Goal: Task Accomplishment & Management: Manage account settings

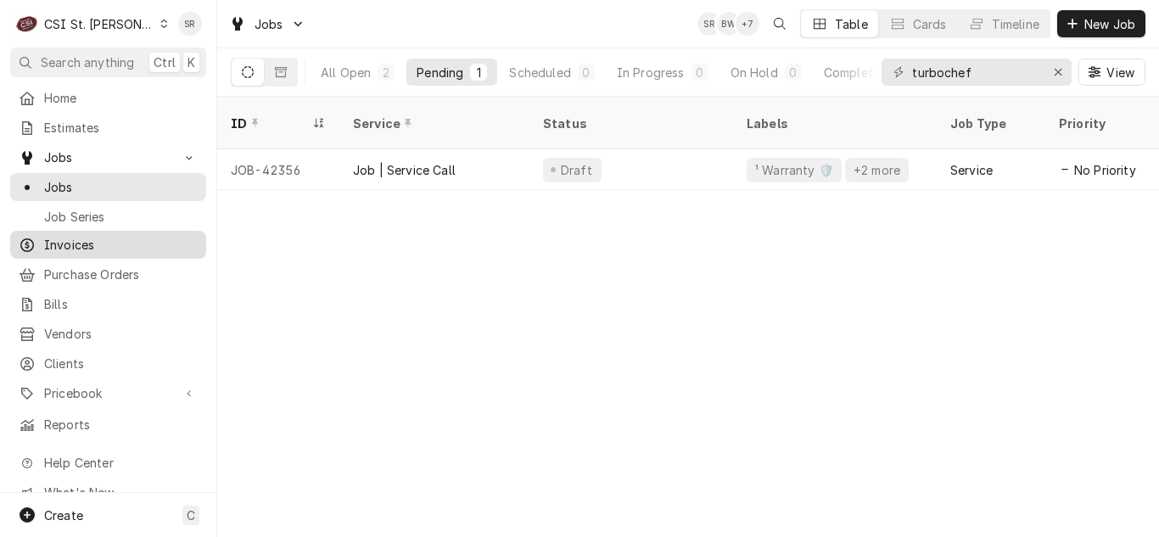
click at [70, 236] on span "Invoices" at bounding box center [121, 245] width 154 height 18
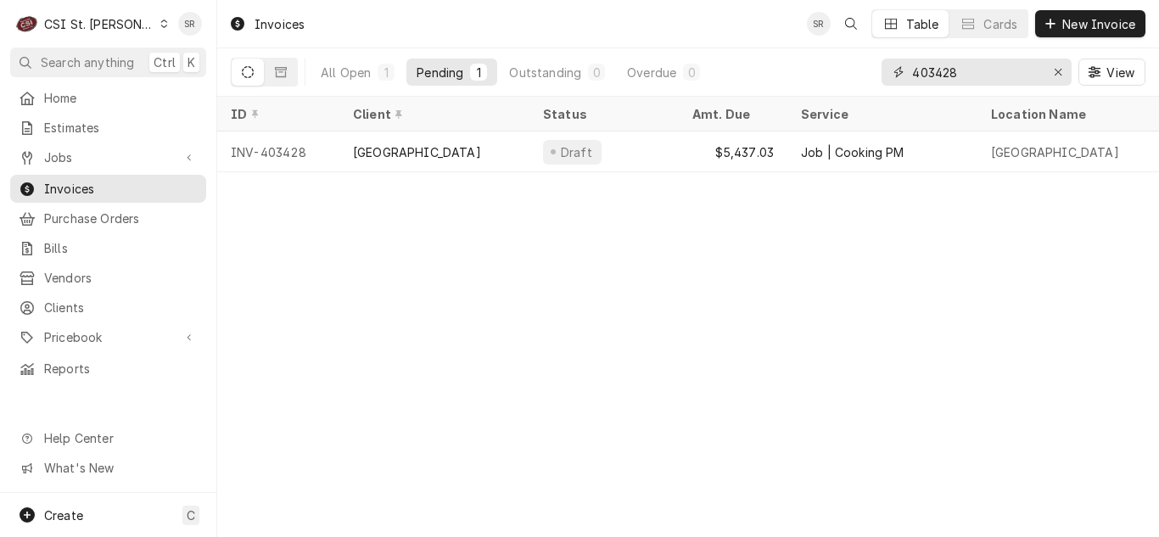
drag, startPoint x: 985, startPoint y: 73, endPoint x: 911, endPoint y: 66, distance: 74.1
click at [912, 66] on input "403428" at bounding box center [975, 72] width 127 height 27
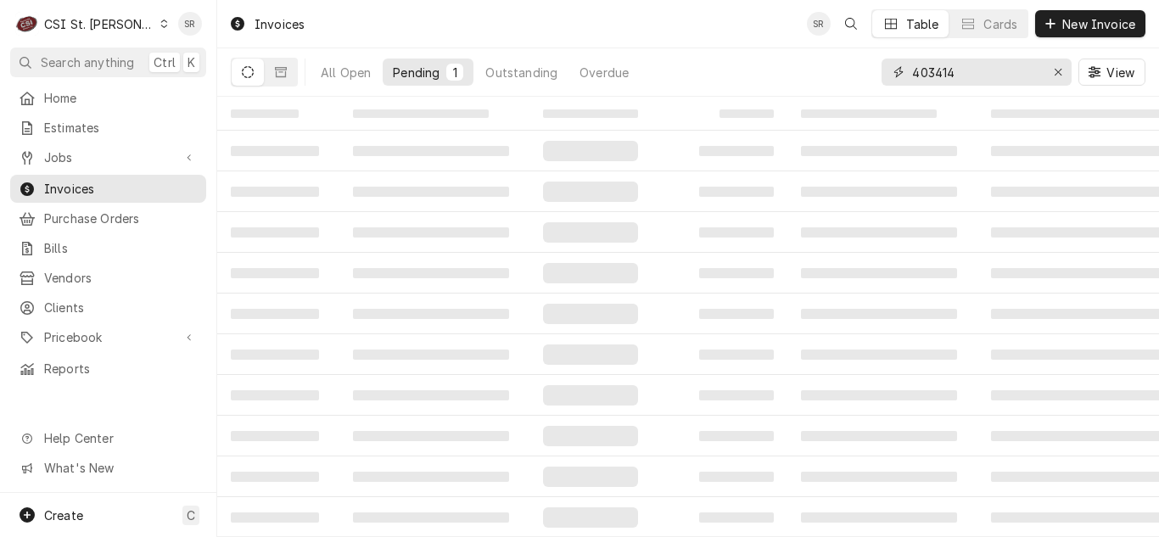
type input "403414"
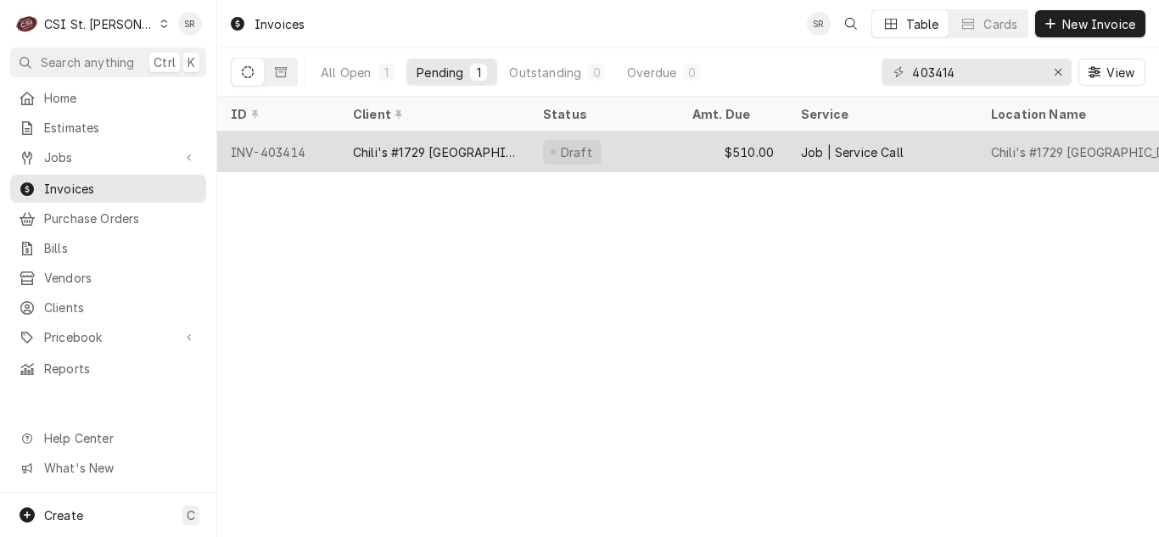
click at [613, 145] on div "Draft" at bounding box center [603, 151] width 149 height 41
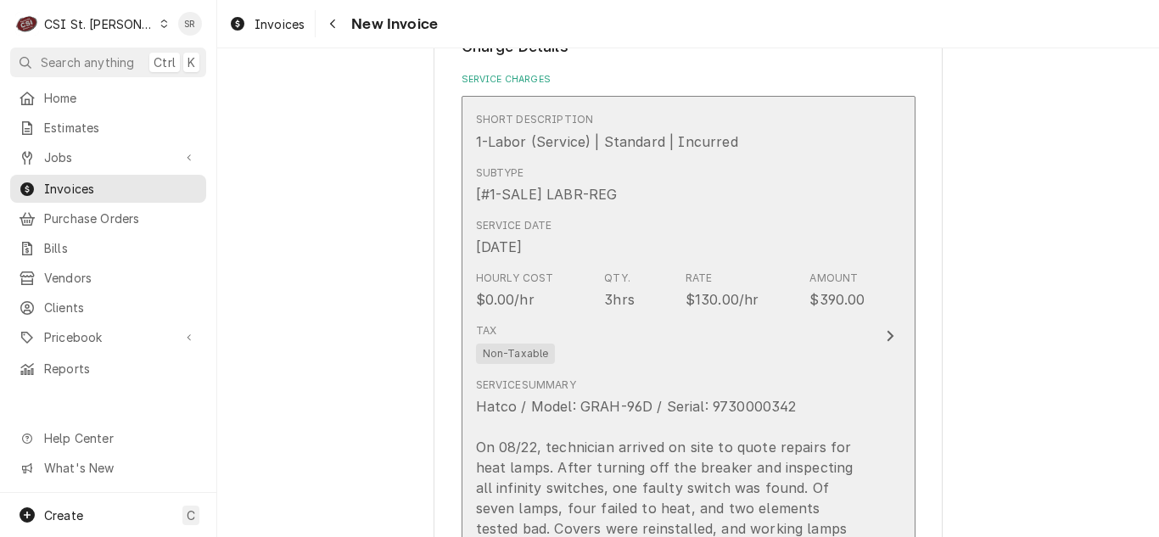
click at [623, 283] on div "Qty. 3hrs" at bounding box center [619, 290] width 31 height 39
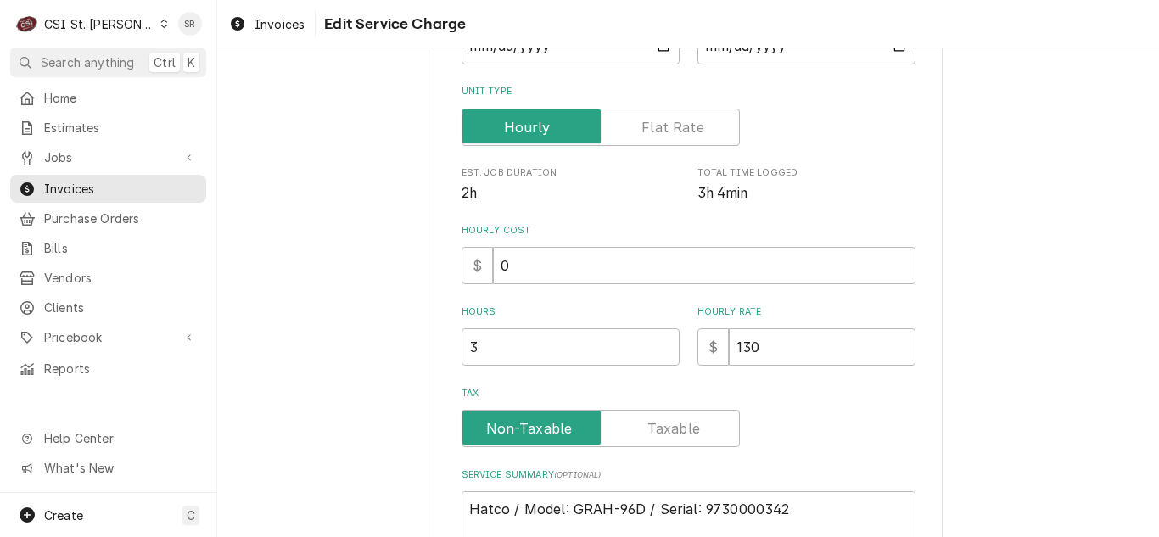
scroll to position [424, 0]
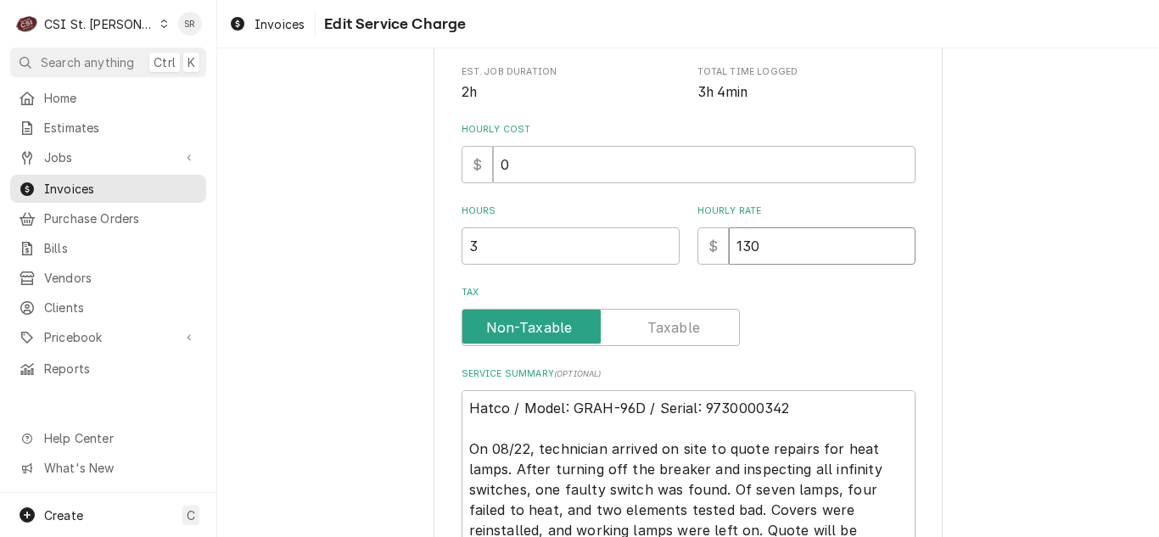
drag, startPoint x: 768, startPoint y: 241, endPoint x: 698, endPoint y: 243, distance: 69.6
click at [698, 244] on div "$ 130" at bounding box center [806, 245] width 218 height 37
type textarea "x"
type input "0"
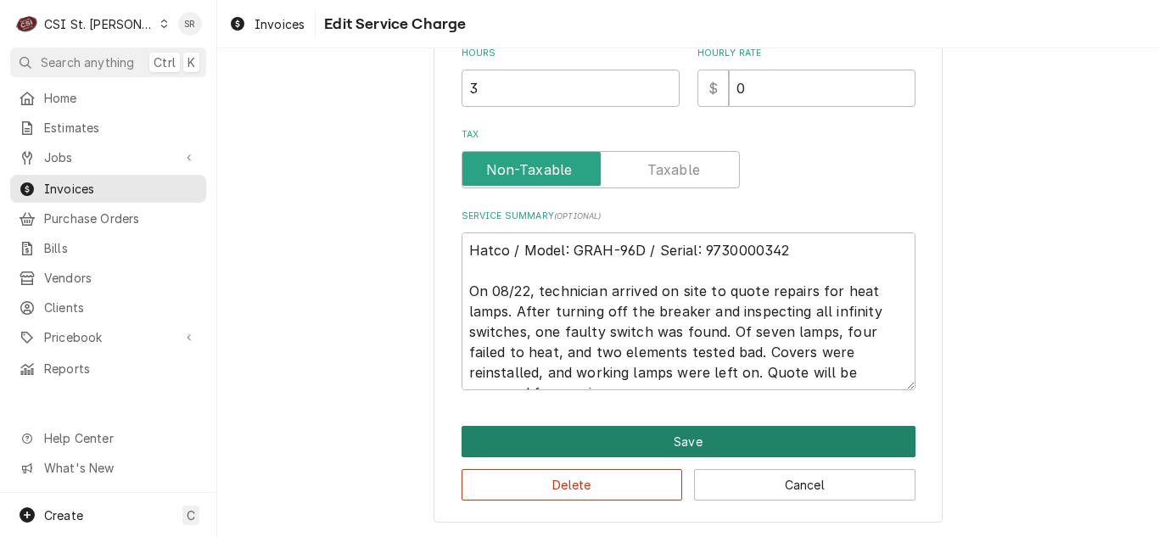
click at [646, 432] on button "Save" at bounding box center [688, 441] width 454 height 31
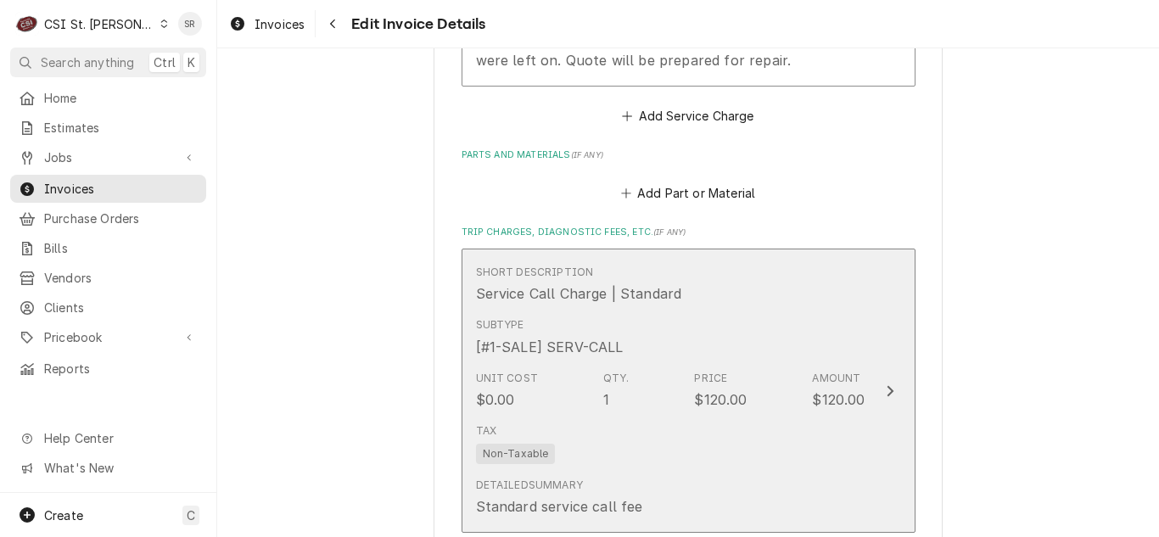
click at [708, 366] on div "Unit Cost $0.00 Qty. 1 Price $120.00 Amount $120.00" at bounding box center [670, 390] width 389 height 53
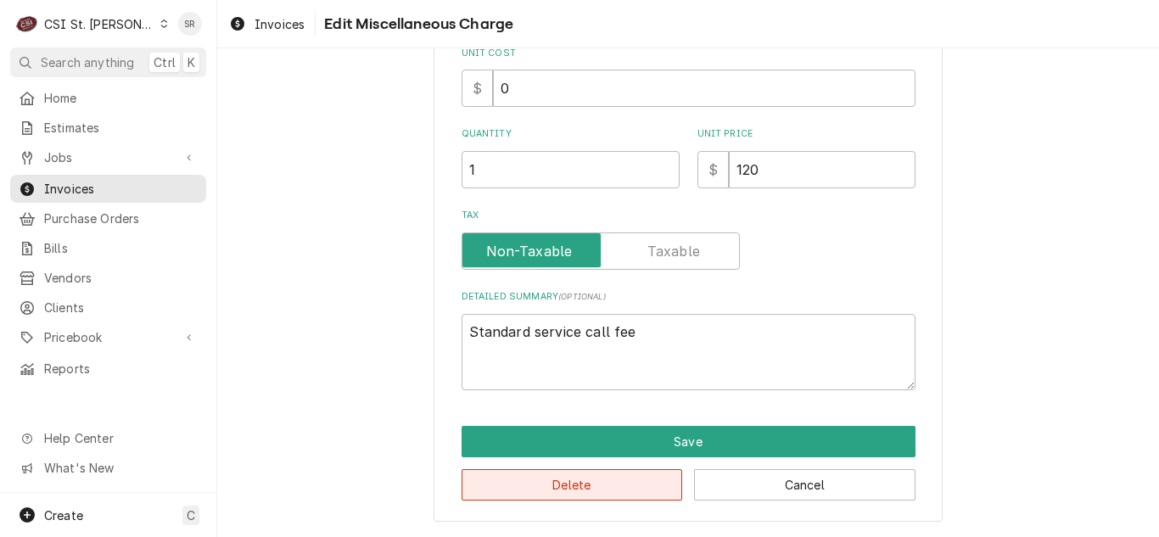
click at [602, 482] on button "Delete" at bounding box center [571, 484] width 221 height 31
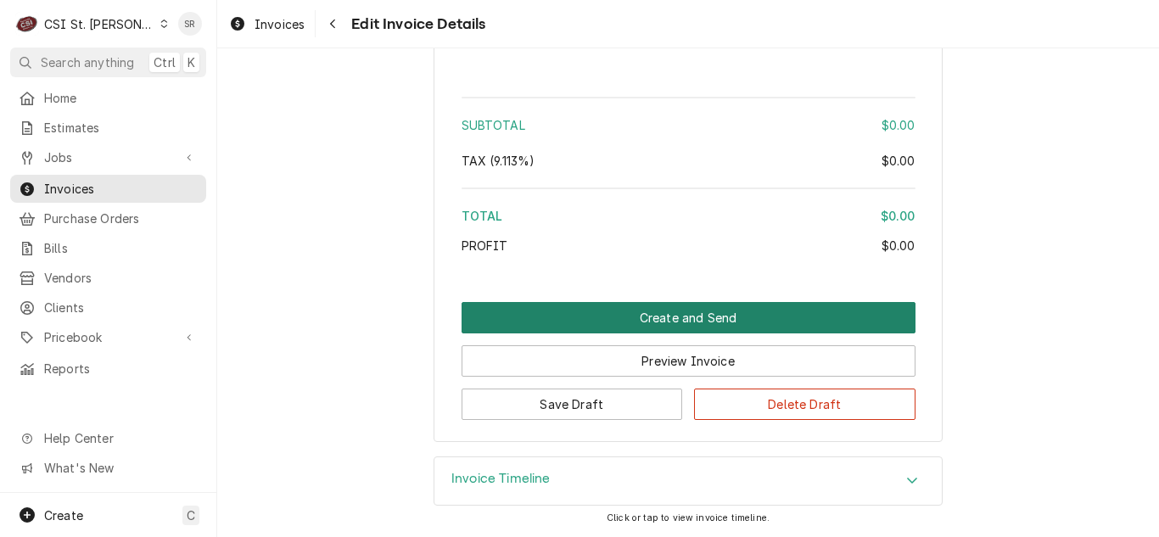
click at [758, 324] on button "Create and Send" at bounding box center [688, 317] width 454 height 31
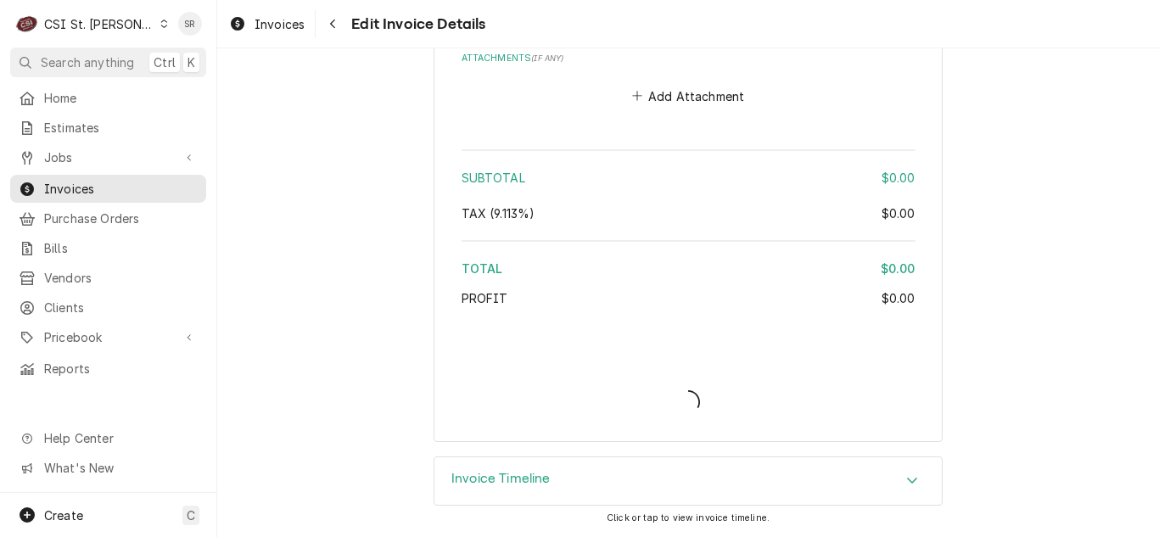
type textarea "x"
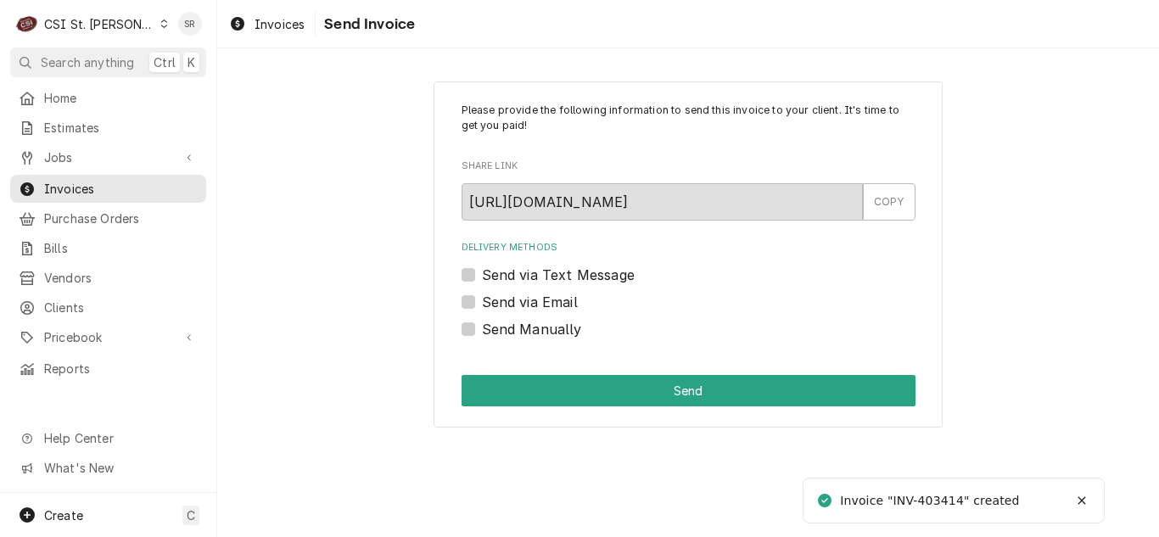
click at [556, 336] on label "Send Manually" at bounding box center [532, 329] width 100 height 20
click at [556, 336] on input "Send Manually" at bounding box center [709, 337] width 454 height 37
checkbox input "true"
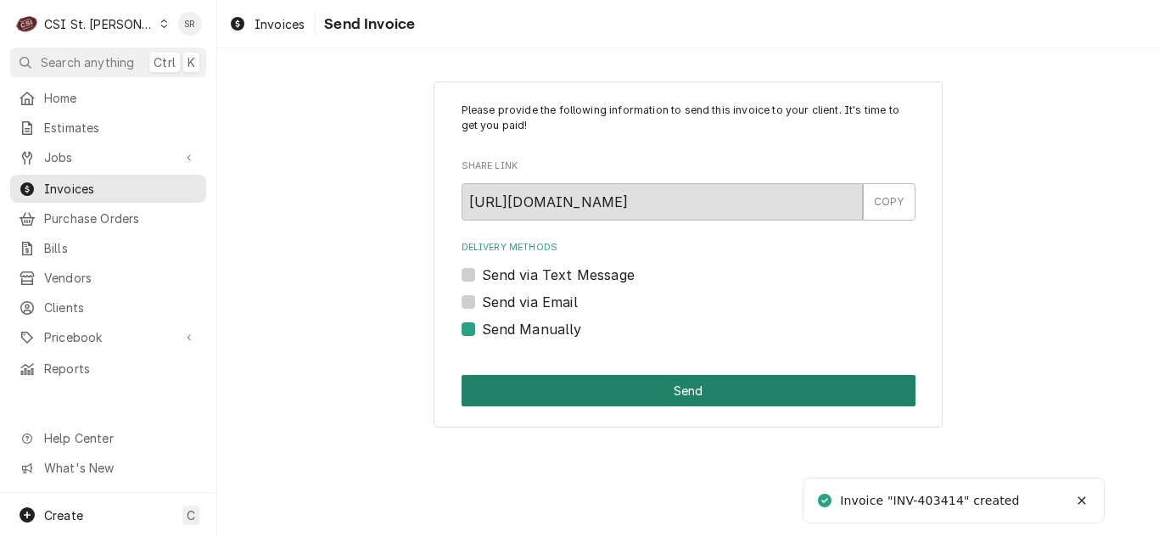
click at [611, 392] on button "Send" at bounding box center [688, 390] width 454 height 31
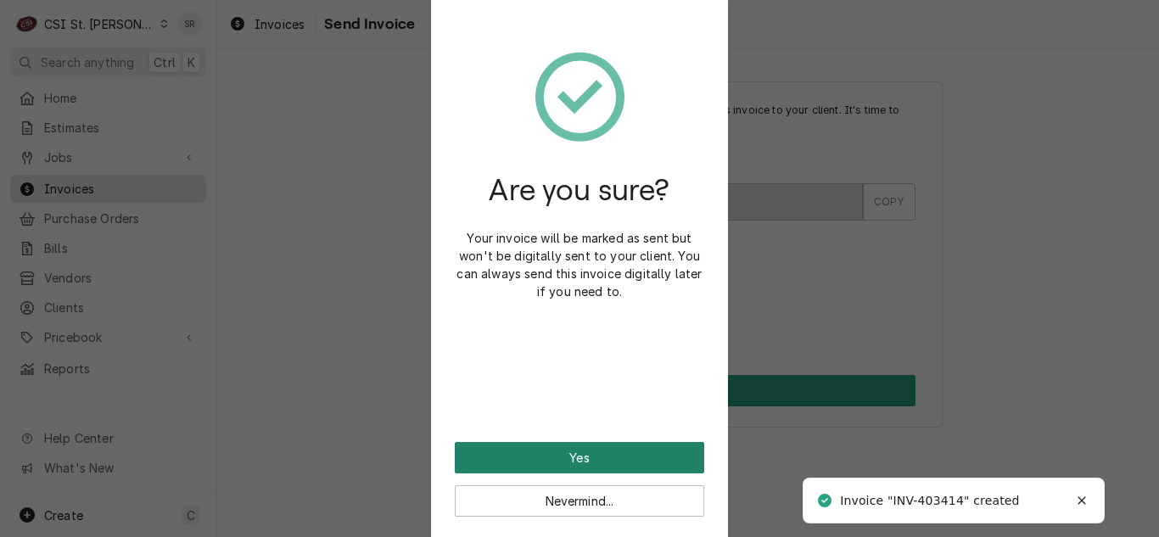
click at [596, 449] on button "Yes" at bounding box center [579, 457] width 249 height 31
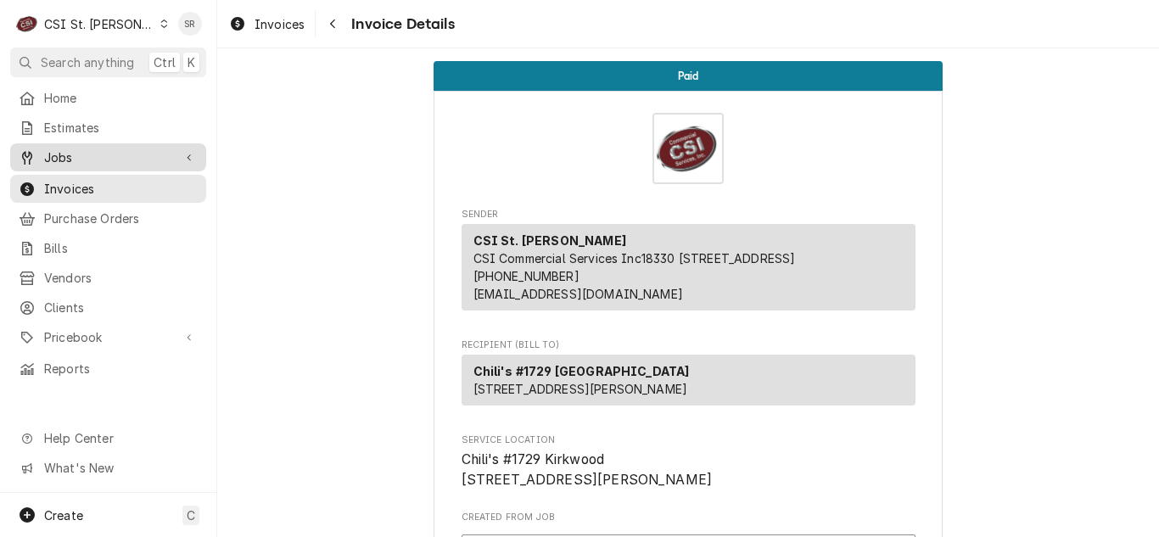
click at [75, 155] on span "Jobs" at bounding box center [108, 157] width 128 height 18
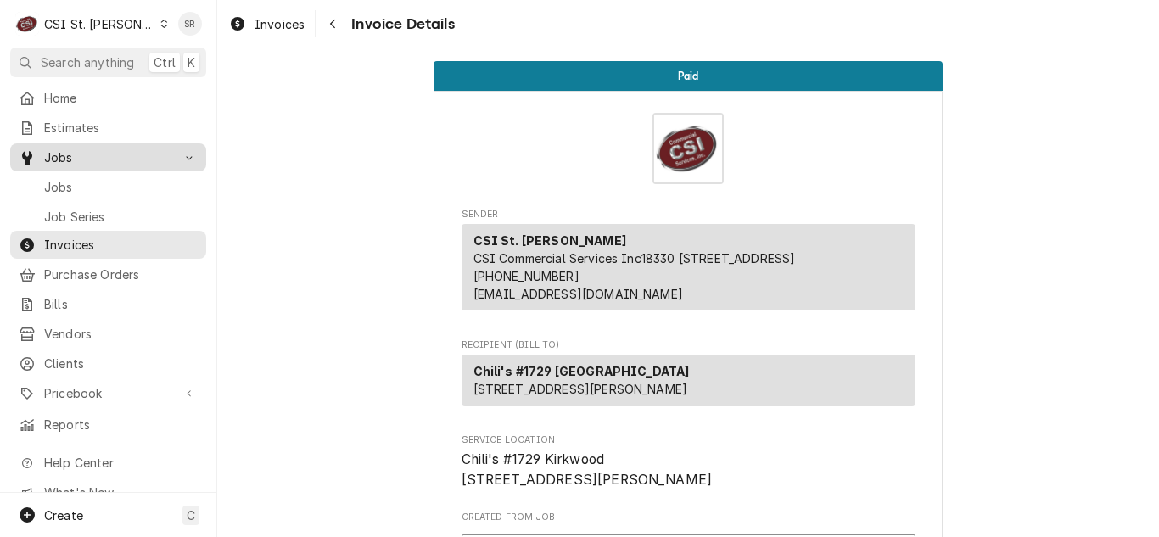
click at [75, 178] on span "Jobs" at bounding box center [121, 187] width 154 height 18
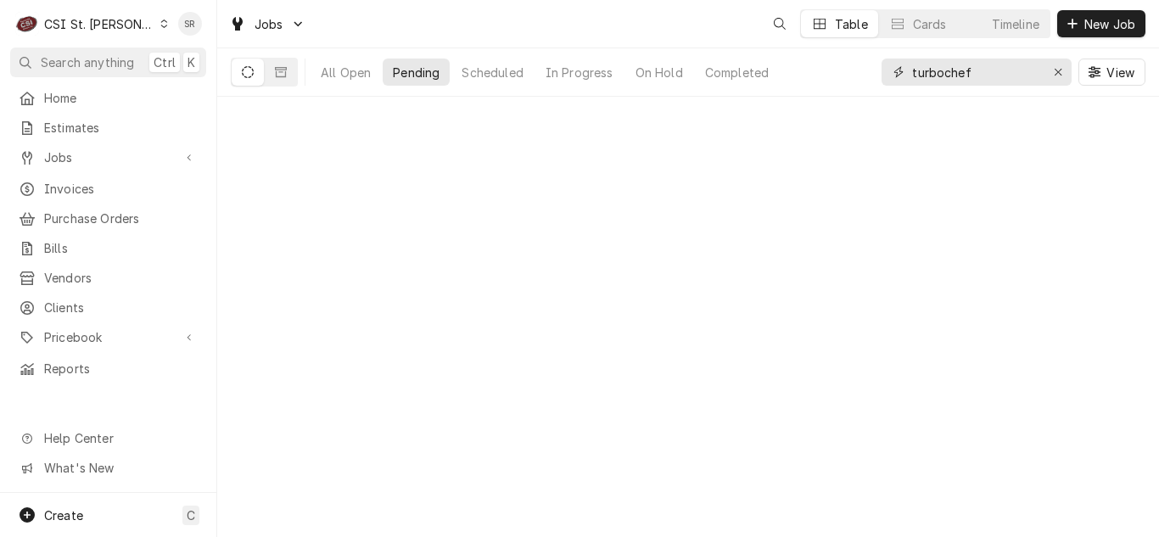
click at [875, 66] on div "All Open Pending Scheduled In Progress On Hold Completed turbochef View" at bounding box center [688, 72] width 914 height 48
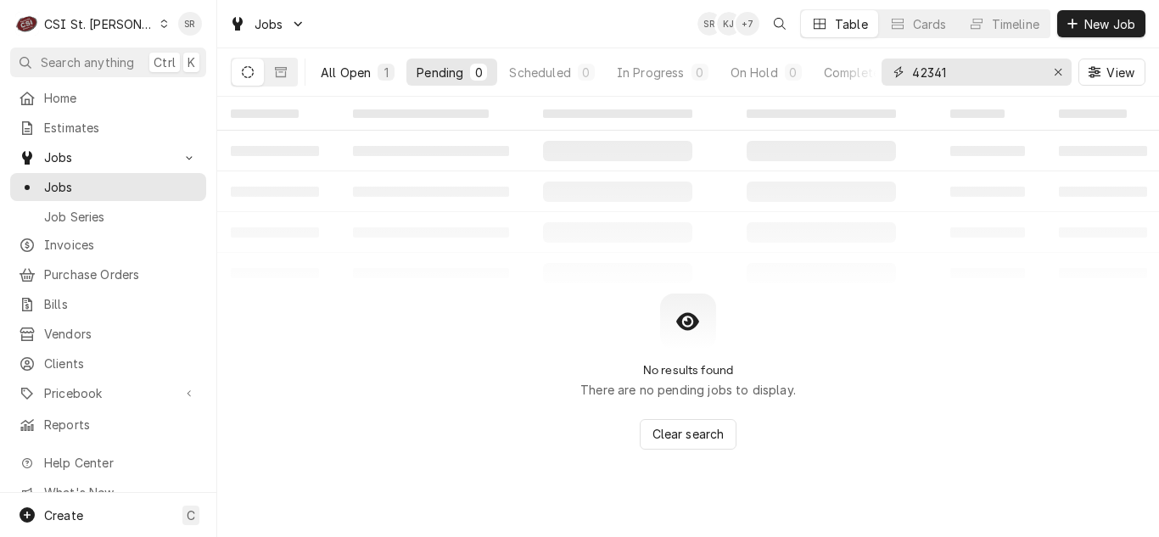
type input "42341"
click at [368, 72] on div "All Open" at bounding box center [346, 73] width 50 height 18
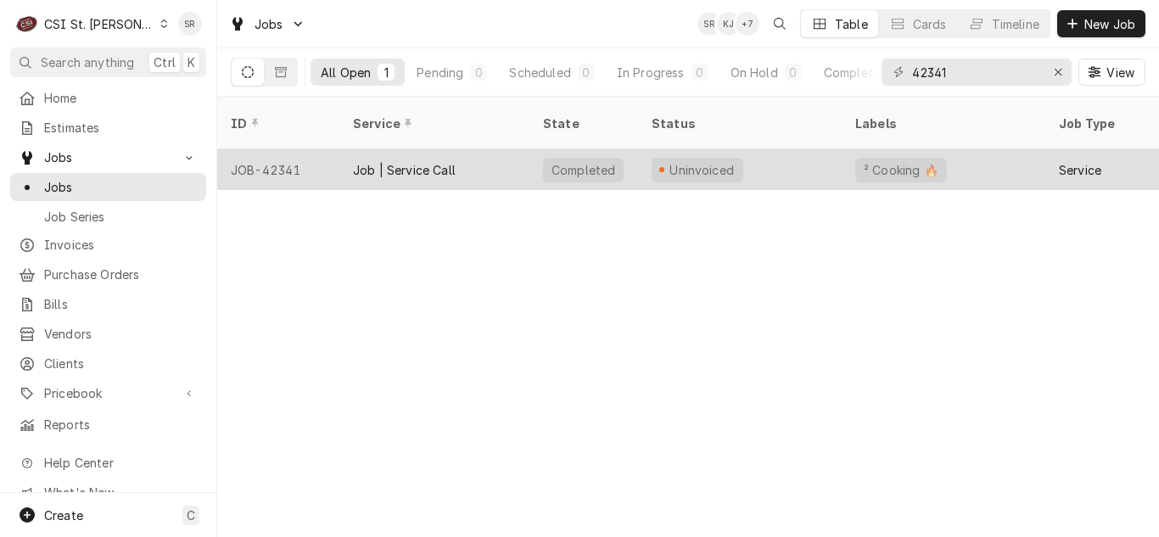
click at [469, 149] on div "Job | Service Call" at bounding box center [434, 169] width 190 height 41
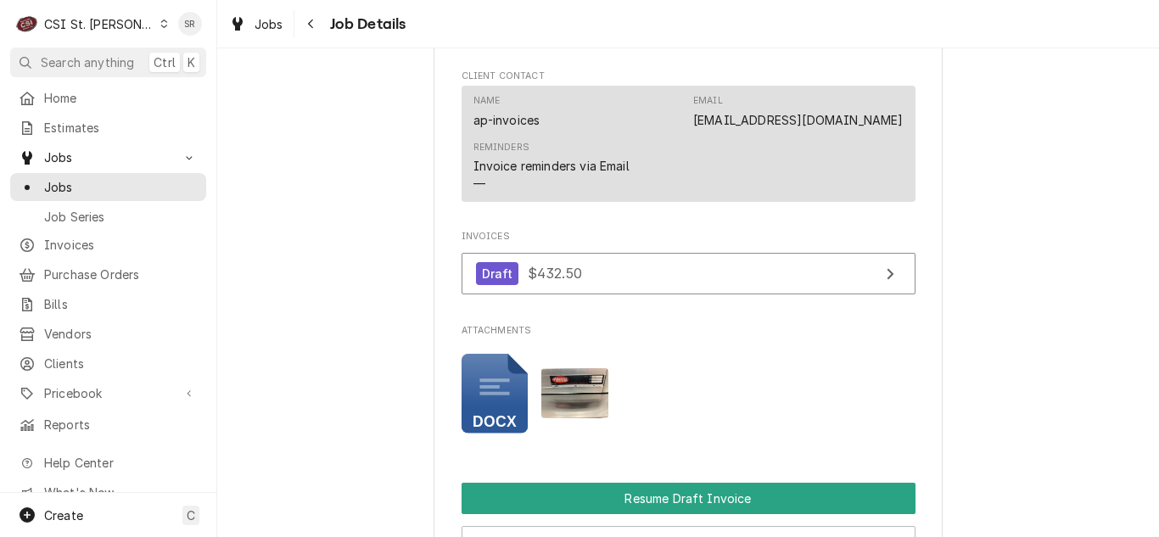
scroll to position [2206, 0]
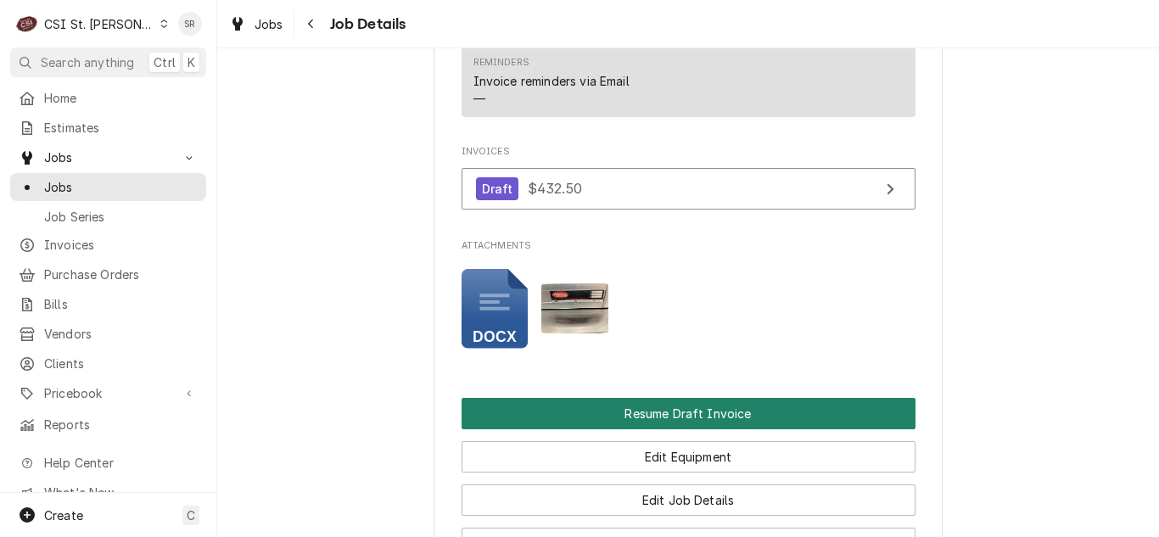
click at [641, 398] on button "Resume Draft Invoice" at bounding box center [688, 413] width 454 height 31
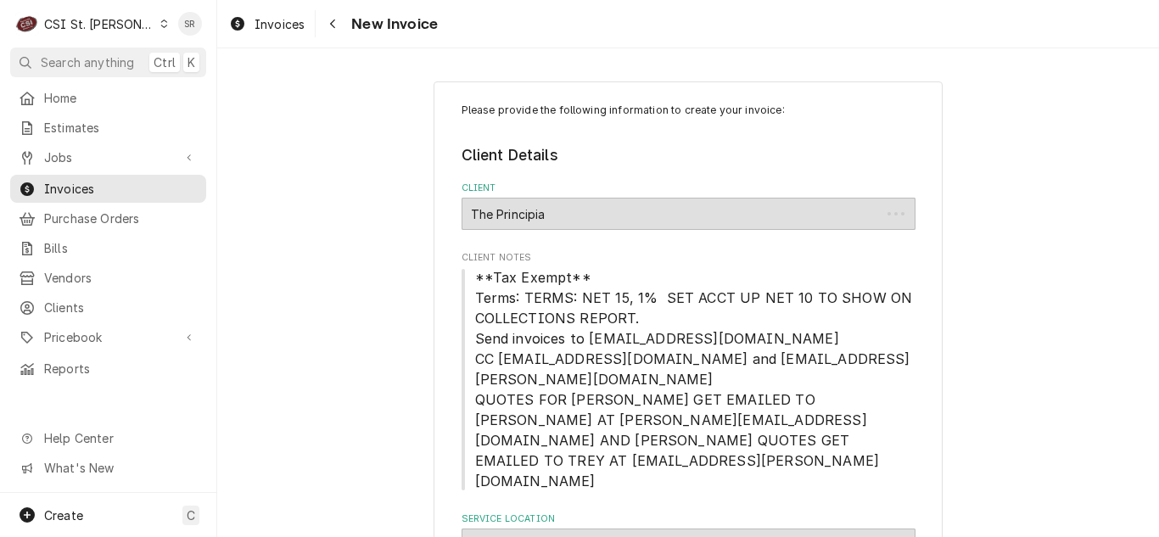
type textarea "x"
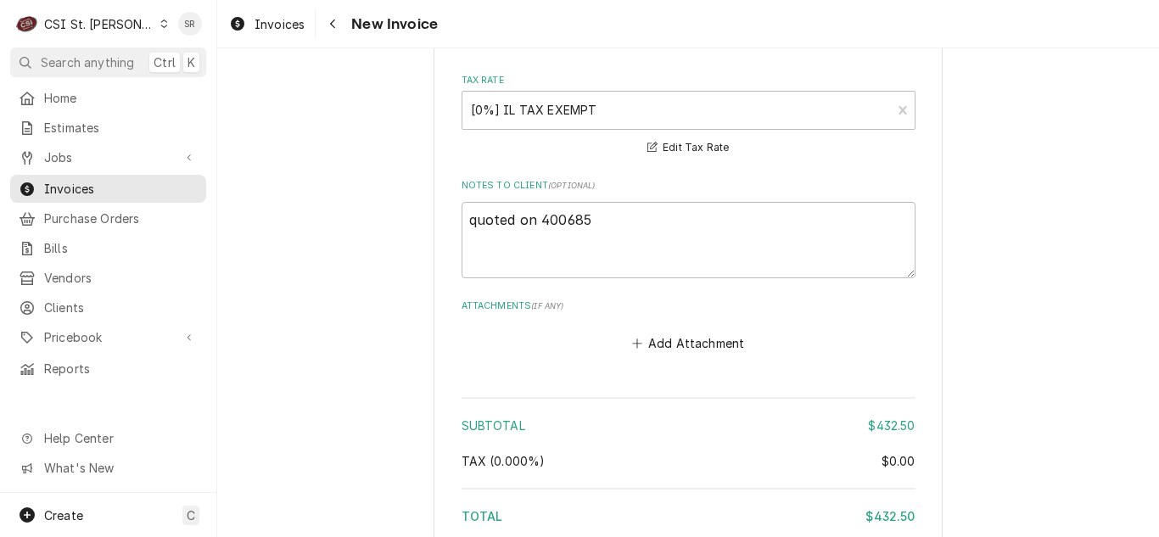
scroll to position [5363, 0]
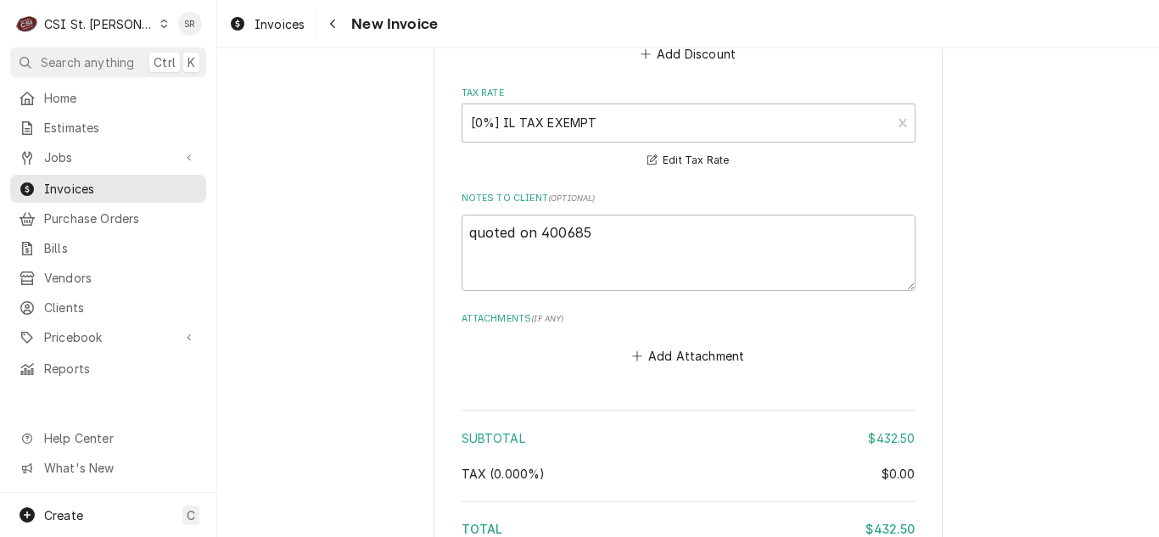
click at [100, 20] on div "CSI St. [PERSON_NAME]" at bounding box center [99, 24] width 110 height 18
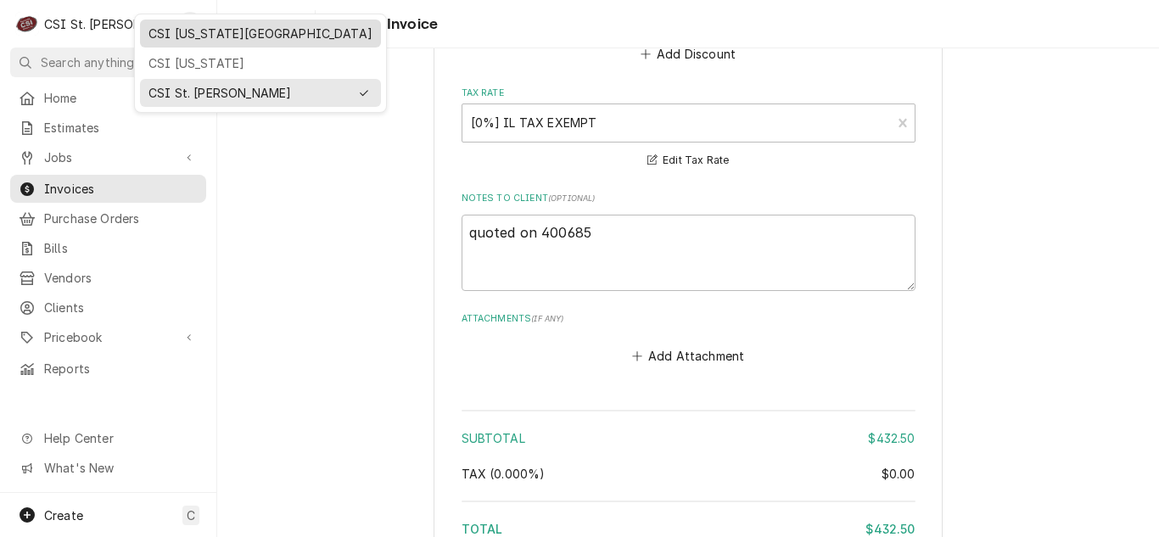
click at [185, 37] on div "CSI [US_STATE][GEOGRAPHIC_DATA]" at bounding box center [260, 34] width 224 height 18
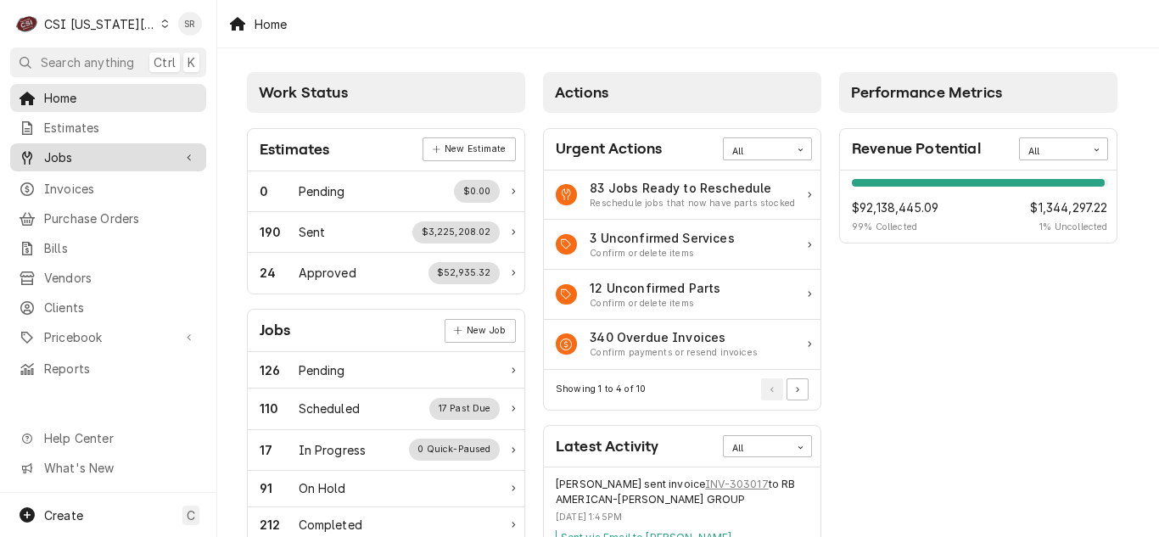
click at [120, 153] on span "Jobs" at bounding box center [108, 157] width 128 height 18
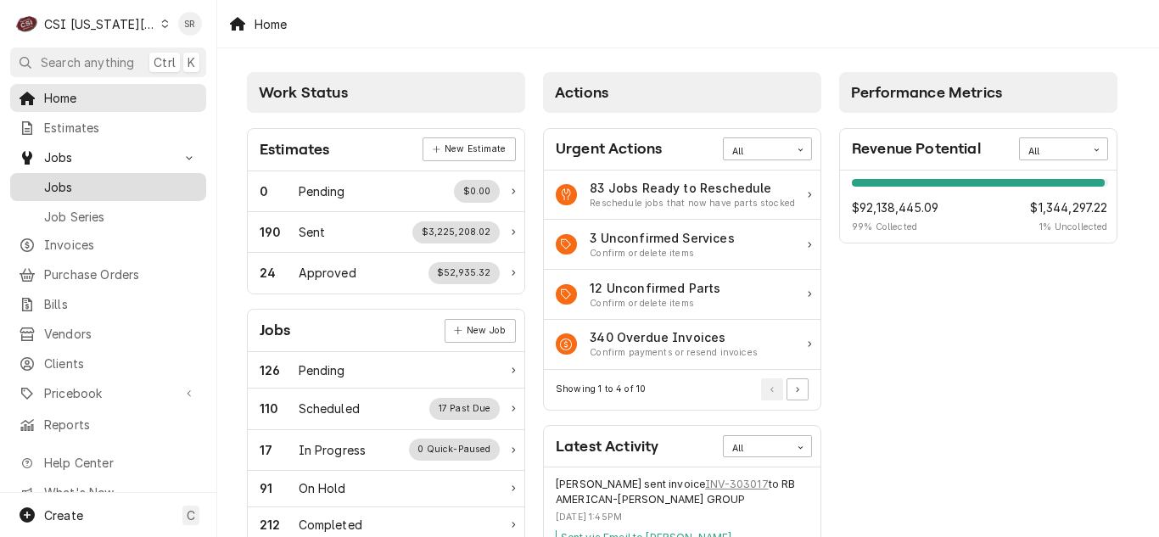
click at [102, 179] on span "Jobs" at bounding box center [121, 187] width 154 height 18
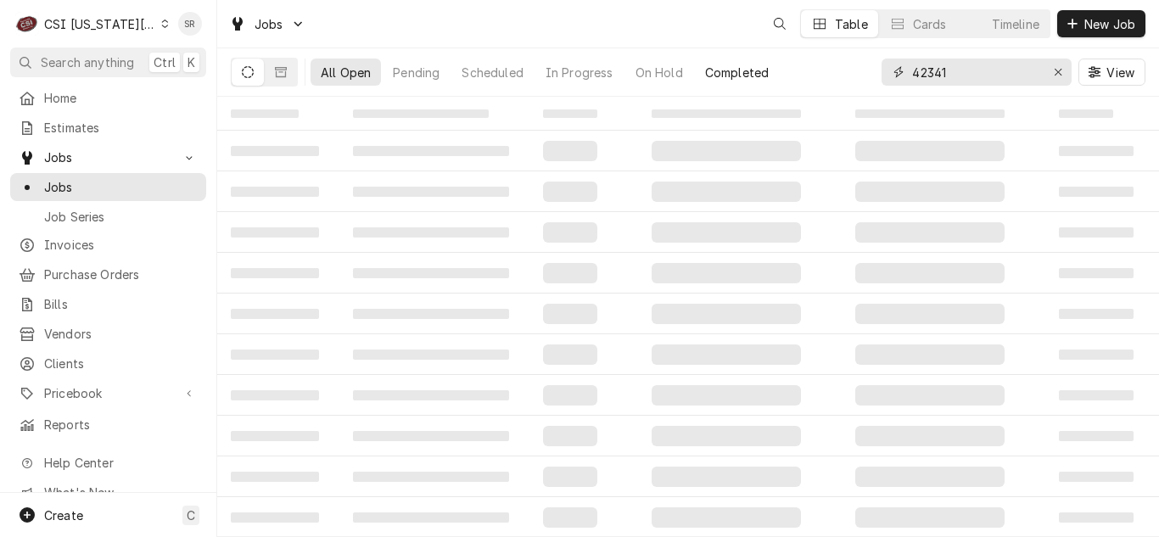
click at [855, 71] on div "All Open Pending Scheduled In Progress On Hold Completed 42341 View" at bounding box center [688, 72] width 914 height 48
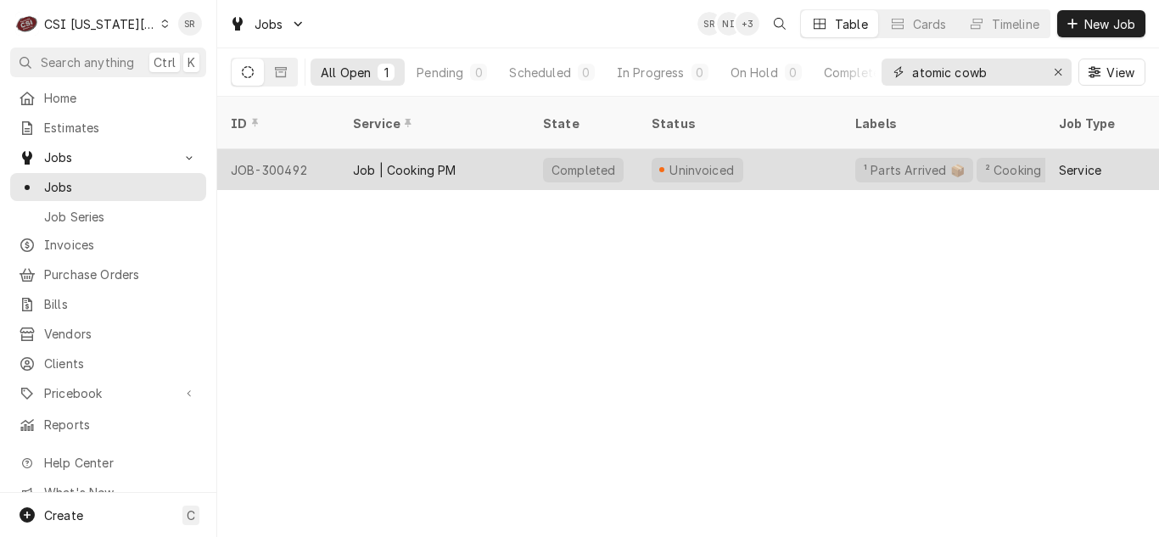
type input "atomic cowb"
click at [400, 161] on div "Job | Cooking PM" at bounding box center [404, 170] width 103 height 18
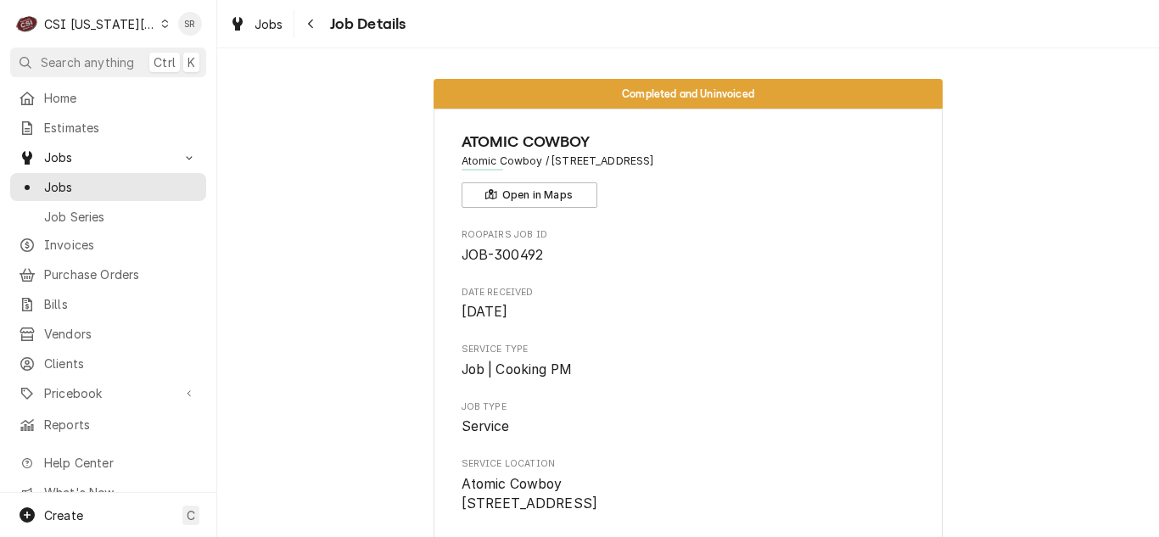
scroll to position [594, 0]
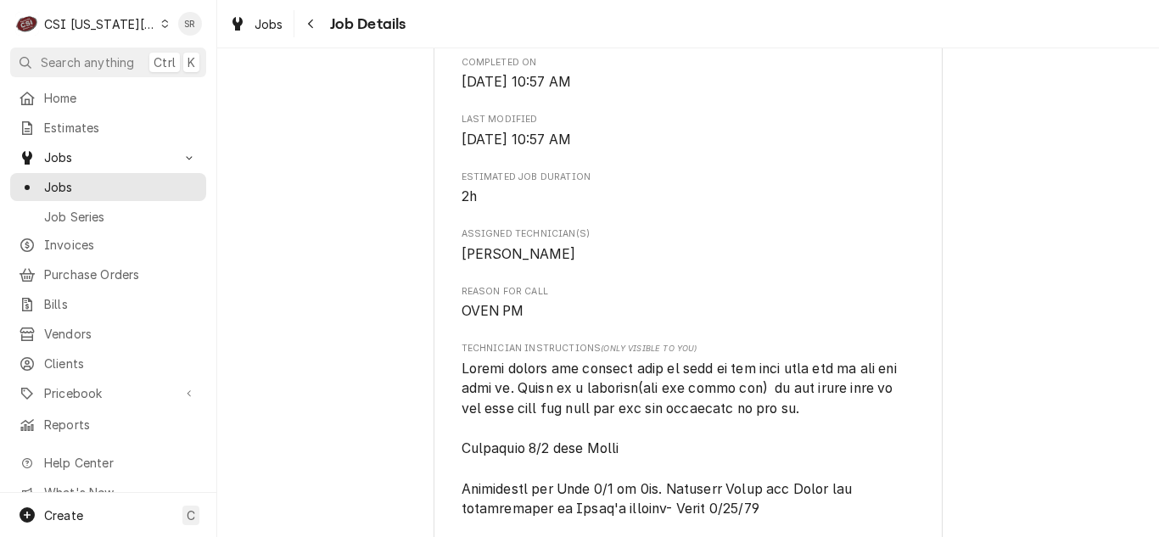
click at [98, 23] on div "CSI [US_STATE][GEOGRAPHIC_DATA]" at bounding box center [100, 24] width 112 height 18
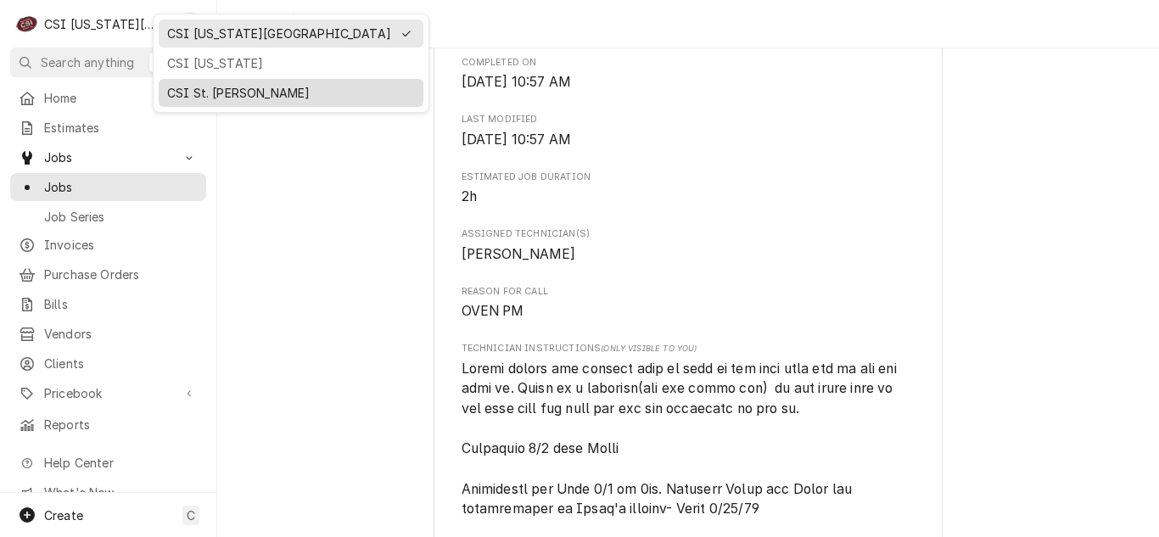
click at [200, 79] on div "CSI St. [PERSON_NAME]" at bounding box center [291, 93] width 265 height 28
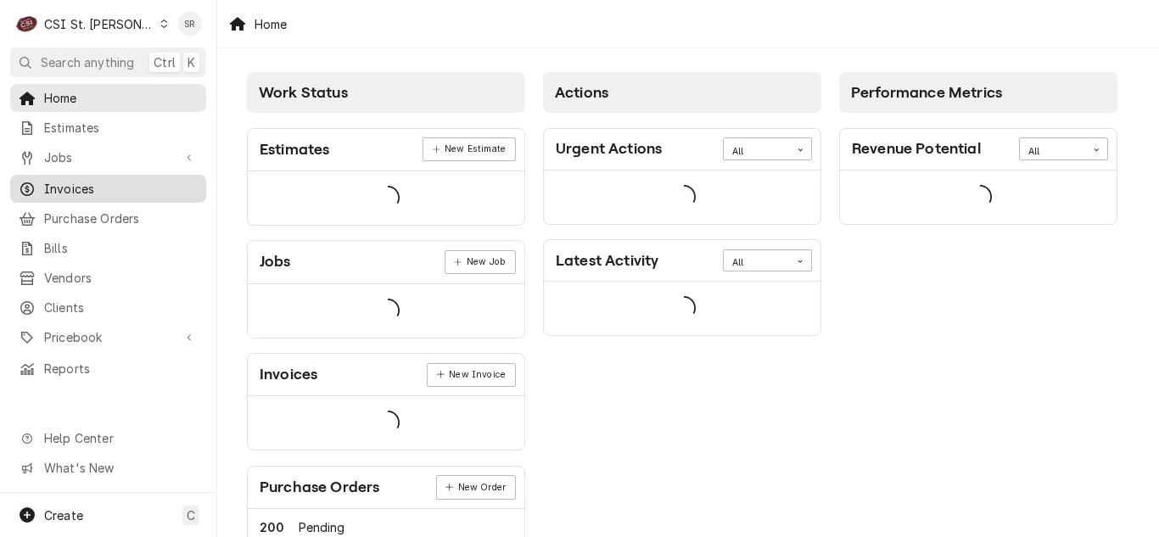
click at [80, 187] on span "Invoices" at bounding box center [121, 189] width 154 height 18
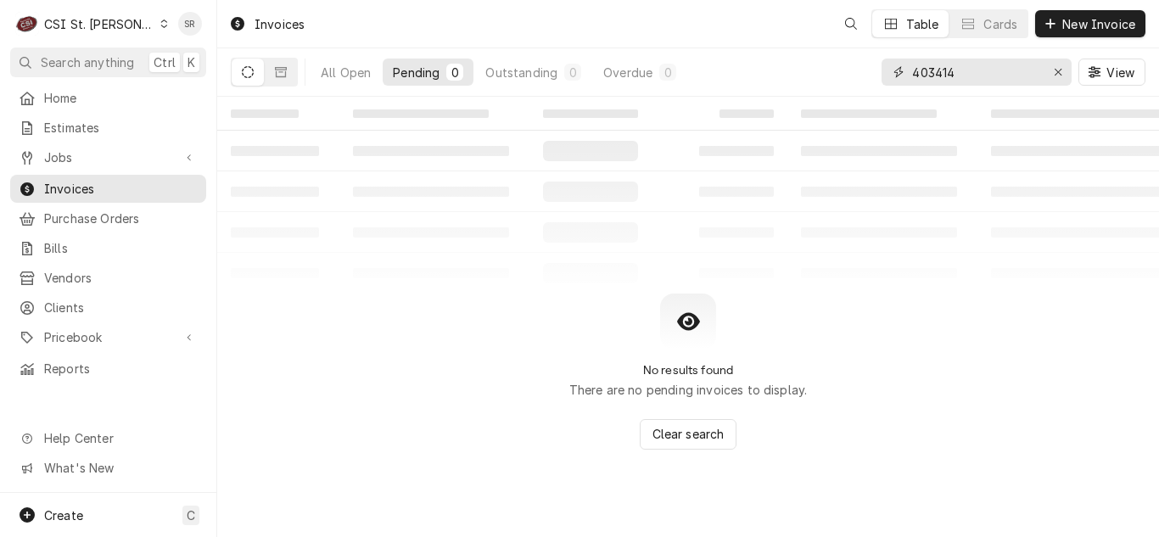
drag, startPoint x: 955, startPoint y: 78, endPoint x: 909, endPoint y: 72, distance: 46.2
click at [909, 72] on div "403414" at bounding box center [976, 72] width 190 height 27
type input "403371"
click at [549, 74] on div "Outstanding" at bounding box center [545, 73] width 72 height 18
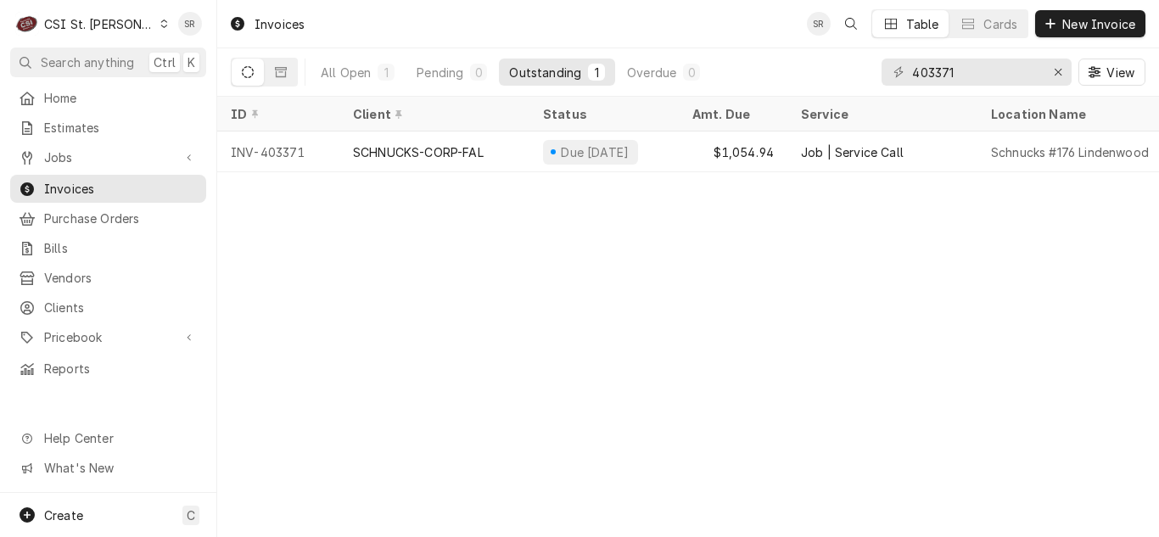
click at [411, 149] on div "SCHNUCKS-CORP-FAL" at bounding box center [418, 152] width 131 height 18
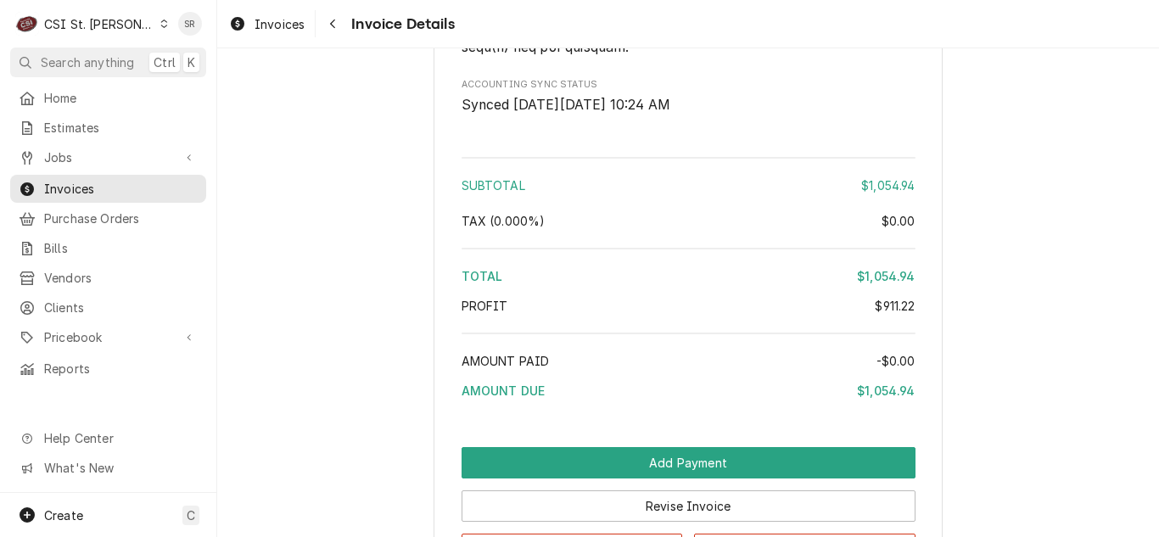
scroll to position [3471, 0]
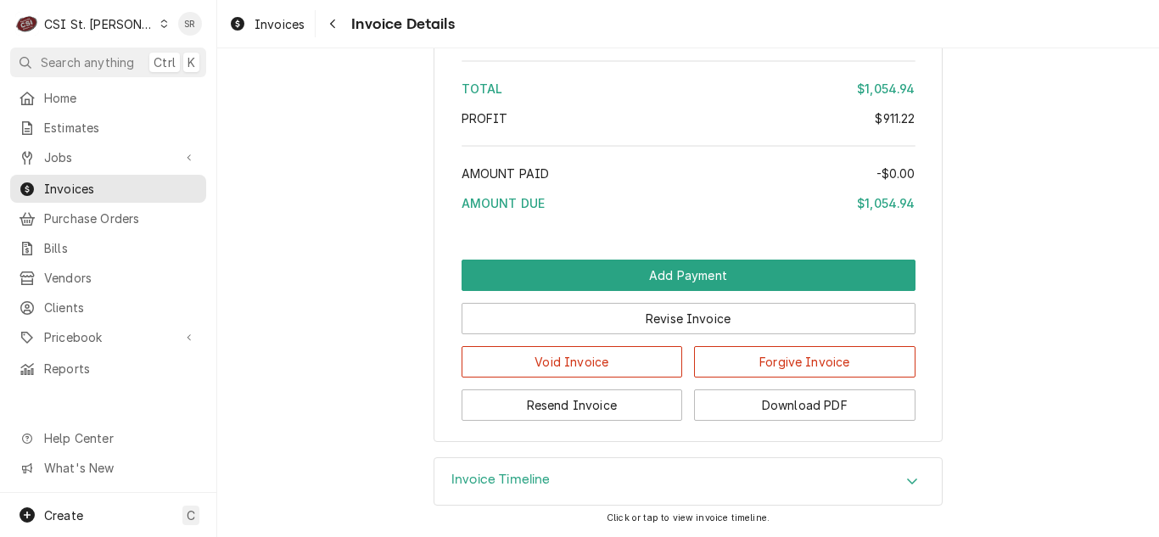
click at [508, 484] on h3 "Invoice Timeline" at bounding box center [500, 480] width 99 height 16
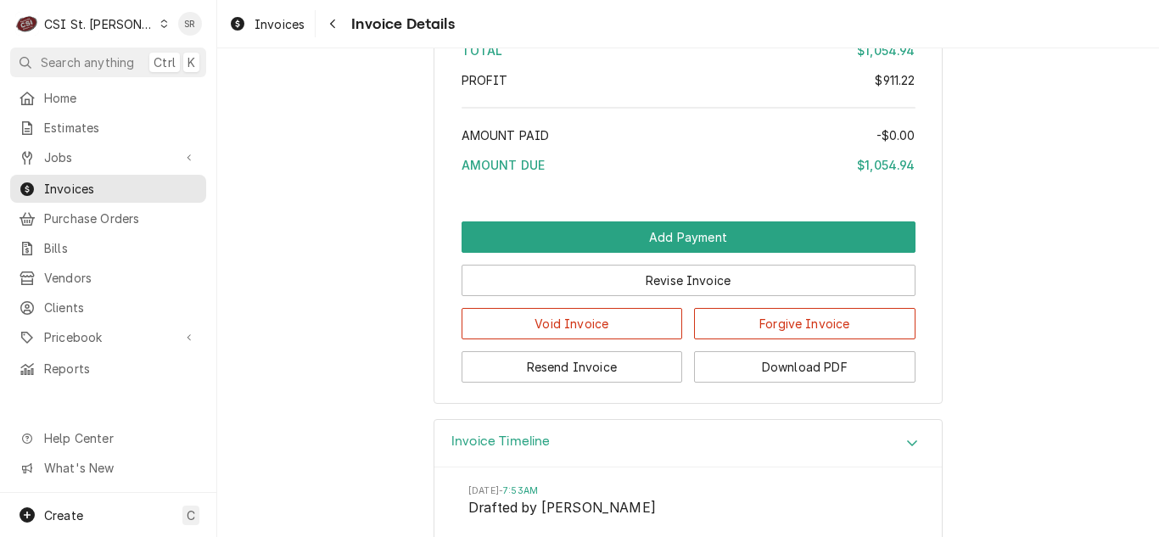
scroll to position [3781, 0]
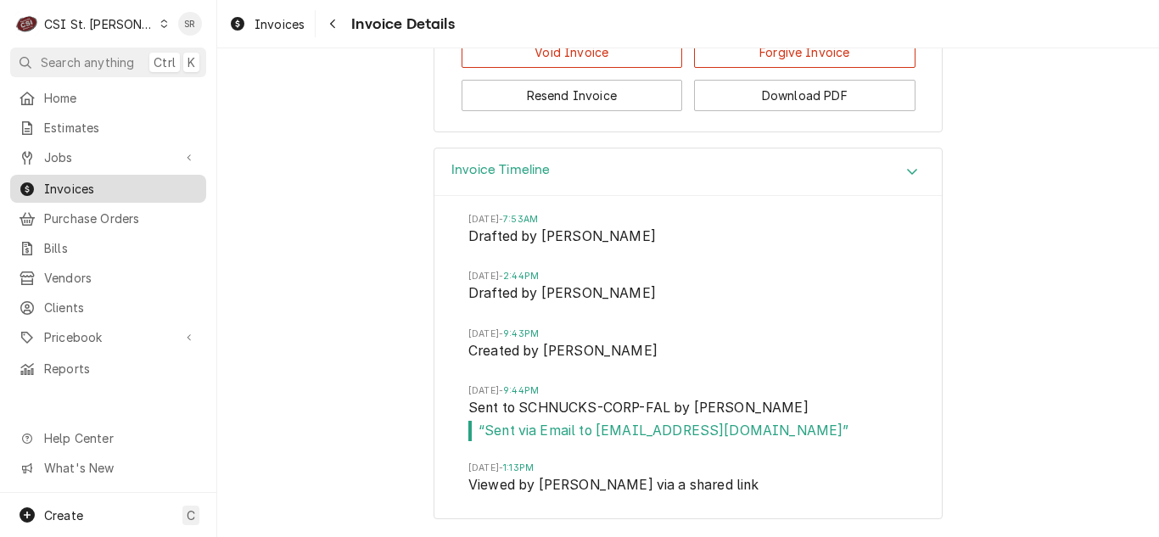
click at [78, 187] on span "Invoices" at bounding box center [121, 189] width 154 height 18
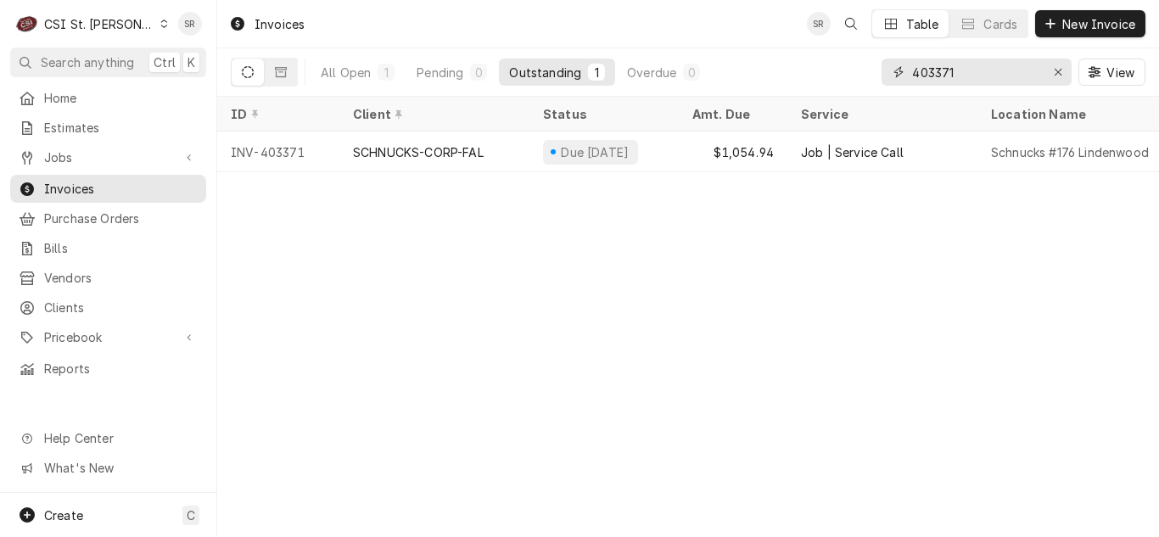
click at [892, 68] on div "403371" at bounding box center [976, 72] width 190 height 27
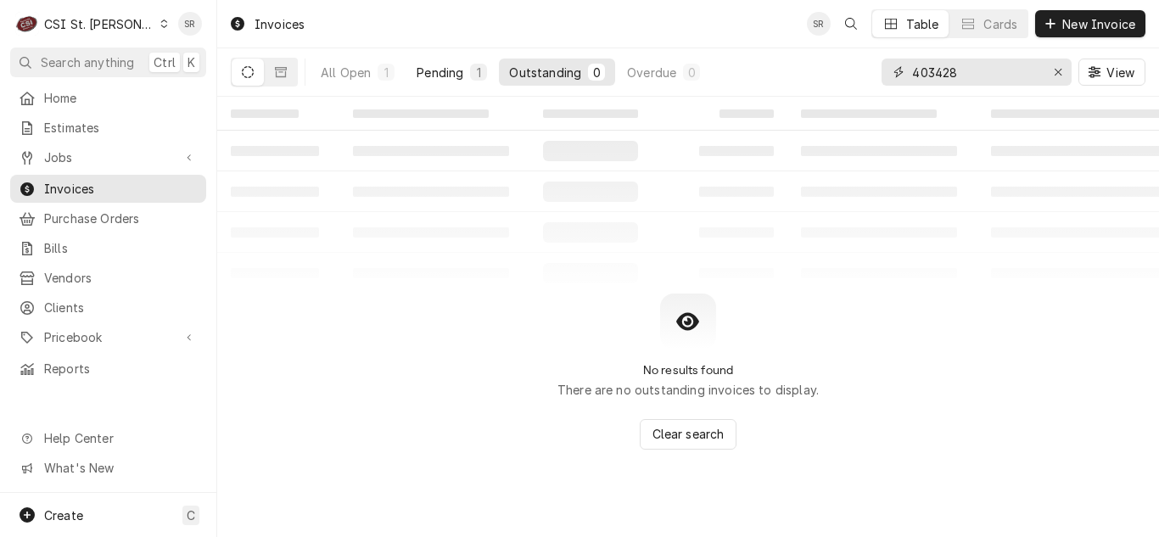
type input "403428"
click at [427, 84] on button "Pending 1" at bounding box center [451, 72] width 91 height 27
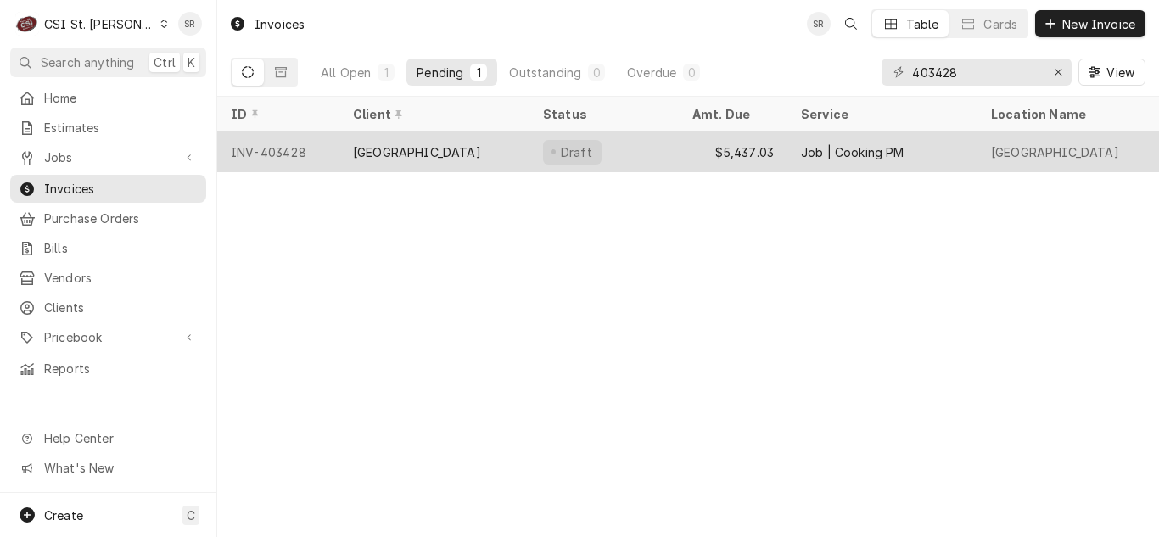
click at [425, 152] on div "[GEOGRAPHIC_DATA]" at bounding box center [417, 152] width 128 height 18
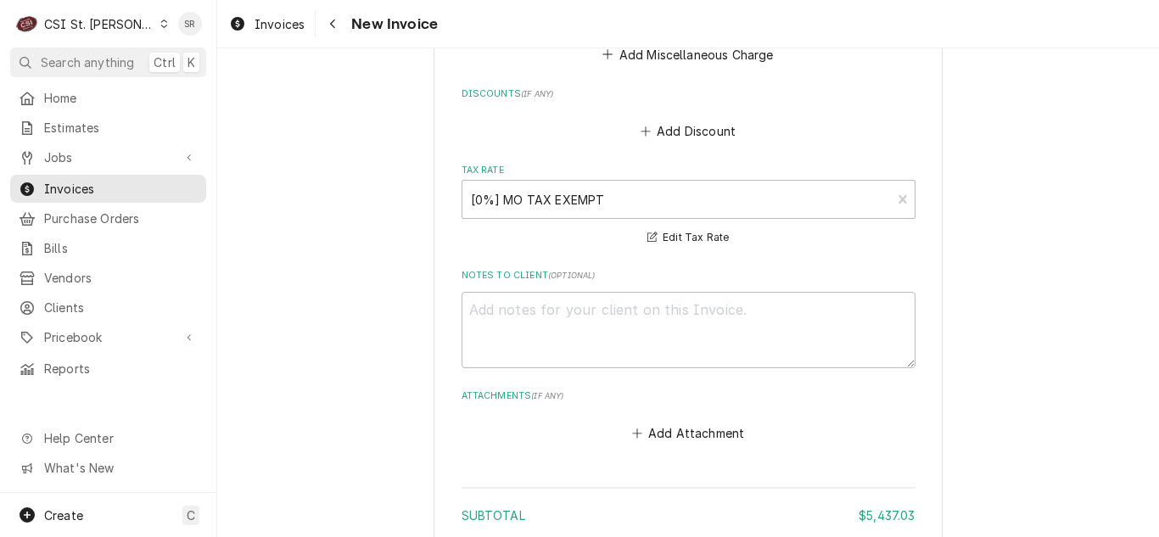
scroll to position [12046, 0]
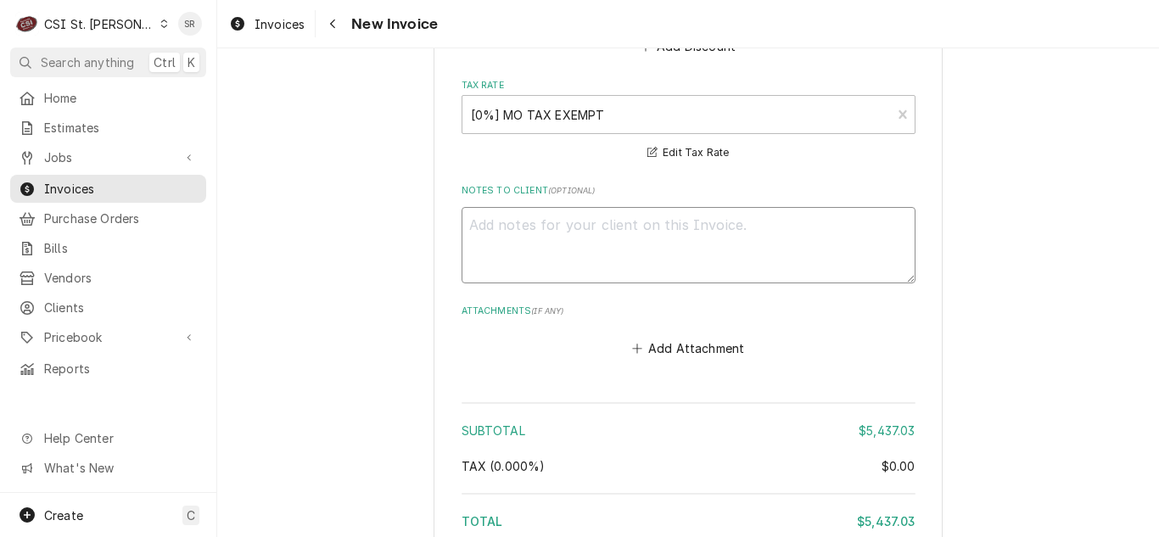
click at [532, 228] on textarea "Notes to Client ( optional )" at bounding box center [688, 245] width 454 height 76
type textarea "x"
type textarea "q"
type textarea "x"
type textarea "qu"
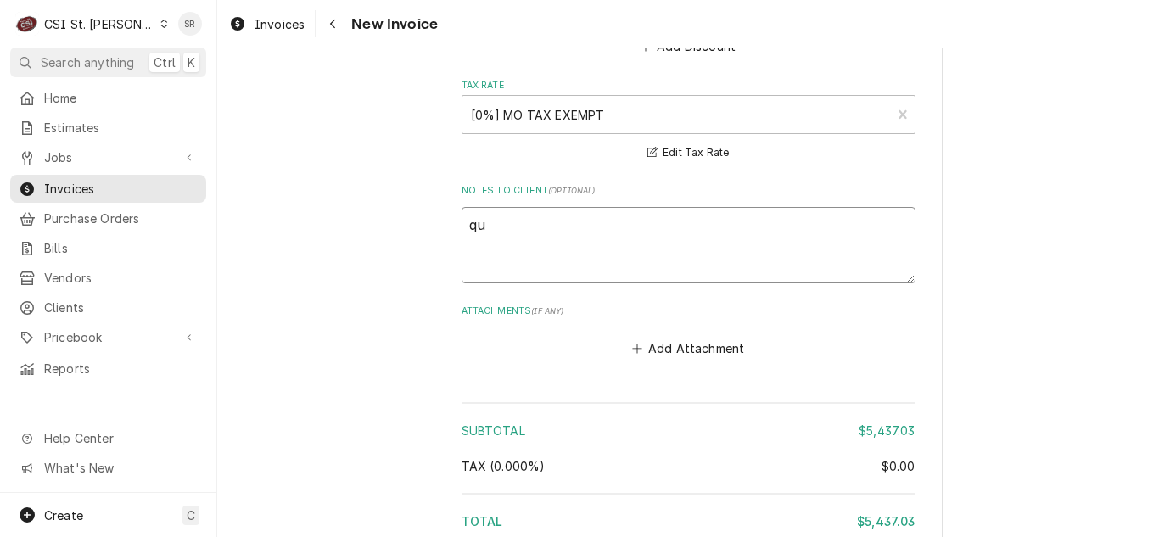
type textarea "x"
type textarea "quo"
type textarea "x"
type textarea "quot"
type textarea "x"
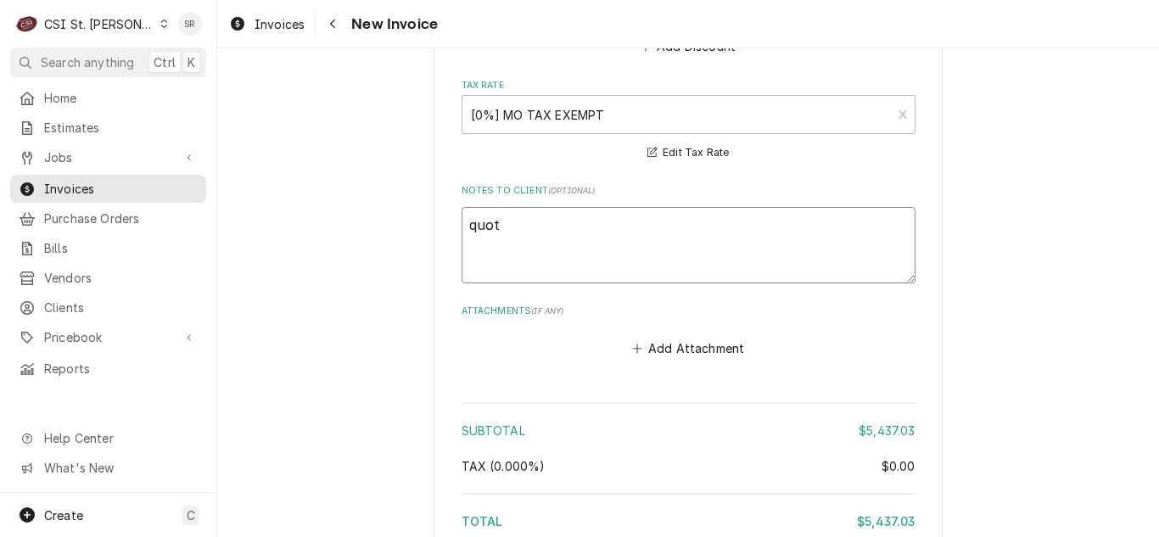
type textarea "quote"
type textarea "x"
type textarea "quoted"
type textarea "x"
type textarea "quoted o"
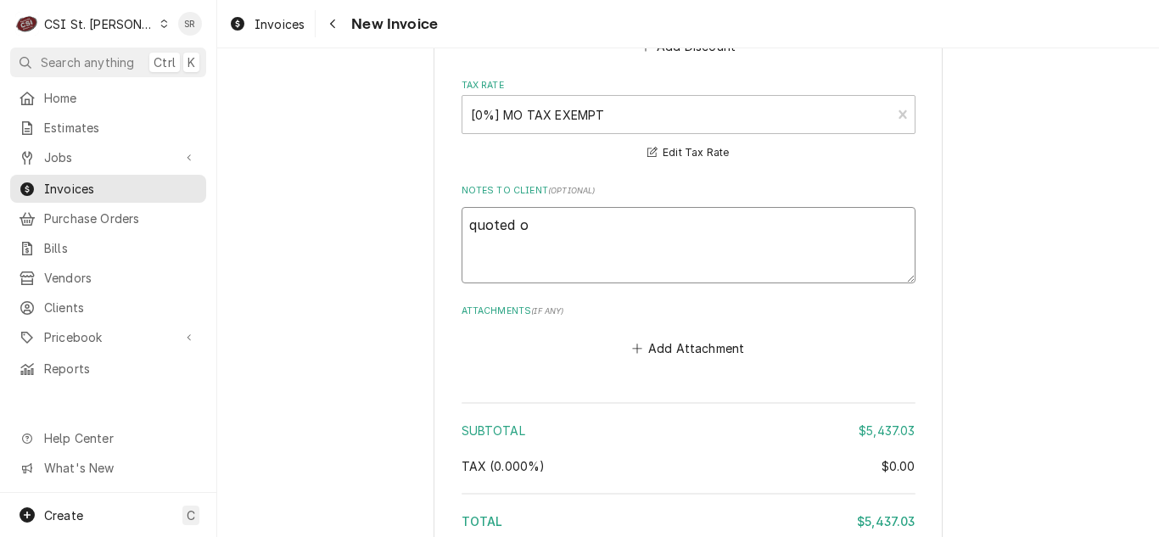
type textarea "x"
type textarea "quoted on"
type textarea "x"
type textarea "quoted on"
paste textarea "400676"
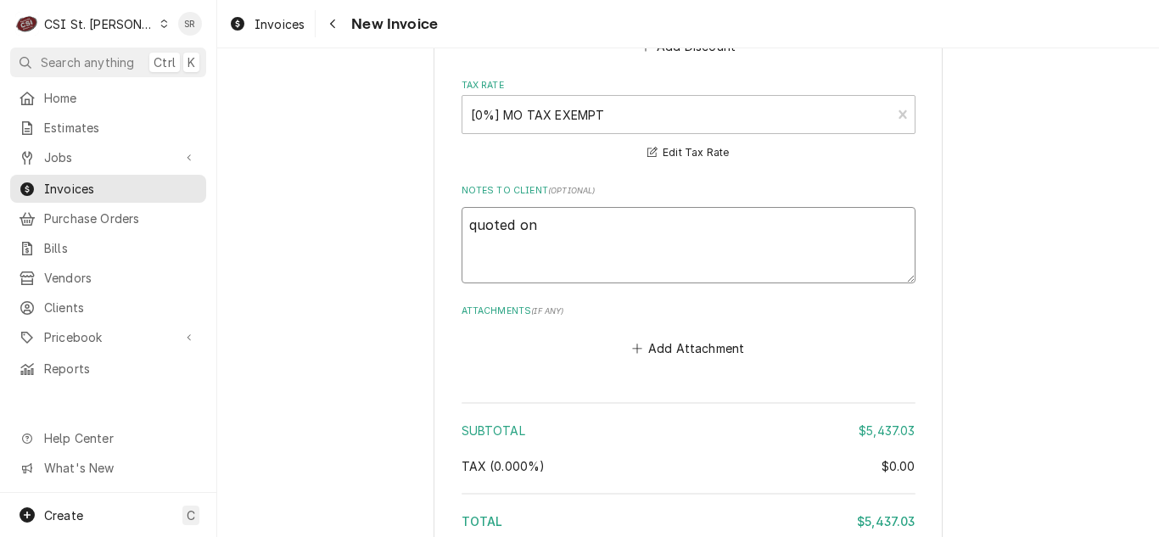
type textarea "x"
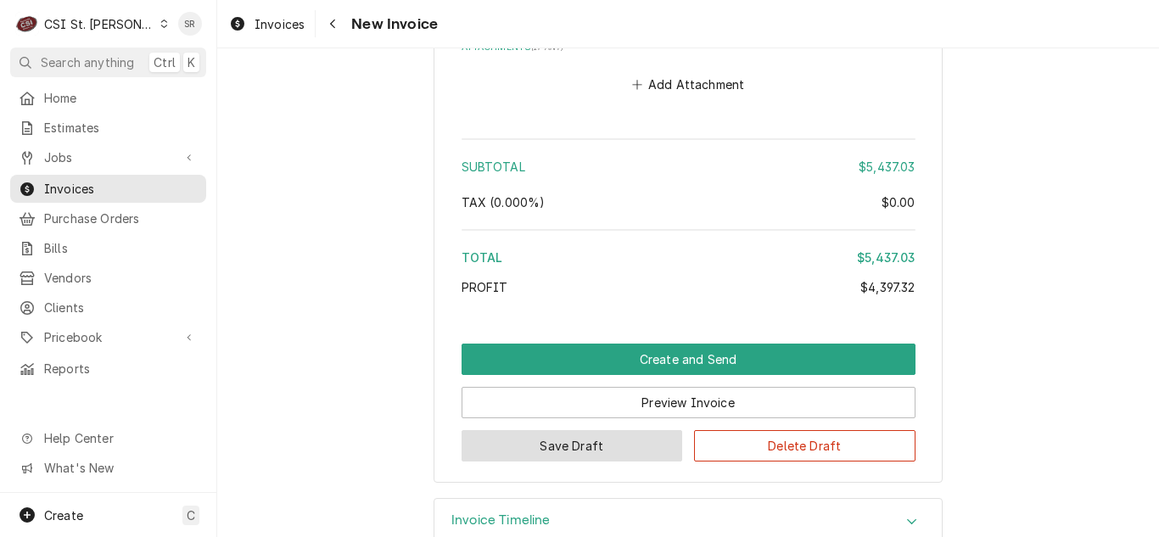
type textarea "quoted on 400676"
click at [566, 430] on button "Save Draft" at bounding box center [571, 445] width 221 height 31
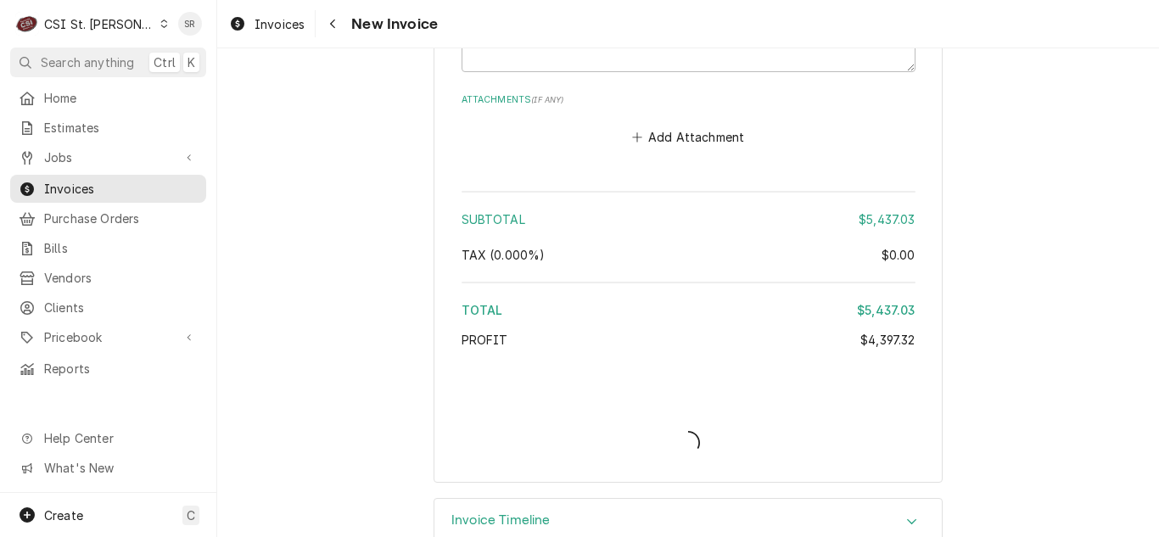
type textarea "x"
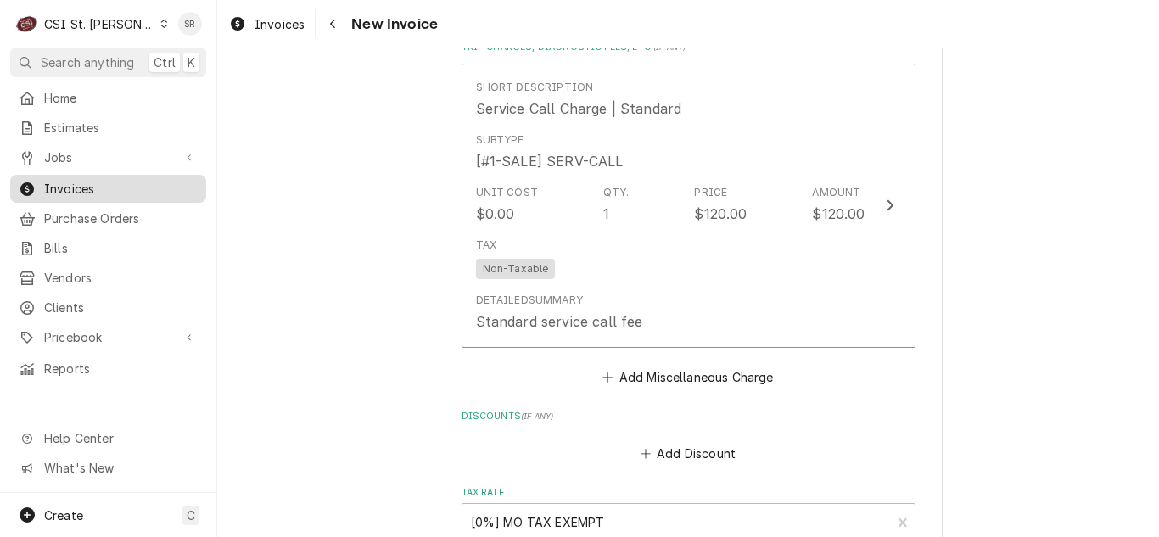
click at [93, 180] on span "Invoices" at bounding box center [121, 189] width 154 height 18
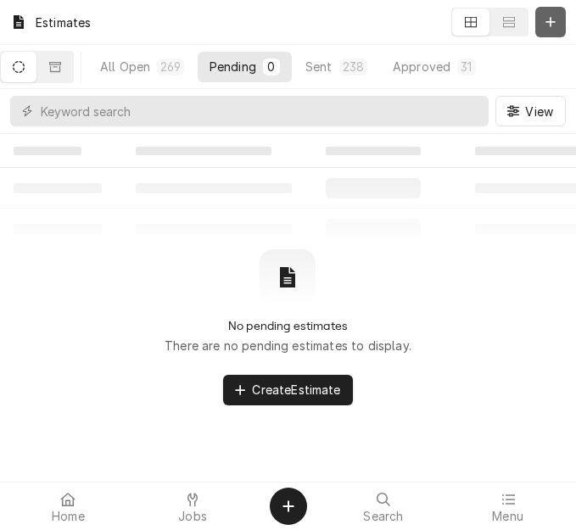
click at [545, 25] on icon "Dynamic Content Wrapper" at bounding box center [550, 22] width 10 height 12
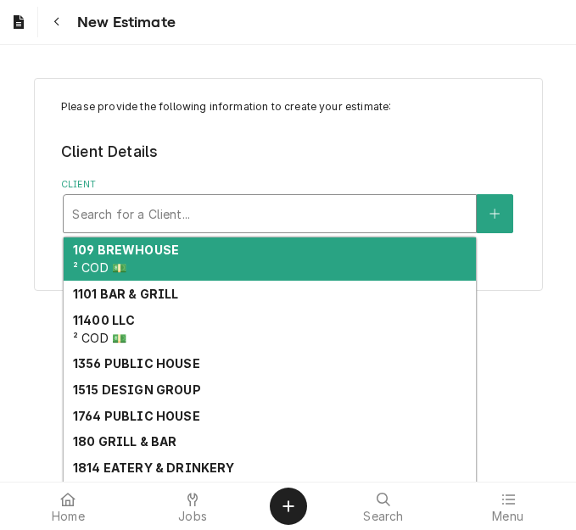
click at [207, 217] on div "Client" at bounding box center [269, 214] width 395 height 31
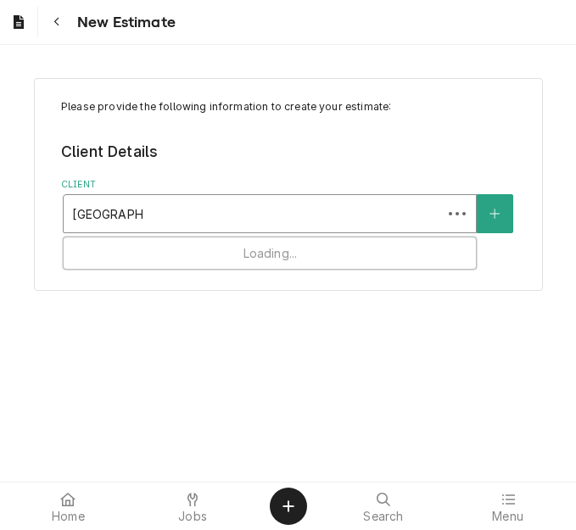
type input "[GEOGRAPHIC_DATA] we"
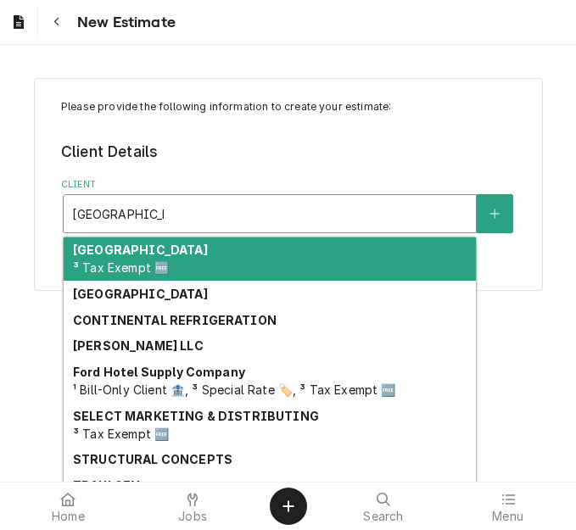
click at [190, 260] on div "BJC Hospital West ³ Tax Exempt 🆓" at bounding box center [270, 260] width 412 height 44
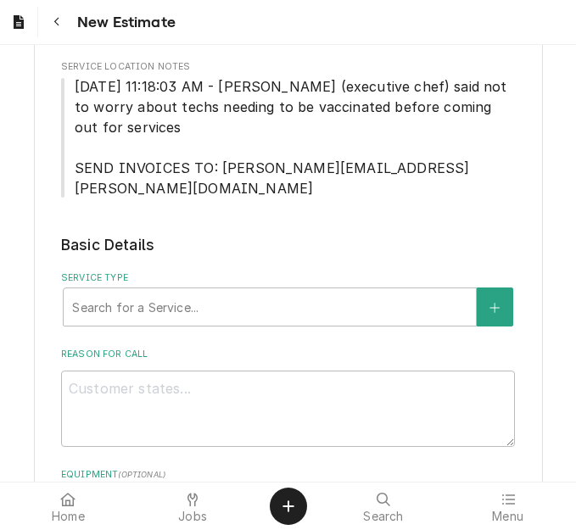
scroll to position [424, 0]
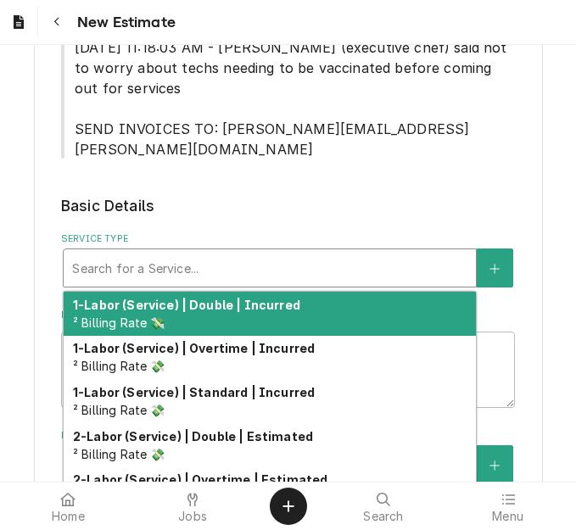
click at [130, 260] on div "Service Type" at bounding box center [269, 268] width 395 height 31
type textarea "x"
type input "s"
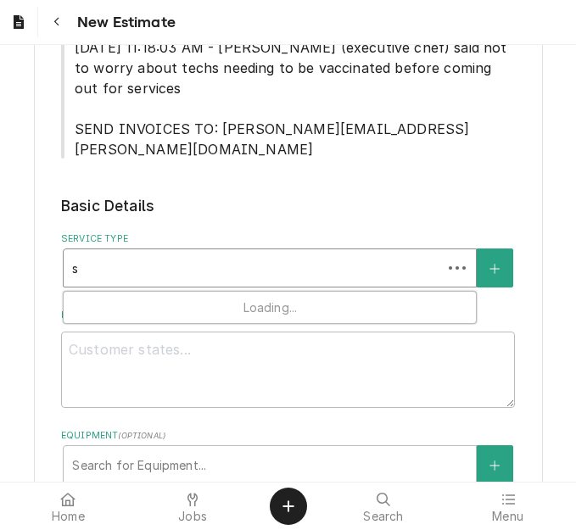
type textarea "x"
type input "se"
type textarea "x"
type input "ser"
type textarea "x"
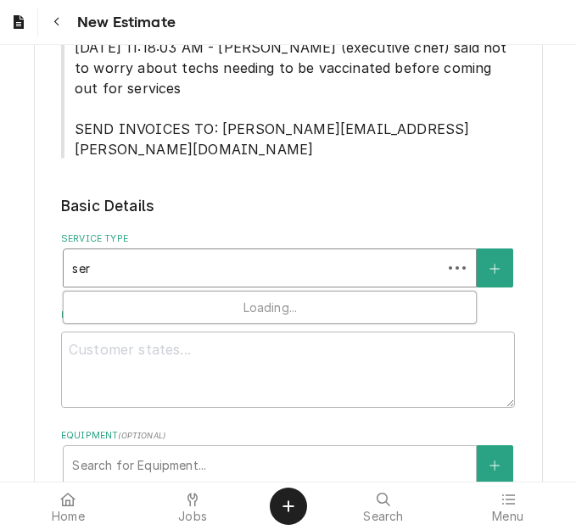
type input "serv"
type textarea "x"
type input "servi"
type textarea "x"
type input "servic"
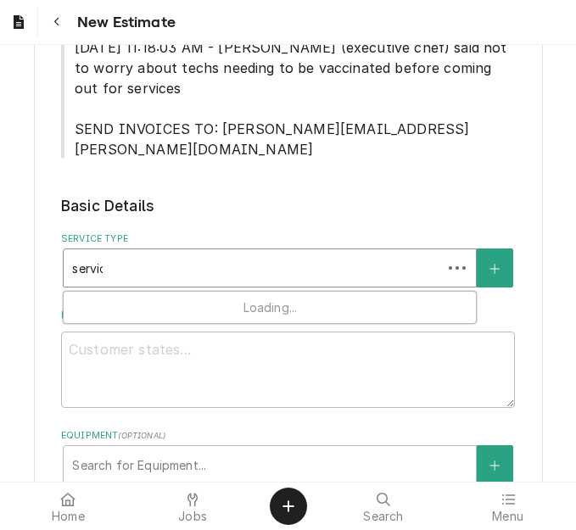
type textarea "x"
type input "service"
type textarea "x"
type input "service"
type textarea "x"
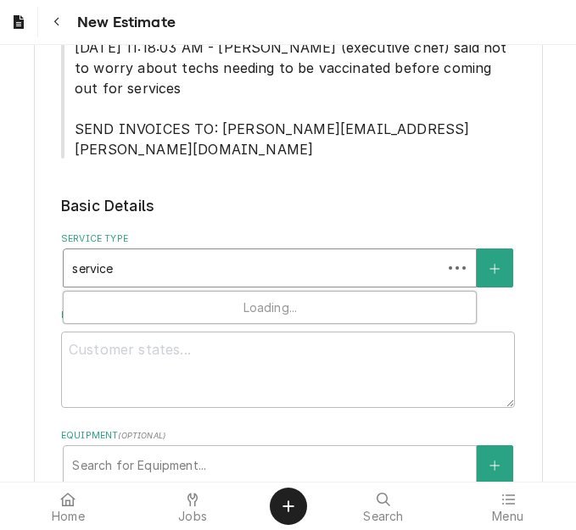
type input "service c"
type textarea "x"
type input "service cal"
type textarea "x"
type input "service call"
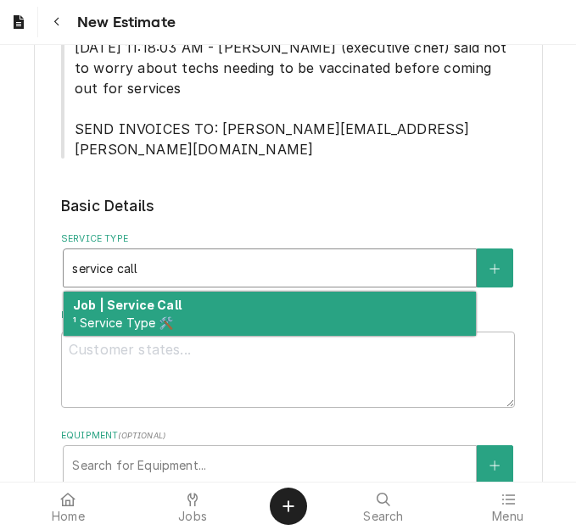
click at [129, 316] on span "¹ Service Type 🛠️" at bounding box center [123, 323] width 101 height 14
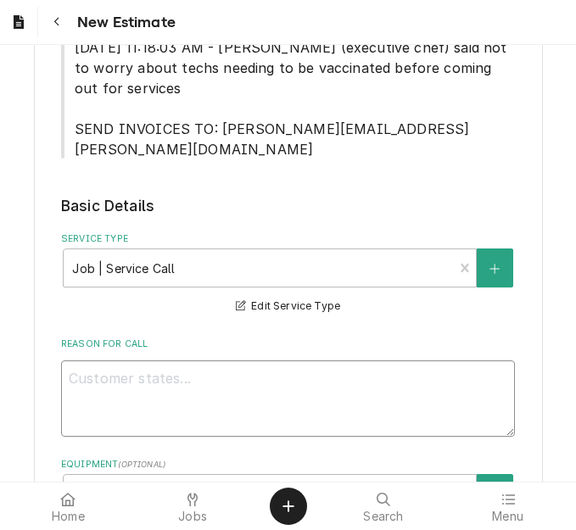
click at [159, 361] on textarea "Reason For Call" at bounding box center [288, 399] width 454 height 76
type textarea "x"
type textarea "Q"
type textarea "x"
type textarea "Qu"
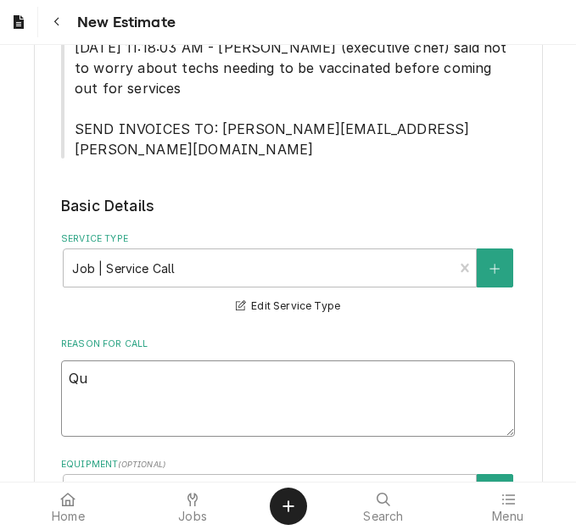
type textarea "x"
type textarea "Quot"
type textarea "x"
type textarea "Quote"
type textarea "x"
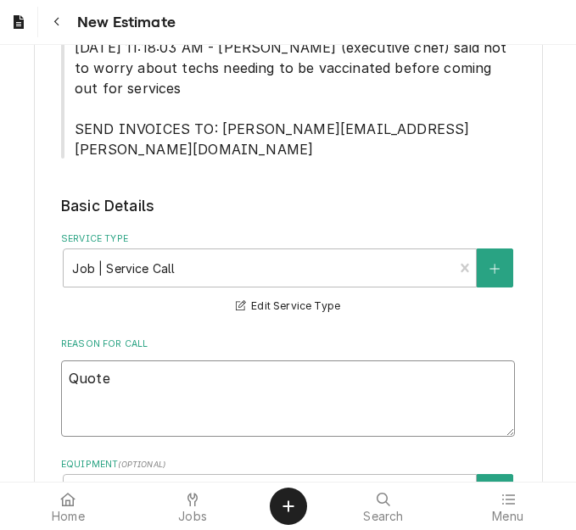
type textarea "Quote"
type textarea "x"
type textarea "Quote o"
type textarea "x"
type textarea "Quote on"
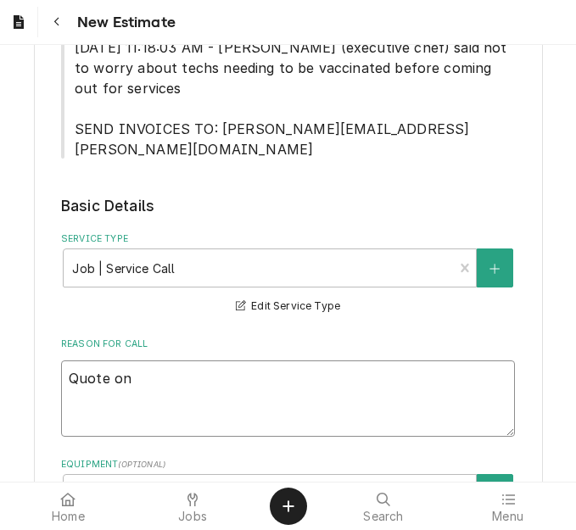
type textarea "x"
type textarea "Quote on"
type textarea "x"
type textarea "Quote on r"
type textarea "x"
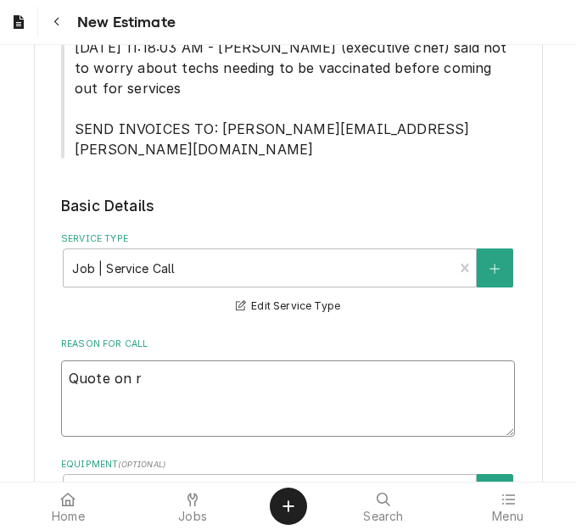
type textarea "Quote on re"
type textarea "x"
type textarea "Quote on rec"
type textarea "x"
type textarea "Quote on reco"
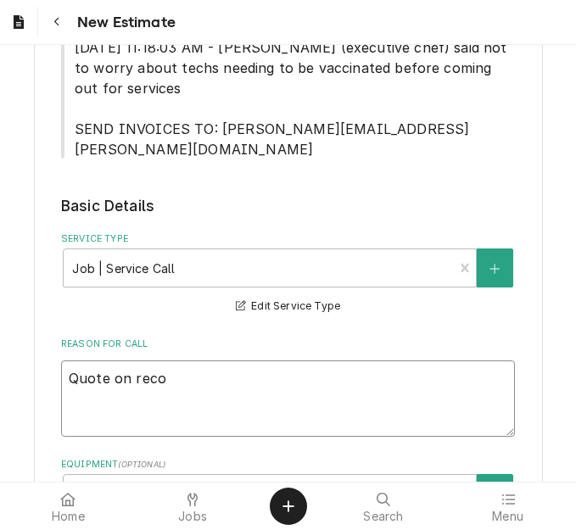
type textarea "x"
type textarea "Quote on recom"
type textarea "x"
type textarea "Quote on recomm"
type textarea "x"
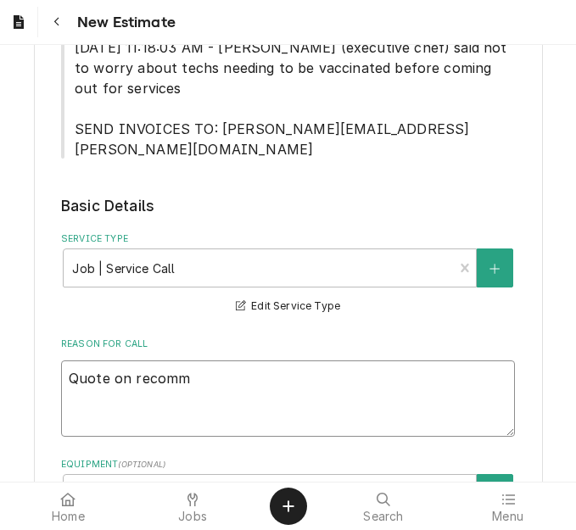
type textarea "Quote on recomme"
type textarea "x"
type textarea "Quote on recommen"
type textarea "x"
type textarea "Quote on recommend"
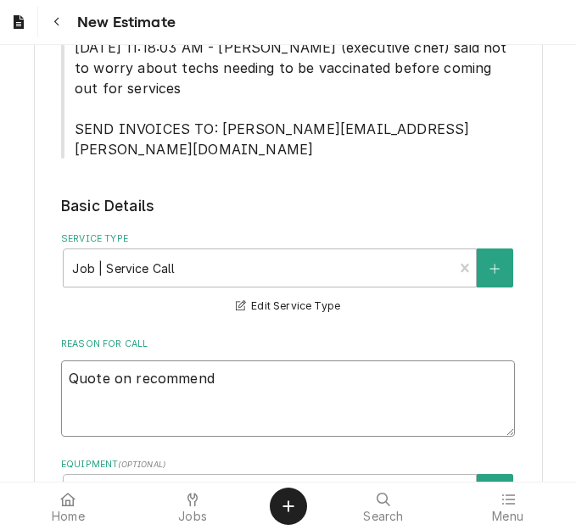
type textarea "x"
type textarea "Quote on recommende"
type textarea "x"
type textarea "Quote on recommended"
type textarea "x"
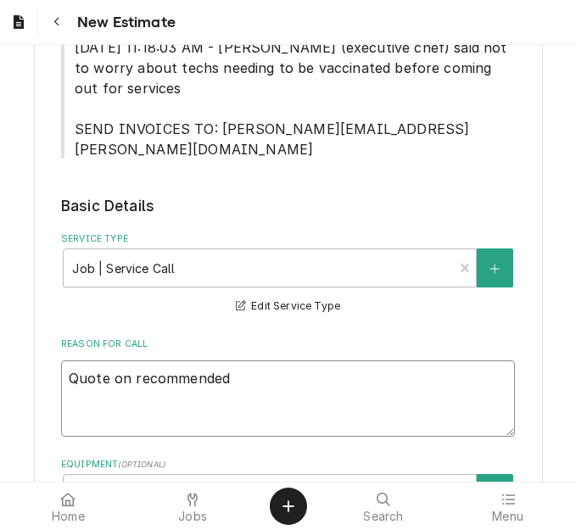
type textarea "Quote on recommended r"
type textarea "x"
type textarea "Quote on recommended rep"
type textarea "x"
type textarea "Quote on recommended repa"
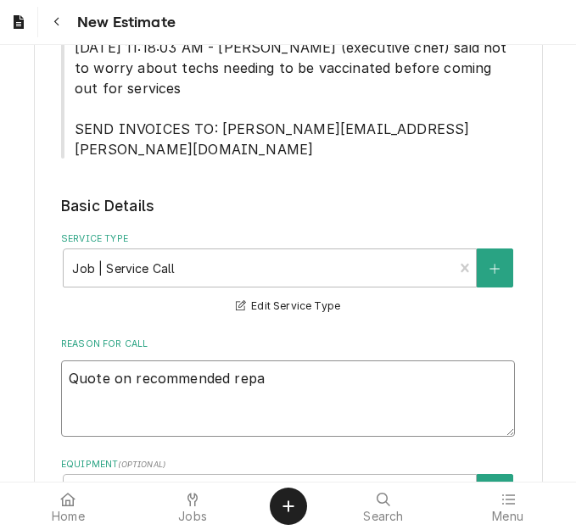
type textarea "x"
type textarea "Quote on recommended repai"
type textarea "x"
type textarea "Quote on recommended repair"
type textarea "x"
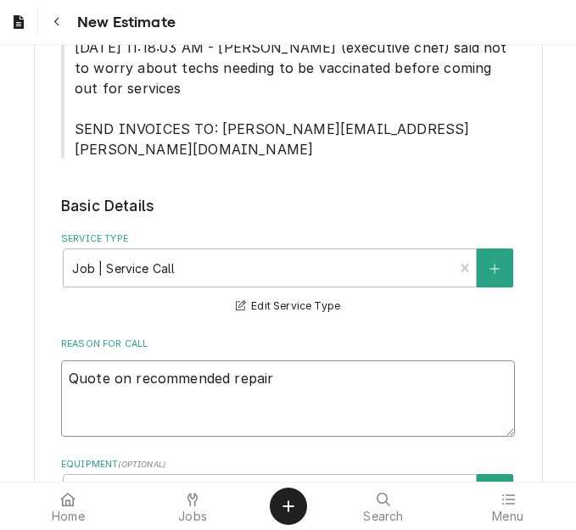
type textarea "Quote on recommended repairs"
type textarea "x"
type textarea "Quote on recommended repairs"
type textarea "x"
type textarea "Quote on recommended repairs fo"
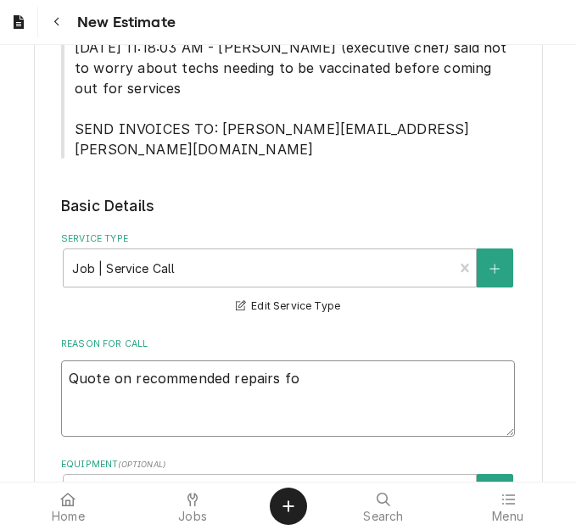
type textarea "x"
type textarea "Quote on recommended repairs fou"
type textarea "x"
type textarea "Quote on recommended repairs foun"
type textarea "x"
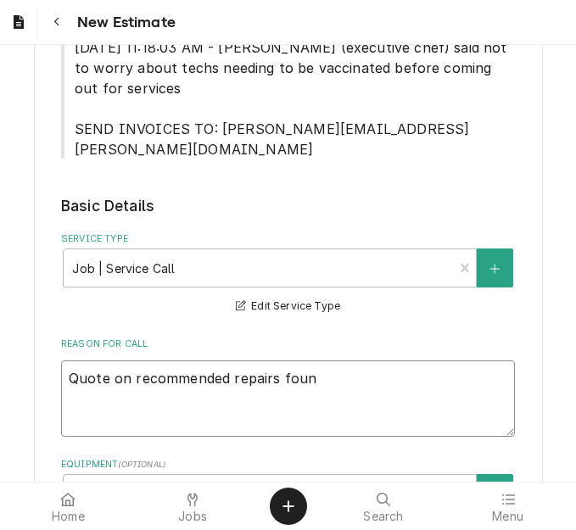
type textarea "Quote on recommended repairs found"
type textarea "x"
type textarea "Quote on recommended repairs found"
type textarea "x"
type textarea "Quote on recommended repairs found du"
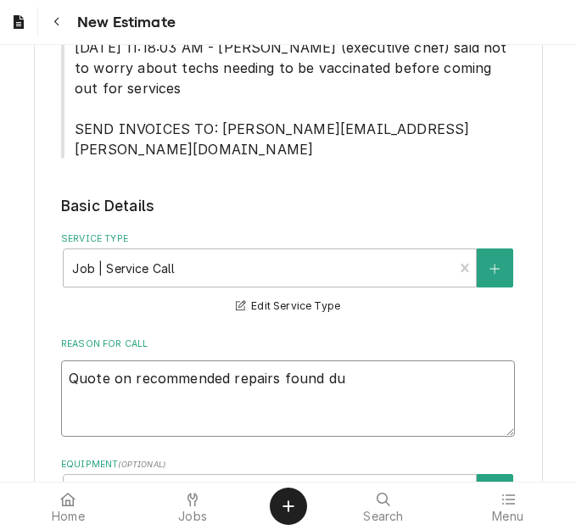
type textarea "x"
type textarea "Quote on recommended repairs found dur"
type textarea "x"
type textarea "Quote on recommended repairs found duri"
type textarea "x"
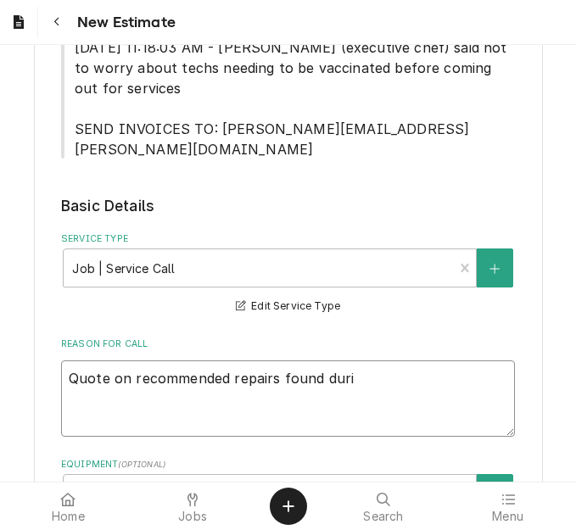
type textarea "Quote on recommended repairs found durin"
type textarea "x"
type textarea "Quote on recommended repairs found during"
type textarea "x"
type textarea "Quote on recommended repairs found during m"
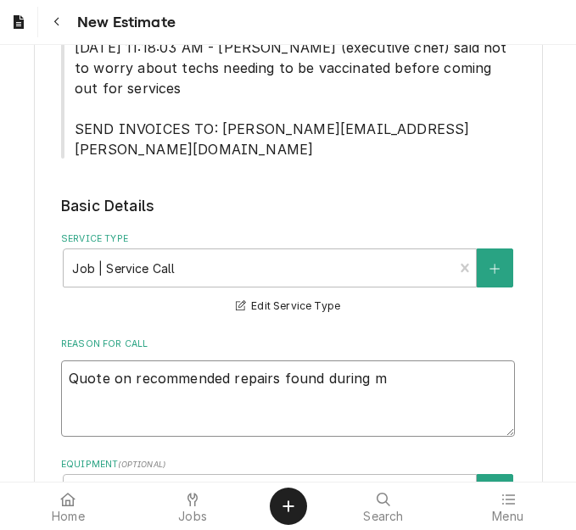
type textarea "x"
type textarea "Quote on recommended repairs found during ma"
type textarea "x"
type textarea "Quote on recommended repairs found during mai"
type textarea "x"
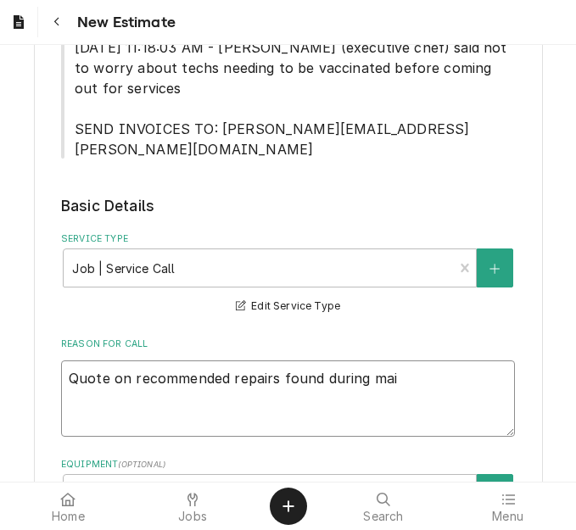
type textarea "Quote on recommended repairs found during main"
type textarea "x"
type textarea "Quote on recommended repairs found during maint"
type textarea "x"
type textarea "Quote on recommended repairs found during mainte"
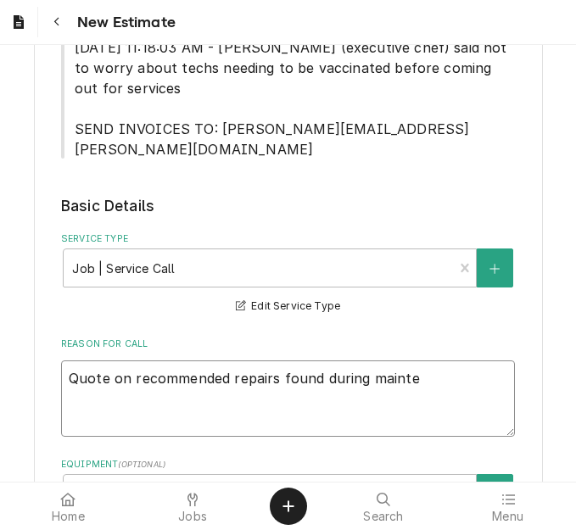
type textarea "x"
type textarea "Quote on recommended repairs found during mainten"
type textarea "x"
type textarea "Quote on recommended repairs found during maintena"
type textarea "x"
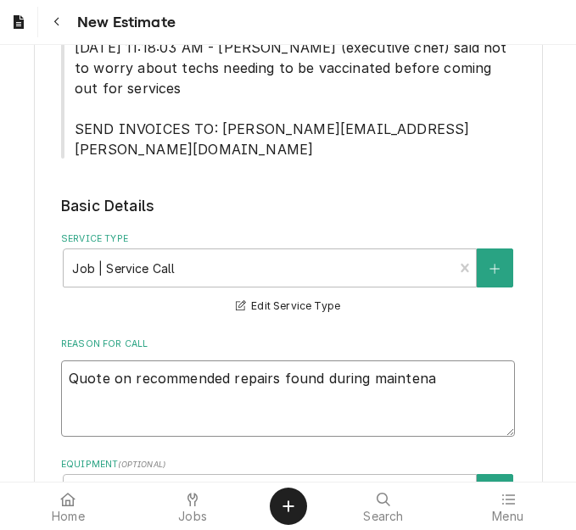
type textarea "Quote on recommended repairs found during maintenac"
type textarea "x"
type textarea "Quote on recommended repairs found during maintenace."
type textarea "x"
type textarea "Quote on recommended repairs found during maintenace."
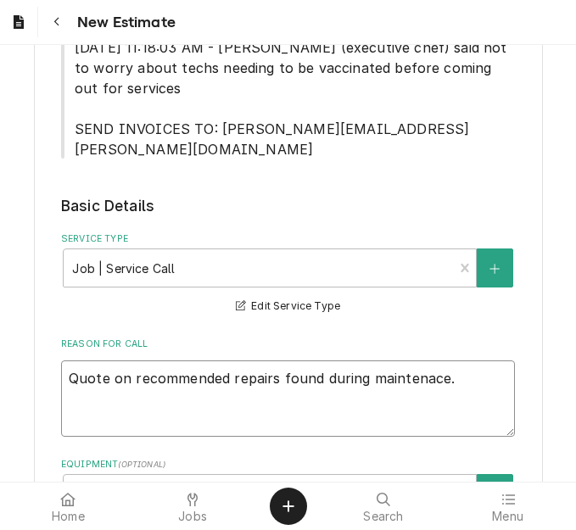
type textarea "x"
type textarea "Quote on recommended repairs found during maintenace."
type textarea "x"
type textarea "Quote on recommended repairs found during maintenace"
type textarea "x"
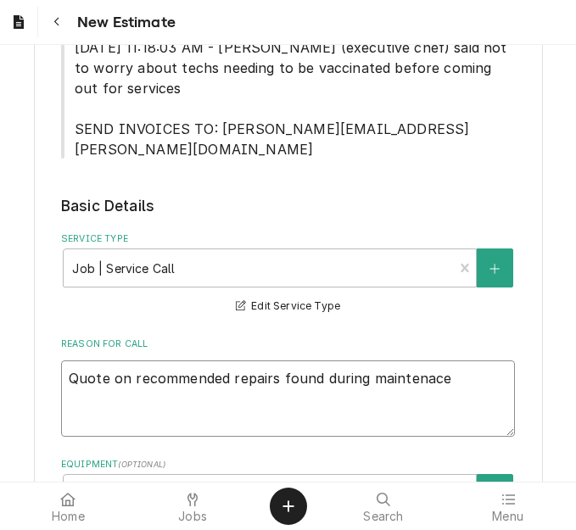
type textarea "Quote on recommended repairs found during maintenac"
type textarea "x"
type textarea "Quote on recommended repairs found during maintena"
type textarea "x"
type textarea "Quote on recommended repairs found during mainten"
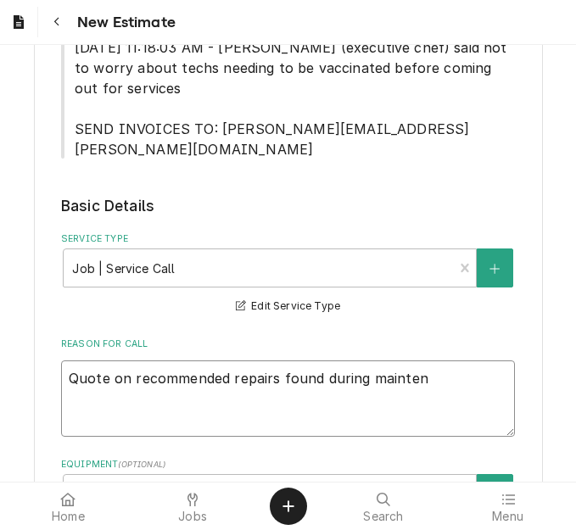
type textarea "x"
type textarea "Quote on recommended repairs found during maintena"
type textarea "x"
type textarea "Quote on recommended repairs found during maintenan"
type textarea "x"
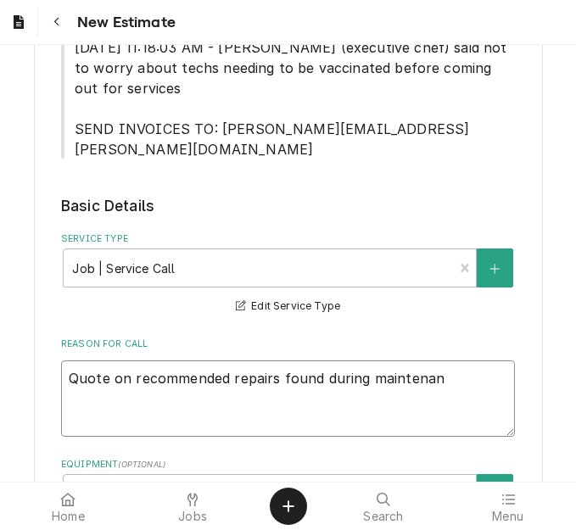
type textarea "Quote on recommended repairs found during maintenanc"
type textarea "x"
type textarea "Quote on recommended repairs found during maintenance"
type textarea "x"
type textarea "Quote on recommended repairs found during maintenance."
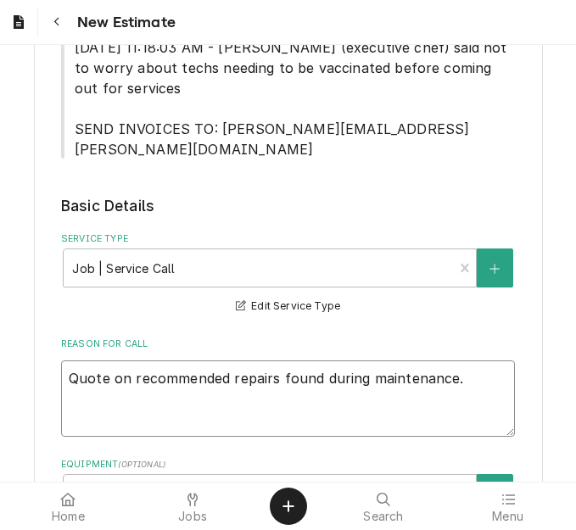
type textarea "x"
type textarea "Quote on recommended repairs found during maintenance."
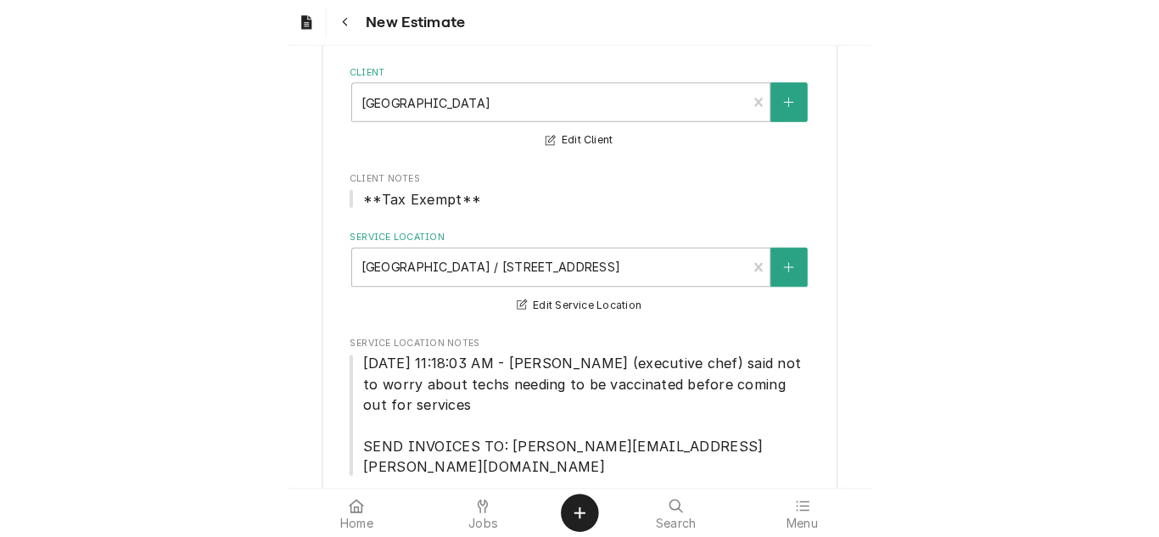
scroll to position [0, 0]
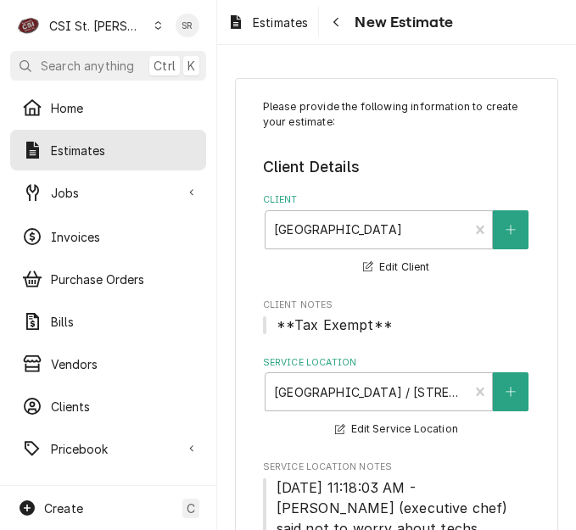
type textarea "x"
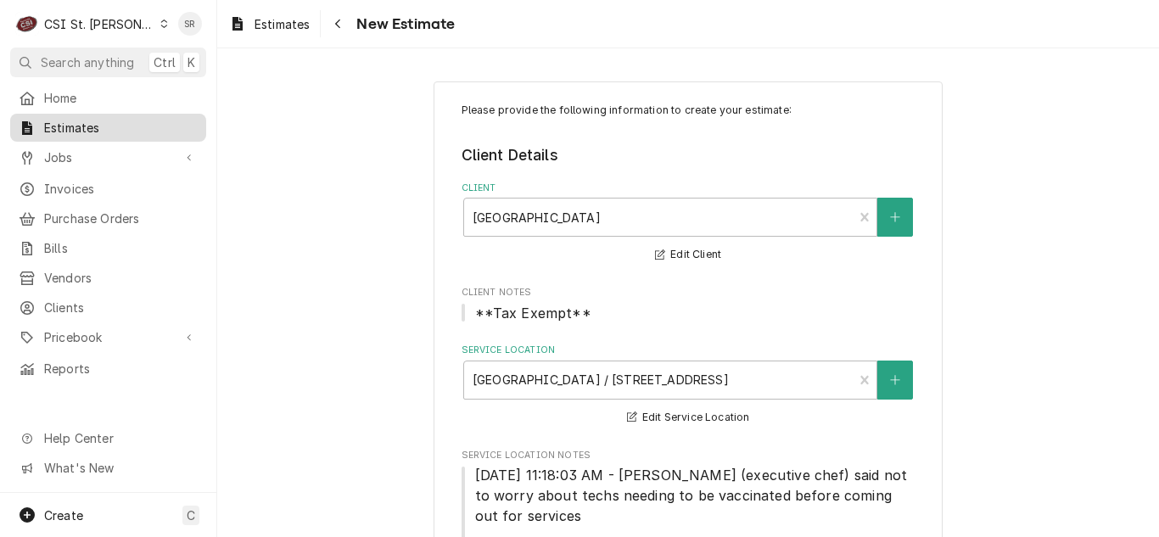
type textarea "Quote on recommended repairs found during maintenance."
type textarea "x"
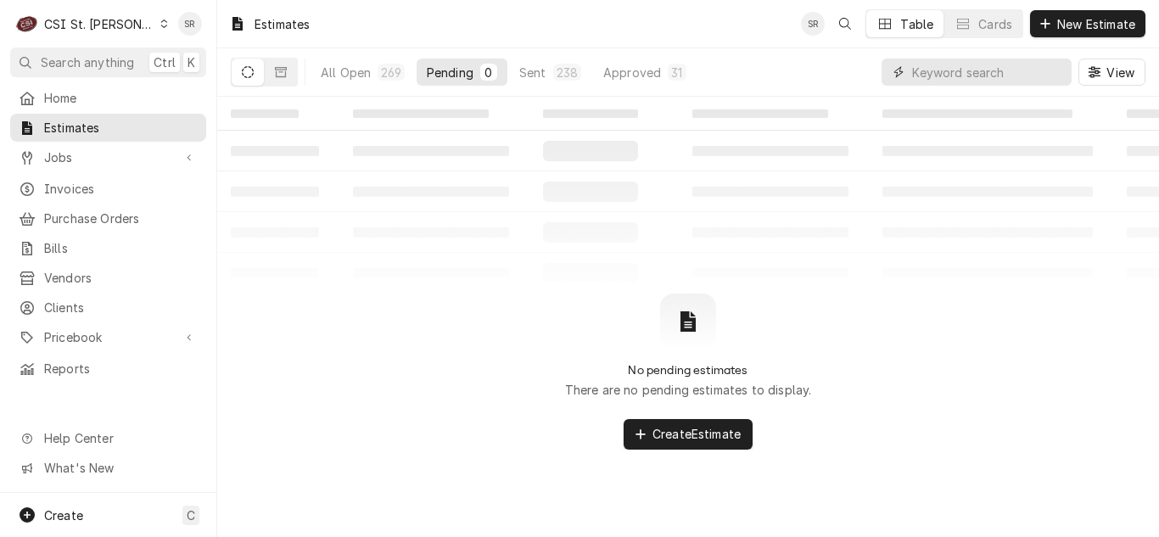
click at [1011, 75] on input "Dynamic Content Wrapper" at bounding box center [987, 72] width 151 height 27
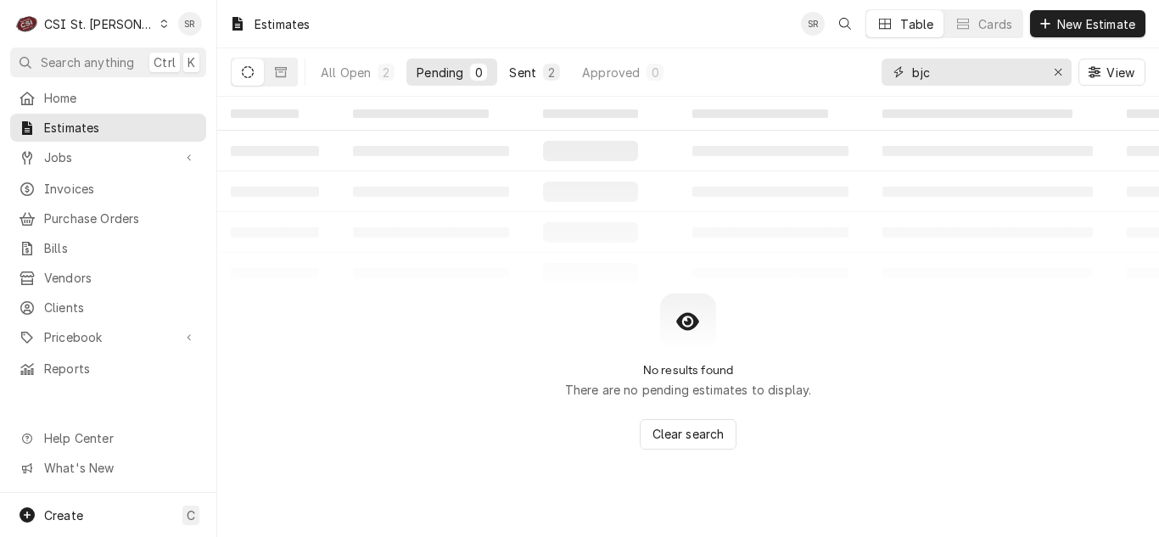
type input "bjc"
click at [506, 70] on button "Sent 2" at bounding box center [534, 72] width 71 height 27
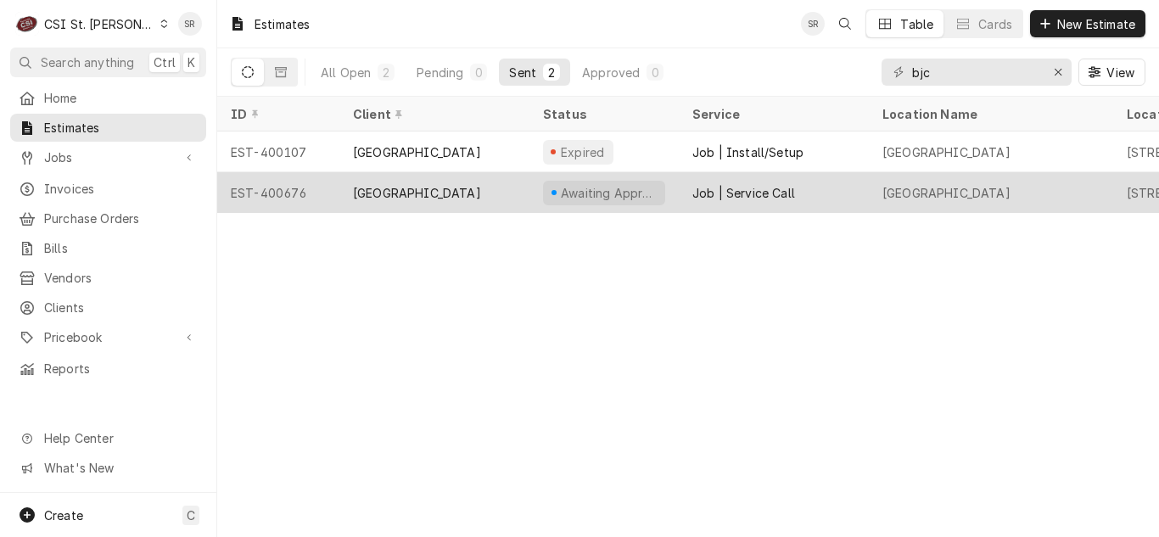
click at [503, 186] on div "[GEOGRAPHIC_DATA]" at bounding box center [434, 192] width 190 height 41
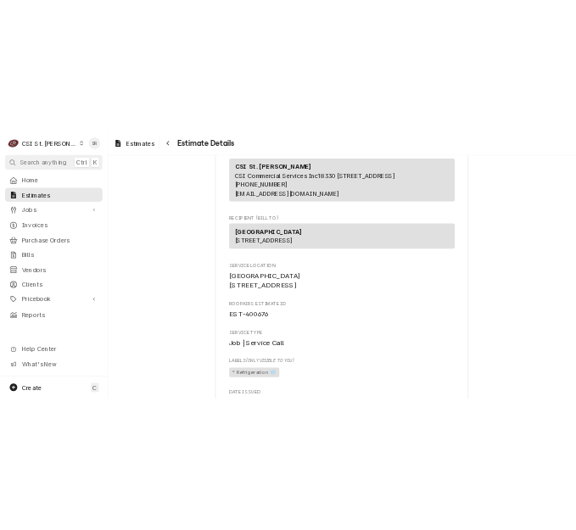
scroll to position [254, 0]
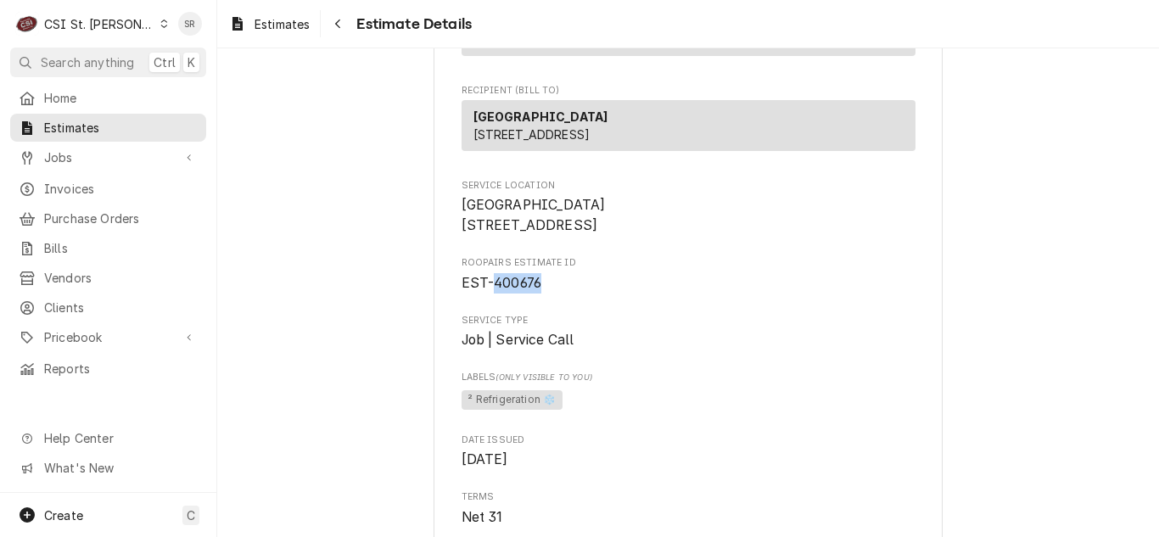
drag, startPoint x: 545, startPoint y: 329, endPoint x: 489, endPoint y: 330, distance: 56.0
click at [489, 294] on span "EST-400676" at bounding box center [688, 283] width 454 height 20
copy span "400676"
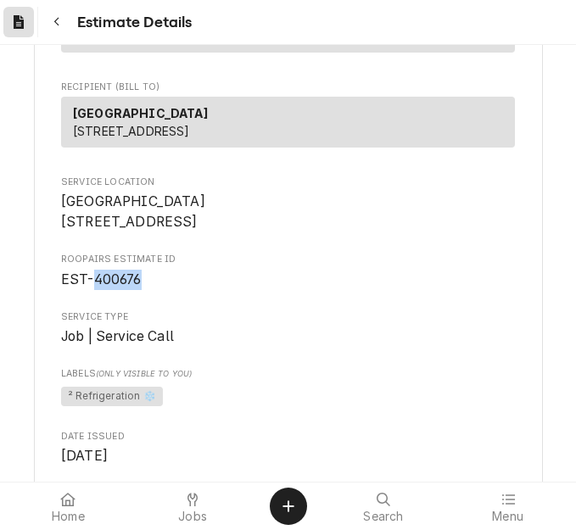
click at [17, 25] on icon "Dynamic Content Wrapper" at bounding box center [19, 22] width 10 height 14
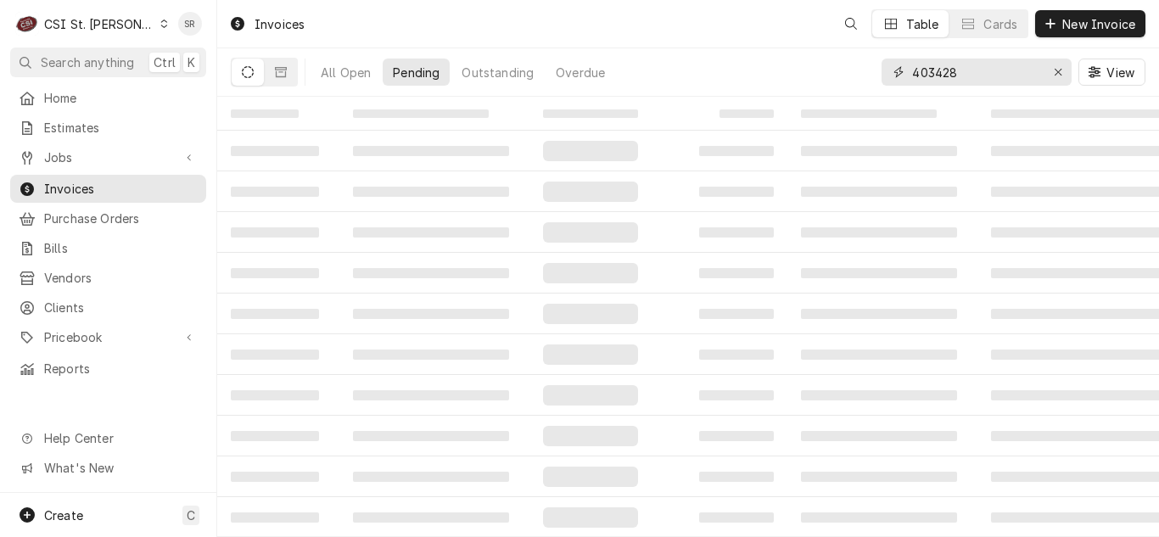
click at [970, 70] on input "403428" at bounding box center [975, 72] width 127 height 27
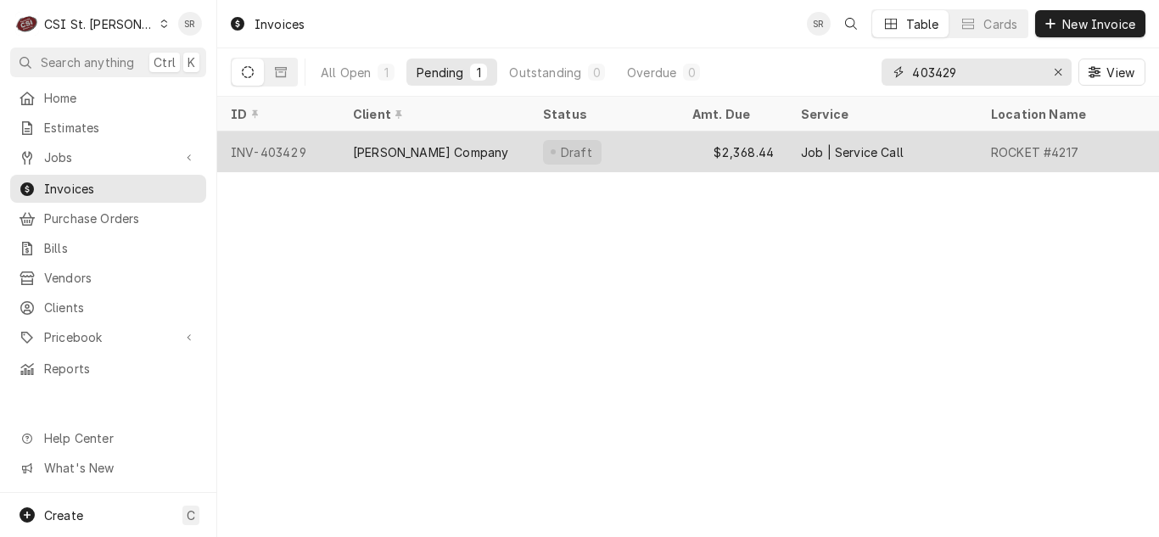
type input "403429"
click at [454, 146] on div "[PERSON_NAME] Company" at bounding box center [434, 151] width 190 height 41
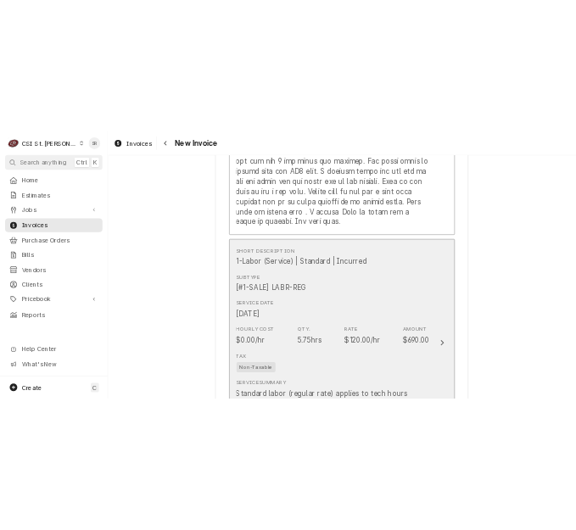
scroll to position [3054, 0]
type textarea "x"
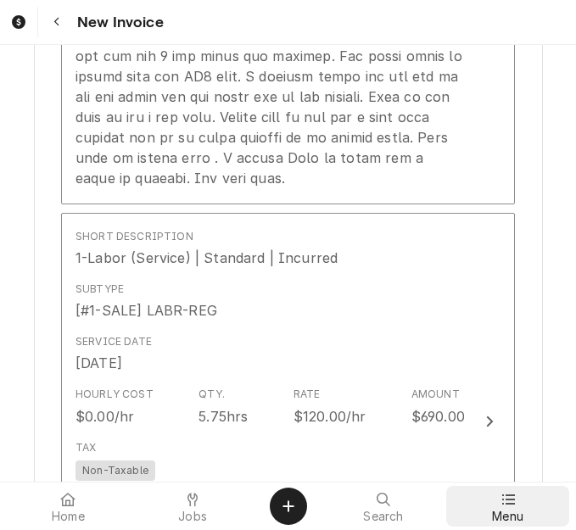
click at [497, 511] on span "Menu" at bounding box center [507, 517] width 31 height 14
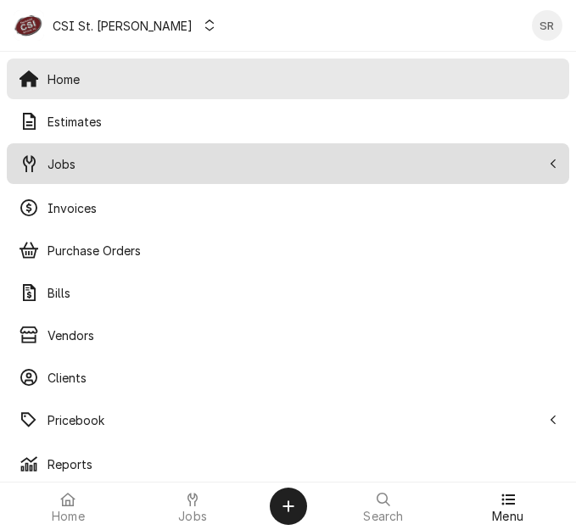
click at [81, 165] on span "Jobs" at bounding box center [295, 164] width 494 height 18
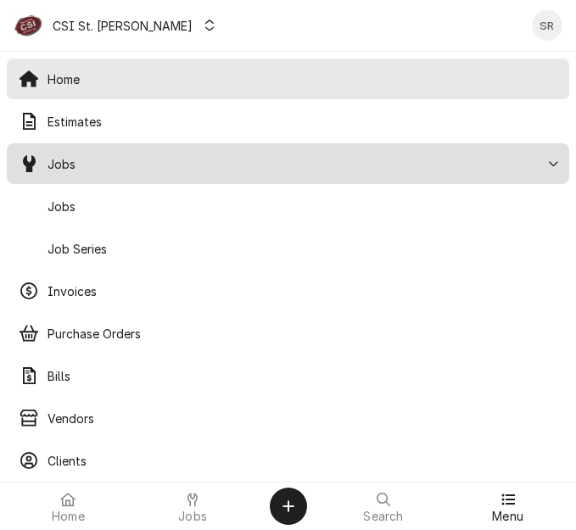
click at [72, 204] on span "Jobs" at bounding box center [303, 207] width 510 height 18
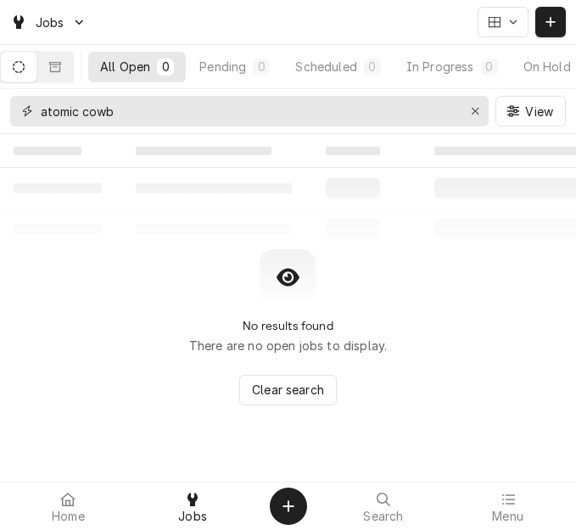
drag, startPoint x: 144, startPoint y: 100, endPoint x: 29, endPoint y: 105, distance: 115.5
click at [29, 105] on div "atomic cowb" at bounding box center [249, 111] width 478 height 31
click at [158, 107] on input "41674" at bounding box center [249, 111] width 416 height 31
type input "41673"
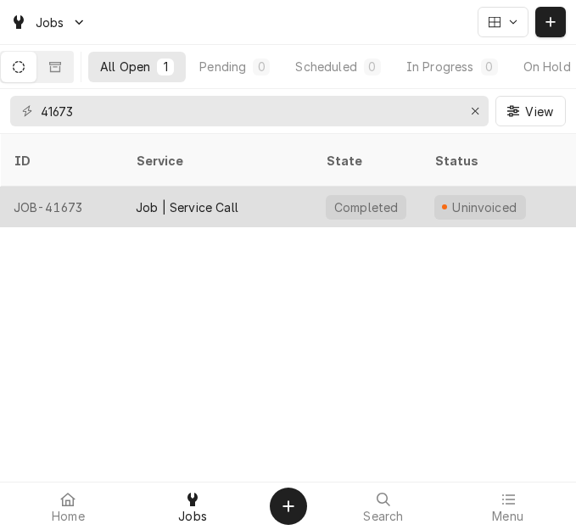
click at [149, 199] on div "Job | Service Call" at bounding box center [187, 208] width 103 height 18
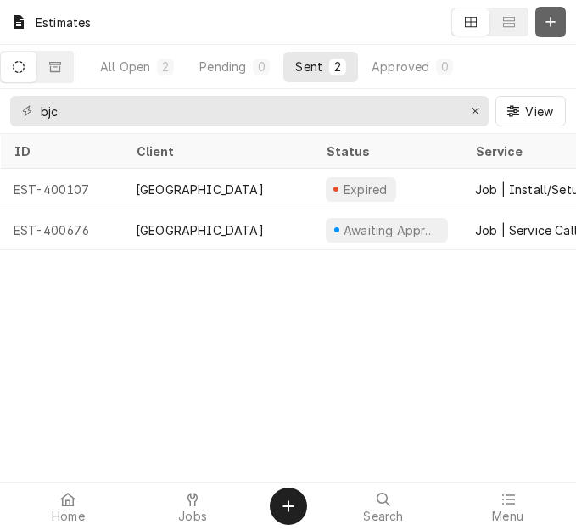
click at [552, 21] on icon "Dynamic Content Wrapper" at bounding box center [550, 22] width 10 height 12
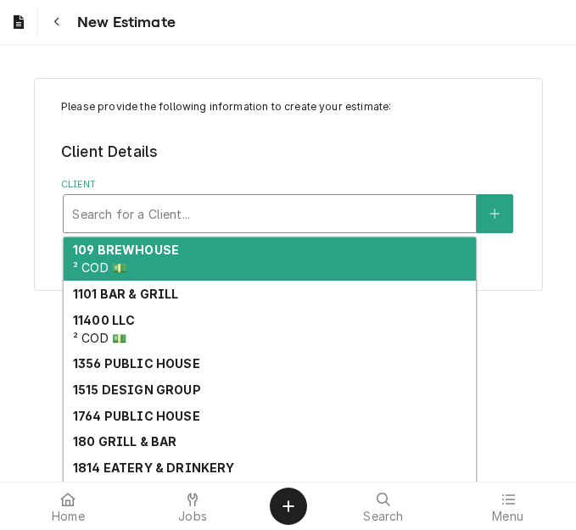
click at [158, 219] on div "Client" at bounding box center [269, 214] width 395 height 31
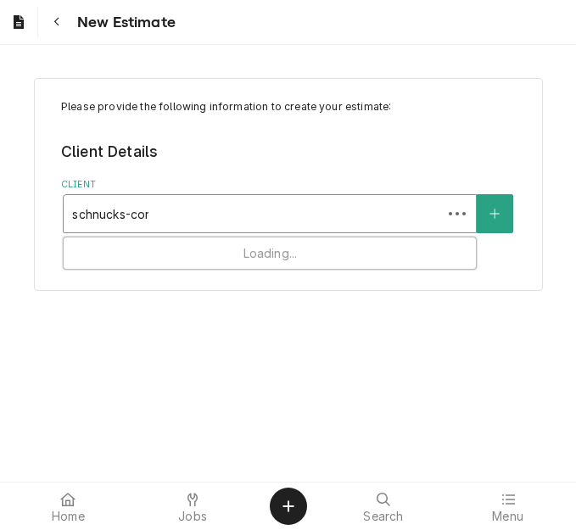
type input "schnucks-corp"
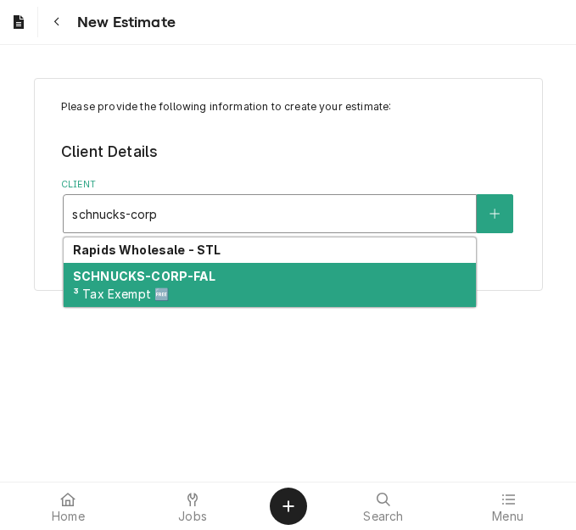
click at [155, 284] on div "SCHNUCKS-CORP-FAL ³ Tax Exempt 🆓" at bounding box center [270, 285] width 412 height 44
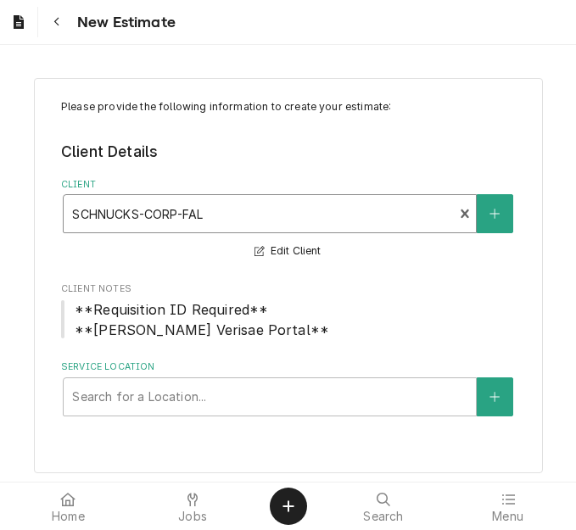
scroll to position [7, 0]
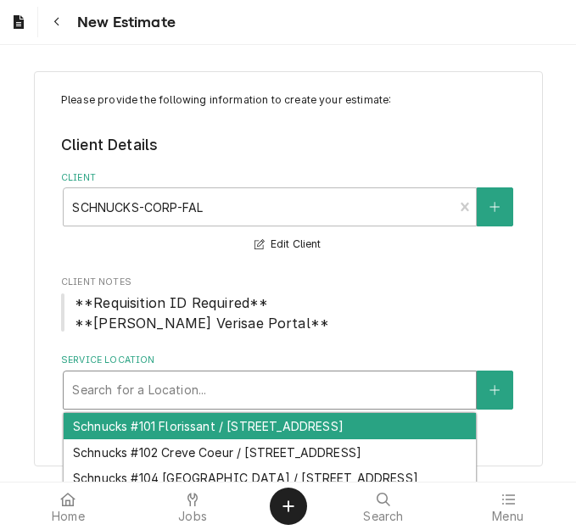
click at [143, 395] on div "Service Location" at bounding box center [269, 390] width 395 height 31
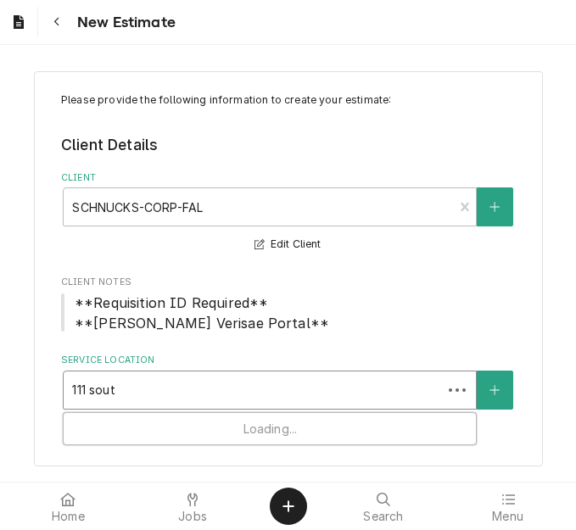
type input "111 south"
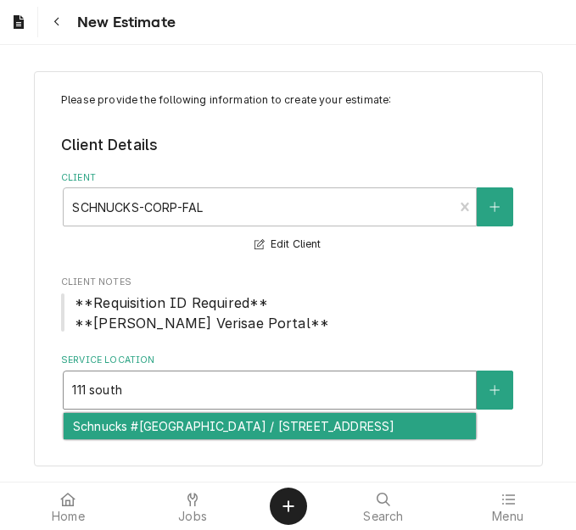
click at [162, 437] on div "Schnucks #[GEOGRAPHIC_DATA] / [STREET_ADDRESS]" at bounding box center [270, 426] width 412 height 26
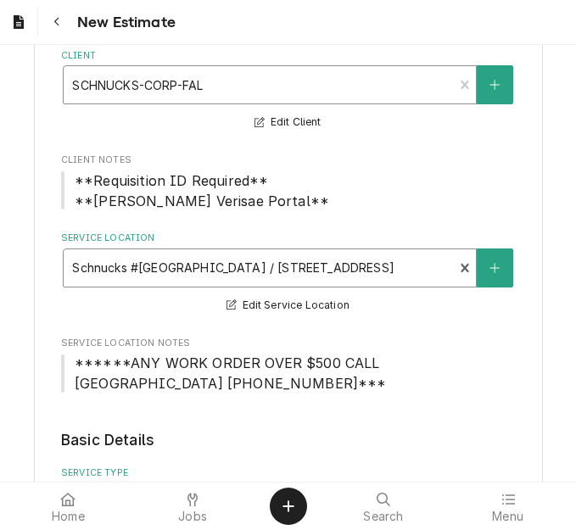
scroll to position [346, 0]
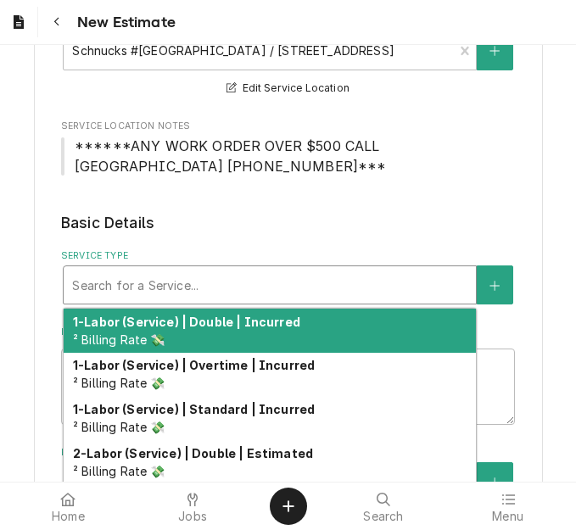
click at [197, 285] on div "Service Type" at bounding box center [269, 285] width 395 height 31
type textarea "x"
type input "s"
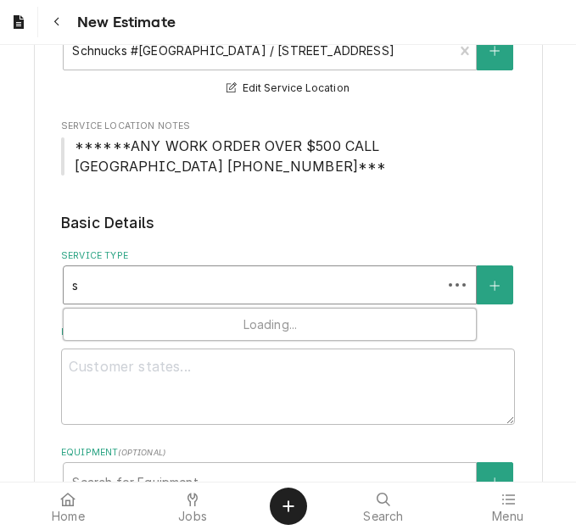
type textarea "x"
type input "se"
type textarea "x"
type input "ser"
type textarea "x"
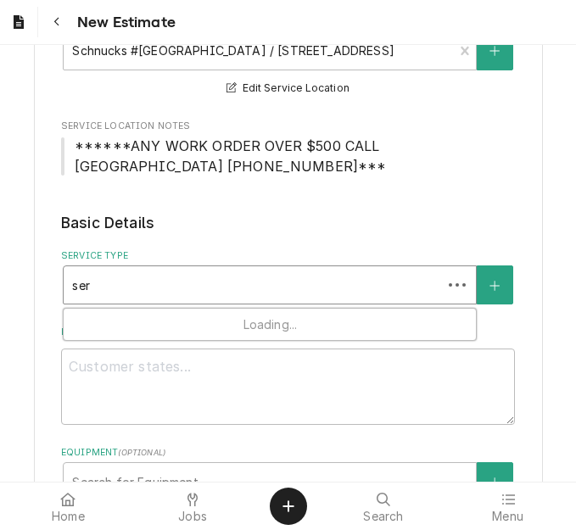
type input "serv"
type textarea "x"
type input "servi"
type textarea "x"
type input "servic"
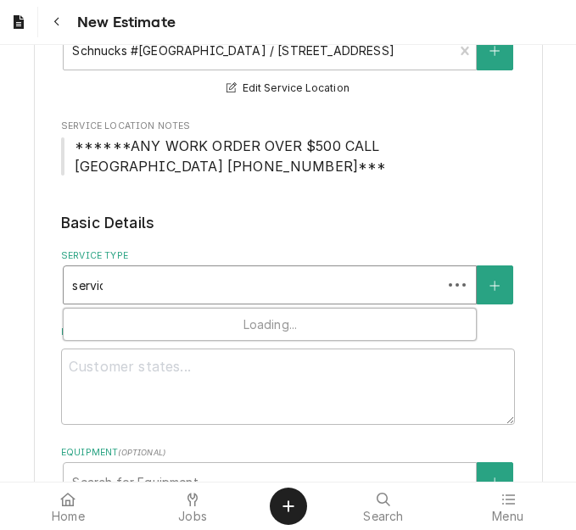
type textarea "x"
type input "service"
type textarea "x"
type input "service"
type textarea "x"
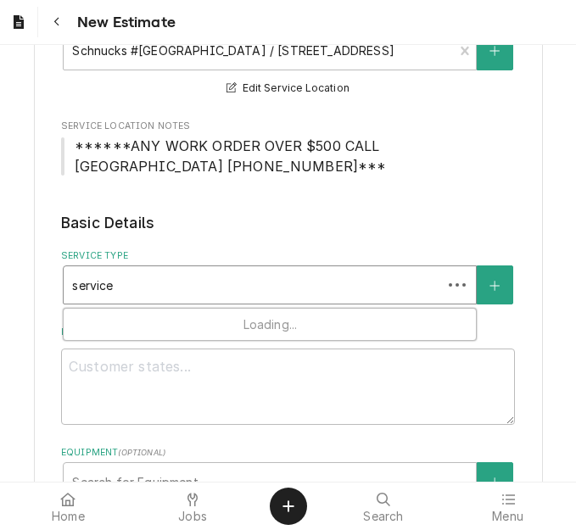
type input "service c"
type textarea "x"
type input "service ca"
type textarea "x"
type input "service cal"
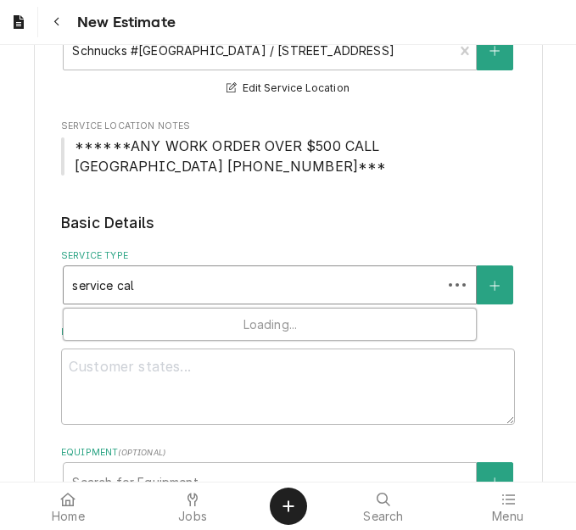
type textarea "x"
type input "service call"
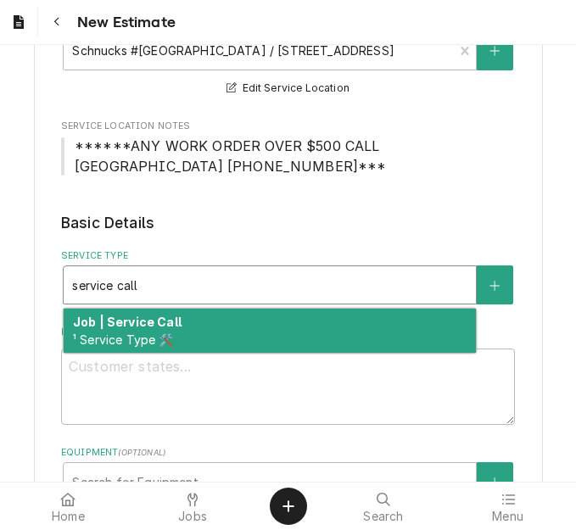
click at [191, 326] on div "Job | Service Call ¹ Service Type 🛠️" at bounding box center [270, 331] width 412 height 44
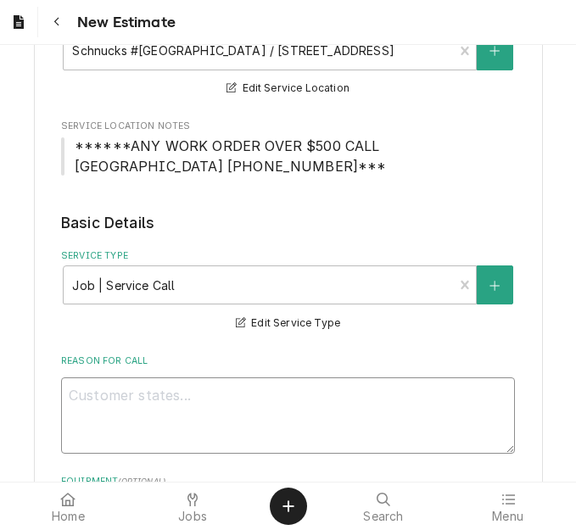
click at [165, 425] on textarea "Reason For Call" at bounding box center [288, 415] width 454 height 76
type textarea "x"
type textarea "Q"
type textarea "x"
type textarea "Qu"
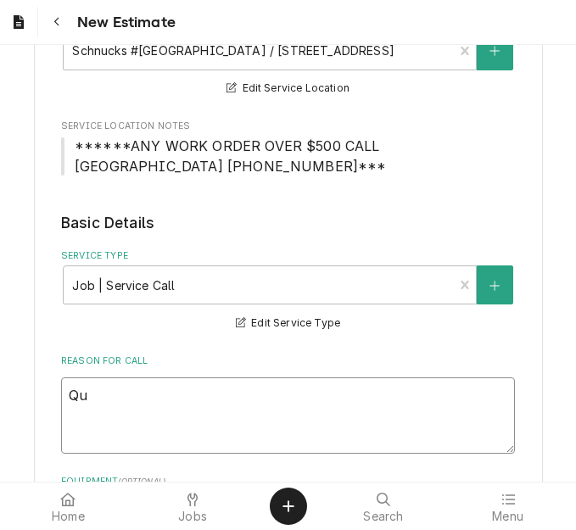
type textarea "x"
type textarea "Quot"
type textarea "x"
type textarea "Quote"
type textarea "x"
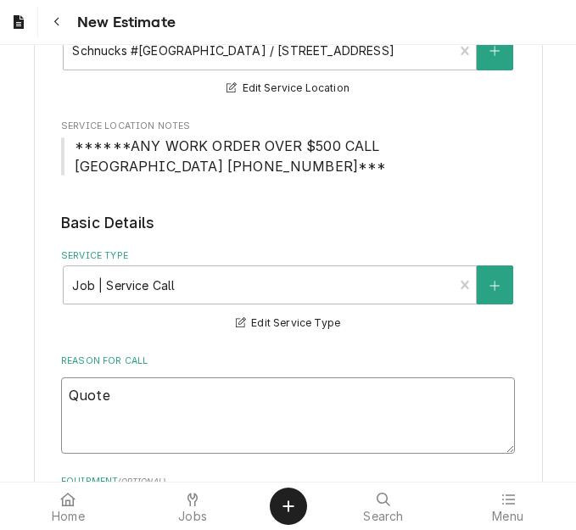
type textarea "Quote"
type textarea "x"
type textarea "Quote t"
type textarea "x"
type textarea "Quote to"
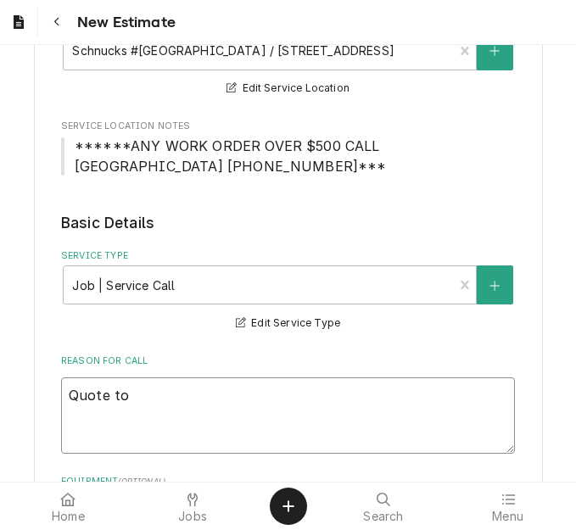
type textarea "x"
type textarea "Quote to r"
type textarea "x"
type textarea "Quote to re"
type textarea "x"
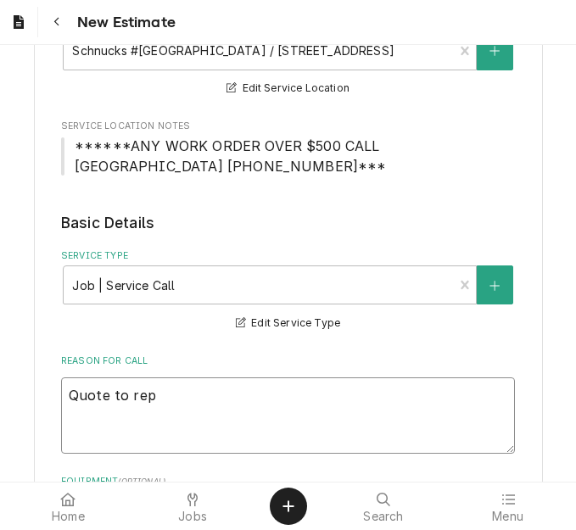
type textarea "Quote to repl"
type textarea "x"
type textarea "Quote to repla"
type textarea "x"
type textarea "Quote to replae"
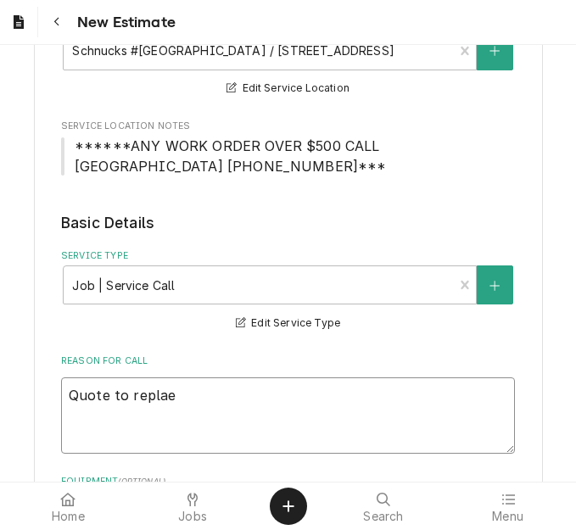
type textarea "x"
type textarea "Quote to replac"
type textarea "x"
type textarea "Quote to replace"
type textarea "x"
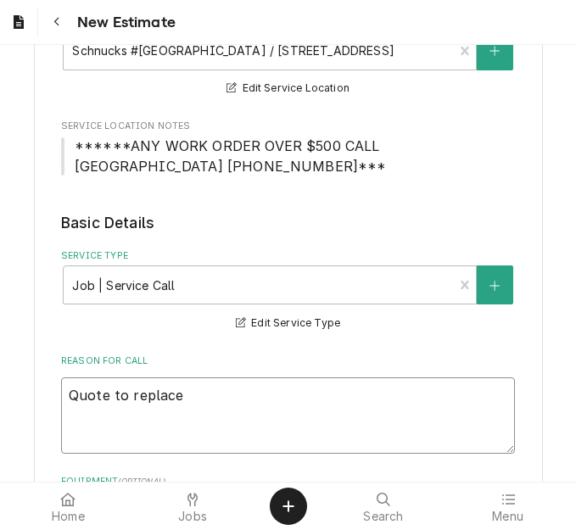
type textarea "Quote to replace"
type textarea "x"
type textarea "Quote to replace d"
type textarea "x"
type textarea "Quote to replace do"
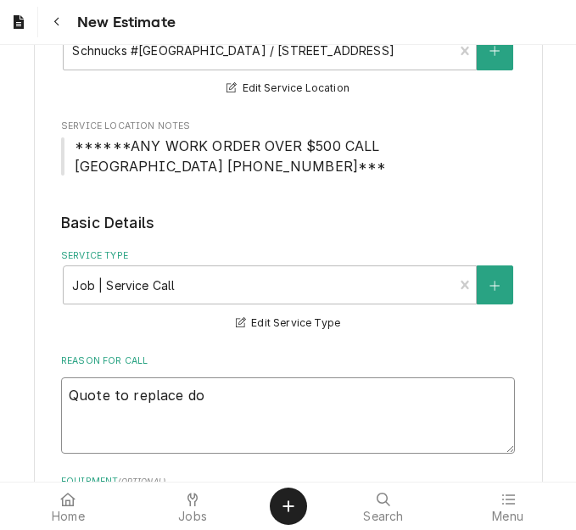
type textarea "x"
type textarea "Quote to replace door"
type textarea "x"
type textarea "Quote to replace door g"
type textarea "x"
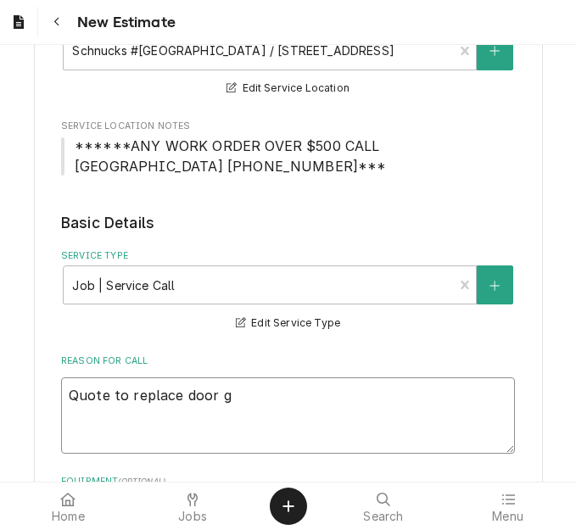
type textarea "Quote to replace door ga"
type textarea "x"
type textarea "Quote to replace door gas"
type textarea "x"
type textarea "Quote to replace door gaske"
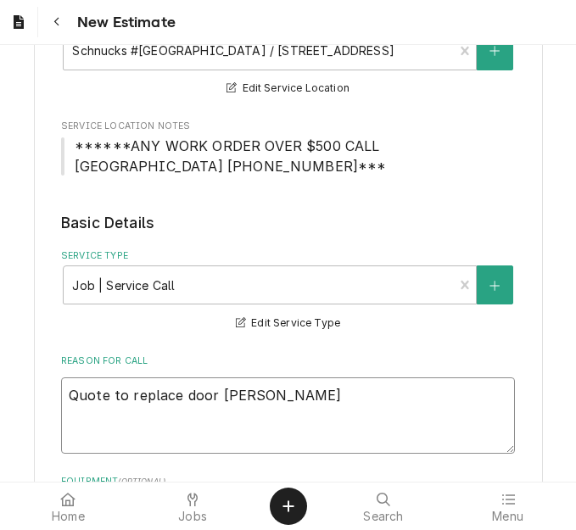
type textarea "x"
type textarea "Quote to replace door gasket"
type textarea "x"
type textarea "Quote to replace door gasket"
type textarea "x"
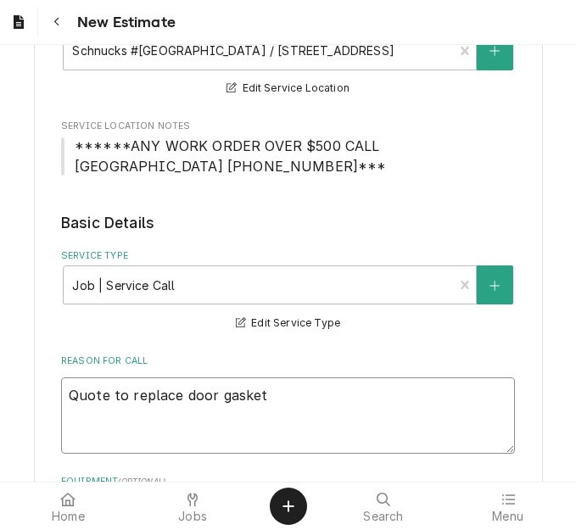
type textarea "Quote to replace door gasket o"
type textarea "x"
type textarea "Quote to replace door gasket on"
type textarea "x"
type textarea "Quote to replace door gasket on"
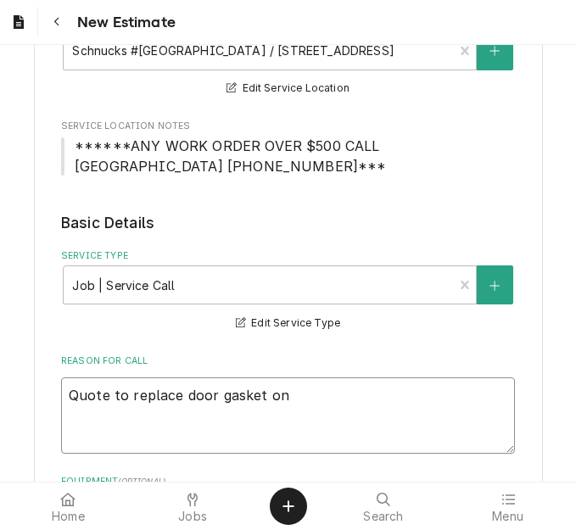
type textarea "x"
type textarea "Quote to replace door gasket on B"
type textarea "x"
type textarea "Quote to replace door gasket on Be"
type textarea "x"
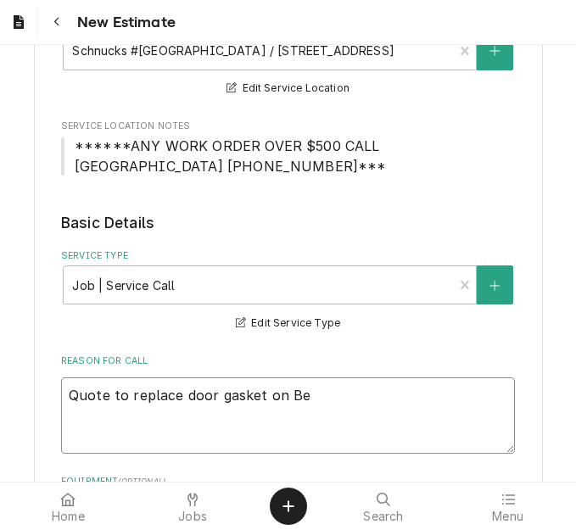
type textarea "Quote to replace door gasket on B"
type textarea "x"
type textarea "Quote to replace door gasket on Ba"
type textarea "x"
type textarea "Quote to replace door gasket on Bax"
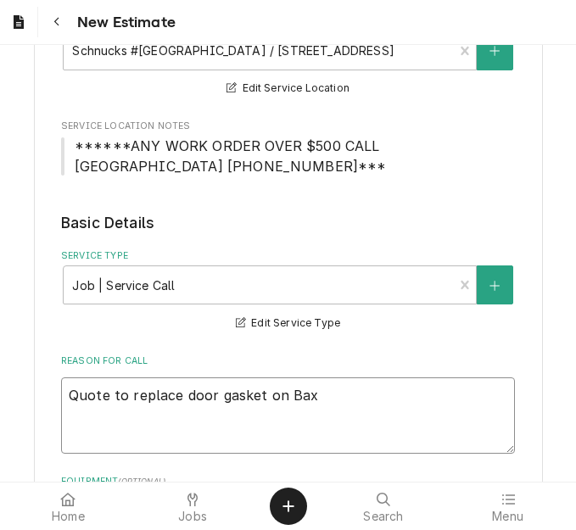
type textarea "x"
type textarea "Quote to replace door gasket on Baxt"
type textarea "x"
type textarea "Quote to replace door gasket on Baxte"
type textarea "x"
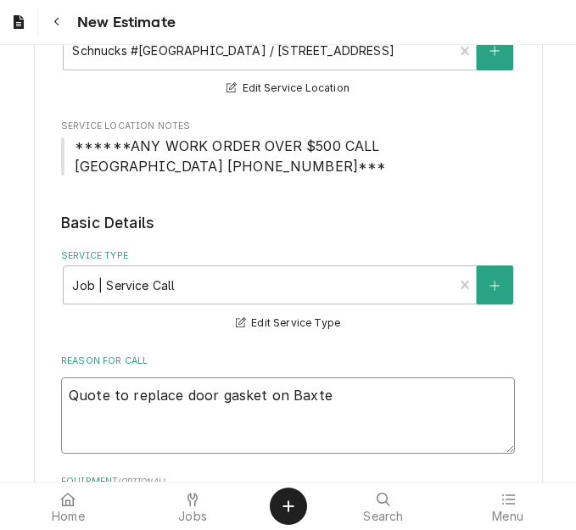
type textarea "Quote to replace door gasket on Baxter"
type textarea "x"
type textarea "Quote to replace door gasket on Baxter /"
type textarea "x"
type textarea "Quote to replace door gasket on Baxter /"
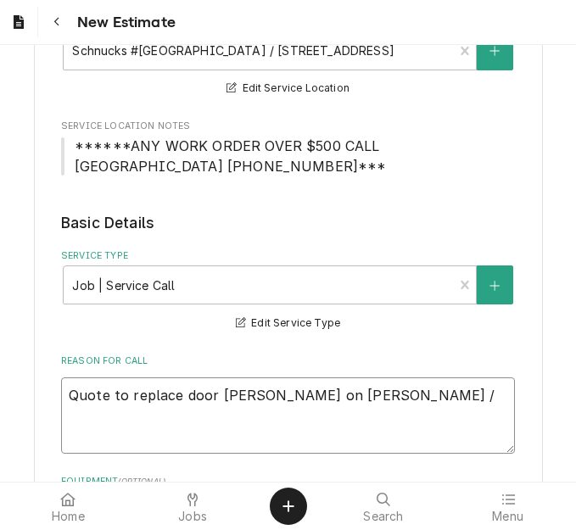
type textarea "x"
type textarea "Quote to replace door gasket on Baxter / M"
type textarea "x"
type textarea "Quote to replace door gasket on Baxter / Md"
type textarea "x"
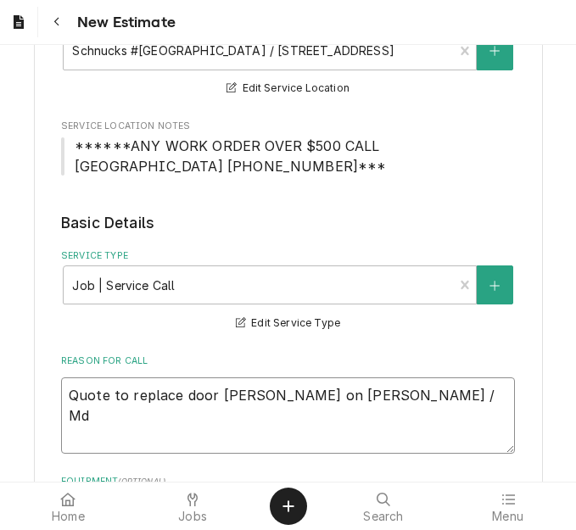
type textarea "Quote to replace door gasket on Baxter / Mdo"
type textarea "x"
type textarea "Quote to replace door gasket on Baxter / MdoeL"
type textarea "x"
type textarea "Quote to replace door gasket on Baxter / MdoeL:"
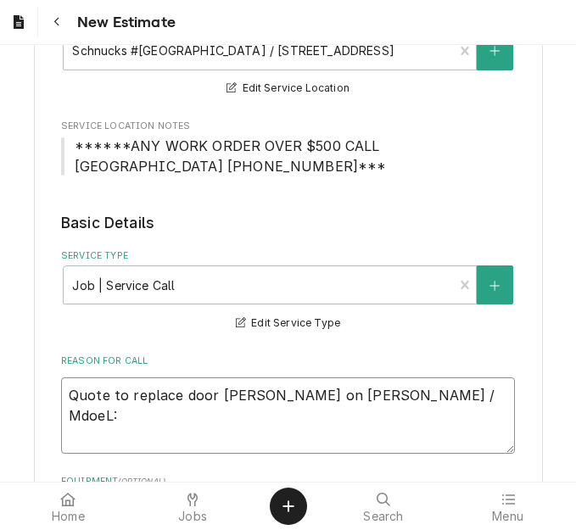
type textarea "x"
type textarea "Quote to replace door gasket on Baxter / MdoeL:"
type textarea "x"
type textarea "Quote to replace door gasket on Baxter / MdoeL:"
type textarea "x"
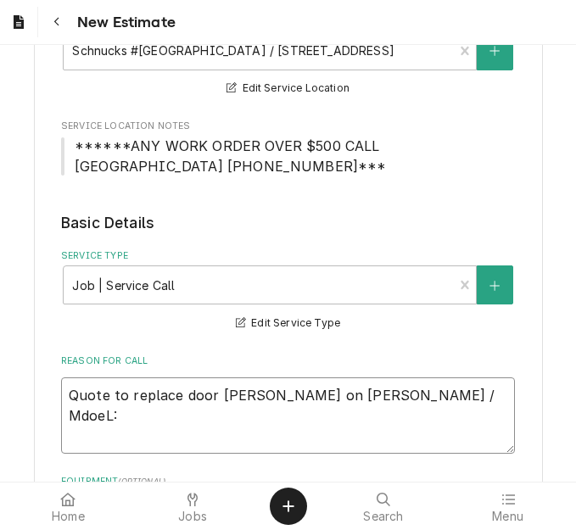
type textarea "Quote to replace door gasket on Baxter / MdoeL"
type textarea "x"
type textarea "Quote to replace door gasket on Baxter / Mdoe"
type textarea "x"
type textarea "Quote to replace door gasket on Baxter / Mdo"
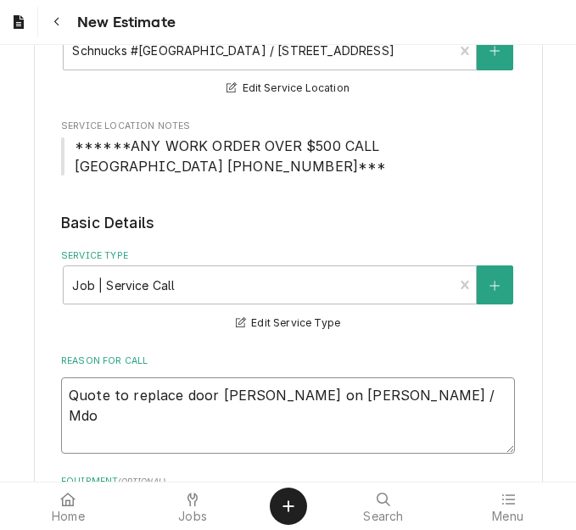
type textarea "x"
type textarea "Quote to replace door gasket on Baxter / Md"
type textarea "x"
type textarea "Quote to replace door gasket on Baxter / M"
type textarea "x"
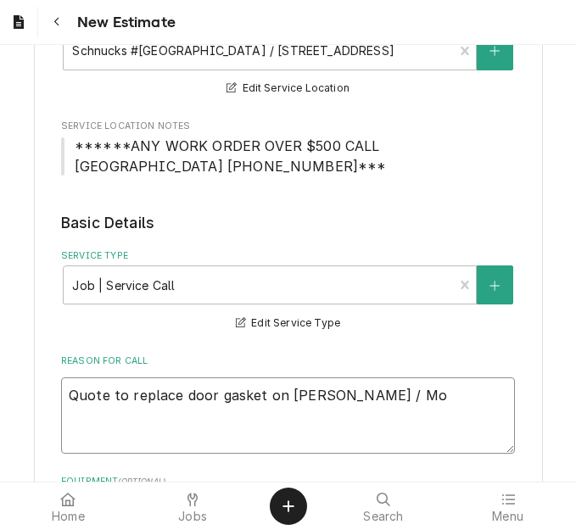
type textarea "Quote to replace door gasket on Baxter / Mod"
type textarea "x"
type textarea "Quote to replace door gasket on Baxter / Mode"
type textarea "x"
type textarea "Quote to replace door gasket on Baxter / Model"
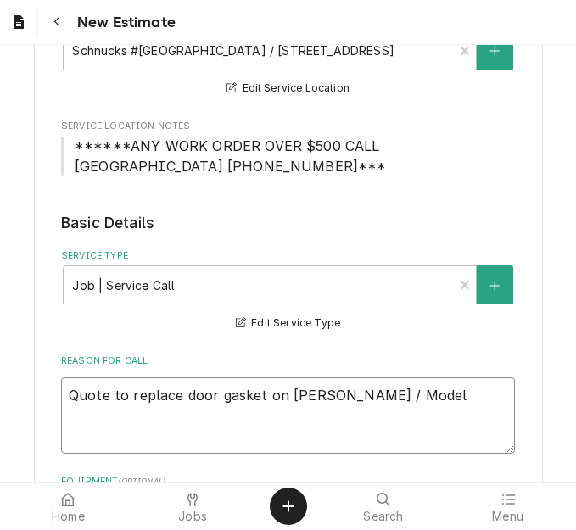
type textarea "x"
type textarea "Quote to replace door gasket on Baxter / Model:"
type textarea "x"
type textarea "Quote to replace door gasket on Baxter / Model:"
type textarea "x"
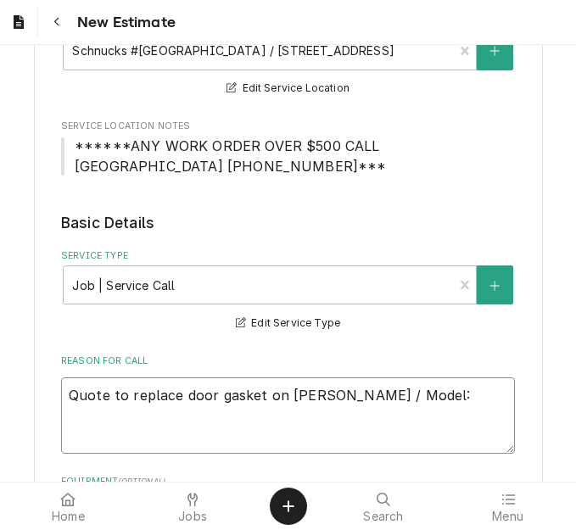
type textarea "Quote to replace door gasket on Baxter / Model: O"
type textarea "x"
type textarea "Quote to replace door gasket on Baxter / Model: OV"
type textarea "x"
type textarea "Quote to replace door gasket on Baxter / Model: OV3"
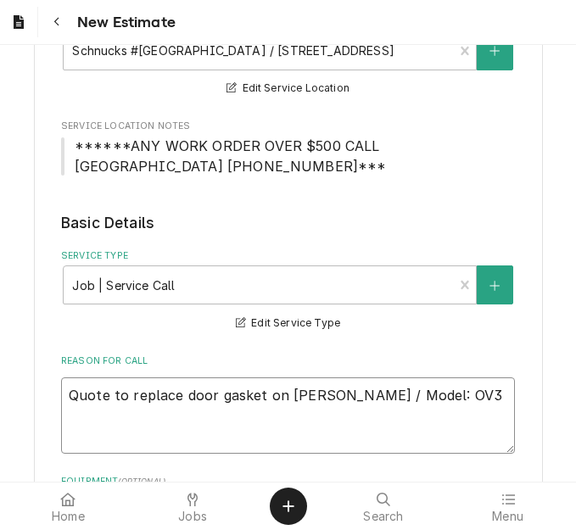
type textarea "x"
type textarea "Quote to replace door gasket on Baxter / Model: OV30"
type textarea "x"
type textarea "Quote to replace door gasket on Baxter / Model: OV300"
type textarea "x"
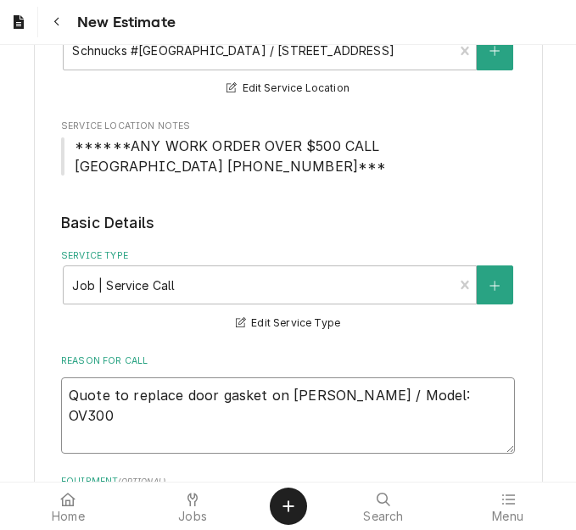
type textarea "Quote to replace door gasket on Baxter / Model: OV300G"
type textarea "x"
type textarea "Quote to replace door gasket on Baxter / Model: OV300G /"
type textarea "x"
type textarea "Quote to replace door gasket on Baxter / Model: OV300G /"
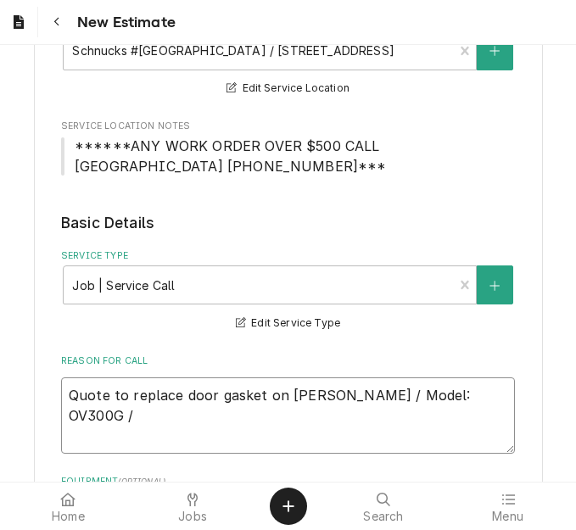
type textarea "x"
type textarea "Quote to replace door gasket on Baxter / Model: OV300G / S"
type textarea "x"
type textarea "Quote to replace door gasket on Baxter / Model: OV300G / Se"
type textarea "x"
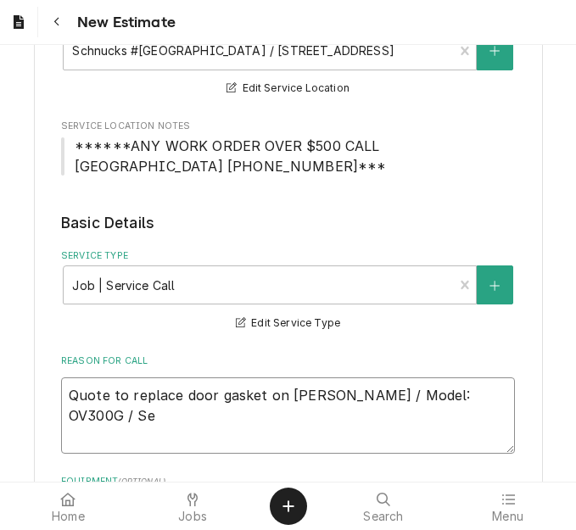
type textarea "Quote to replace door gasket on Baxter / Model: OV300G / Ser"
type textarea "x"
type textarea "Quote to replace door gasket on Baxter / Model: OV300G / Seri"
type textarea "x"
type textarea "Quote to replace door gasket on Baxter / Model: OV300G / Seril"
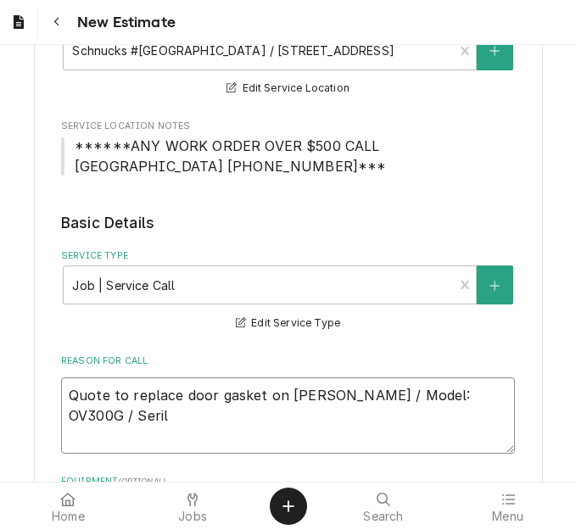
type textarea "x"
type textarea "Quote to replace door gasket on Baxter / Model: OV300G / Serila"
type textarea "x"
type textarea "Quote to replace door gasket on Baxter / Model: OV300G / Seril"
type textarea "x"
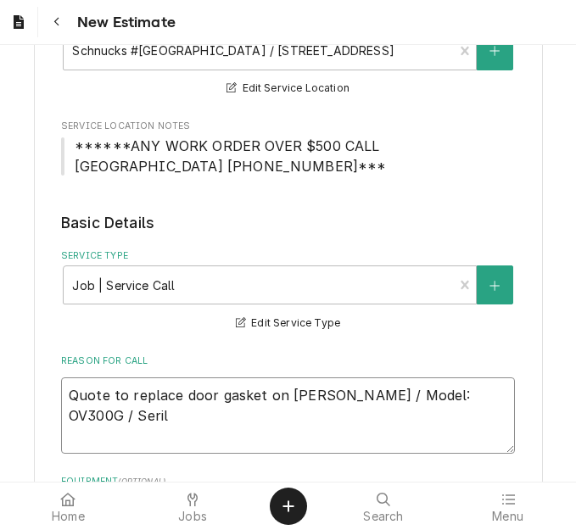
type textarea "Quote to replace door gasket on Baxter / Model: OV300G / Seri"
type textarea "x"
type textarea "Quote to replace door gasket on Baxter / Model: OV300G / Seria"
type textarea "x"
type textarea "Quote to replace door gasket on Baxter / Model: OV300G / Serial"
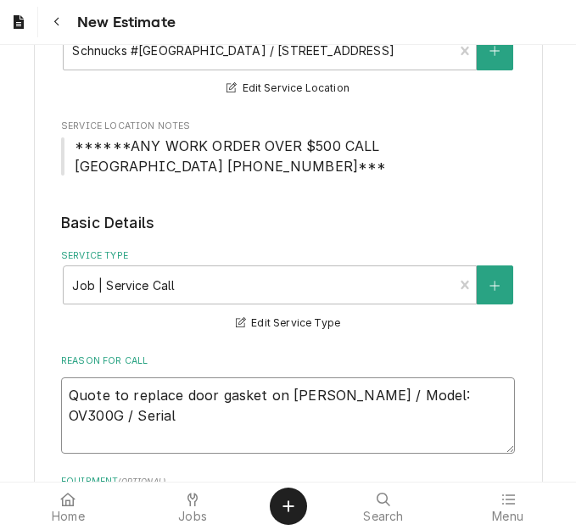
type textarea "x"
type textarea "Quote to replace door gasket on Baxter / Model: OV300G / Serial:"
type textarea "x"
type textarea "Quote to replace door gasket on Baxter / Model: OV300G / Serial:"
type textarea "x"
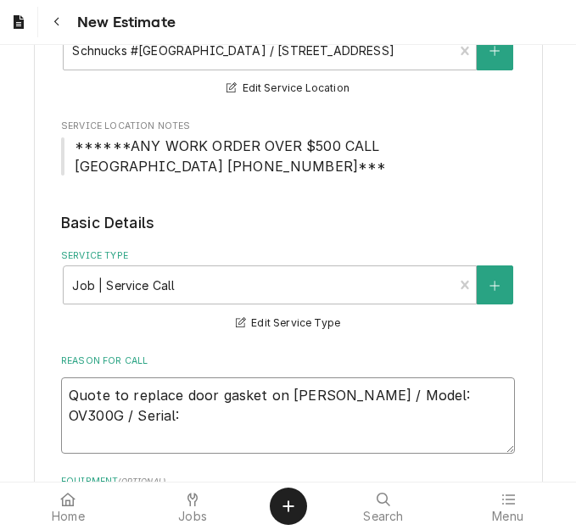
type textarea "Quote to replace door gasket on Baxter / Model: OV300G / Serial: 2"
type textarea "x"
type textarea "Quote to replace door gasket on Baxter / Model: OV300G / Serial: 24"
type textarea "x"
type textarea "Quote to replace door gasket on Baxter / Model: OV300G / Serial: 24-"
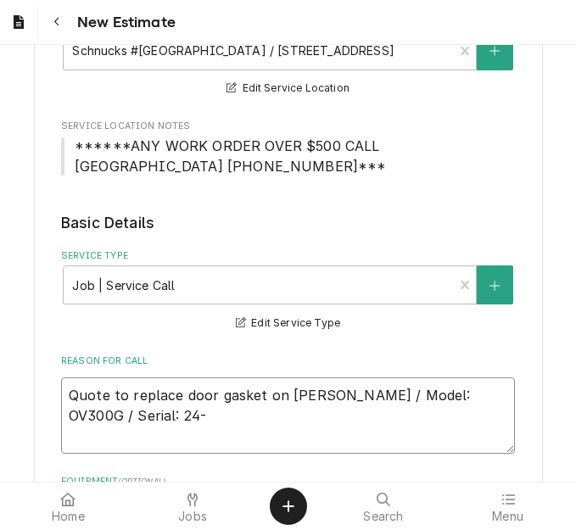
type textarea "x"
type textarea "Quote to replace door gasket on Baxter / Model: OV300G / Serial: 24-1"
type textarea "x"
type textarea "Quote to replace door gasket on Baxter / Model: OV300G / Serial: 24-10"
type textarea "x"
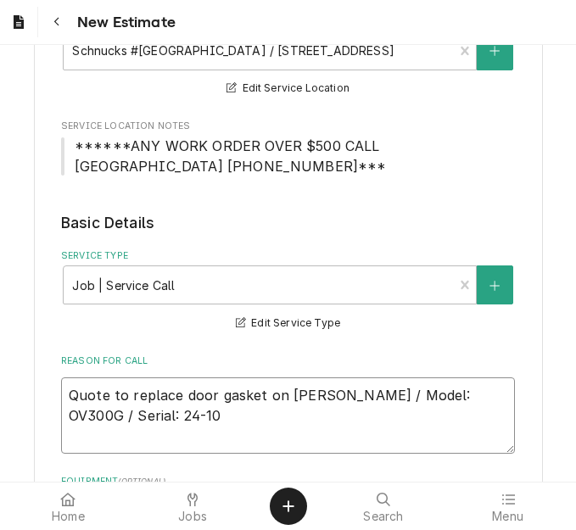
type textarea "Quote to replace door gasket on Baxter / Model: OV300G / Serial: 24-104"
type textarea "x"
type textarea "Quote to replace door gasket on Baxter / Model: OV300G / Serial: 24-1044"
type textarea "x"
type textarea "Quote to replace door gasket on Baxter / Model: OV300G / Serial: 24-10443"
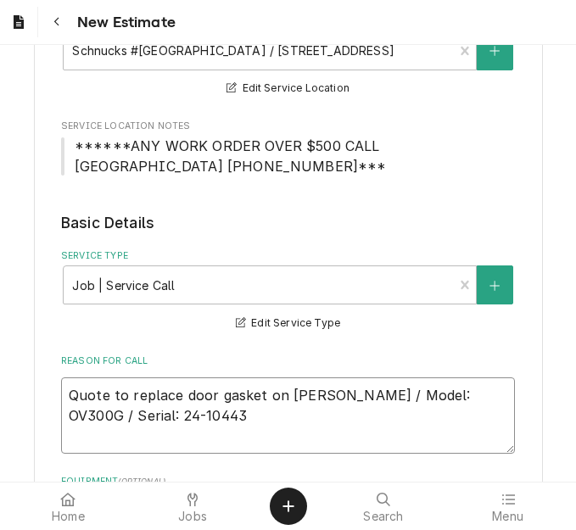
type textarea "x"
type textarea "Quote to replace door gasket on Baxter / Model: OV300G / Serial: 24-104437"
type textarea "x"
type textarea "Quote to replace door gasket on Baxter / Model: OV300G / Serial: 24-1044370"
type textarea "x"
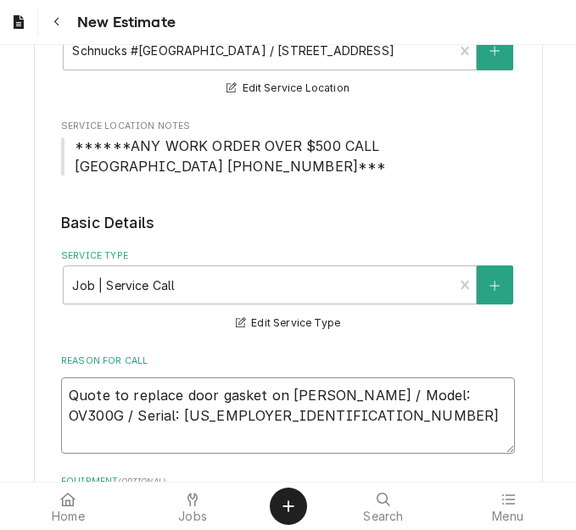
type textarea "Quote to replace door gasket on Baxter / Model: OV300G / Serial: 24-1044370"
type textarea "x"
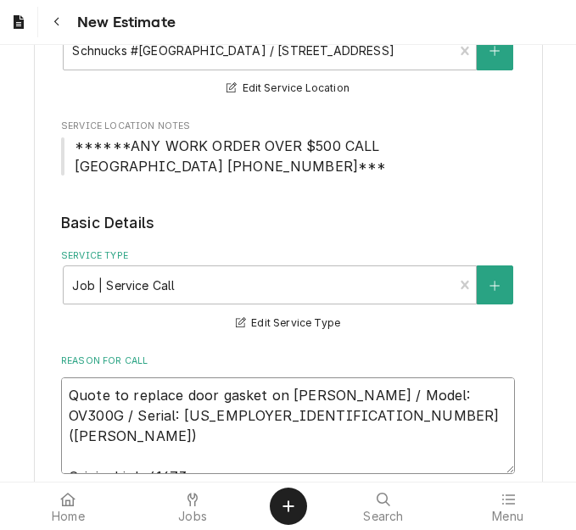
drag, startPoint x: 142, startPoint y: 412, endPoint x: 8, endPoint y: 383, distance: 136.5
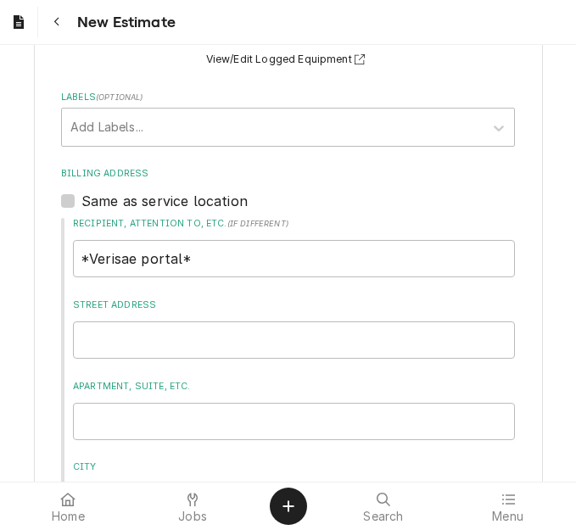
scroll to position [1289, 0]
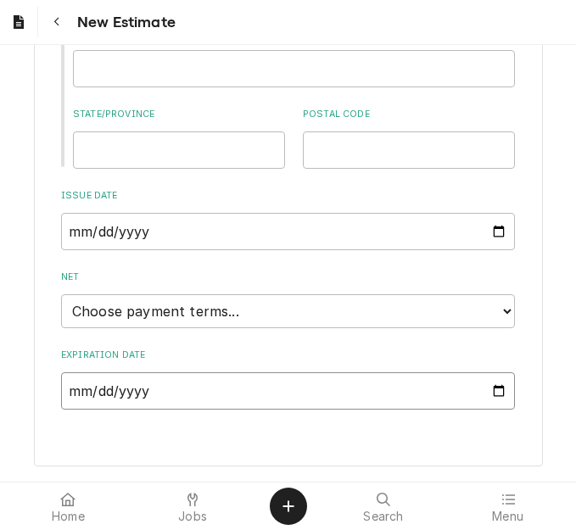
click at [489, 391] on input "Expiration Date" at bounding box center [288, 390] width 454 height 37
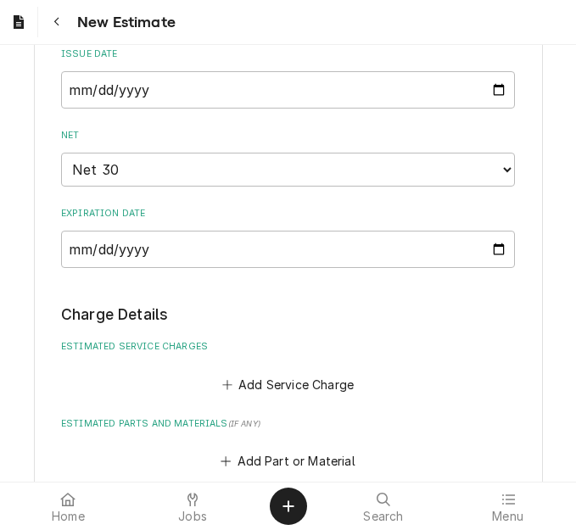
scroll to position [1466, 0]
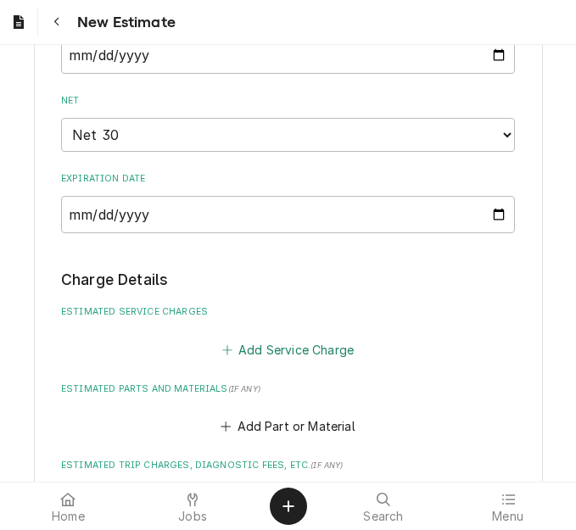
click at [268, 353] on button "Add Service Charge" at bounding box center [287, 350] width 137 height 24
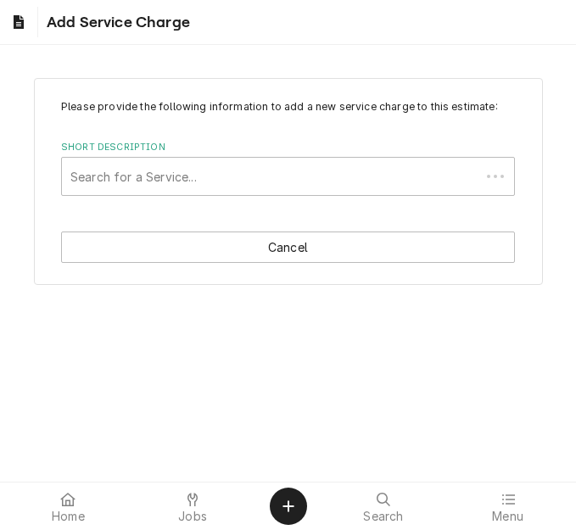
click at [165, 176] on div "Short Description" at bounding box center [270, 176] width 401 height 31
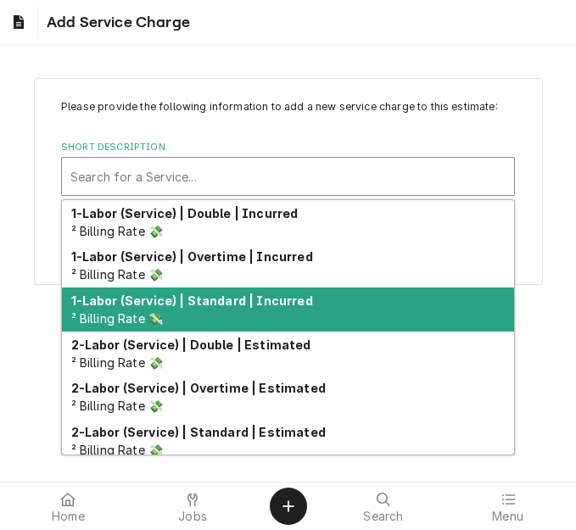
click at [201, 316] on div "1-Labor (Service) | Standard | Incurred ² Billing Rate 💸" at bounding box center [288, 310] width 452 height 44
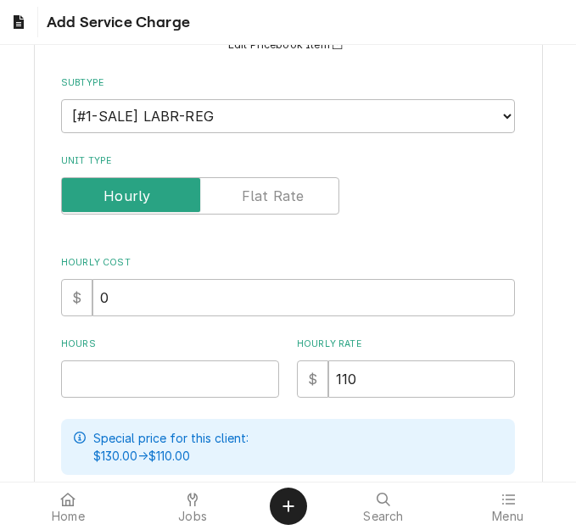
scroll to position [339, 0]
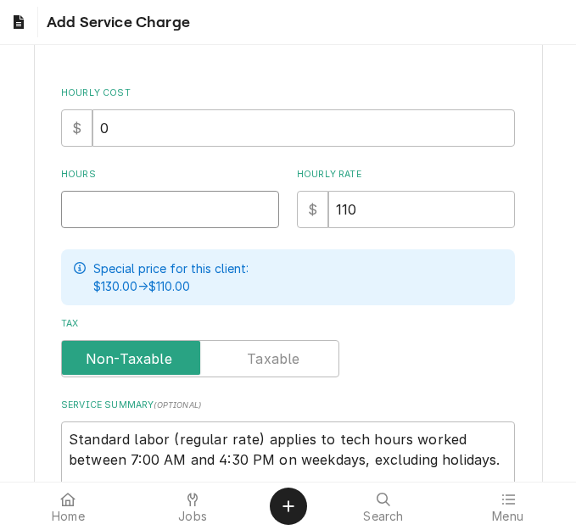
click at [89, 215] on input "Hours" at bounding box center [170, 209] width 218 height 37
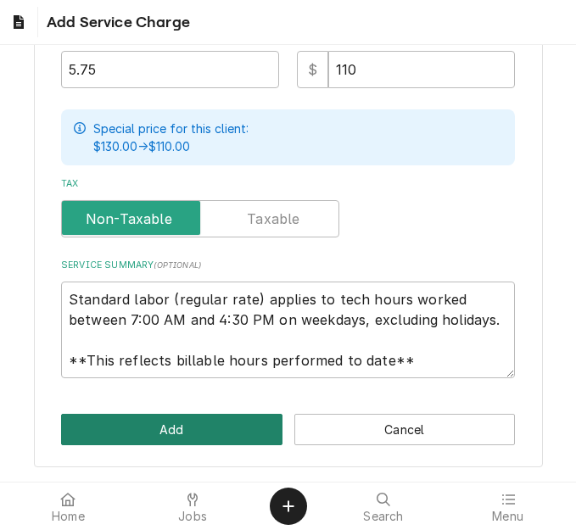
click at [151, 430] on button "Add" at bounding box center [171, 429] width 221 height 31
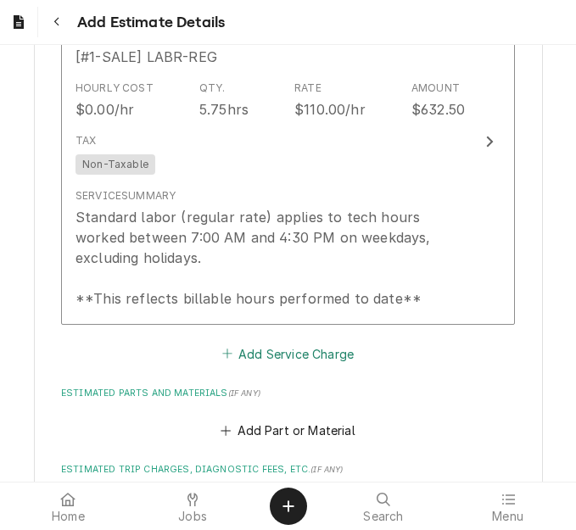
scroll to position [1870, 0]
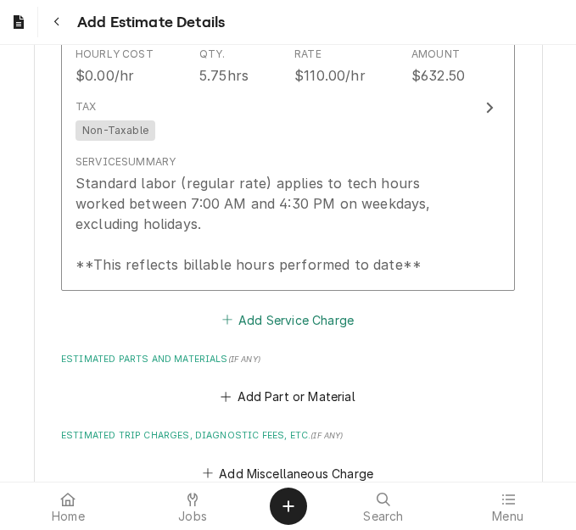
click at [269, 327] on button "Add Service Charge" at bounding box center [287, 320] width 137 height 24
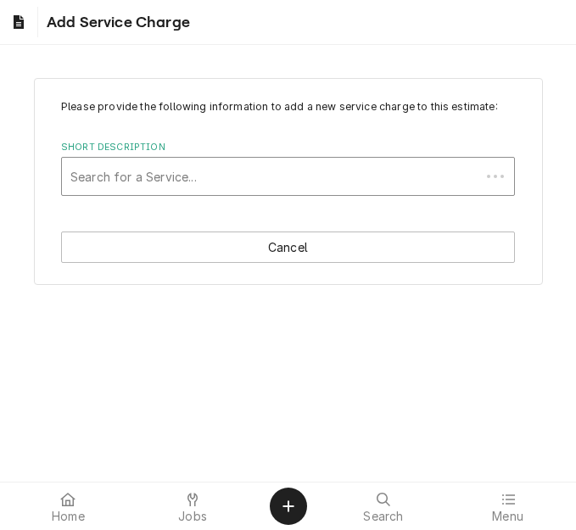
click at [163, 168] on div "Short Description" at bounding box center [270, 176] width 401 height 31
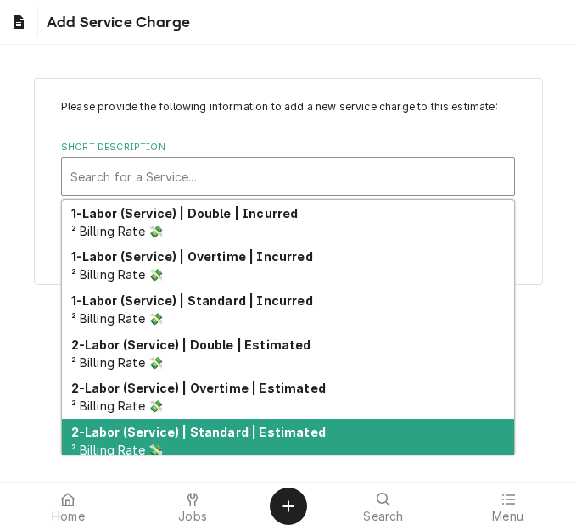
click at [210, 431] on strong "2-Labor (Service) | Standard | Estimated" at bounding box center [198, 432] width 254 height 14
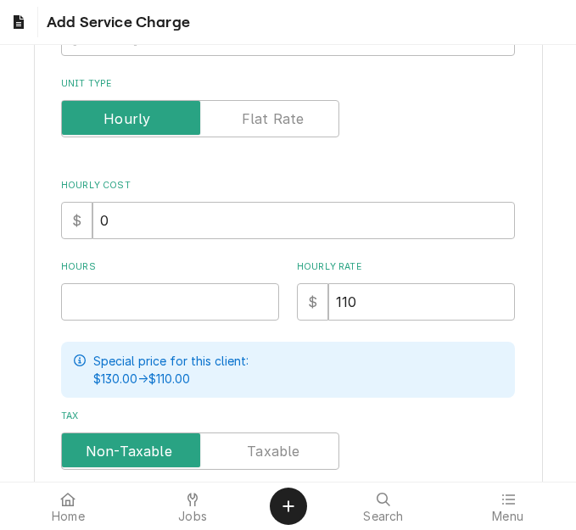
scroll to position [254, 0]
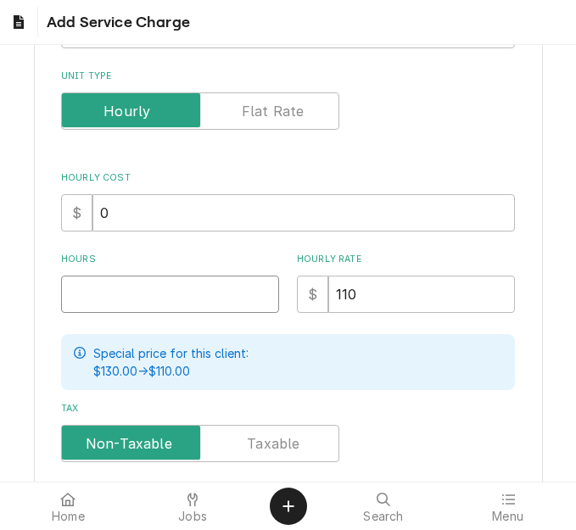
click at [107, 282] on input "Hours" at bounding box center [170, 294] width 218 height 37
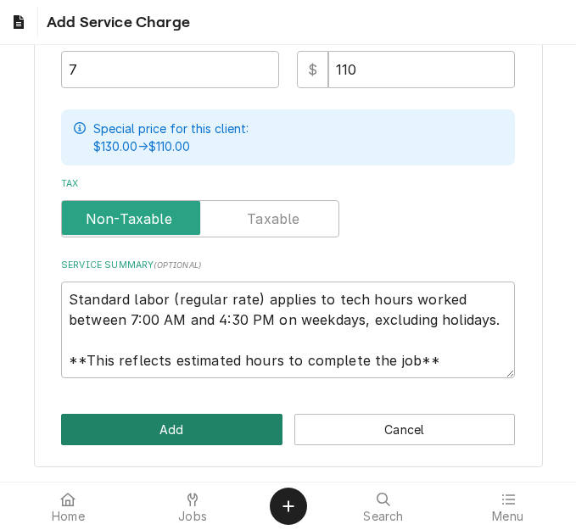
click at [154, 439] on button "Add" at bounding box center [171, 429] width 221 height 31
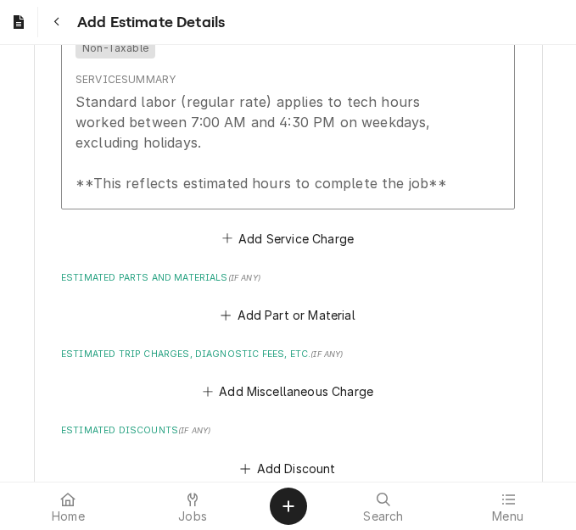
scroll to position [2326, 0]
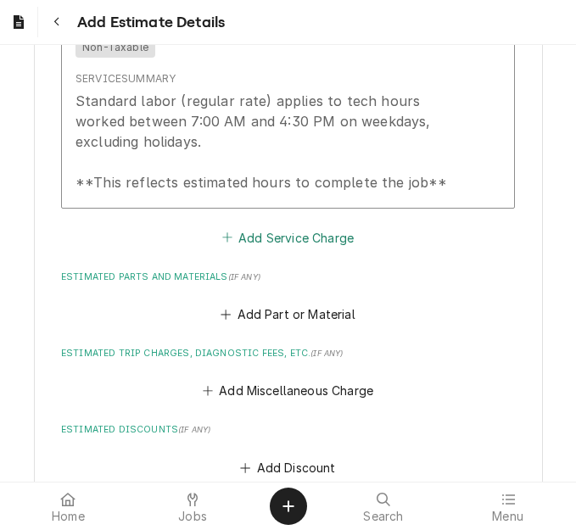
click at [277, 238] on button "Add Service Charge" at bounding box center [287, 238] width 137 height 24
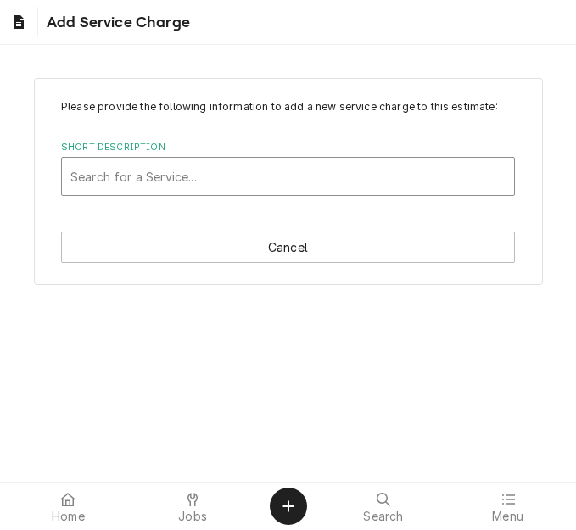
click at [170, 170] on div "Short Description" at bounding box center [287, 176] width 435 height 31
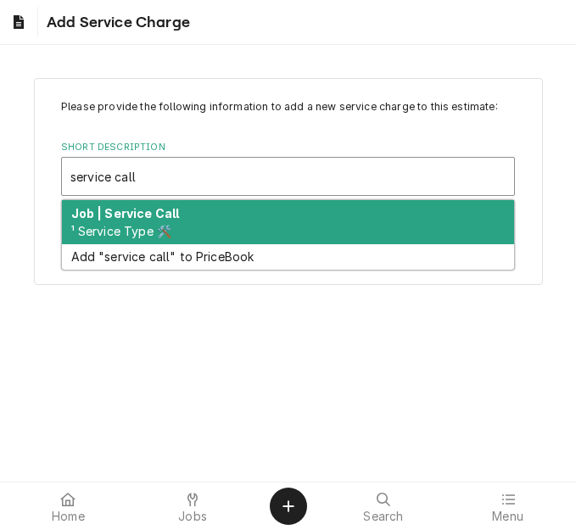
click at [161, 213] on strong "Job | Service Call" at bounding box center [125, 213] width 109 height 14
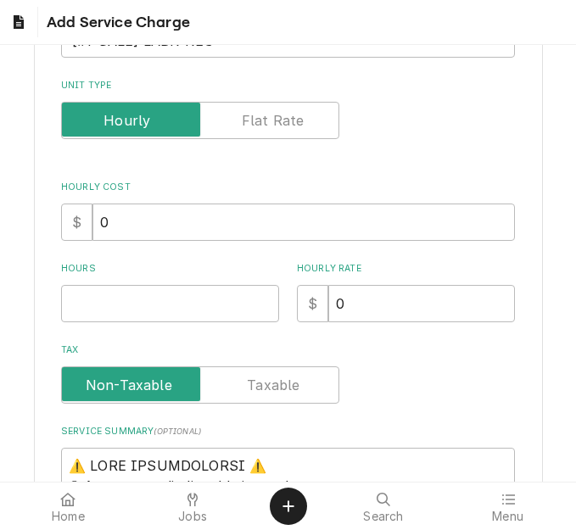
scroll to position [254, 0]
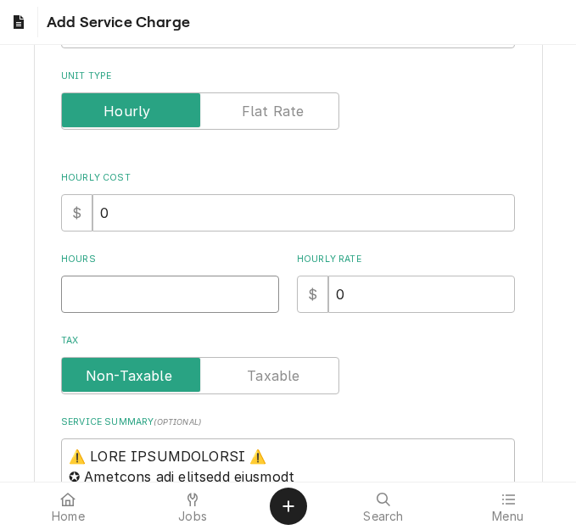
click at [116, 299] on input "Hours" at bounding box center [170, 294] width 218 height 37
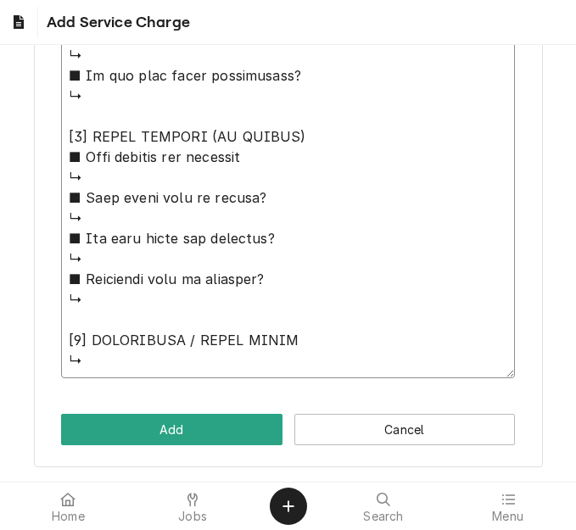
drag, startPoint x: 66, startPoint y: 202, endPoint x: 288, endPoint y: 530, distance: 396.5
click at [288, 529] on html "Add Service Charge Please provide the following information to add a new servic…" at bounding box center [288, 265] width 576 height 530
paste textarea "Quote to replace door gasket on Baxter / Model: OV300G / Serial: 24-1044370"
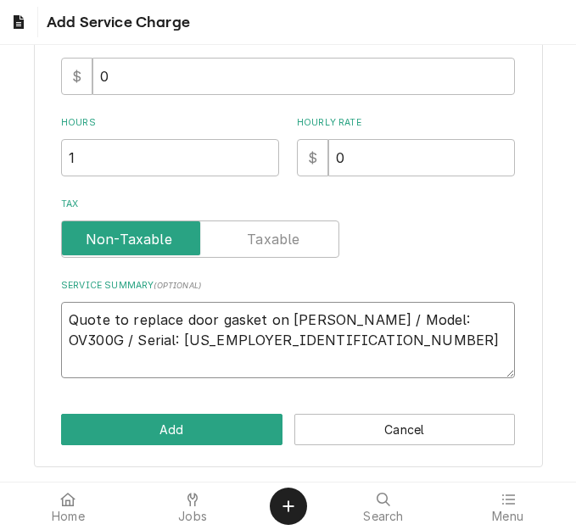
scroll to position [350, 0]
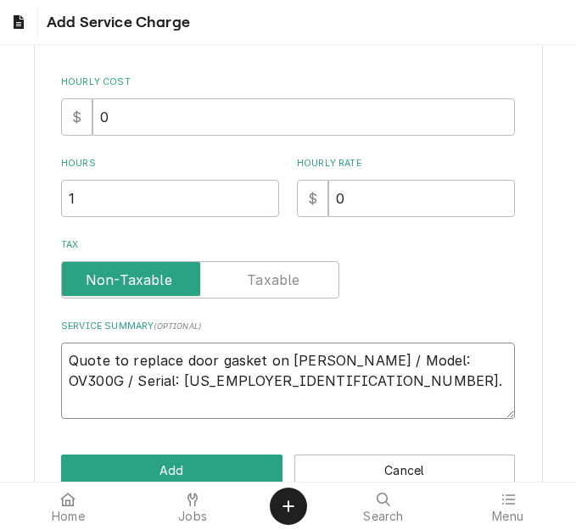
click at [143, 410] on textarea "Quote to replace door gasket on Baxter / Model: OV300G / Serial: 24-1044370." at bounding box center [288, 381] width 454 height 76
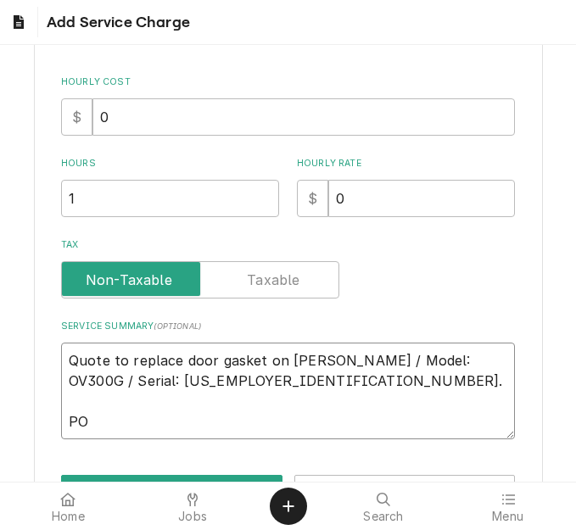
paste textarea "71840174"
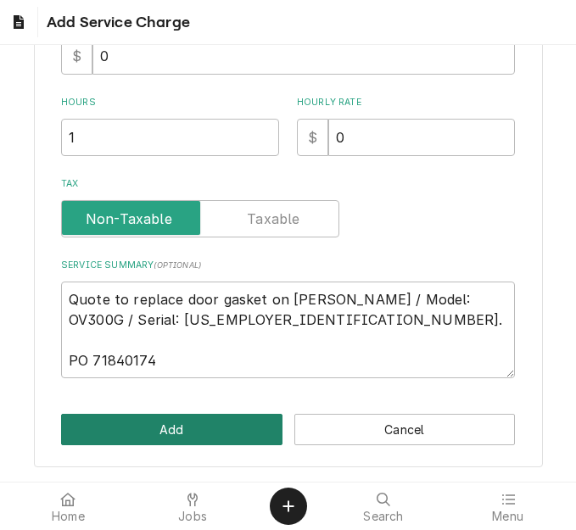
click at [152, 426] on button "Add" at bounding box center [171, 429] width 221 height 31
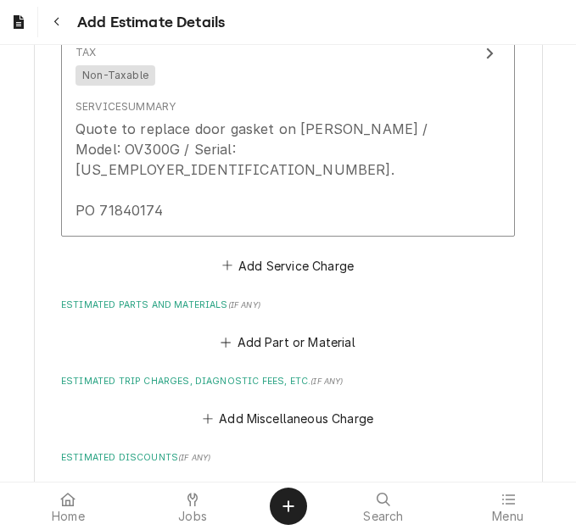
scroll to position [2751, 0]
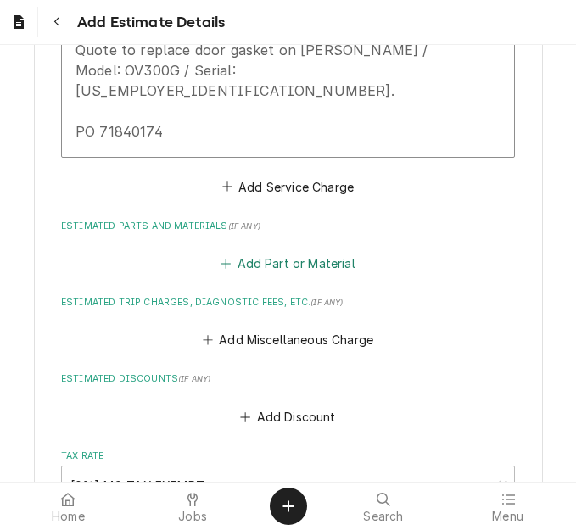
click at [286, 252] on button "Add Part or Material" at bounding box center [288, 264] width 140 height 24
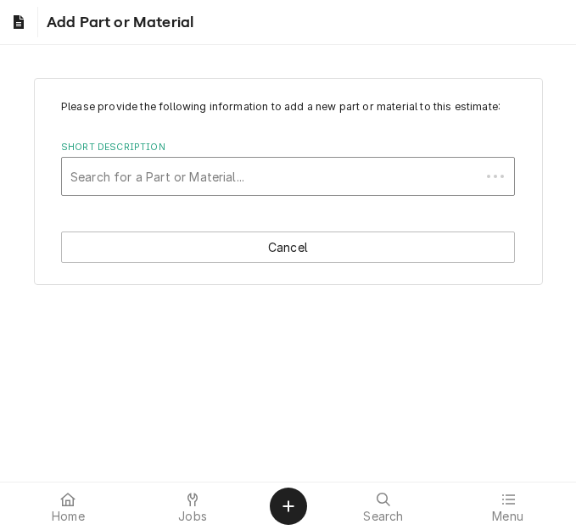
click at [128, 179] on div "Short Description" at bounding box center [270, 176] width 401 height 31
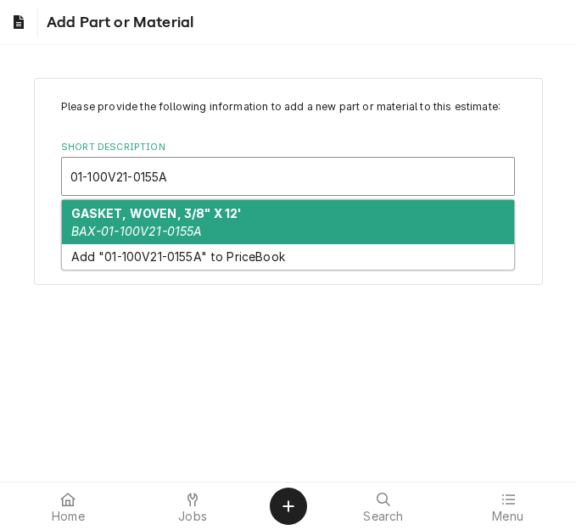
click at [147, 215] on strong "GASKET, WOVEN, 3/8" X 12'" at bounding box center [156, 213] width 171 height 14
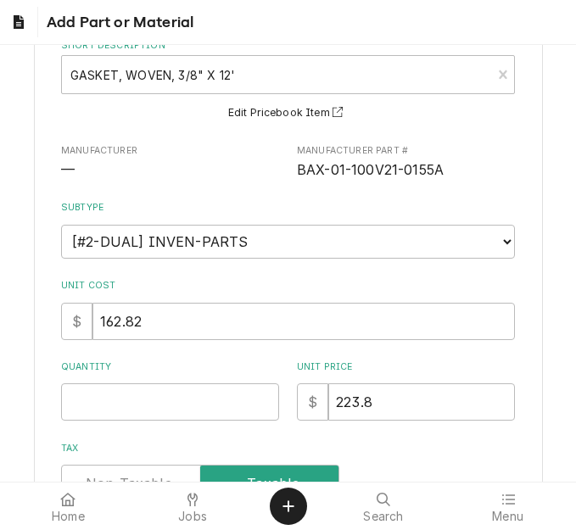
scroll to position [170, 0]
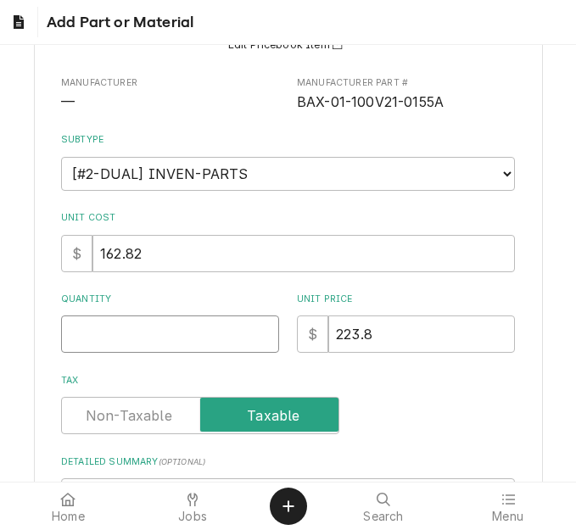
click at [144, 327] on input "Quantity" at bounding box center [170, 334] width 218 height 37
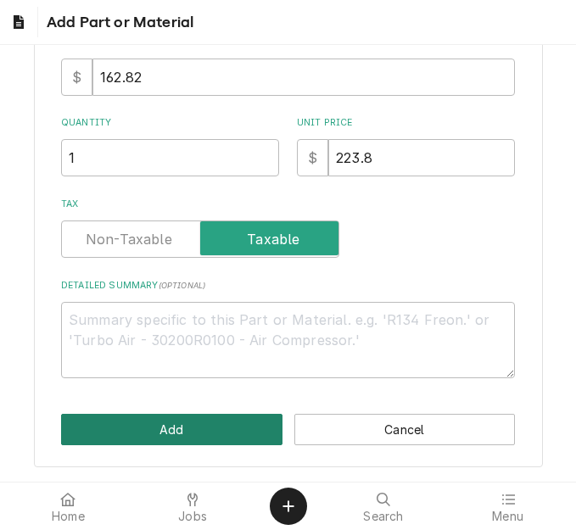
click at [143, 429] on button "Add" at bounding box center [171, 429] width 221 height 31
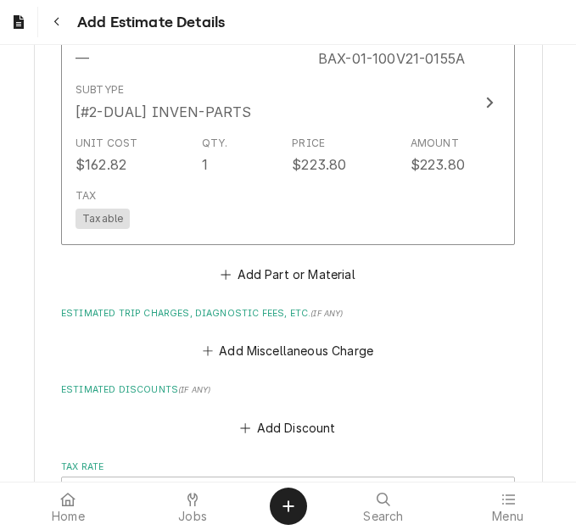
scroll to position [3144, 0]
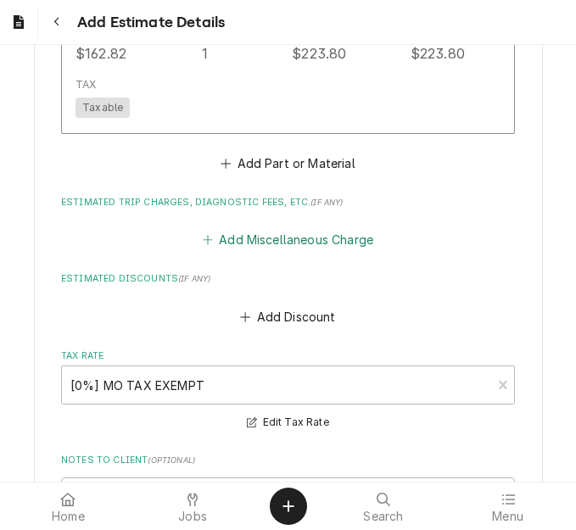
click at [254, 228] on button "Add Miscellaneous Charge" at bounding box center [287, 240] width 176 height 24
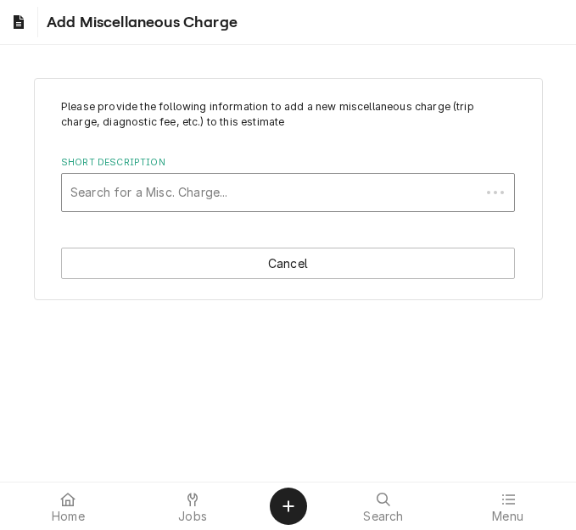
click at [146, 191] on div "Short Description" at bounding box center [270, 192] width 401 height 31
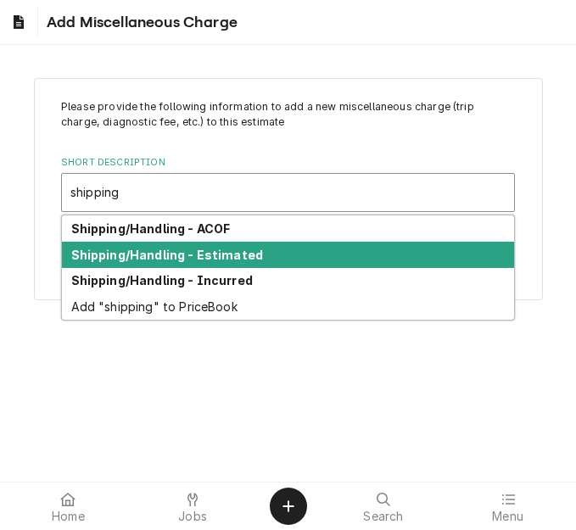
click at [157, 245] on div "Shipping/Handling - Estimated" at bounding box center [288, 255] width 452 height 26
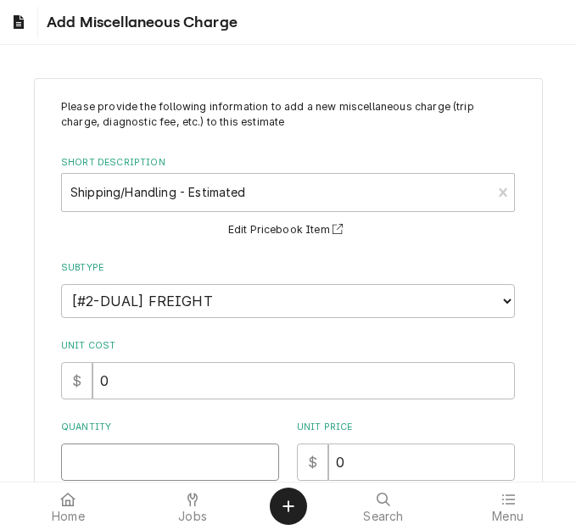
click at [101, 462] on input "Quantity" at bounding box center [170, 462] width 218 height 37
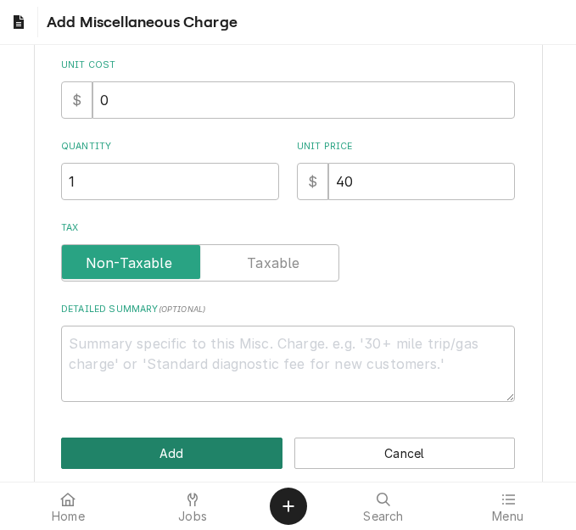
click at [159, 449] on button "Add" at bounding box center [171, 453] width 221 height 31
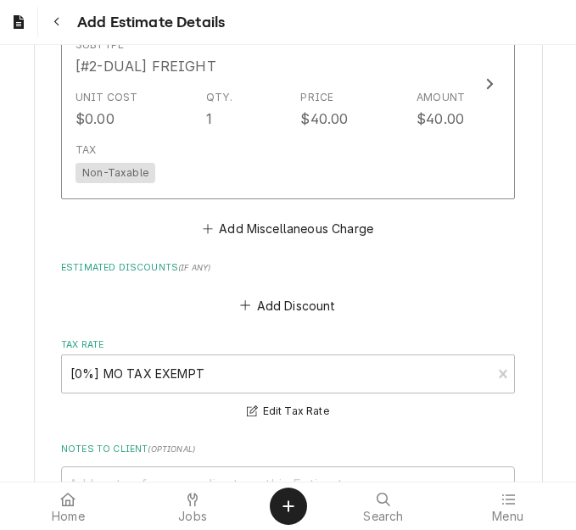
scroll to position [3420, 0]
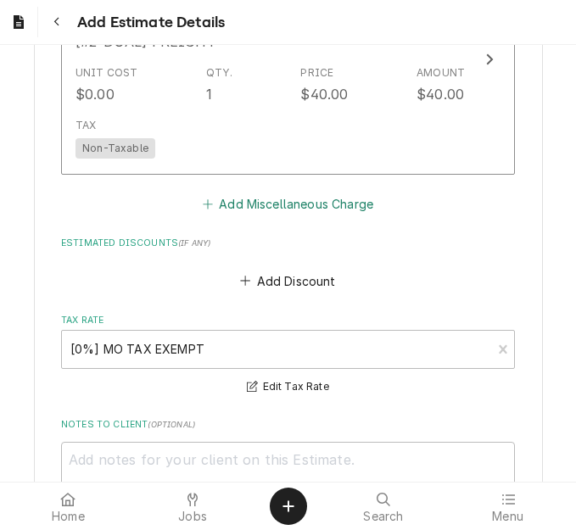
click at [238, 193] on button "Add Miscellaneous Charge" at bounding box center [287, 205] width 176 height 24
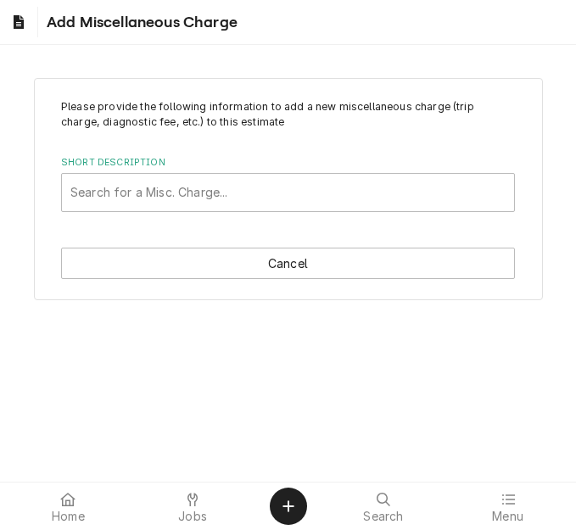
click at [163, 212] on div "Please provide the following information to add a new miscellaneous charge (tri…" at bounding box center [288, 189] width 509 height 223
click at [165, 203] on div "Short Description" at bounding box center [287, 192] width 435 height 31
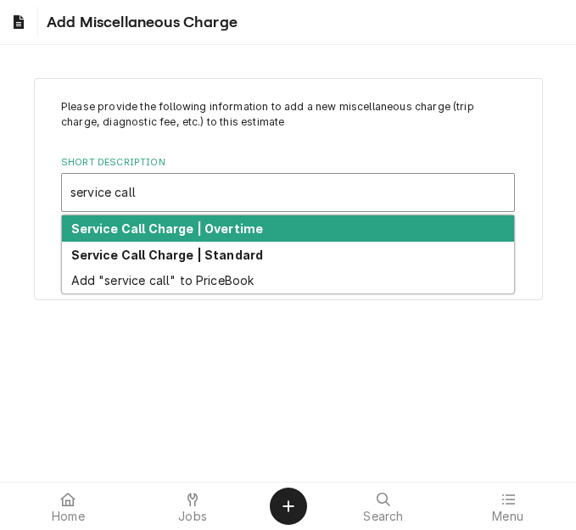
click at [154, 255] on strong "Service Call Charge | Standard" at bounding box center [167, 255] width 193 height 14
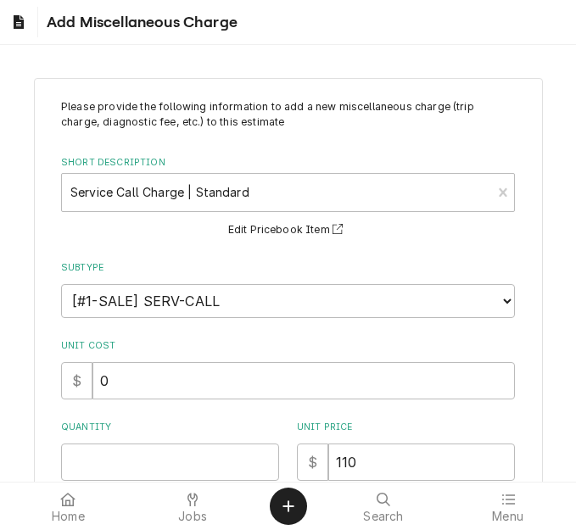
scroll to position [254, 0]
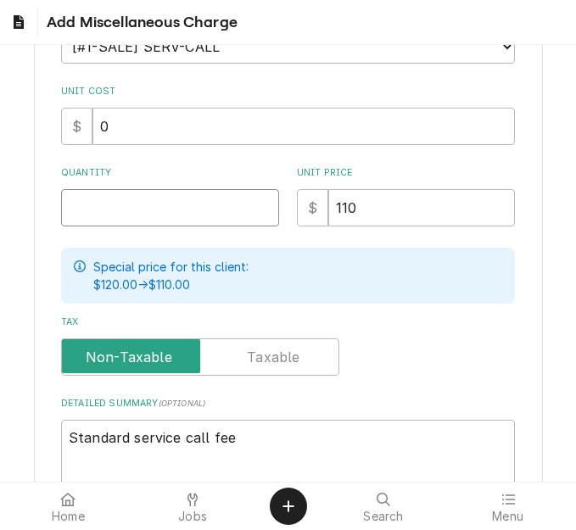
click at [103, 210] on input "Quantity" at bounding box center [170, 207] width 218 height 37
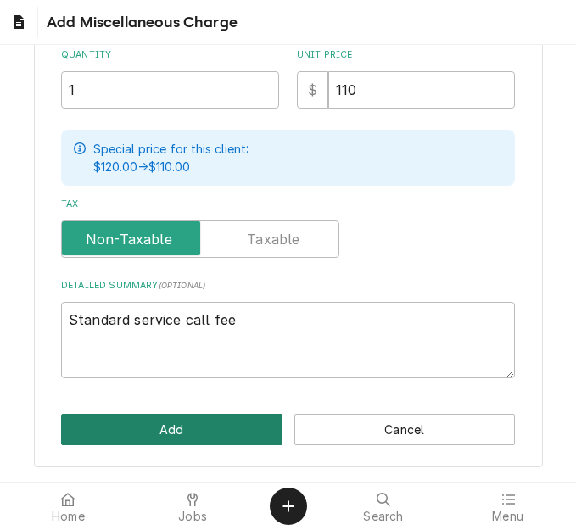
click at [126, 421] on button "Add" at bounding box center [171, 429] width 221 height 31
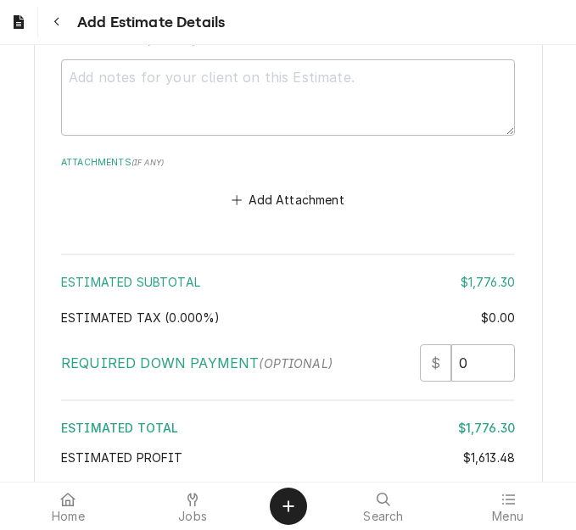
scroll to position [4218, 0]
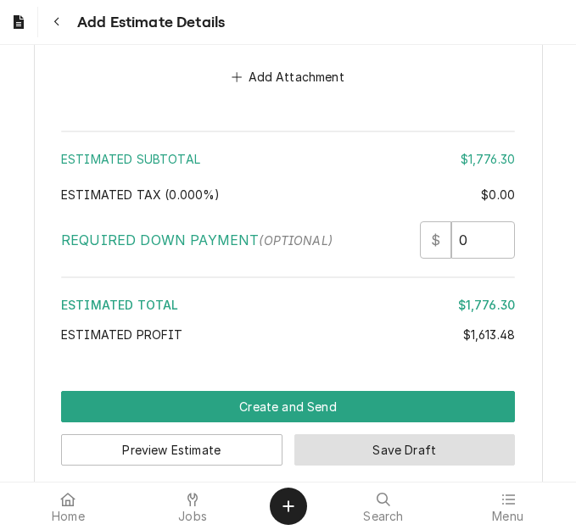
click at [425, 434] on button "Save Draft" at bounding box center [404, 449] width 221 height 31
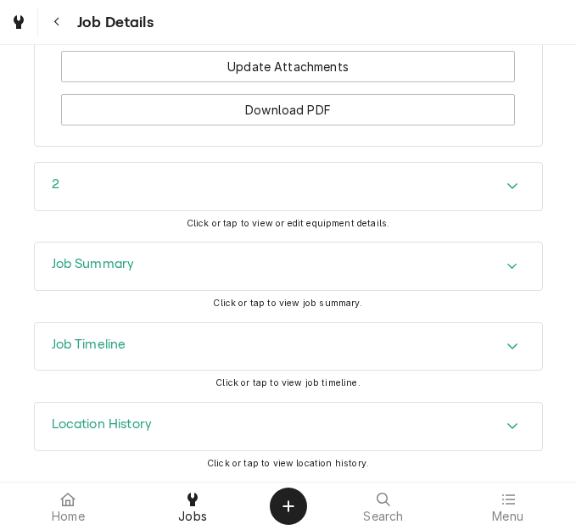
click at [166, 290] on div "Job Summary" at bounding box center [288, 267] width 507 height 48
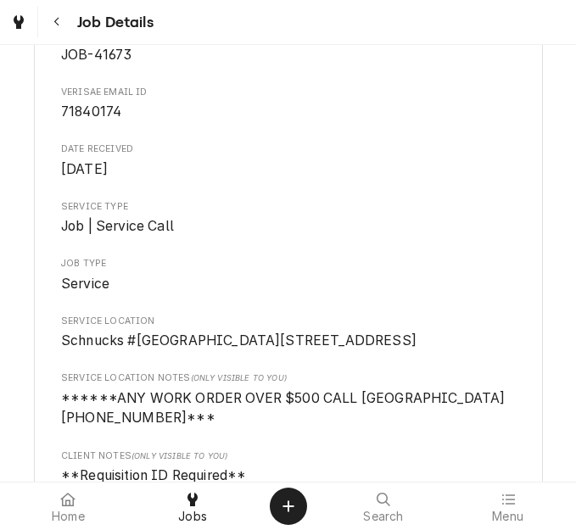
scroll to position [85, 0]
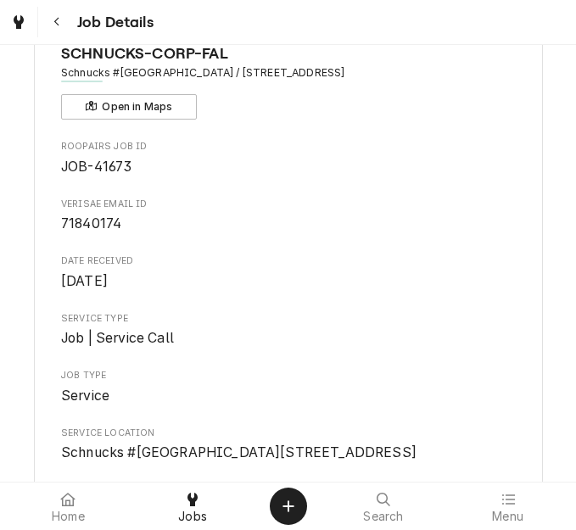
click at [98, 227] on span "71840174" at bounding box center [91, 223] width 60 height 16
copy span "71840174"
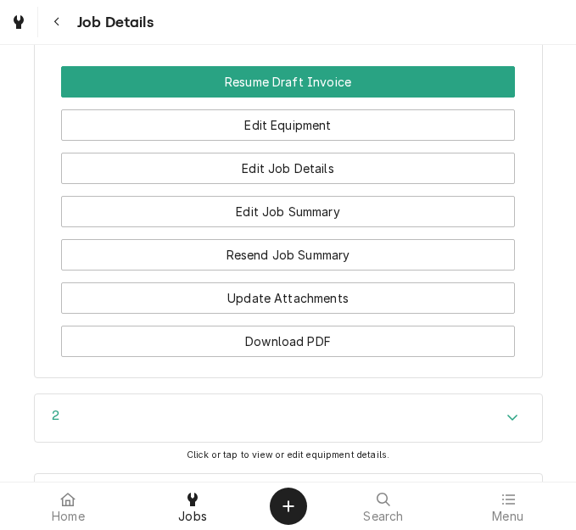
scroll to position [1357, 0]
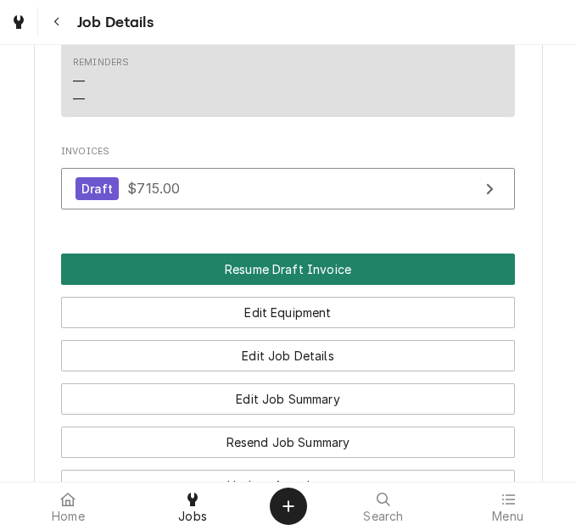
click at [259, 285] on button "Resume Draft Invoice" at bounding box center [288, 269] width 454 height 31
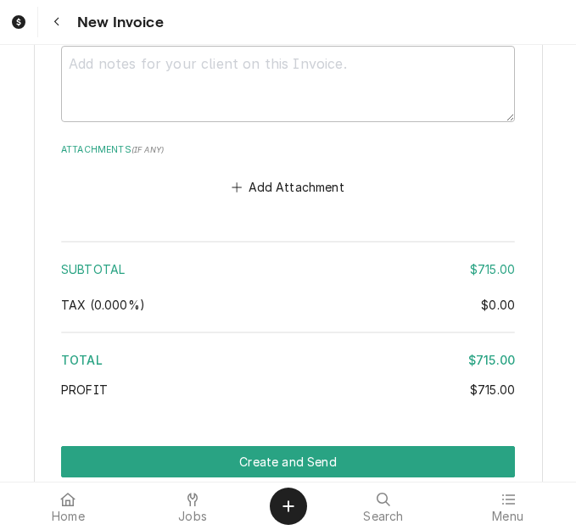
scroll to position [4068, 0]
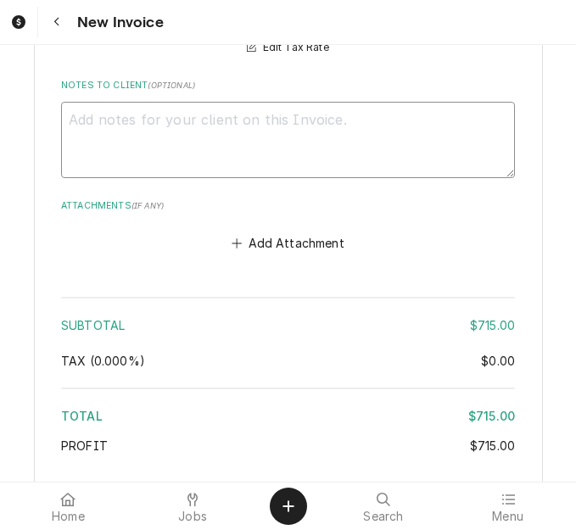
click at [269, 175] on textarea "Notes to Client ( optional )" at bounding box center [288, 140] width 454 height 76
type textarea "x"
type textarea "q"
type textarea "x"
type textarea "qu"
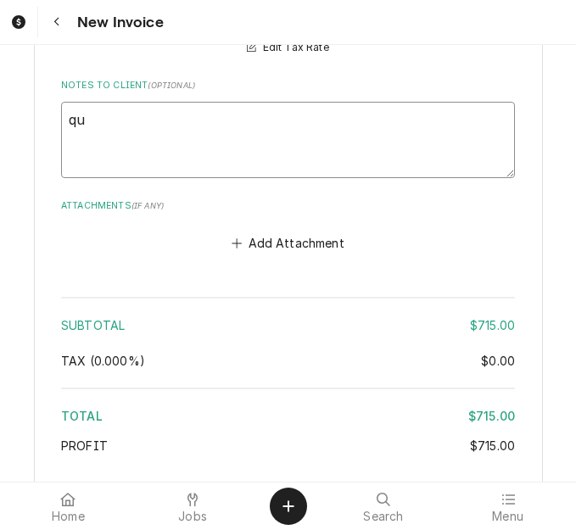
type textarea "x"
type textarea "quo"
type textarea "x"
type textarea "quot"
type textarea "x"
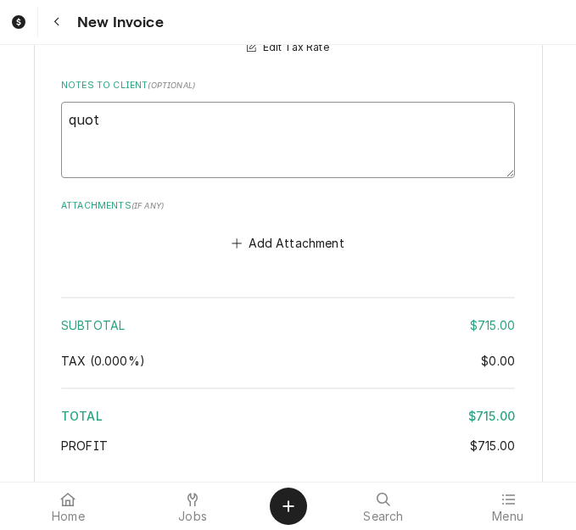
type textarea "quote"
type textarea "x"
type textarea "quoted"
type textarea "x"
type textarea "quoted"
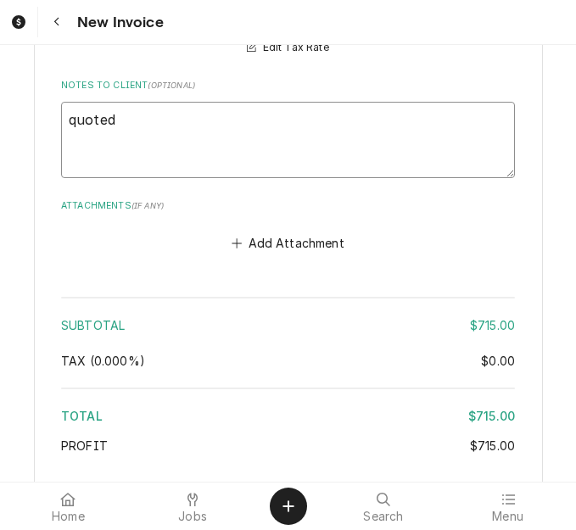
type textarea "x"
type textarea "quoted o"
type textarea "x"
type textarea "quoted on"
type textarea "x"
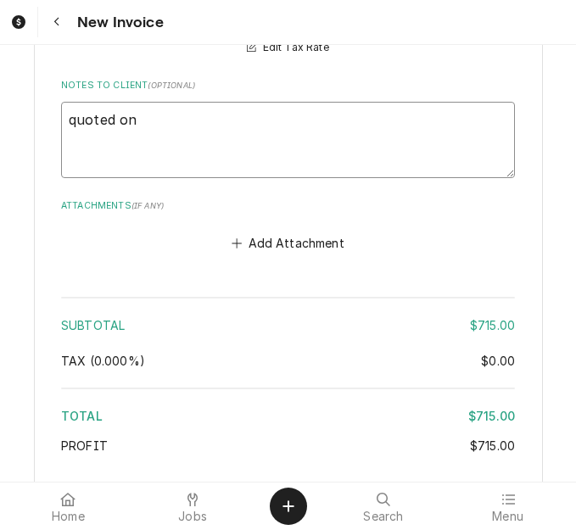
type textarea "quoted on"
click at [214, 141] on textarea "quoted on" at bounding box center [288, 140] width 454 height 76
type textarea "x"
type textarea "quoted on 4"
type textarea "x"
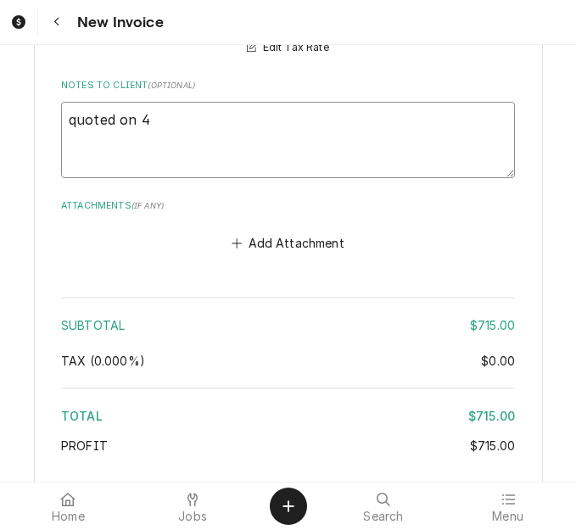
type textarea "quoted on 40"
type textarea "x"
type textarea "quoted on 400"
type textarea "x"
type textarea "quoted on 4006"
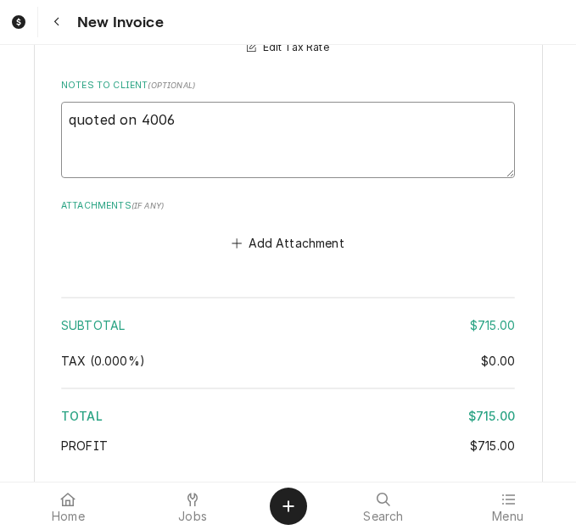
type textarea "x"
type textarea "quoted on 40068"
type textarea "x"
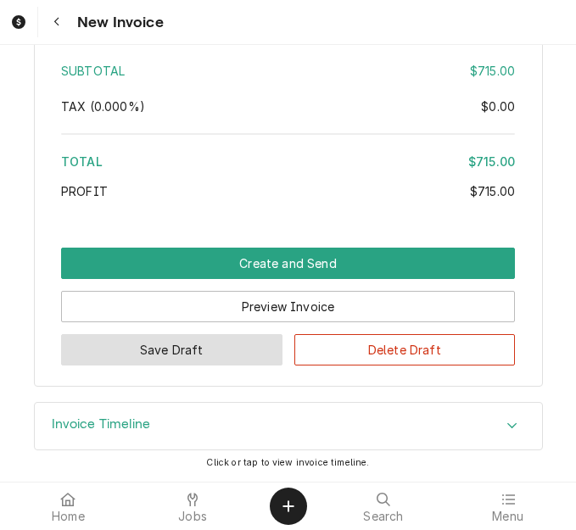
type textarea "quoted on 400687"
click at [198, 344] on button "Save Draft" at bounding box center [171, 349] width 221 height 31
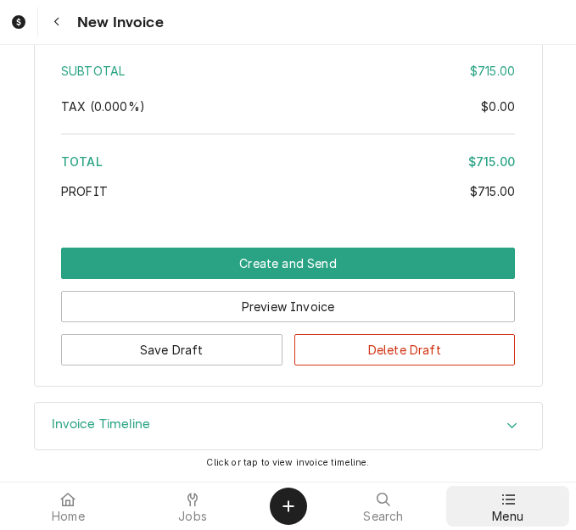
scroll to position [4270, 0]
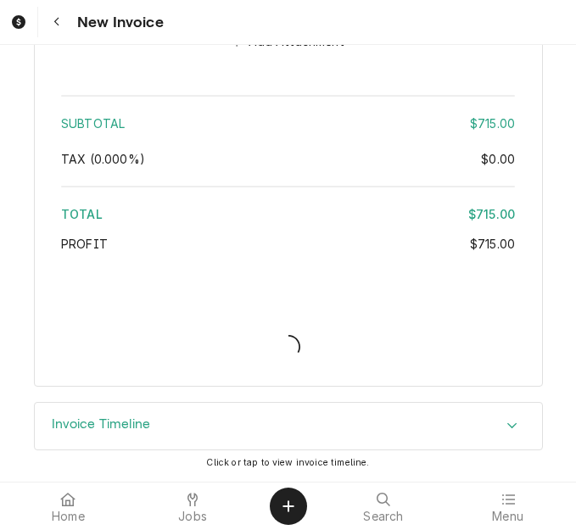
type textarea "x"
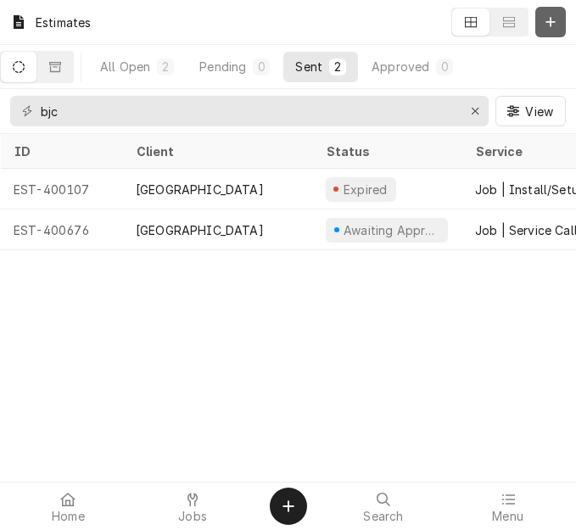
click at [543, 26] on div "Dynamic Content Wrapper" at bounding box center [550, 22] width 17 height 17
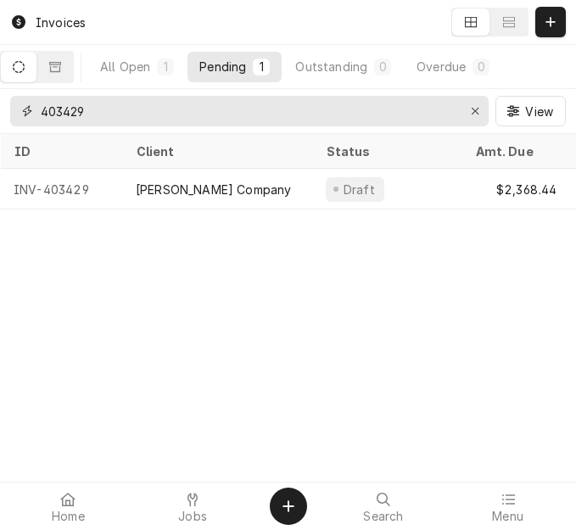
drag, startPoint x: 158, startPoint y: 118, endPoint x: 20, endPoint y: 98, distance: 138.9
click at [20, 98] on div "403429" at bounding box center [249, 111] width 478 height 31
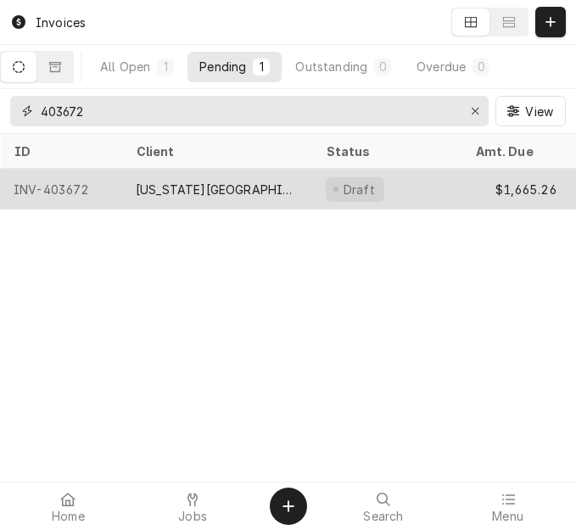
type input "403672"
click at [252, 182] on div "[US_STATE][GEOGRAPHIC_DATA] [PERSON_NAME]" at bounding box center [217, 190] width 163 height 18
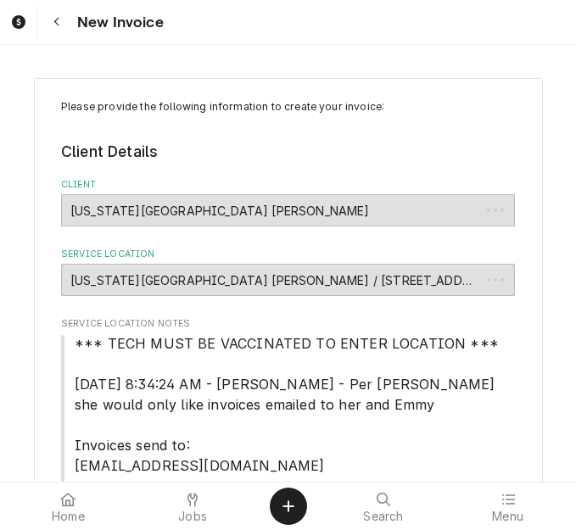
type textarea "x"
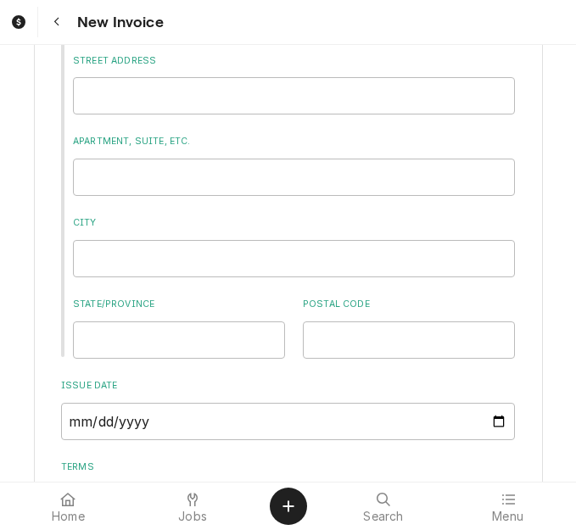
scroll to position [679, 0]
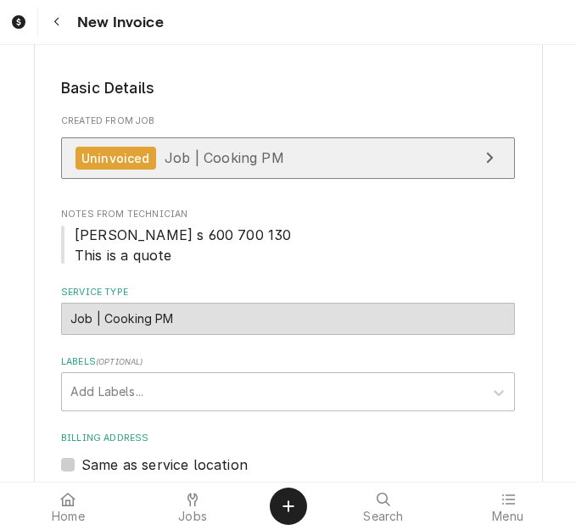
click at [274, 149] on link "Uninvoiced Job | Cooking PM" at bounding box center [288, 158] width 454 height 42
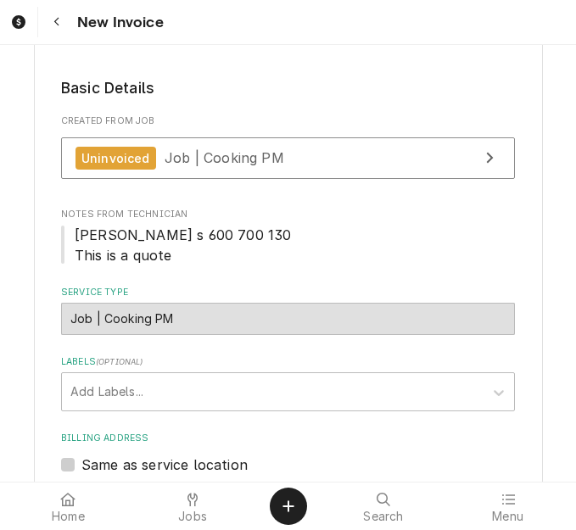
click at [491, 485] on div "Home Jobs Search Menu" at bounding box center [288, 507] width 576 height 48
click at [502, 498] on icon at bounding box center [508, 500] width 14 height 14
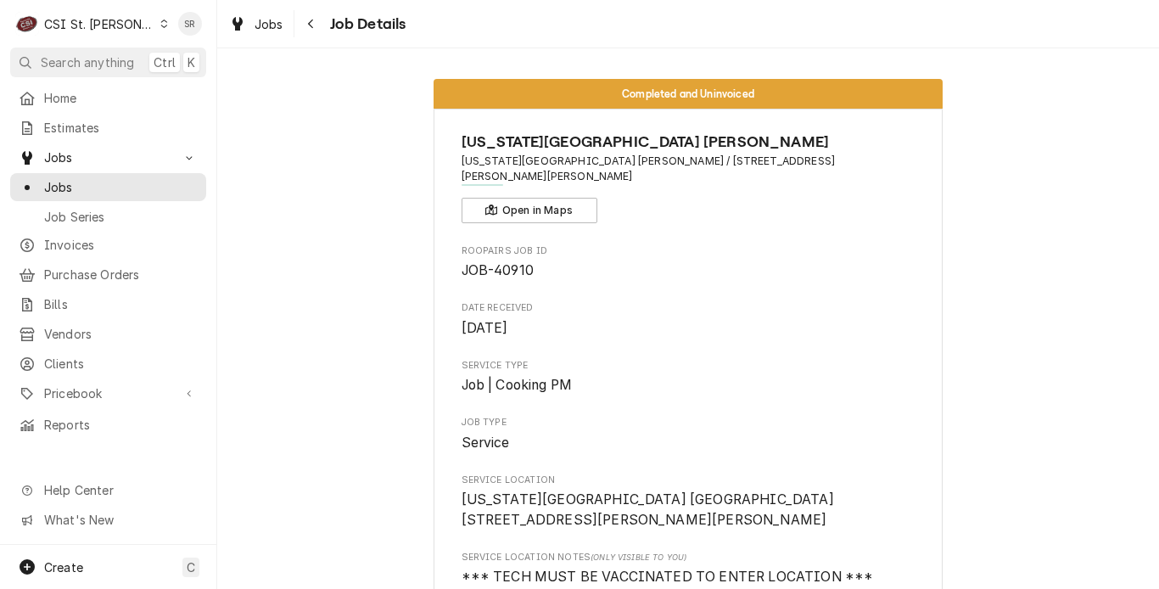
scroll to position [85, 0]
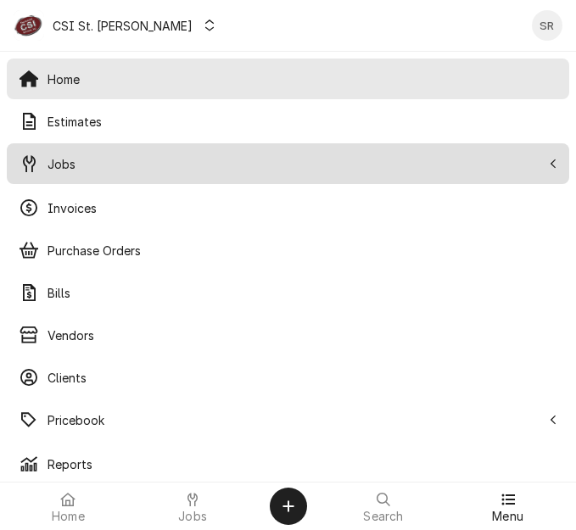
click at [64, 163] on span "Jobs" at bounding box center [295, 164] width 494 height 18
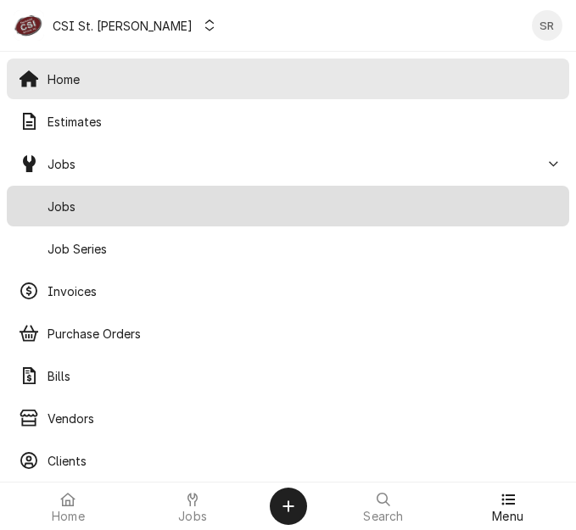
click at [81, 205] on span "Jobs" at bounding box center [303, 207] width 510 height 18
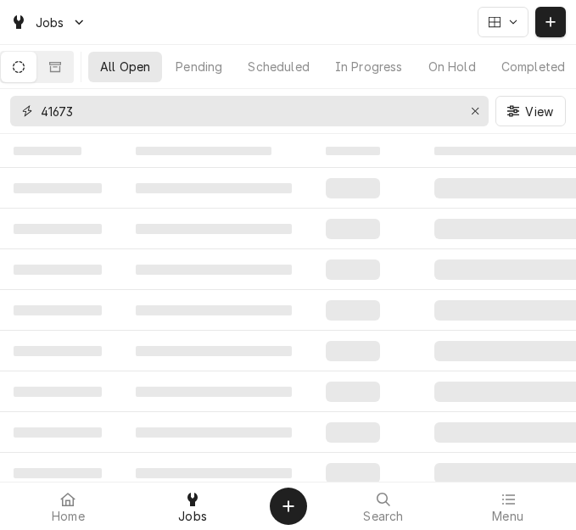
click at [31, 104] on div "41673" at bounding box center [249, 111] width 478 height 31
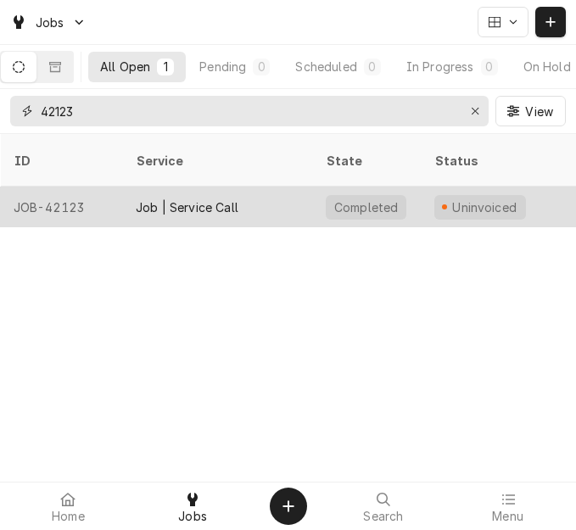
type input "42123"
click at [106, 187] on div "JOB-42123" at bounding box center [61, 207] width 122 height 41
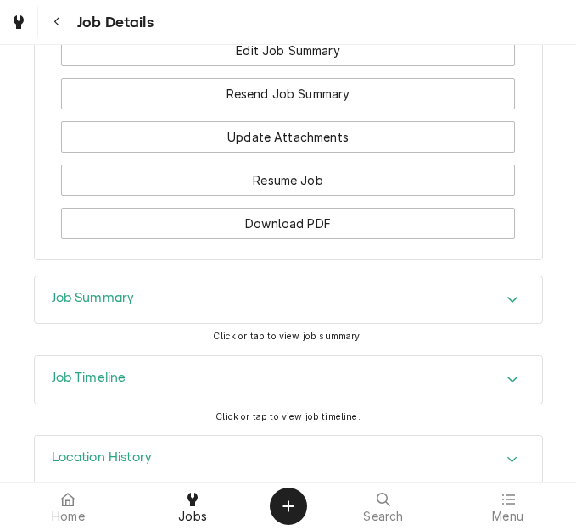
click at [143, 277] on div "Job Summary" at bounding box center [288, 301] width 507 height 48
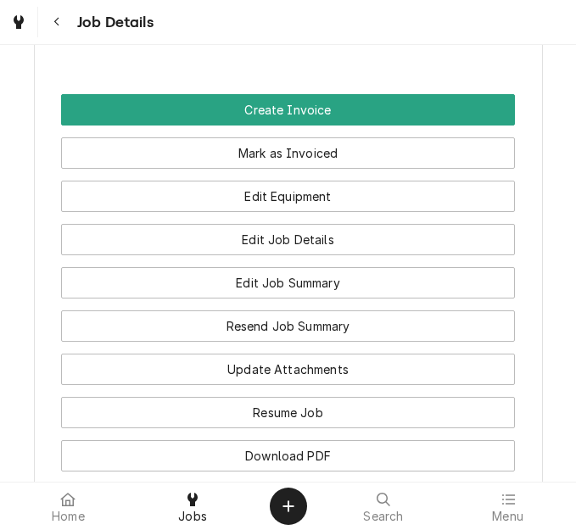
scroll to position [1754, 0]
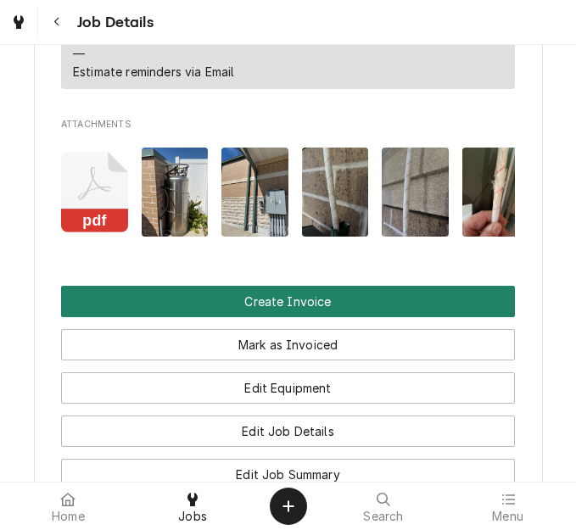
drag, startPoint x: 295, startPoint y: 258, endPoint x: 278, endPoint y: 70, distance: 188.2
click at [295, 286] on button "Create Invoice" at bounding box center [288, 301] width 454 height 31
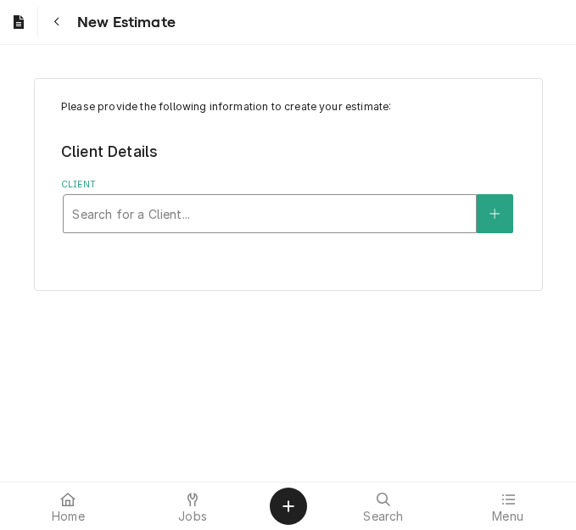
click at [128, 202] on div "Client" at bounding box center [269, 214] width 395 height 31
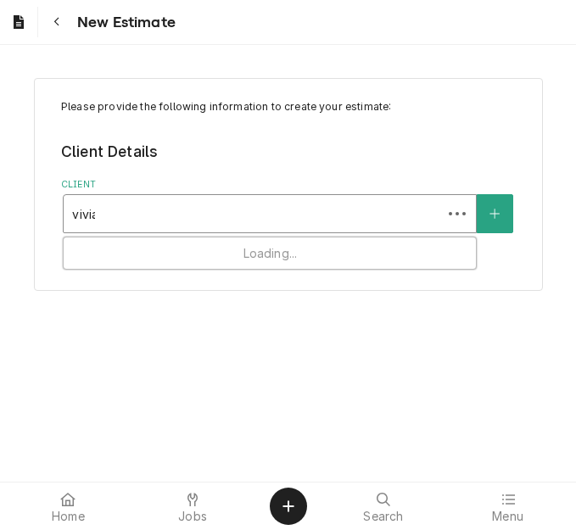
type input "vivian"
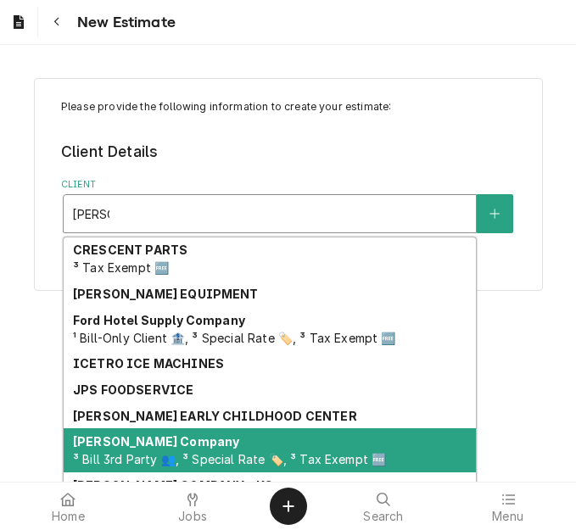
click at [150, 439] on strong "[PERSON_NAME] Company" at bounding box center [156, 441] width 166 height 14
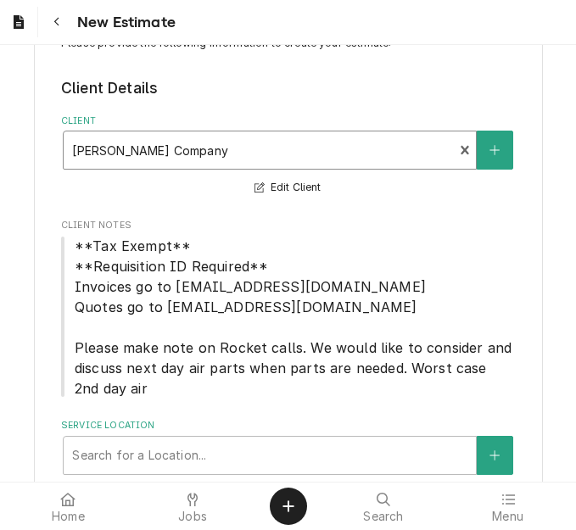
scroll to position [129, 0]
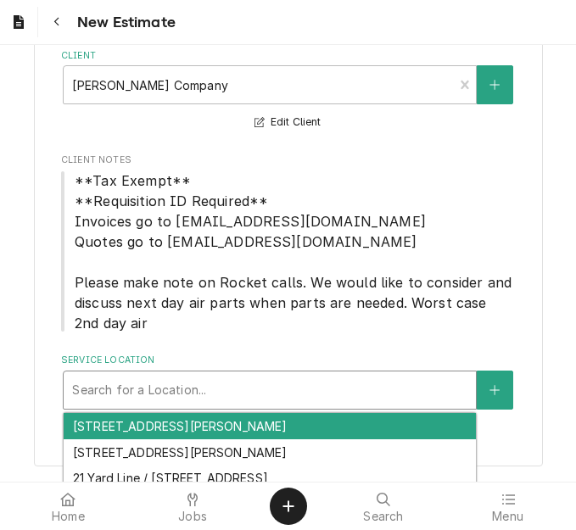
click at [120, 376] on div "Service Location" at bounding box center [269, 390] width 395 height 31
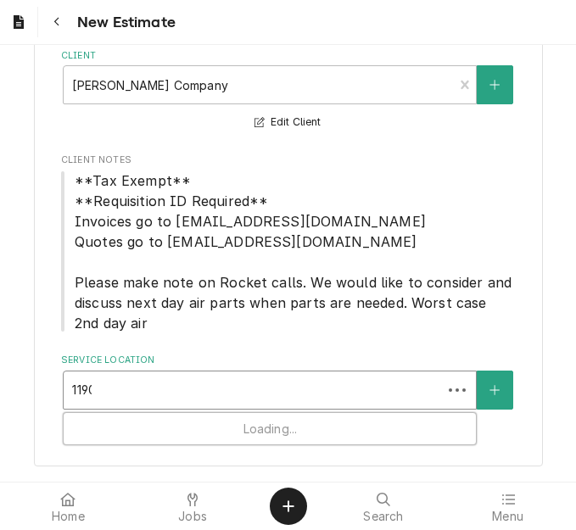
type input "11900"
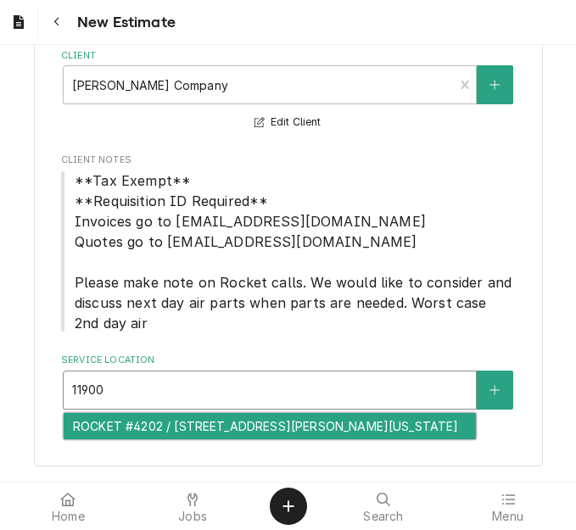
click at [126, 417] on div "ROCKET #4202 / 11900 Dorsett Rd, Maryland Heights, MO 63043" at bounding box center [270, 426] width 412 height 26
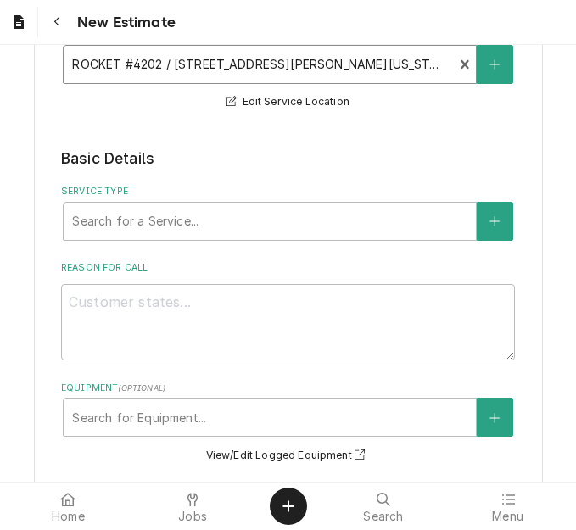
scroll to position [468, 0]
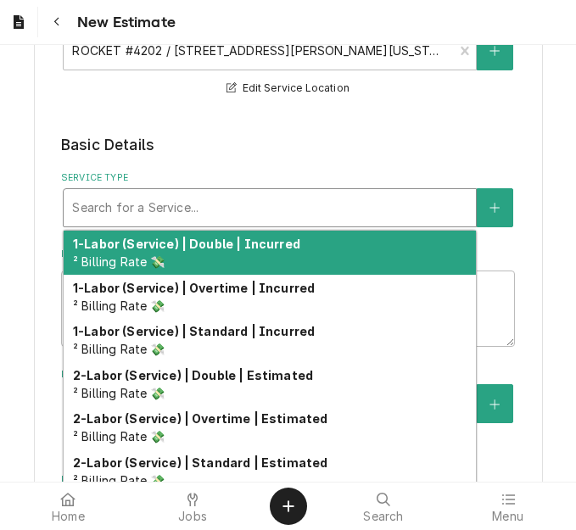
click at [128, 218] on div "Service Type" at bounding box center [269, 208] width 395 height 31
type textarea "x"
type input "s"
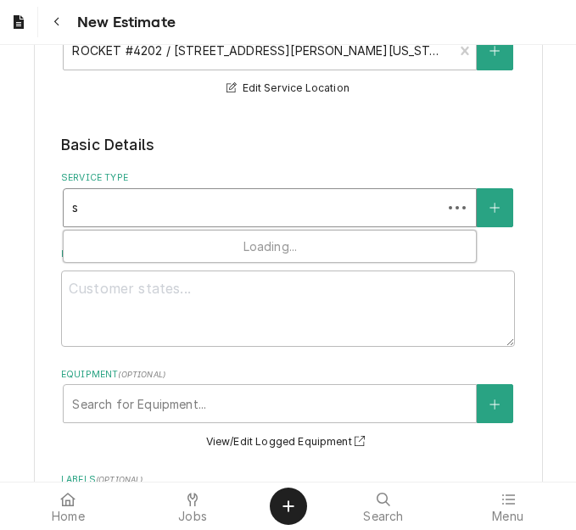
type textarea "x"
type input "se"
type textarea "x"
type input "ser"
type textarea "x"
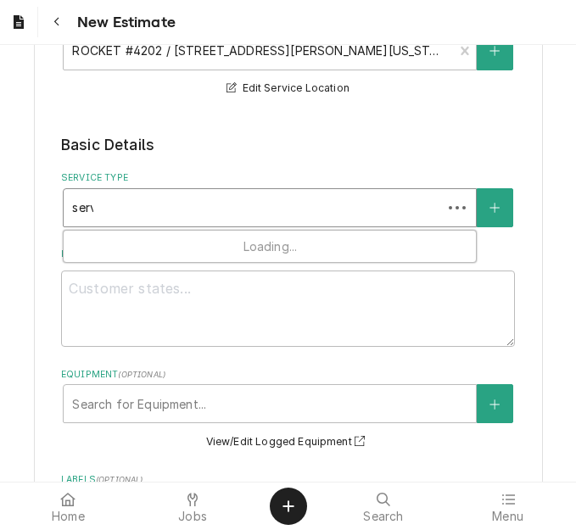
type input "servi"
type textarea "x"
type input "servic"
type textarea "x"
type input "service"
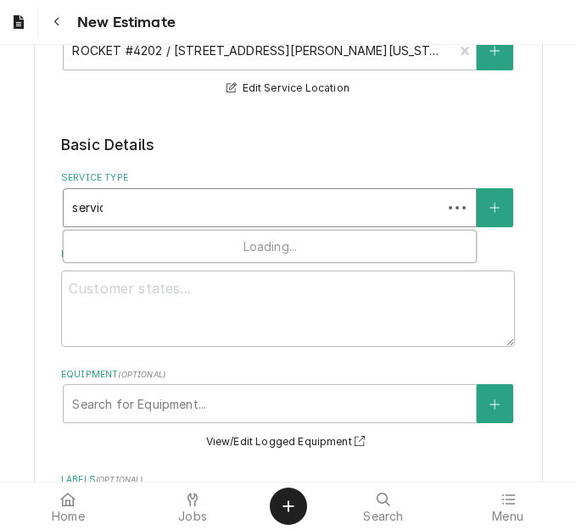
type textarea "x"
type input "service c"
type textarea "x"
type input "service cal"
type textarea "x"
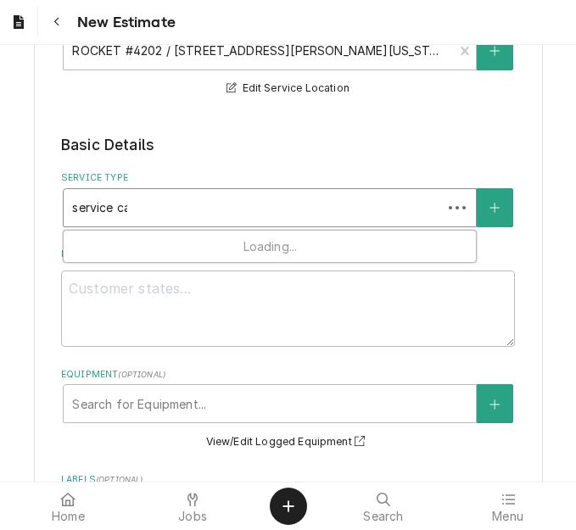
type input "service call"
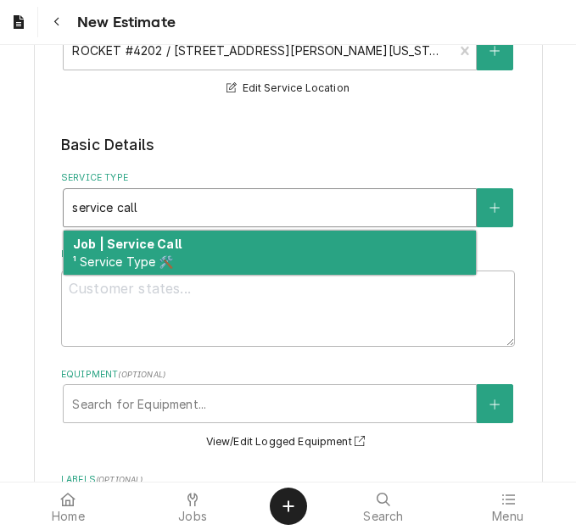
click at [139, 251] on div "Job | Service Call ¹ Service Type 🛠️" at bounding box center [270, 253] width 412 height 44
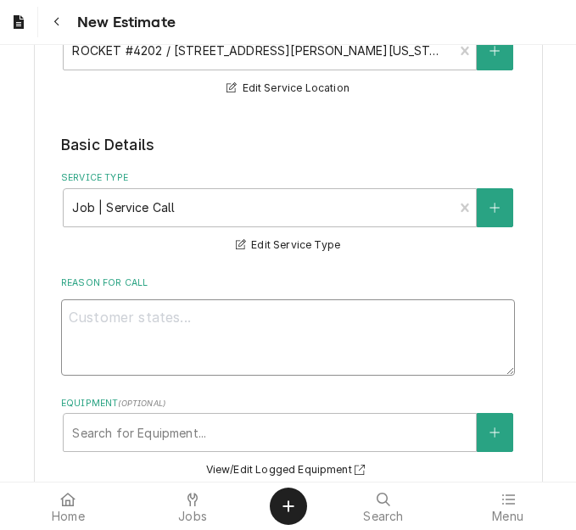
click at [126, 310] on textarea "Reason For Call" at bounding box center [288, 337] width 454 height 76
type textarea "x"
type textarea "Q"
type textarea "x"
type textarea "Qu"
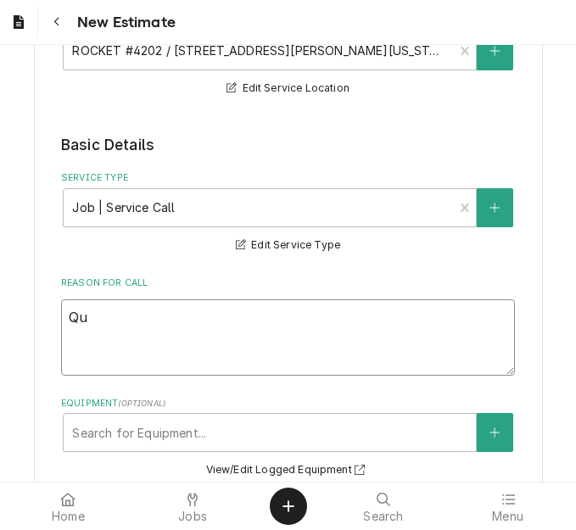
type textarea "x"
type textarea "Quo"
type textarea "x"
type textarea "Quot"
type textarea "x"
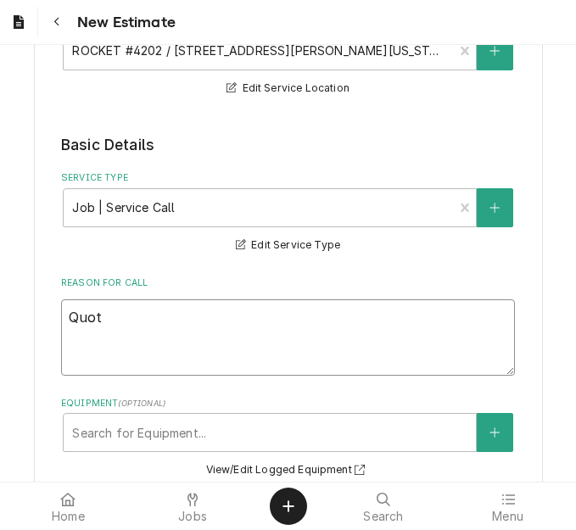
type textarea "Quote"
type textarea "x"
type textarea "Quote"
type textarea "x"
type textarea "Quote t"
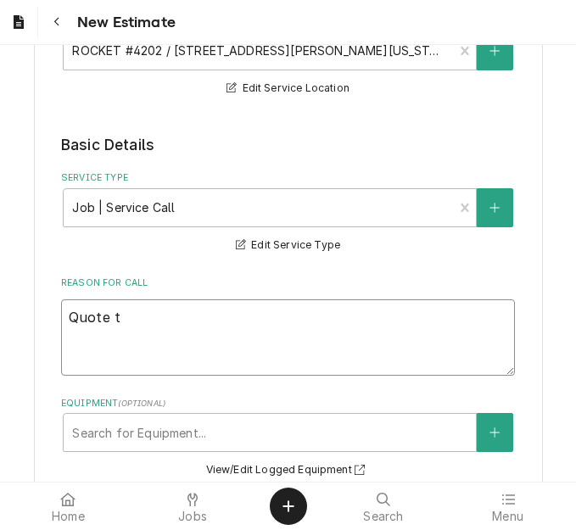
type textarea "x"
type textarea "Quote to"
type textarea "x"
type textarea "Quote to"
type textarea "x"
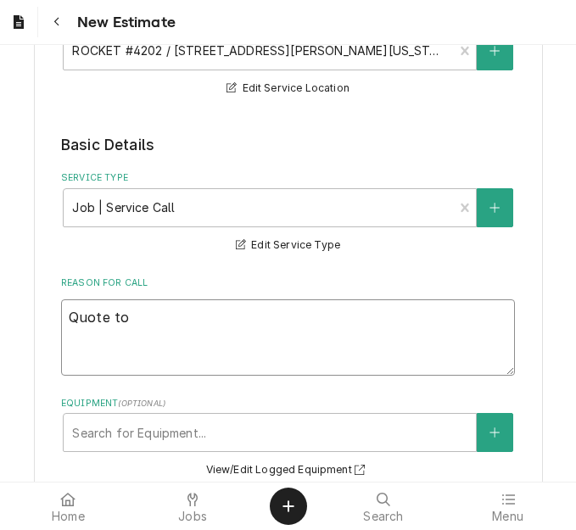
type textarea "Quote to r"
type textarea "x"
type textarea "Quote to re"
type textarea "x"
type textarea "Quote to rep"
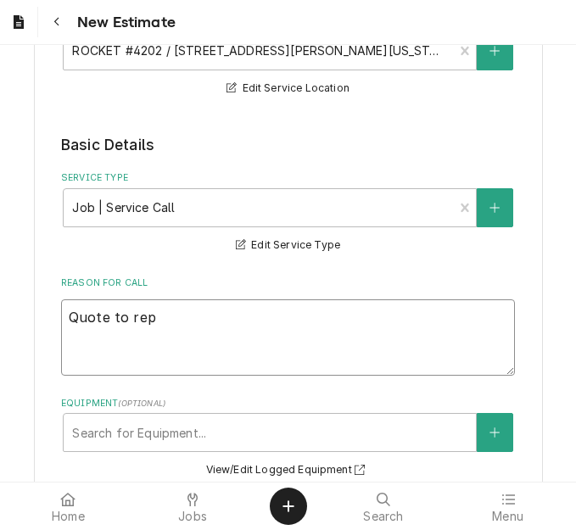
type textarea "x"
type textarea "Quote to repl"
type textarea "x"
type textarea "Quote to repla"
type textarea "x"
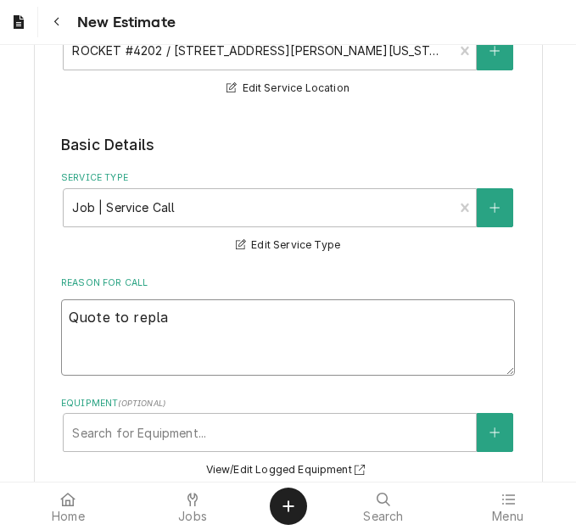
type textarea "Quote to replac"
type textarea "x"
type textarea "Quote to replace"
type textarea "x"
type textarea "Quote to replace"
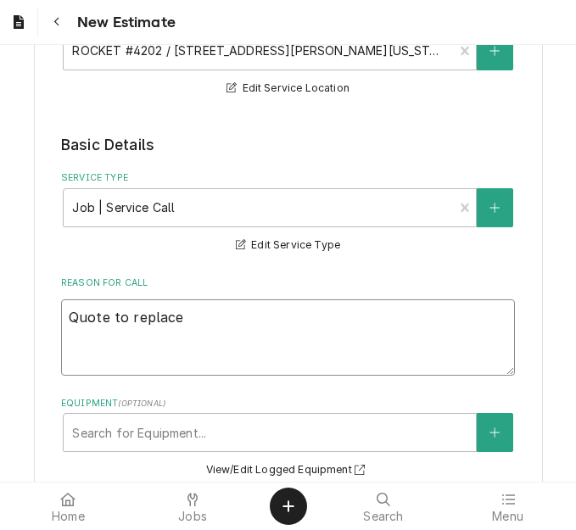
type textarea "x"
type textarea "Quote to replace C"
type textarea "x"
type textarea "Quote to replace C)"
type textarea "x"
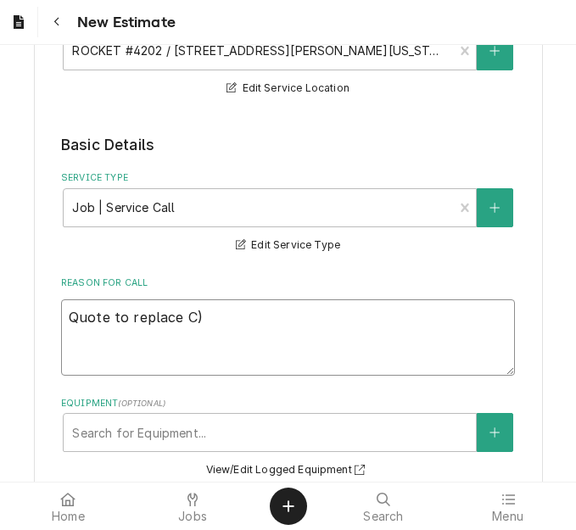
type textarea "Quote to replace C)2"
type textarea "x"
type textarea "Quote to replace C)2"
type textarea "x"
type textarea "Quote to replace C)2"
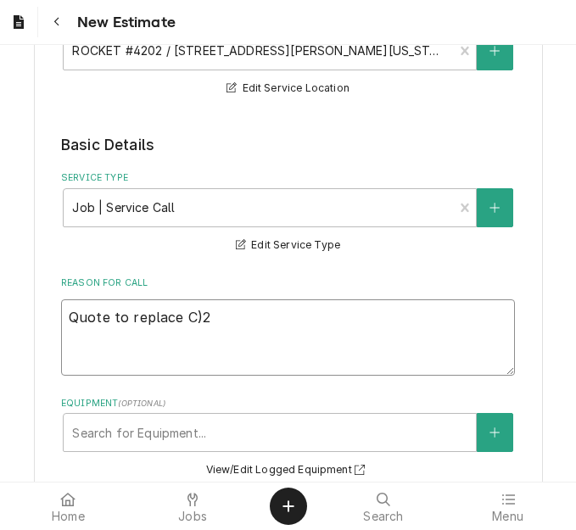
type textarea "x"
type textarea "Quote to replace C)"
type textarea "x"
type textarea "Quote to replace C"
type textarea "x"
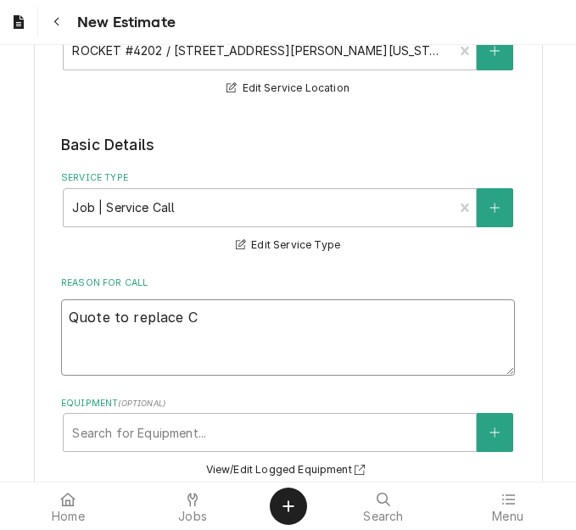
type textarea "Quote to replace C0"
type textarea "x"
type textarea "Quote to replace C02"
type textarea "x"
type textarea "Quote to replace C02"
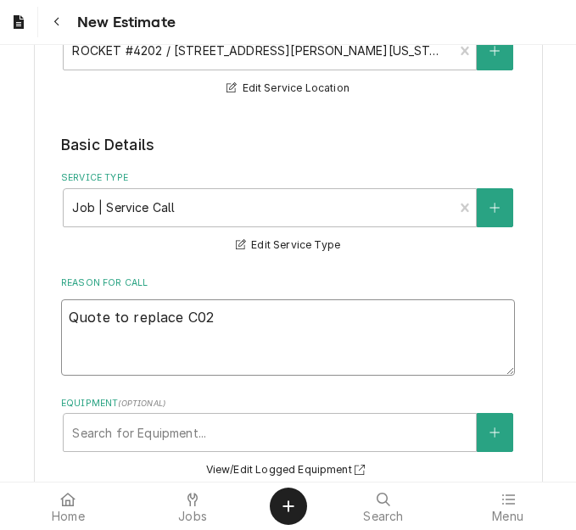
type textarea "x"
type textarea "Quote to replace C02 t"
type textarea "x"
type textarea "Quote to replace C02 ta"
type textarea "x"
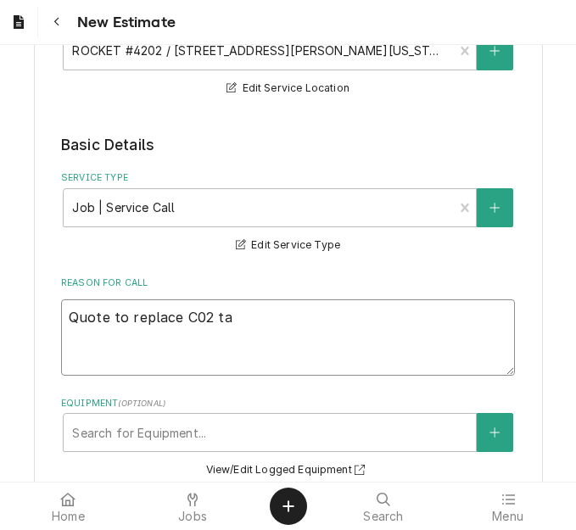
type textarea "Quote to replace C02 tan"
type textarea "x"
type textarea "Quote to replace C02 tank"
type textarea "x"
type textarea "Quote to replace C02 tan"
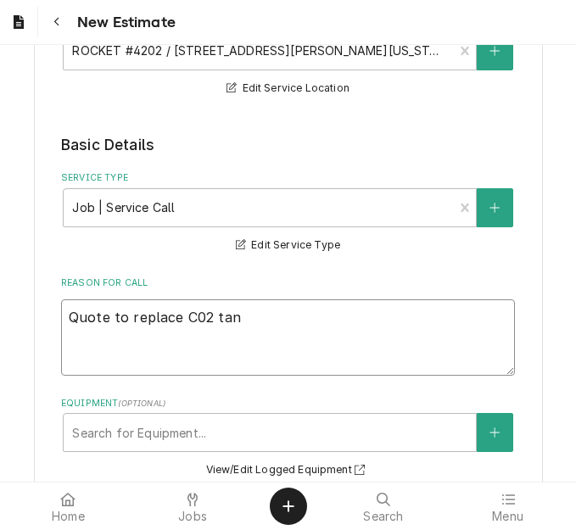
type textarea "x"
type textarea "Quote to replace C02 t"
type textarea "x"
type textarea "Quote to replace C02"
type textarea "x"
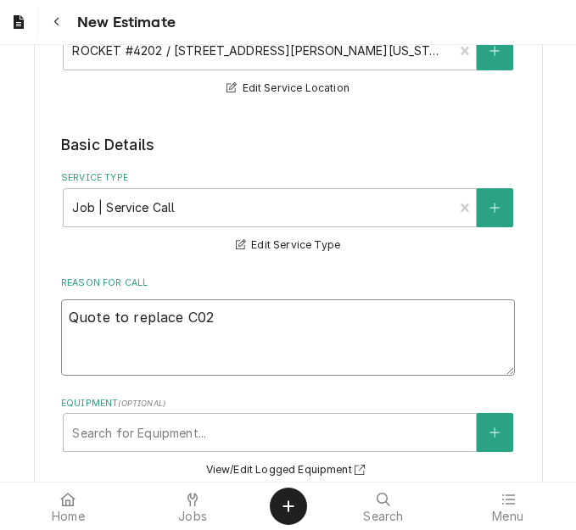
type textarea "Quote to replace C02"
type textarea "x"
type textarea "Quote to replace C0"
type textarea "x"
type textarea "Quote to replace C"
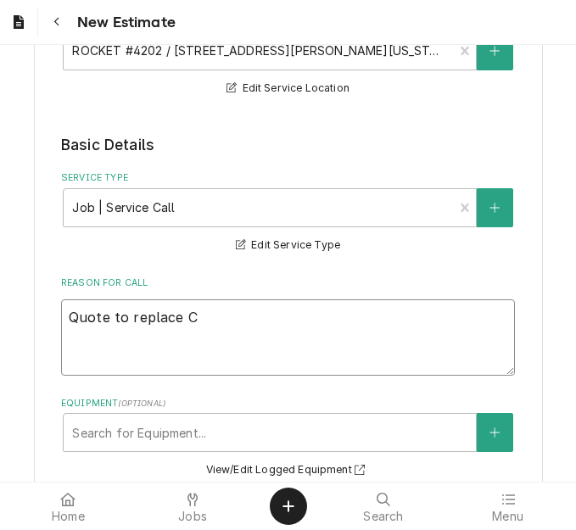
type textarea "x"
type textarea "Quote to replace"
type textarea "x"
type textarea "Quote to replace"
type textarea "x"
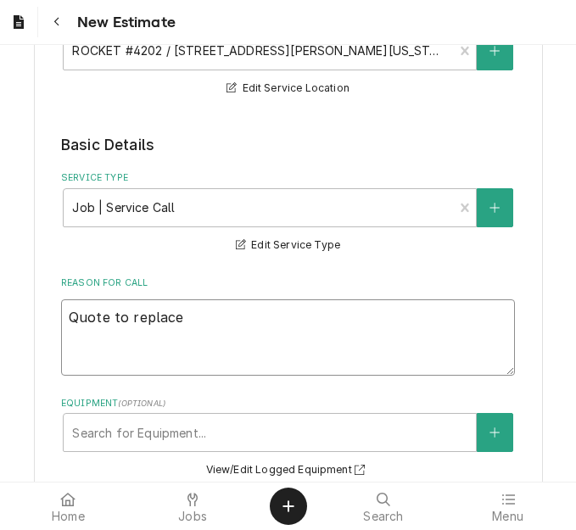
type textarea "Quote to replac"
type textarea "x"
type textarea "Quote to repla"
type textarea "x"
type textarea "Quote to repl"
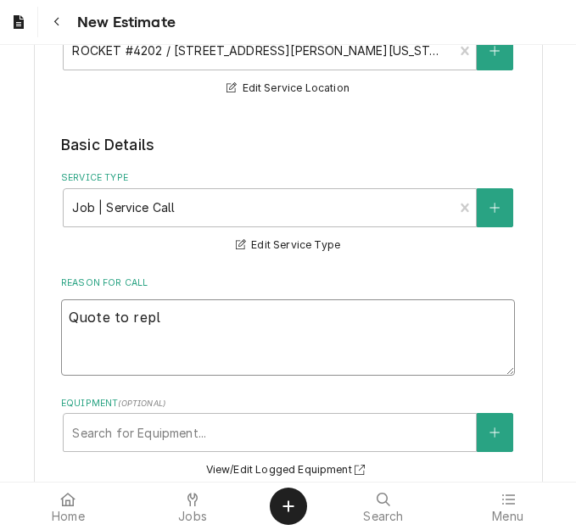
type textarea "x"
type textarea "Quote to rep"
type textarea "x"
type textarea "Quote to re"
type textarea "x"
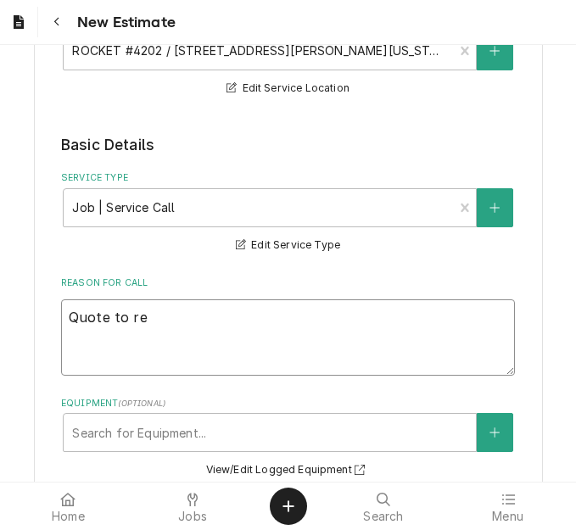
type textarea "Quote to r"
type textarea "x"
type textarea "Quote to"
click at [182, 318] on textarea "Quote to" at bounding box center [288, 337] width 454 height 76
type textarea "x"
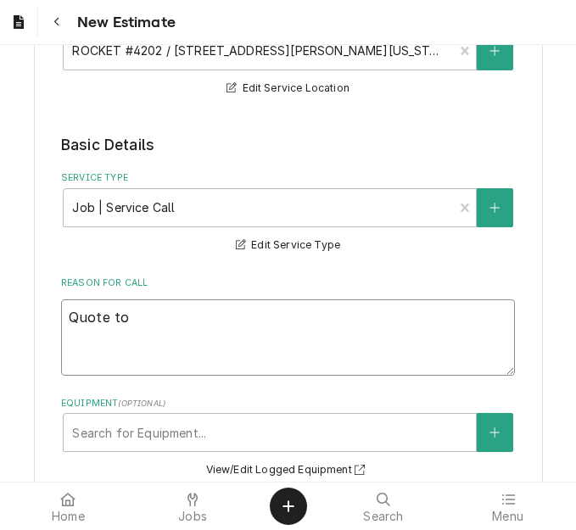
type textarea "Quote to i"
type textarea "x"
type textarea "Quote to in"
type textarea "x"
type textarea "Quote to ins"
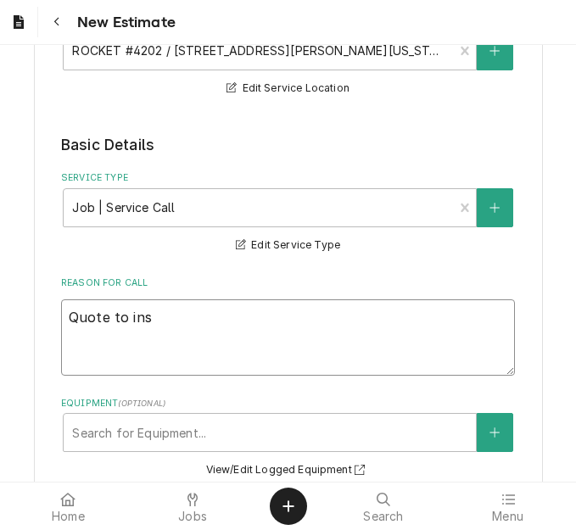
type textarea "x"
type textarea "Quote to inst"
type textarea "x"
type textarea "Quote to insta"
type textarea "x"
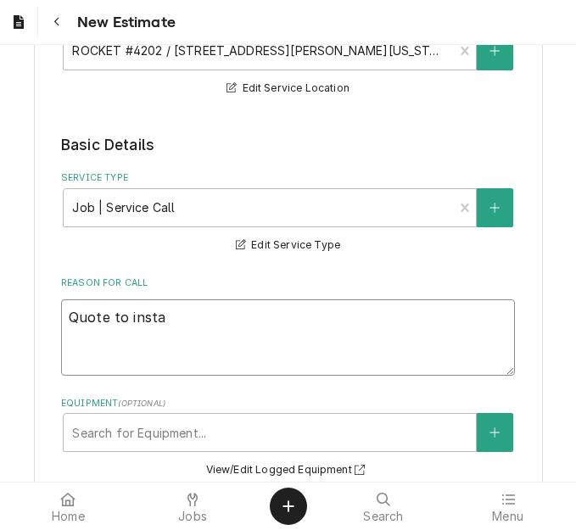
type textarea "Quote to instal"
type textarea "x"
type textarea "Quote to install"
type textarea "x"
type textarea "Quote to install"
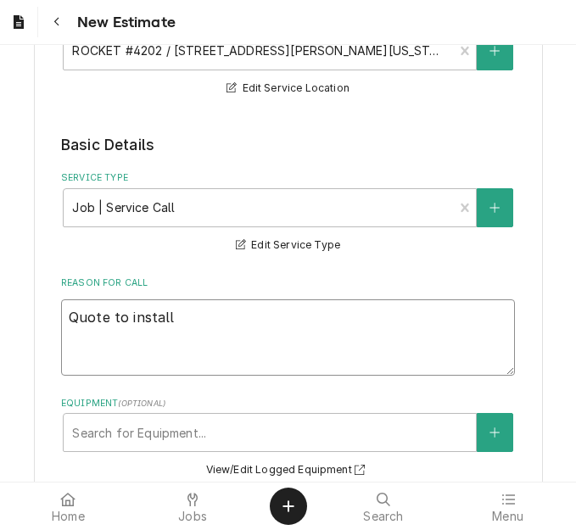
type textarea "x"
type textarea "Quote to install n"
type textarea "x"
type textarea "Quote to install ne"
type textarea "x"
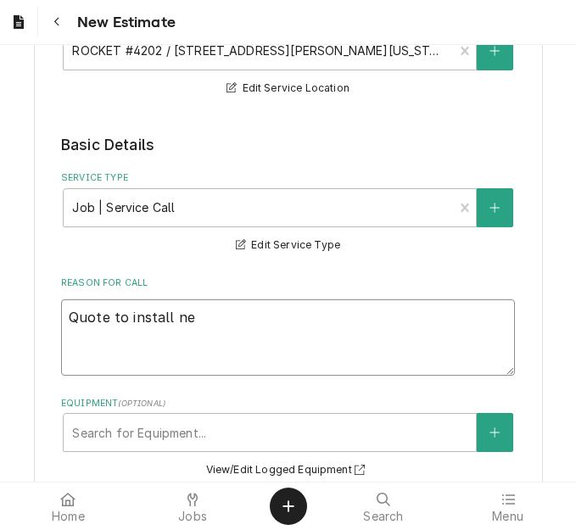
type textarea "Quote to install new"
type textarea "x"
type textarea "Quote to install new"
type textarea "x"
type textarea "Quote to install new e"
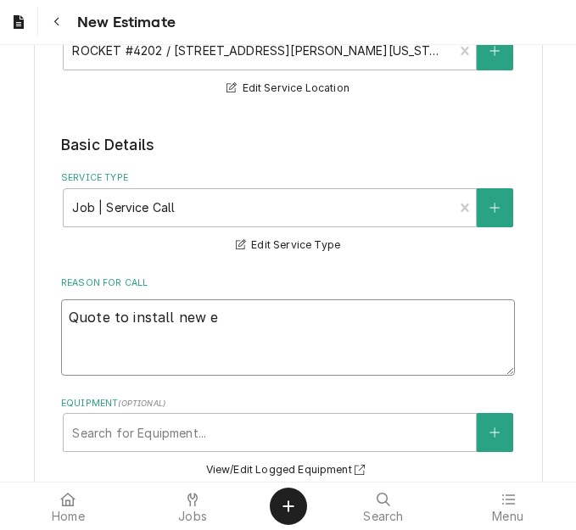
type textarea "x"
type textarea "Quote to install new ex"
type textarea "x"
type textarea "Quote to install new ext"
type textarea "x"
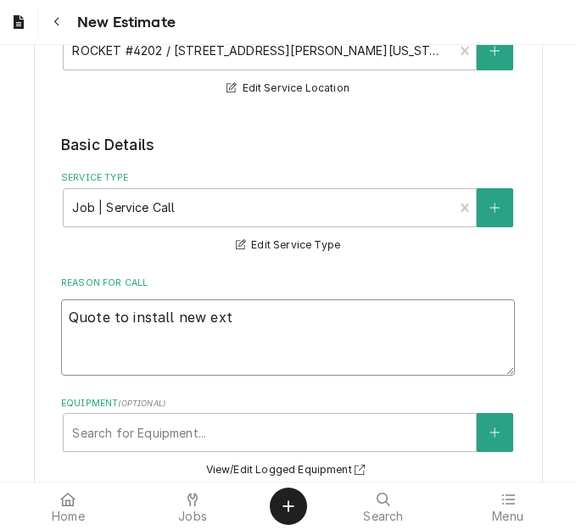
type textarea "Quote to install new exte"
type textarea "x"
type textarea "Quote to install new exter"
type textarea "x"
type textarea "Quote to install new exteri"
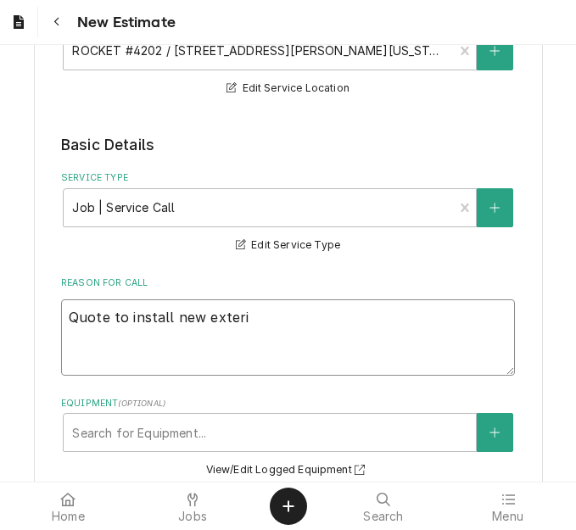
type textarea "x"
type textarea "Quote to install new exterio"
type textarea "x"
type textarea "Quote to install new exterior"
type textarea "x"
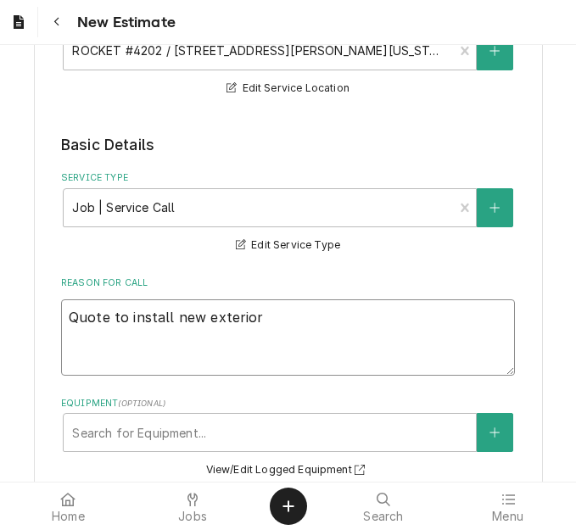
type textarea "Quote to install new exterior U"
type textarea "x"
type textarea "Quote to install new exterior UV"
type textarea "x"
type textarea "Quote to install new exterior UV"
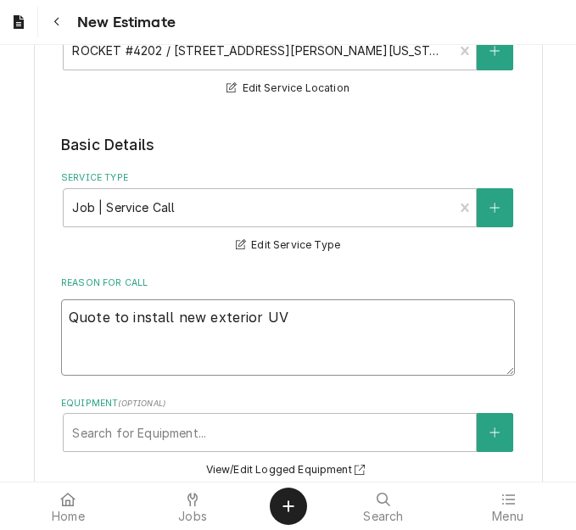
type textarea "x"
type textarea "Quote to install new exterior UV C"
type textarea "x"
type textarea "Quote to install new exterior UV C0"
type textarea "x"
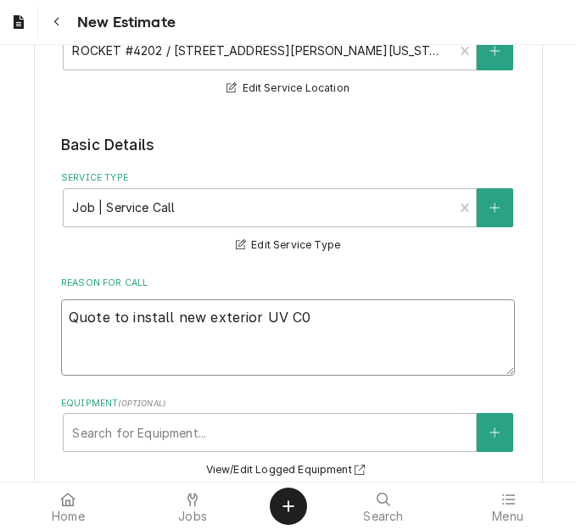
type textarea "Quote to install new exterior UV C02"
type textarea "x"
type textarea "Quote to install new exterior UV C02"
type textarea "x"
type textarea "Quote to install new exterior UV C02 l"
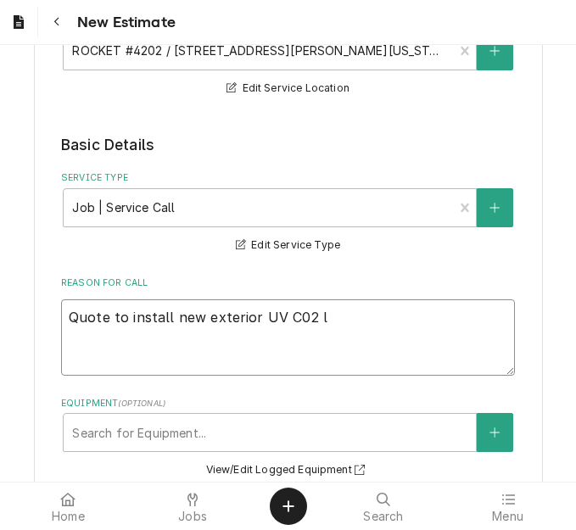
type textarea "x"
type textarea "Quote to install new exterior UV C02 li"
type textarea "x"
type textarea "Quote to install new exterior UV C02 lin"
type textarea "x"
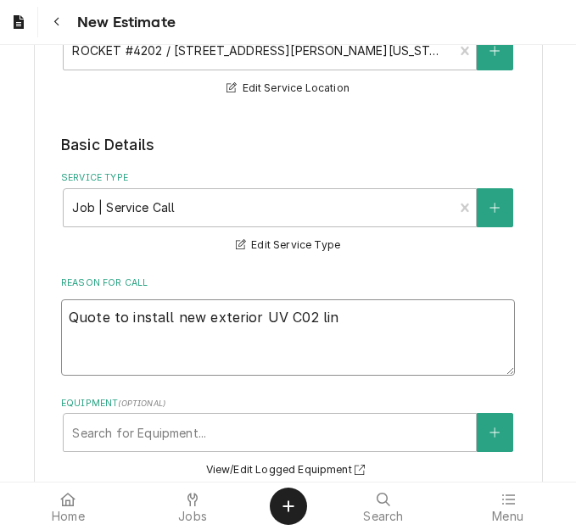
type textarea "Quote to install new exterior UV C02 line"
type textarea "x"
type textarea "Quote to install new exterior UV C02 line"
type textarea "x"
type textarea "Quote to install new exterior UV C02 line"
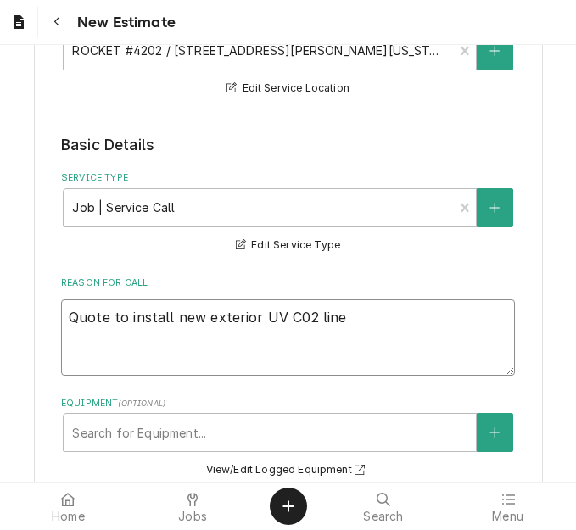
type textarea "x"
type textarea "Quote to install new exterior UV C02 line."
type textarea "x"
type textarea "Quote to install new exterior UV C02 line."
type textarea "x"
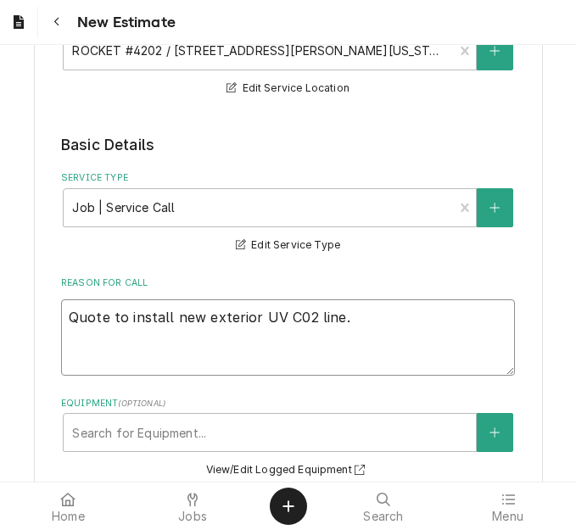
type textarea "Quote to install new exterior UV C02 line. ("
type textarea "x"
type textarea "Quote to install new exterior UV C02 line. (T"
type textarea "x"
type textarea "Quote to install new exterior UV C02 line. (Th"
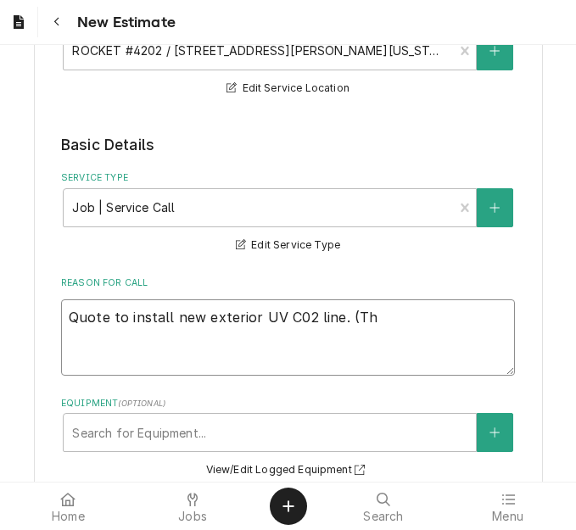
type textarea "x"
type textarea "Quote to install new exterior UV C02 line. (Tho"
type textarea "x"
type textarea "Quote to install new exterior UV C02 line. (Thom"
type textarea "x"
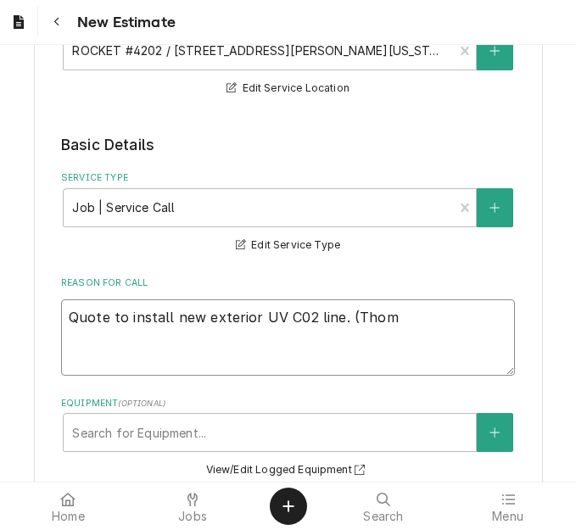
type textarea "Quote to install new exterior UV C02 line. (Thoma"
type textarea "x"
type textarea "Quote to install new exterior UV C02 line. (Thomas"
type textarea "x"
click at [162, 361] on textarea "Quote to install new exterior UV C02 line. (Thomas) Original job" at bounding box center [288, 337] width 454 height 76
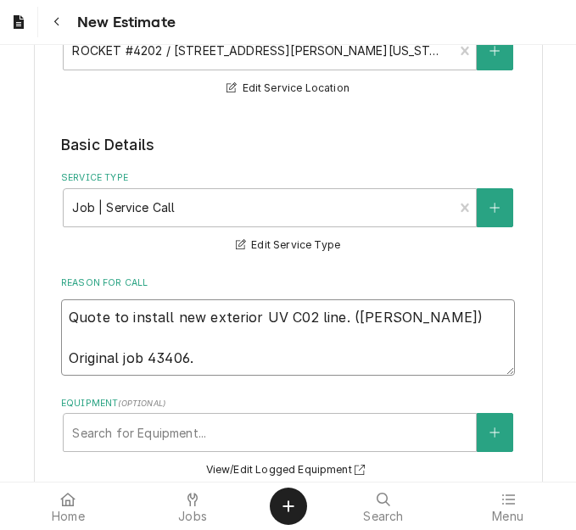
drag, startPoint x: 331, startPoint y: 319, endPoint x: -9, endPoint y: 314, distance: 340.2
click at [0, 314] on html "New Estimate Please provide the following information to create your estimate: …" at bounding box center [288, 265] width 576 height 530
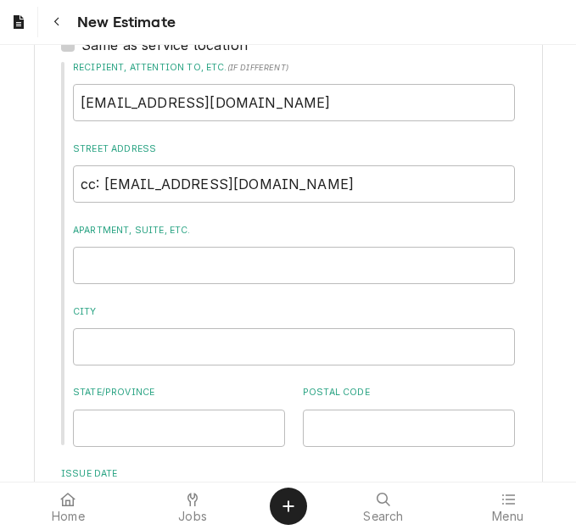
scroll to position [1313, 0]
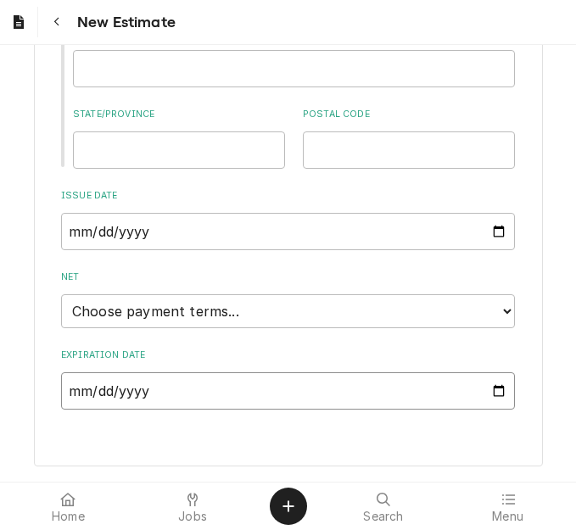
click at [488, 390] on input "Expiration Date" at bounding box center [288, 390] width 454 height 37
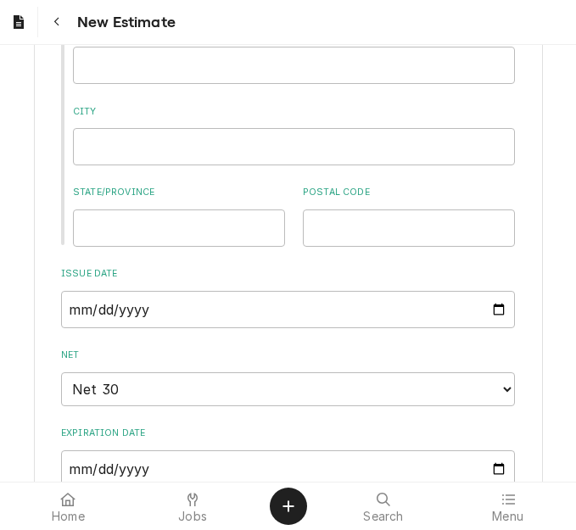
scroll to position [1490, 0]
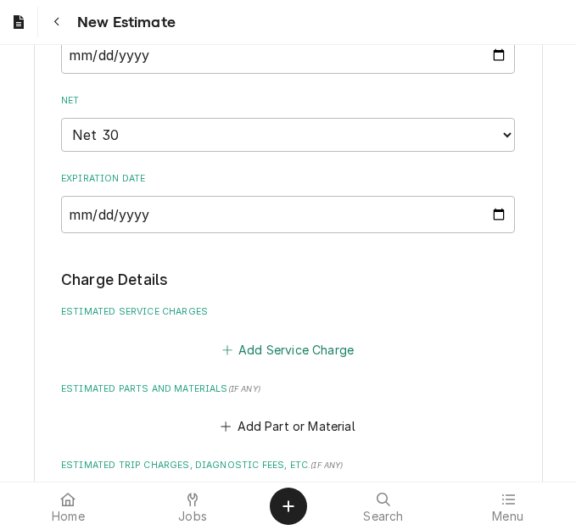
click at [276, 355] on button "Add Service Charge" at bounding box center [287, 350] width 137 height 24
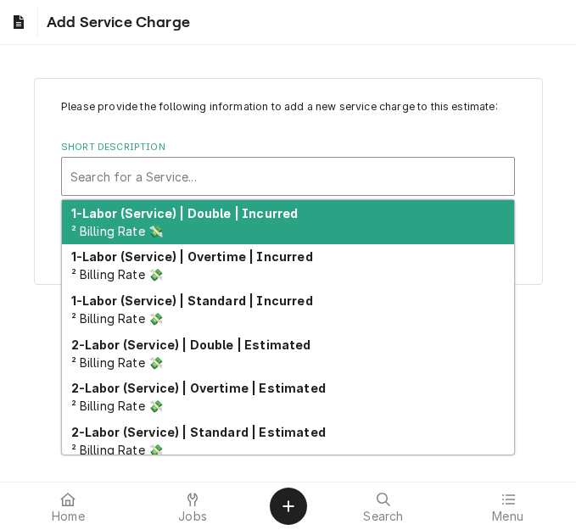
click at [165, 177] on div "Short Description" at bounding box center [287, 176] width 435 height 31
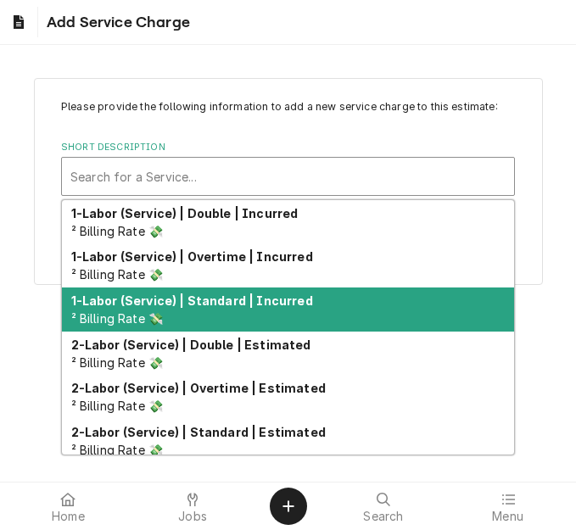
click at [199, 310] on div "1-Labor (Service) | Standard | Incurred ² Billing Rate 💸" at bounding box center [288, 310] width 452 height 44
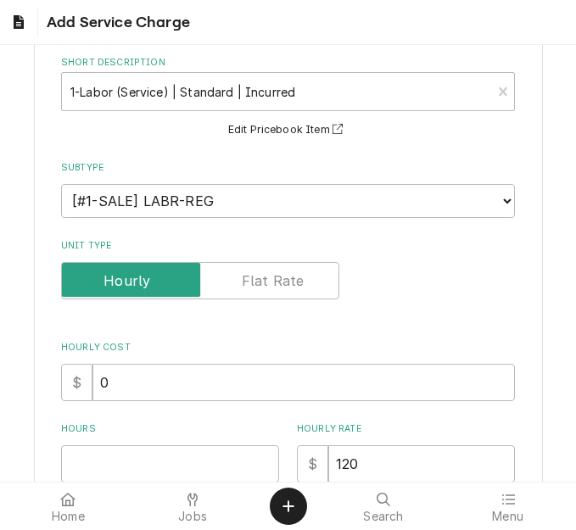
scroll to position [170, 0]
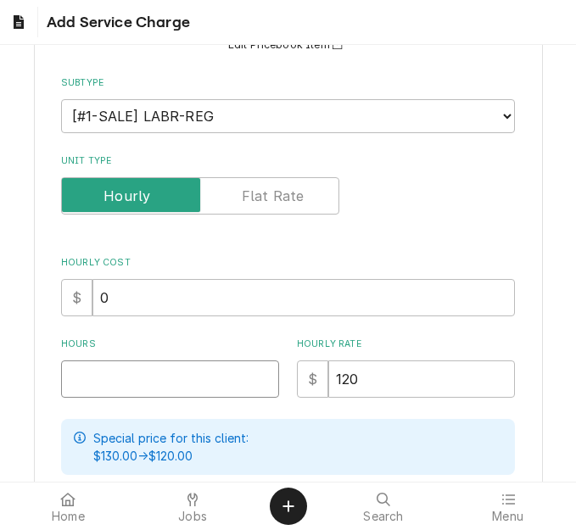
click at [99, 369] on input "Hours" at bounding box center [170, 379] width 218 height 37
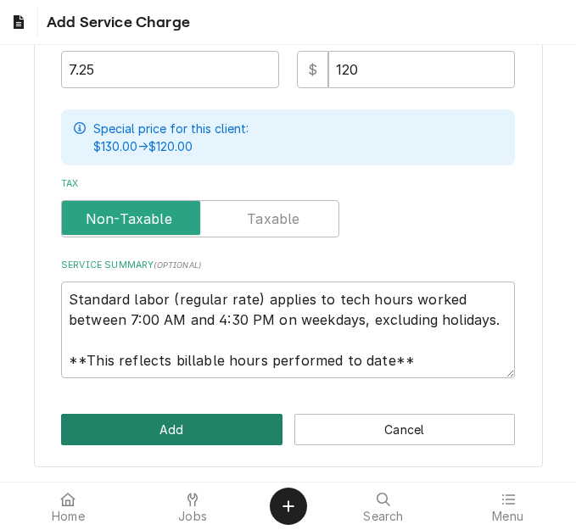
click at [158, 428] on button "Add" at bounding box center [171, 429] width 221 height 31
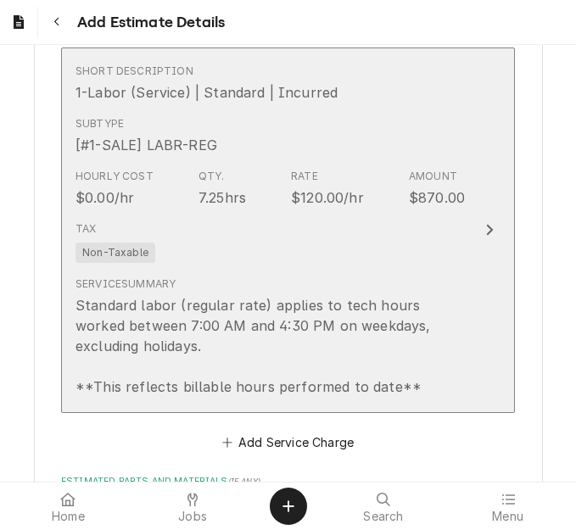
scroll to position [1809, 0]
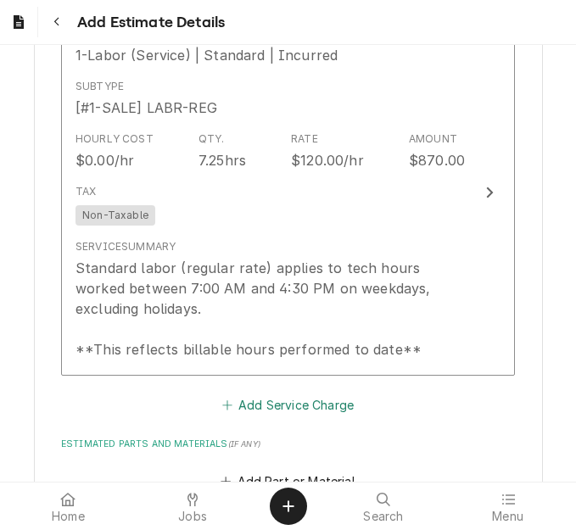
click at [272, 401] on button "Add Service Charge" at bounding box center [287, 405] width 137 height 24
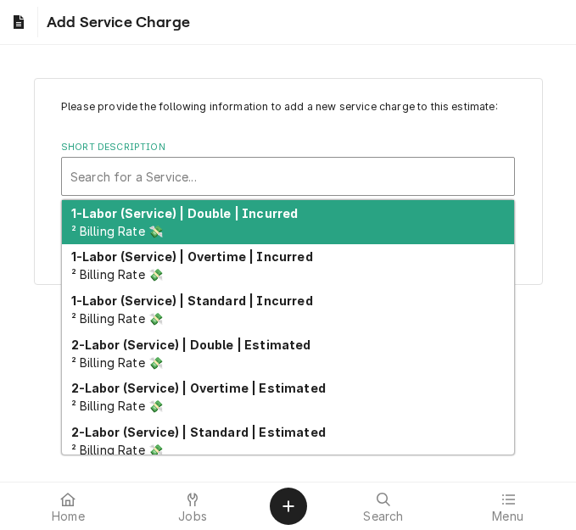
click at [188, 166] on div "Short Description" at bounding box center [287, 176] width 435 height 31
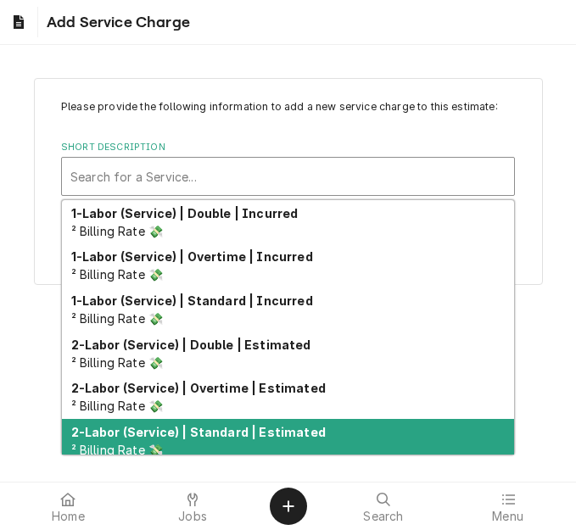
click at [209, 428] on strong "2-Labor (Service) | Standard | Estimated" at bounding box center [198, 432] width 254 height 14
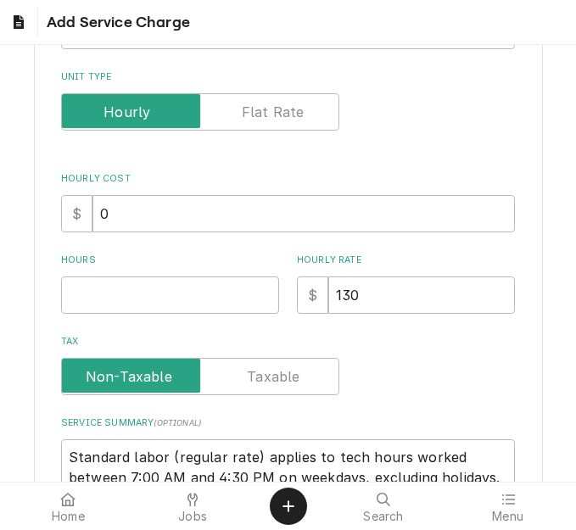
scroll to position [254, 0]
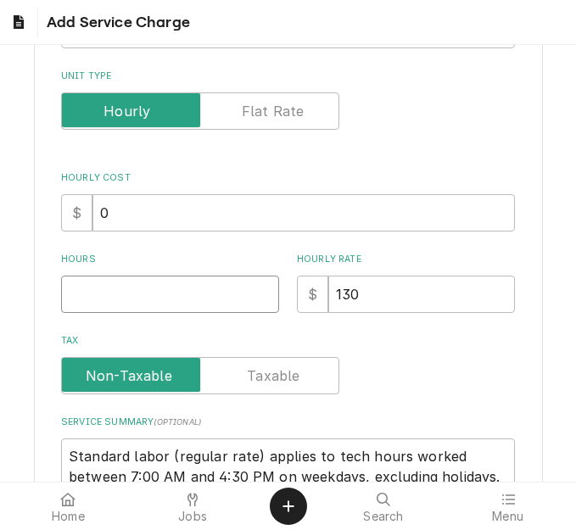
click at [104, 299] on input "Hours" at bounding box center [170, 294] width 218 height 37
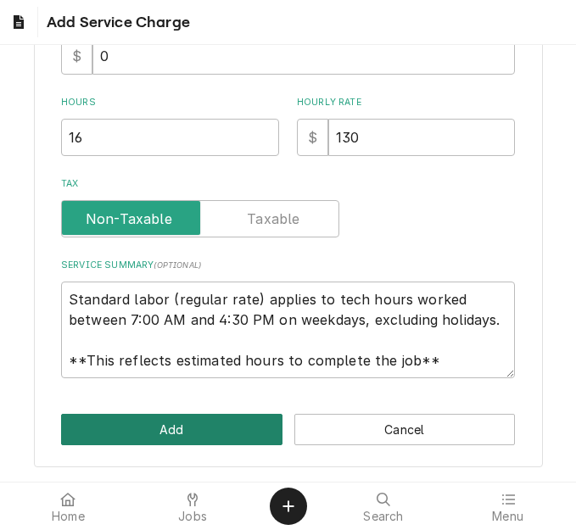
click at [134, 427] on button "Add" at bounding box center [171, 429] width 221 height 31
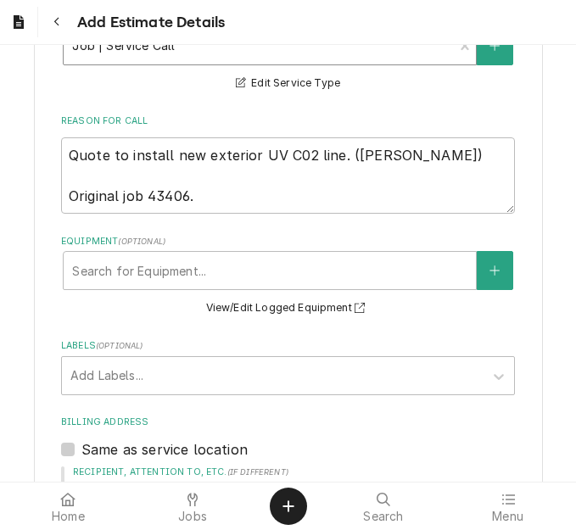
scroll to position [679, 0]
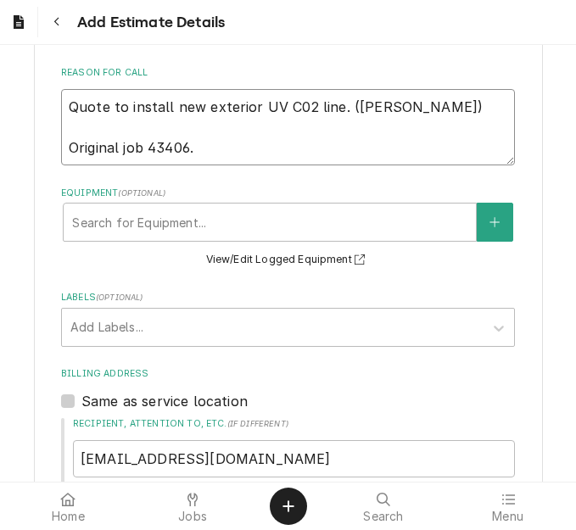
click at [397, 103] on textarea "Quote to install new exterior UV C02 line. (Thomas) Original job 43406." at bounding box center [288, 127] width 454 height 76
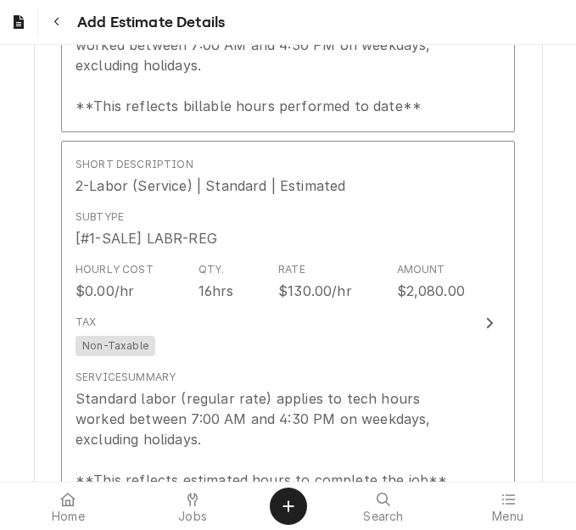
scroll to position [2290, 0]
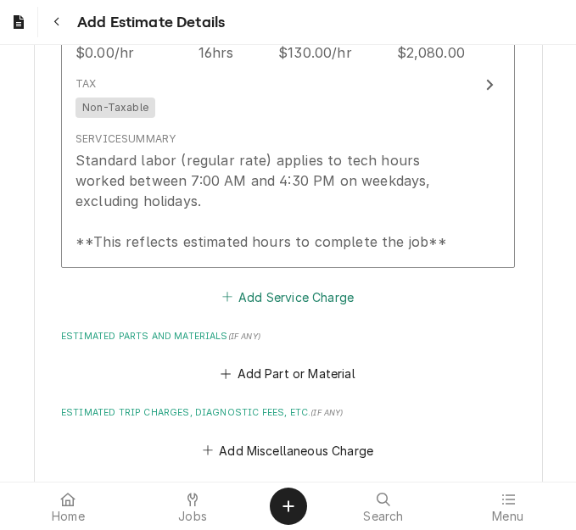
click at [270, 295] on button "Add Service Charge" at bounding box center [287, 297] width 137 height 24
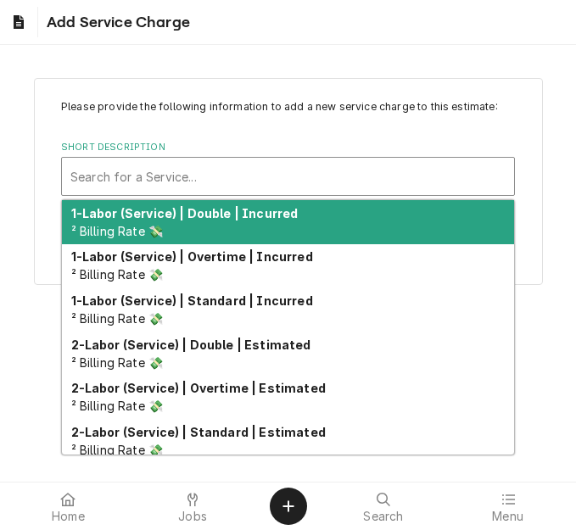
click at [190, 184] on div "Short Description" at bounding box center [287, 176] width 435 height 31
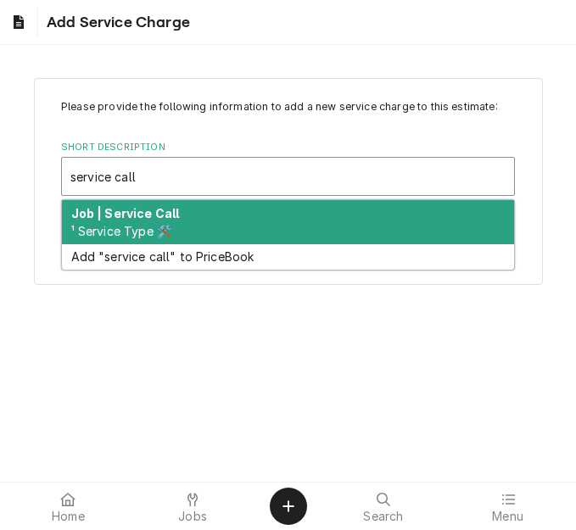
click at [173, 215] on strong "Job | Service Call" at bounding box center [125, 213] width 109 height 14
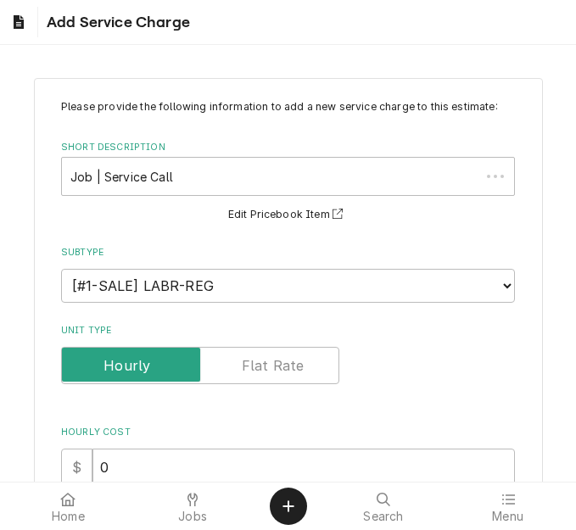
scroll to position [254, 0]
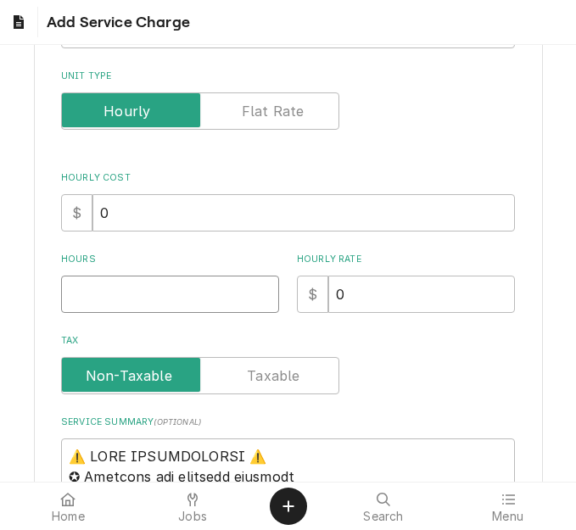
click at [107, 303] on input "Hours" at bounding box center [170, 294] width 218 height 37
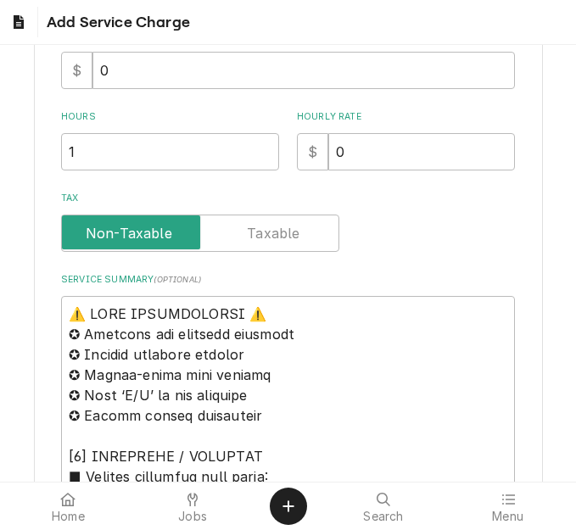
scroll to position [509, 0]
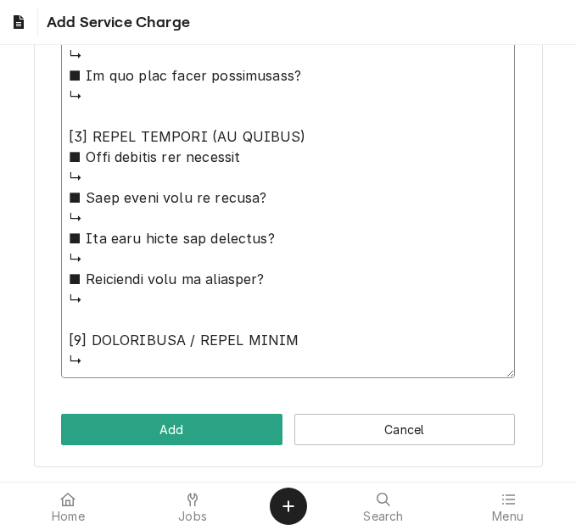
drag, startPoint x: 64, startPoint y: 193, endPoint x: 218, endPoint y: 541, distance: 381.3
click at [218, 529] on html "Add Service Charge Please provide the following information to add a new servic…" at bounding box center [288, 265] width 576 height 530
paste textarea "Quote to install new exterior UV C02 line"
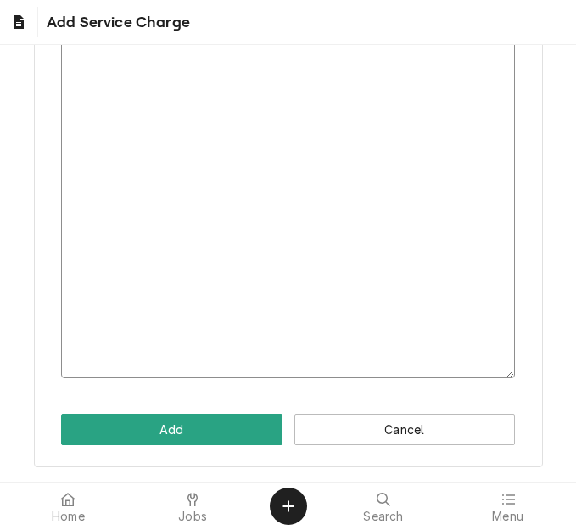
scroll to position [350, 0]
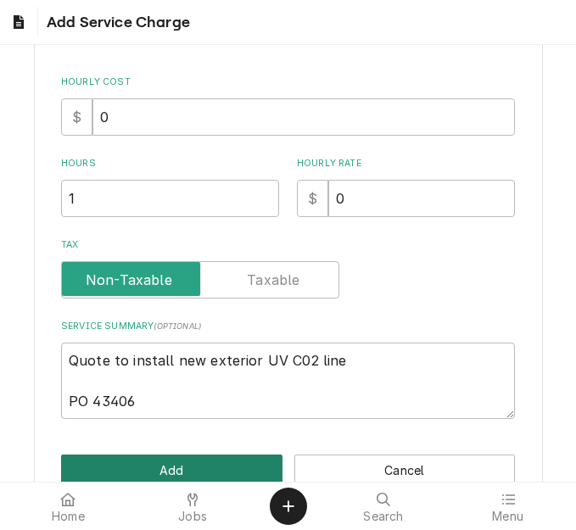
click at [157, 467] on button "Add" at bounding box center [171, 470] width 221 height 31
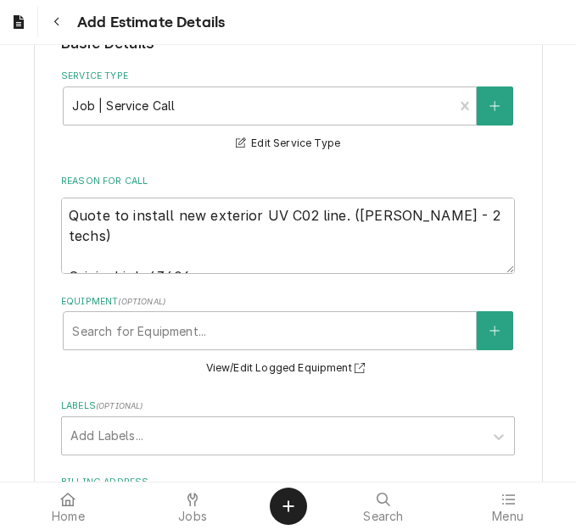
scroll to position [425, 0]
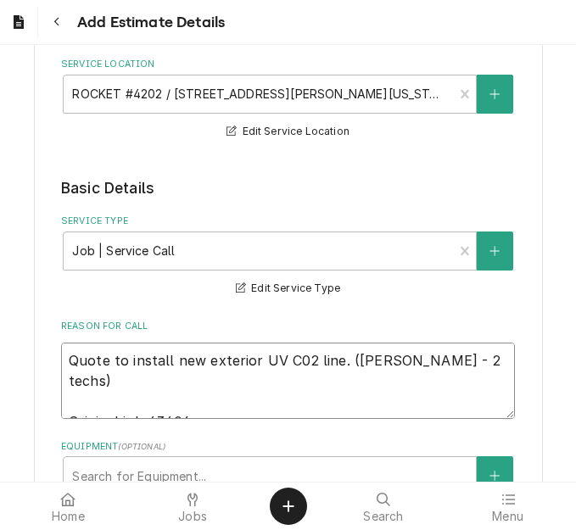
drag, startPoint x: 184, startPoint y: 403, endPoint x: 146, endPoint y: 405, distance: 38.2
click at [146, 405] on textarea "Quote to install new exterior UV C02 line. (Thomas - 2 techs) Original job 4340…" at bounding box center [288, 381] width 454 height 76
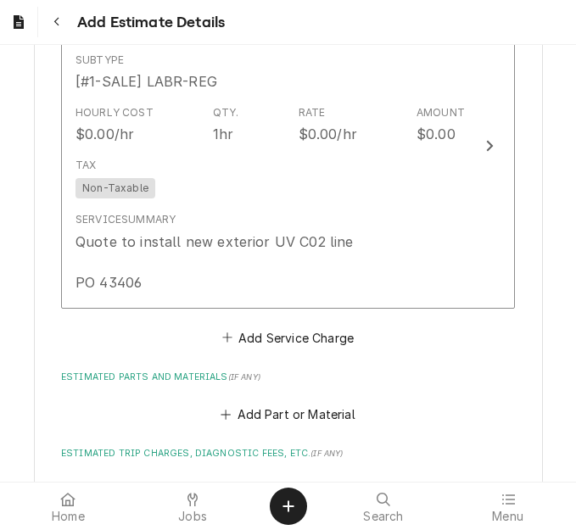
scroll to position [2800, 0]
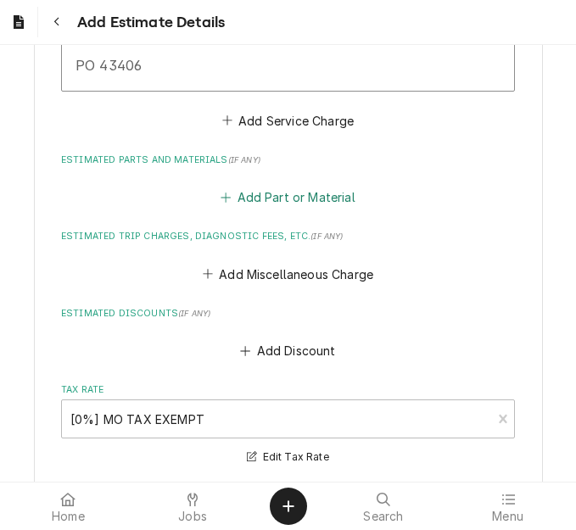
click at [258, 188] on button "Add Part or Material" at bounding box center [288, 198] width 140 height 24
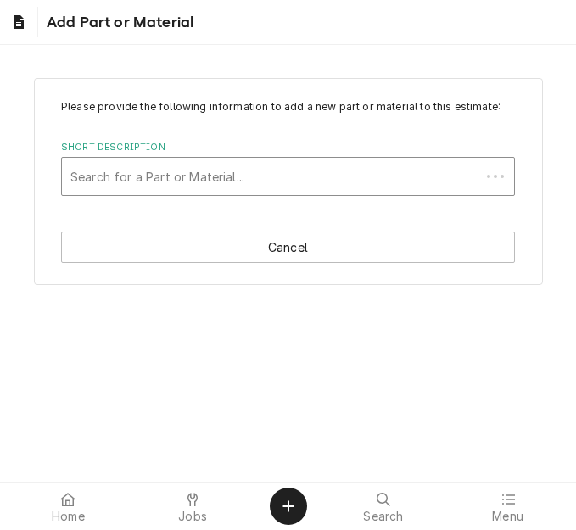
click at [147, 177] on div "Short Description" at bounding box center [270, 176] width 401 height 31
click at [156, 176] on div "Short Description" at bounding box center [287, 176] width 435 height 31
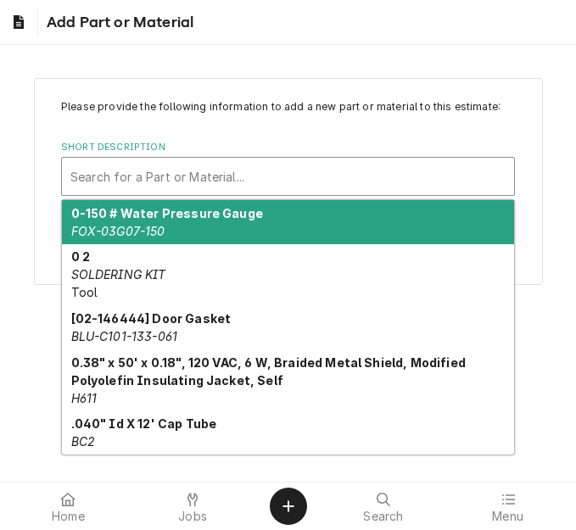
click at [171, 177] on div "Short Description" at bounding box center [287, 176] width 435 height 31
paste input "08H05255"
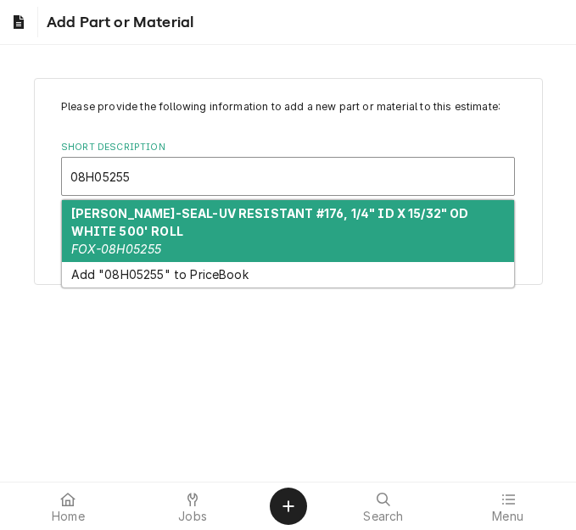
click at [168, 220] on strong "BEV-SEAL-UV RESISTANT #176, 1/4" ID X 15/32" OD WHITE 500' ROLL" at bounding box center [270, 222] width 398 height 32
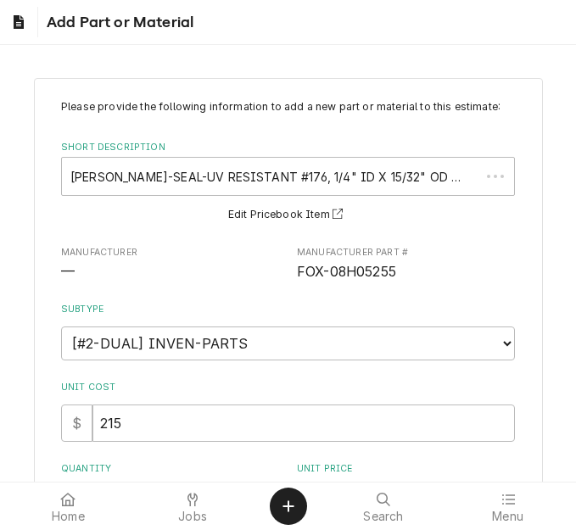
scroll to position [170, 0]
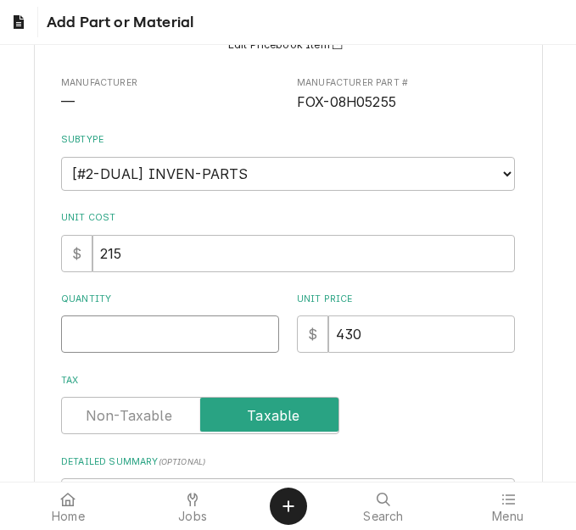
click at [122, 347] on input "Quantity" at bounding box center [170, 334] width 218 height 37
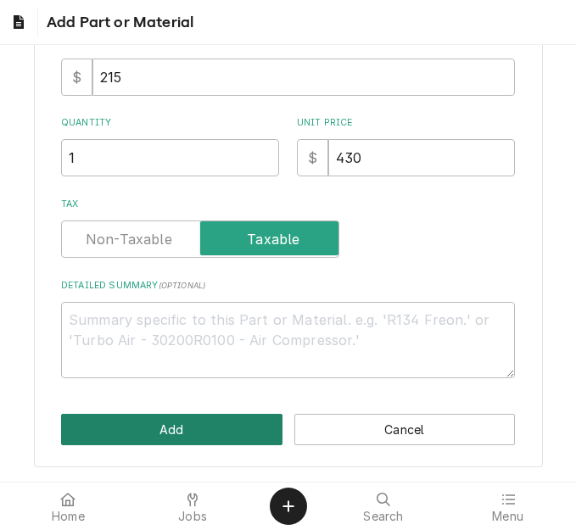
click at [148, 424] on button "Add" at bounding box center [171, 429] width 221 height 31
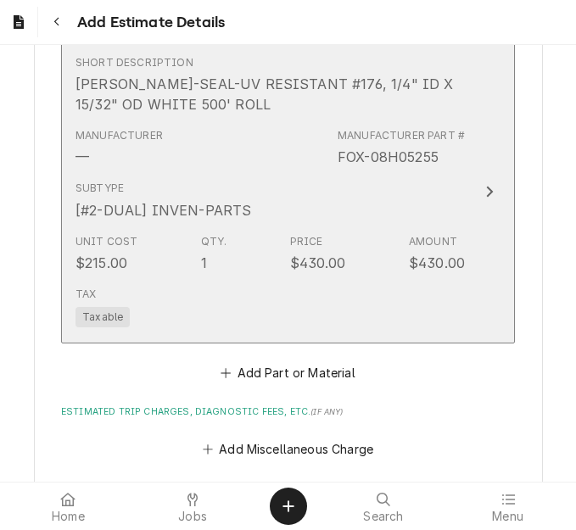
scroll to position [3023, 0]
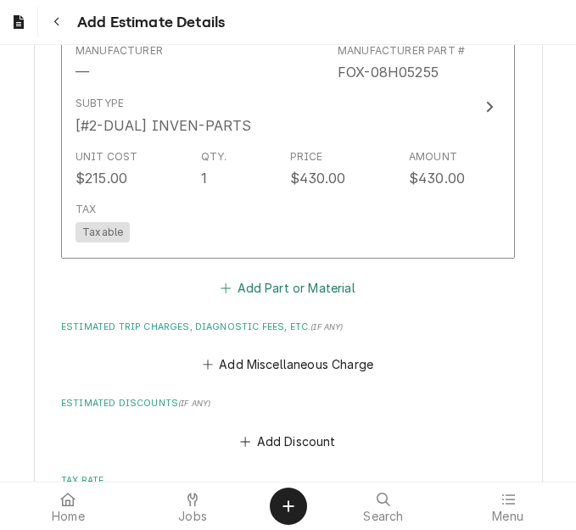
click at [237, 294] on button "Add Part or Material" at bounding box center [288, 289] width 140 height 24
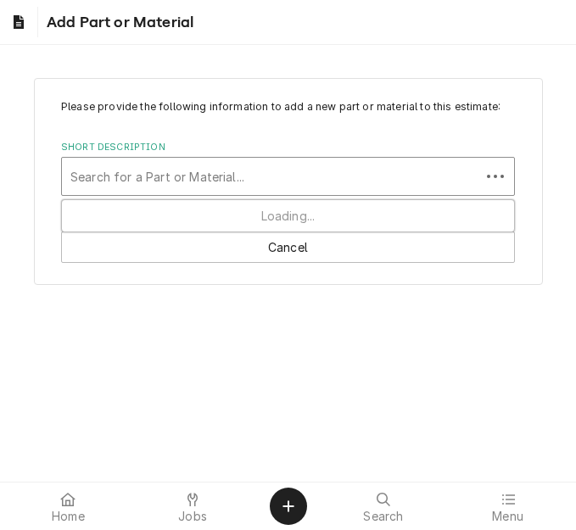
click at [150, 177] on div "Short Description" at bounding box center [270, 176] width 401 height 31
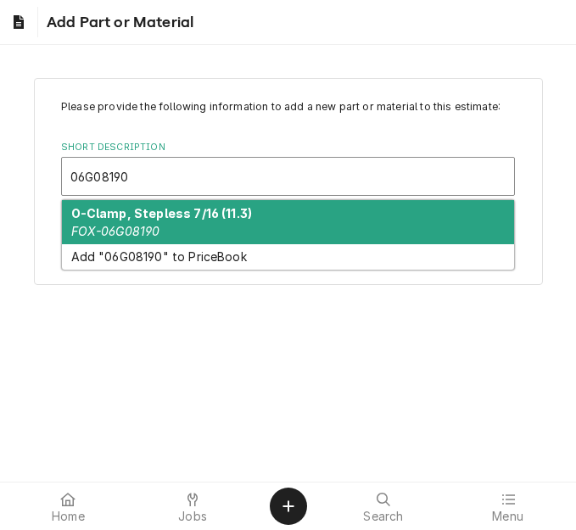
click at [130, 214] on strong "O-Clamp, Stepless 7/16 (11.3)" at bounding box center [162, 213] width 182 height 14
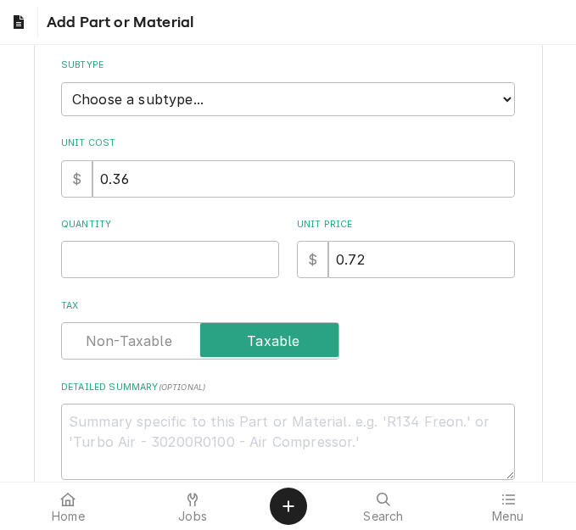
scroll to position [254, 0]
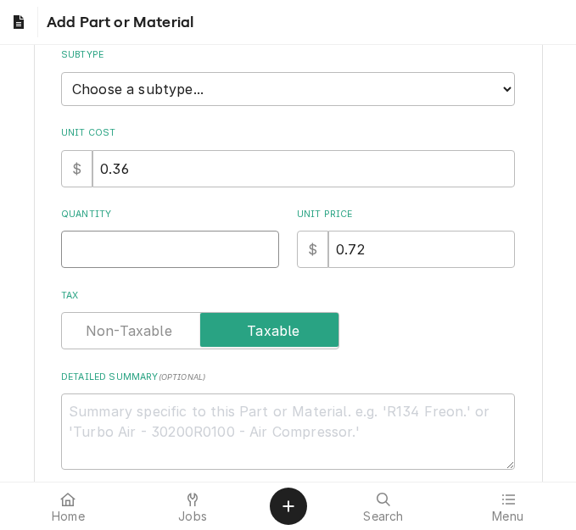
click at [118, 252] on input "Quantity" at bounding box center [170, 249] width 218 height 37
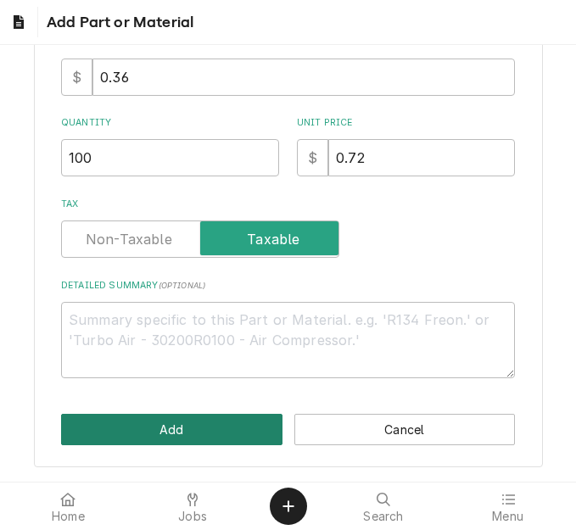
click at [143, 436] on button "Add" at bounding box center [171, 429] width 221 height 31
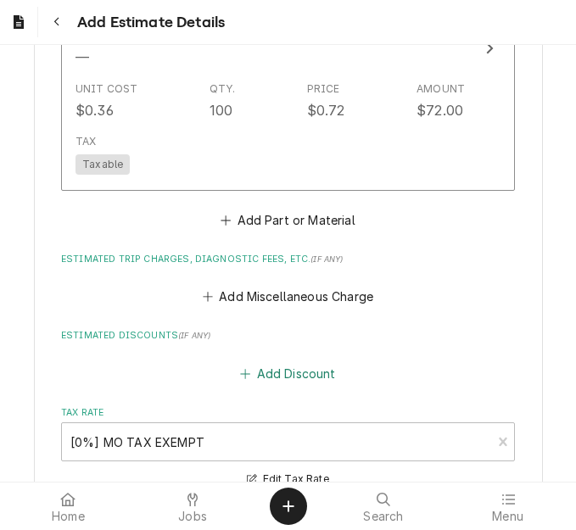
scroll to position [3415, 0]
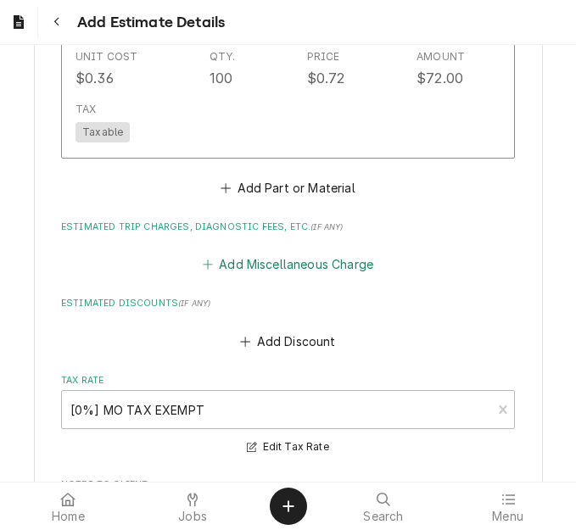
click at [253, 270] on button "Add Miscellaneous Charge" at bounding box center [287, 265] width 176 height 24
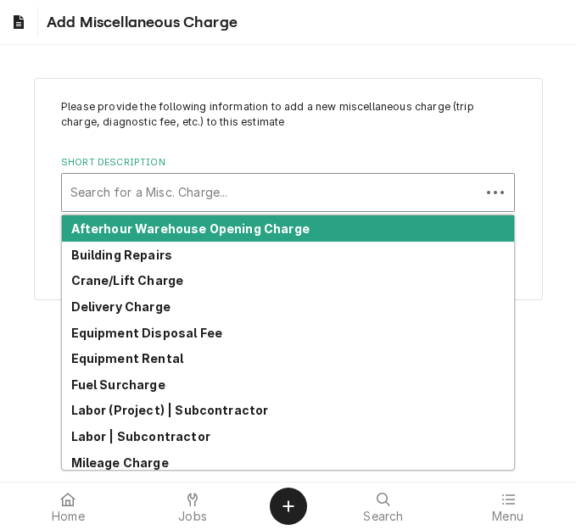
click at [162, 189] on div "Short Description" at bounding box center [270, 192] width 401 height 31
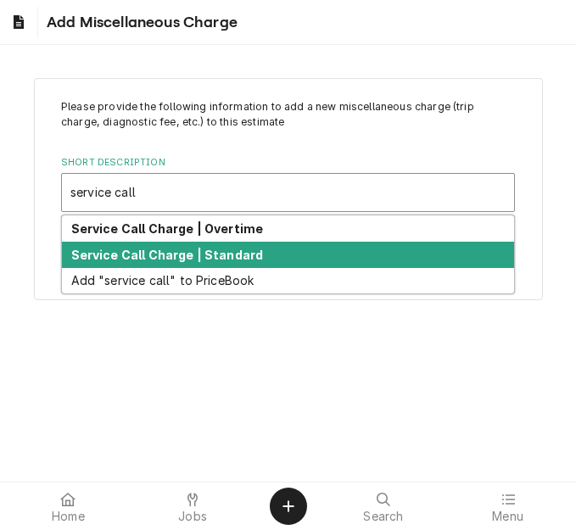
click at [163, 251] on strong "Service Call Charge | Standard" at bounding box center [167, 255] width 193 height 14
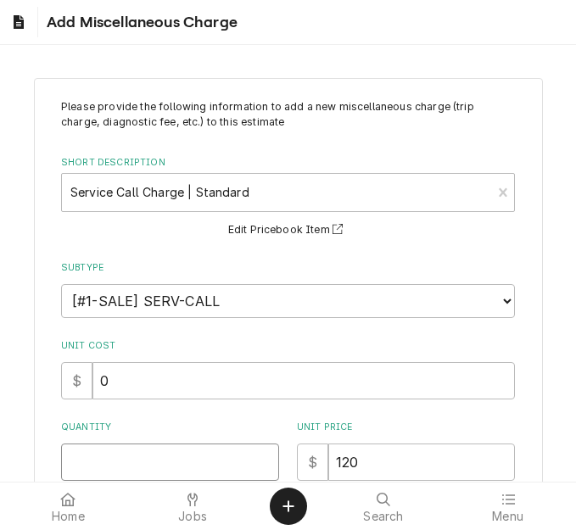
click at [116, 458] on input "Quantity" at bounding box center [170, 462] width 218 height 37
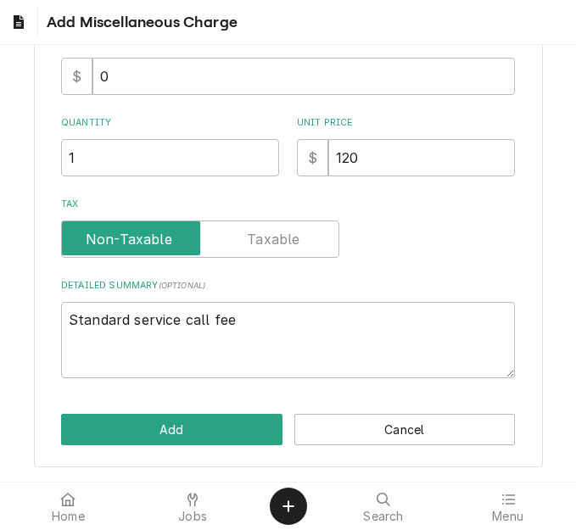
click at [171, 450] on div "Please provide the following information to add a new miscellaneous charge (tri…" at bounding box center [288, 121] width 509 height 694
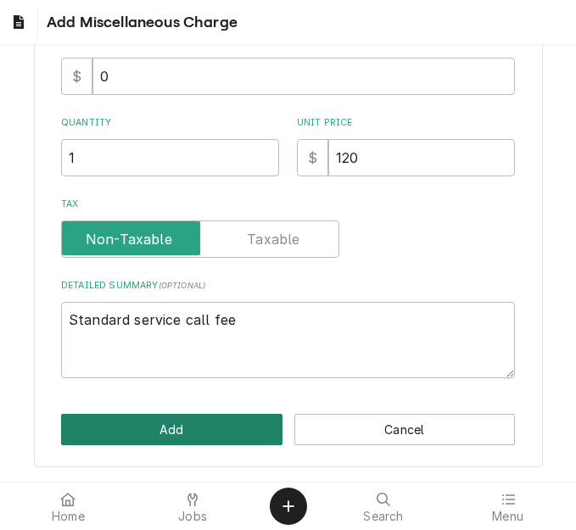
click at [170, 437] on button "Add" at bounding box center [171, 429] width 221 height 31
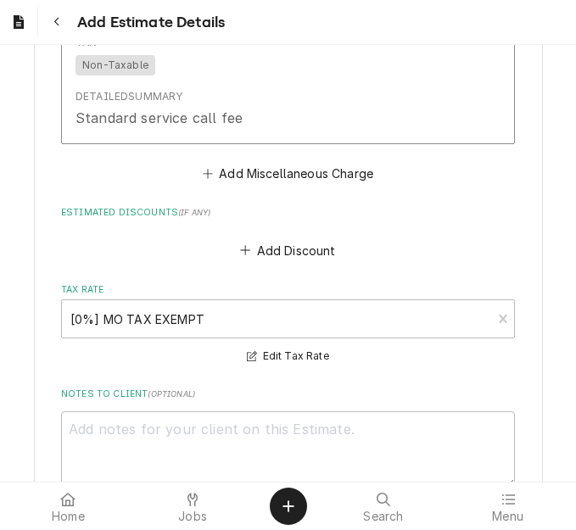
scroll to position [3828, 0]
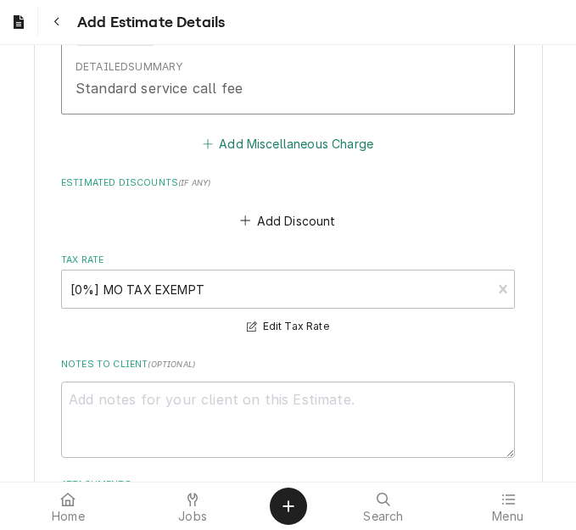
click at [249, 137] on button "Add Miscellaneous Charge" at bounding box center [287, 144] width 176 height 24
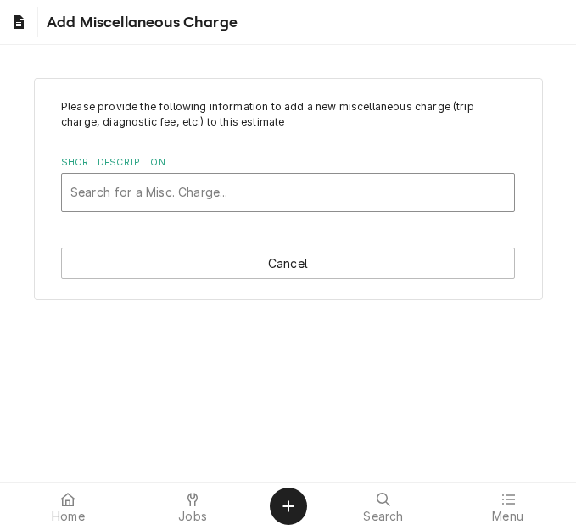
click at [140, 192] on div "Short Description" at bounding box center [287, 192] width 435 height 31
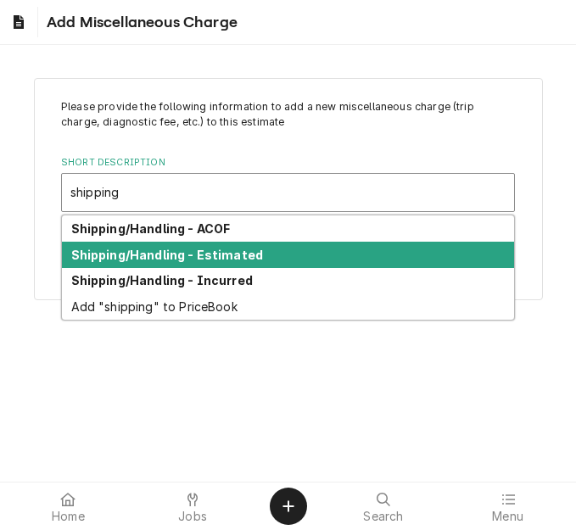
click at [173, 254] on strong "Shipping/Handling - Estimated" at bounding box center [167, 255] width 193 height 14
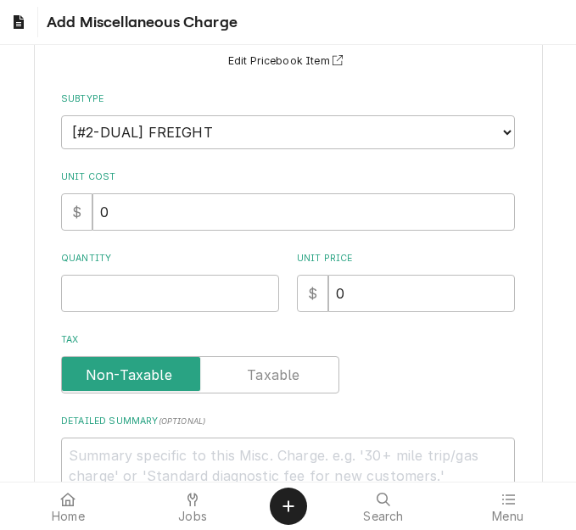
scroll to position [170, 0]
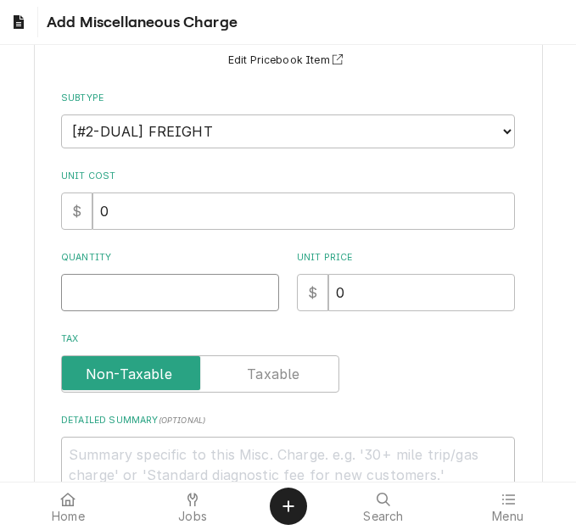
click at [98, 292] on input "Quantity" at bounding box center [170, 292] width 218 height 37
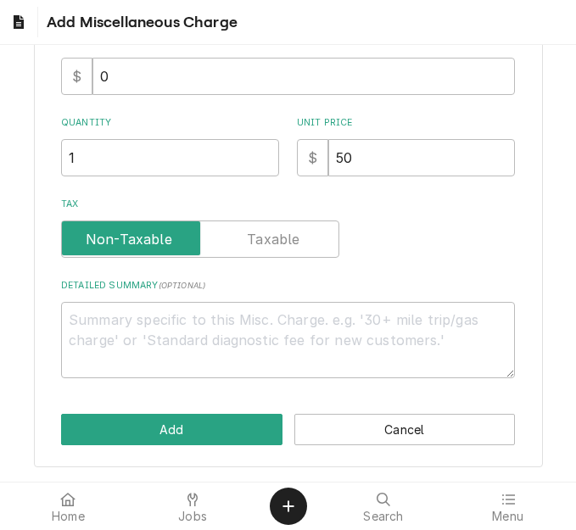
click at [179, 412] on div "Please provide the following information to add a new miscellaneous charge (tri…" at bounding box center [288, 121] width 509 height 694
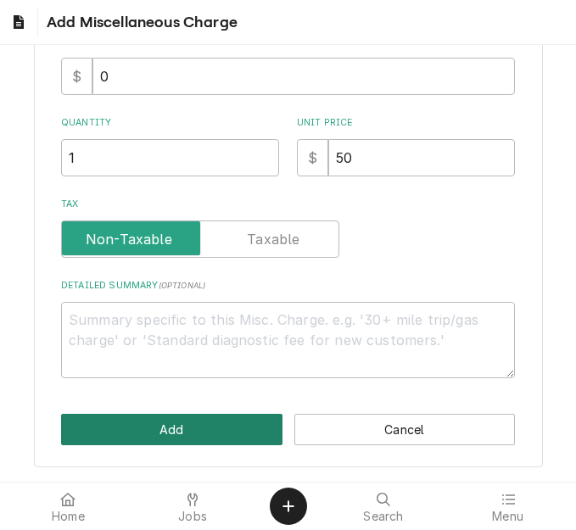
click at [179, 427] on button "Add" at bounding box center [171, 429] width 221 height 31
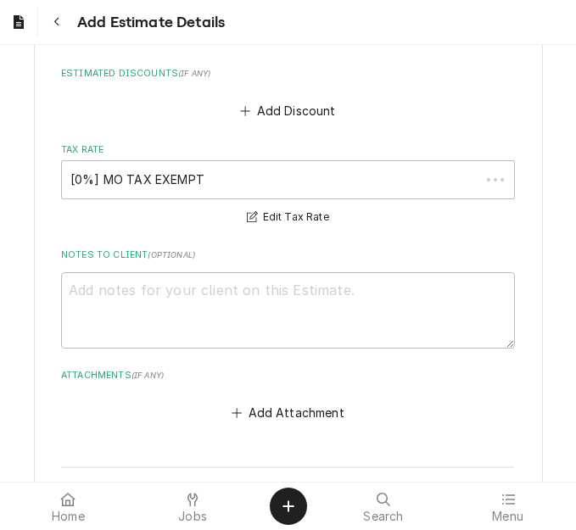
scroll to position [4178, 0]
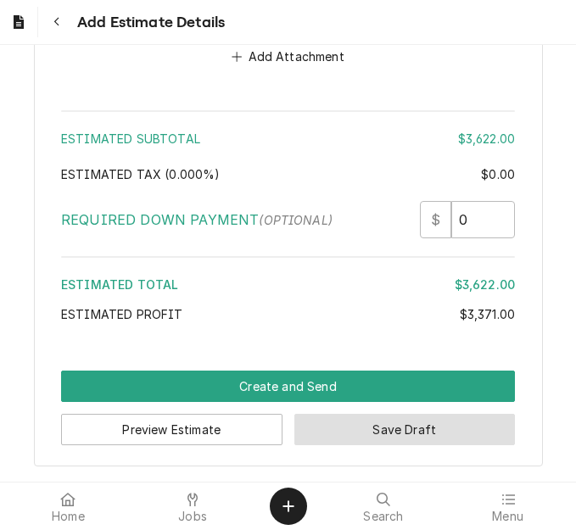
click at [349, 416] on button "Save Draft" at bounding box center [404, 429] width 221 height 31
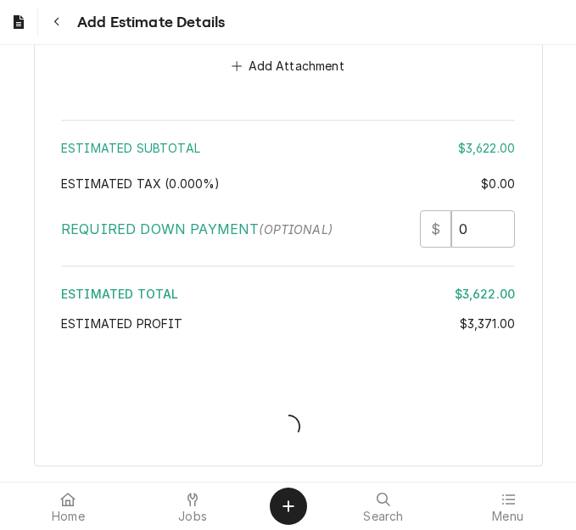
scroll to position [4525, 0]
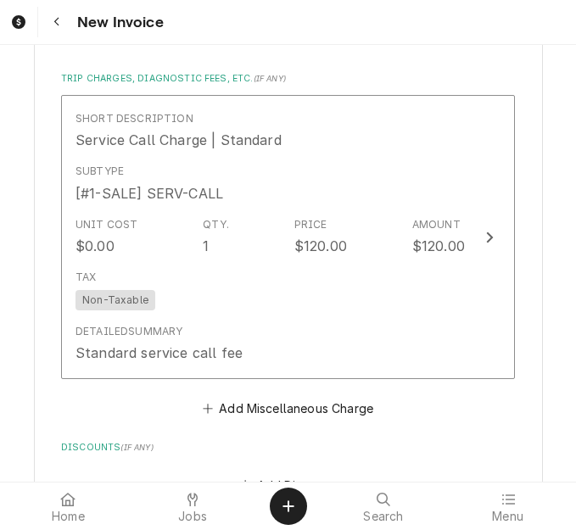
scroll to position [6023, 0]
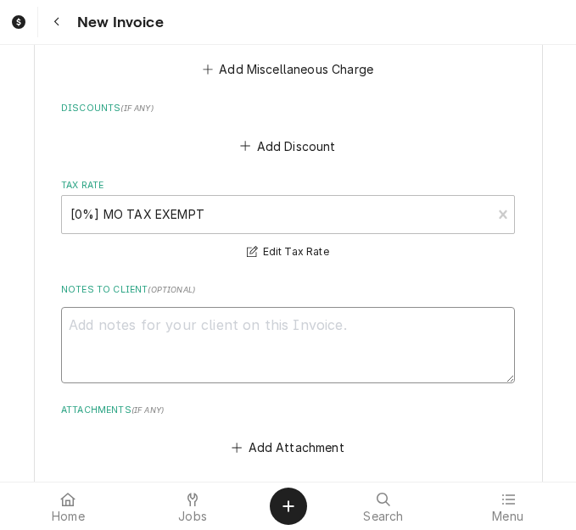
click at [256, 307] on textarea "Notes to Client ( optional )" at bounding box center [288, 345] width 454 height 76
type textarea "q"
type textarea "x"
type textarea "qu"
type textarea "x"
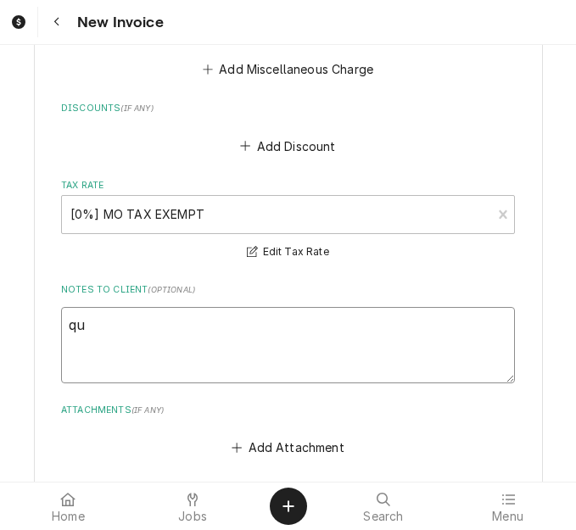
type textarea "quo"
type textarea "x"
type textarea "quot"
type textarea "x"
type textarea "quote"
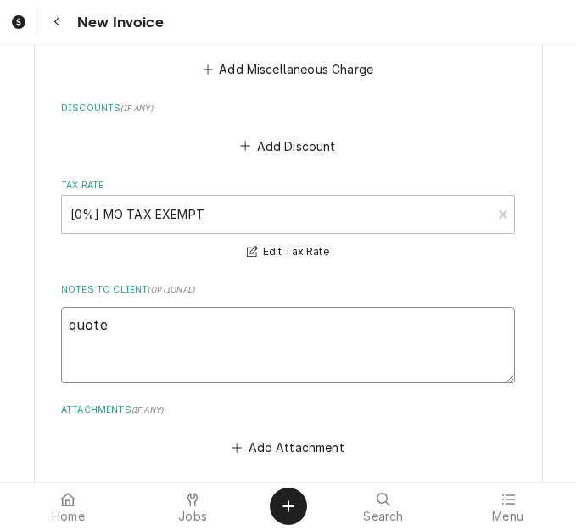
type textarea "x"
type textarea "quoted"
type textarea "x"
type textarea "quoted"
type textarea "x"
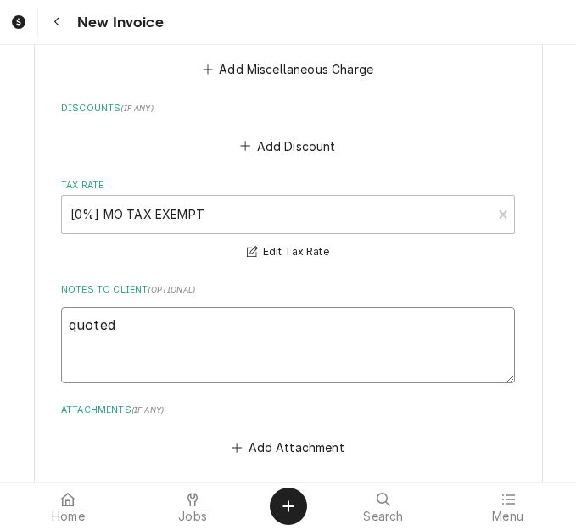
type textarea "quoted o"
type textarea "x"
type textarea "quoted on"
type textarea "x"
type textarea "quoted on"
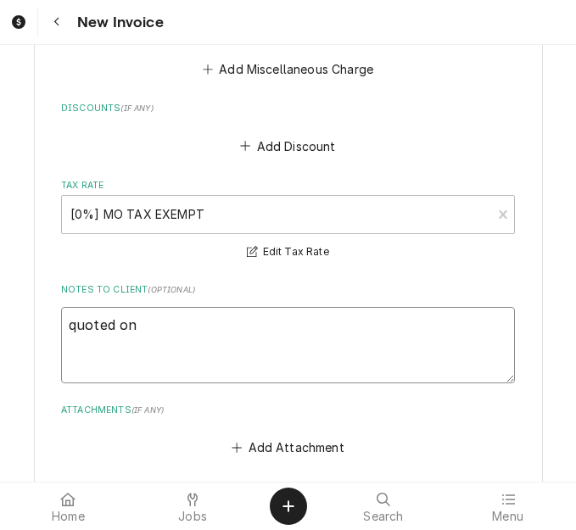
type textarea "x"
type textarea "quoted on 4"
type textarea "x"
type textarea "quoted on 40"
type textarea "x"
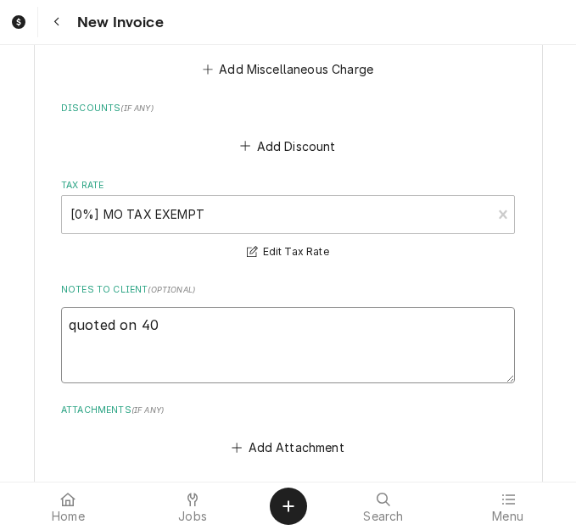
type textarea "quoted on 400"
type textarea "x"
type textarea "quoted on 4006"
type textarea "x"
type textarea "quoted on 40068"
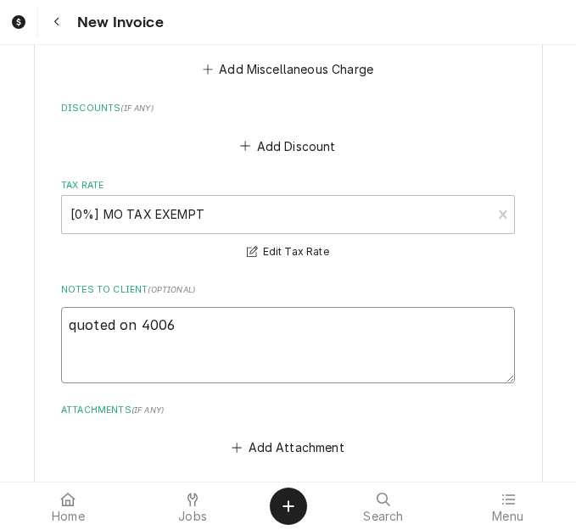
type textarea "x"
type textarea "quoted on 400688"
type textarea "x"
type textarea "quoted on 400688"
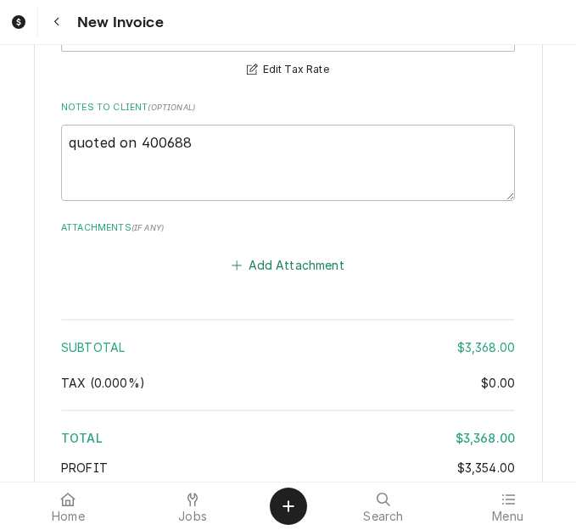
scroll to position [6318, 0]
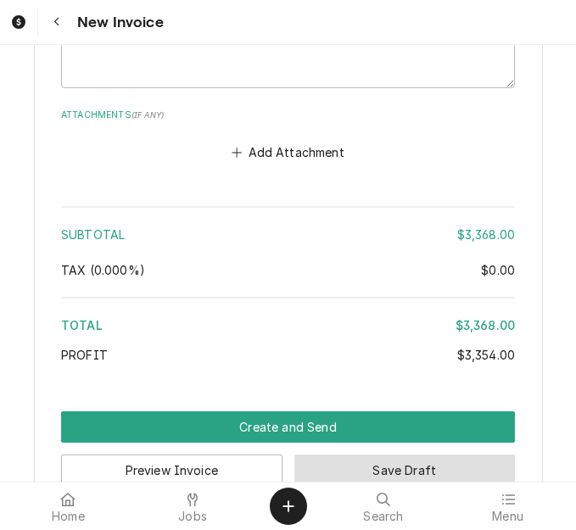
click at [369, 455] on button "Save Draft" at bounding box center [404, 470] width 221 height 31
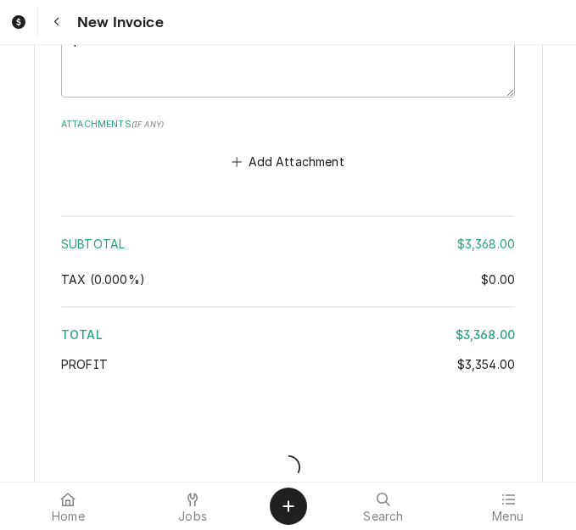
type textarea "x"
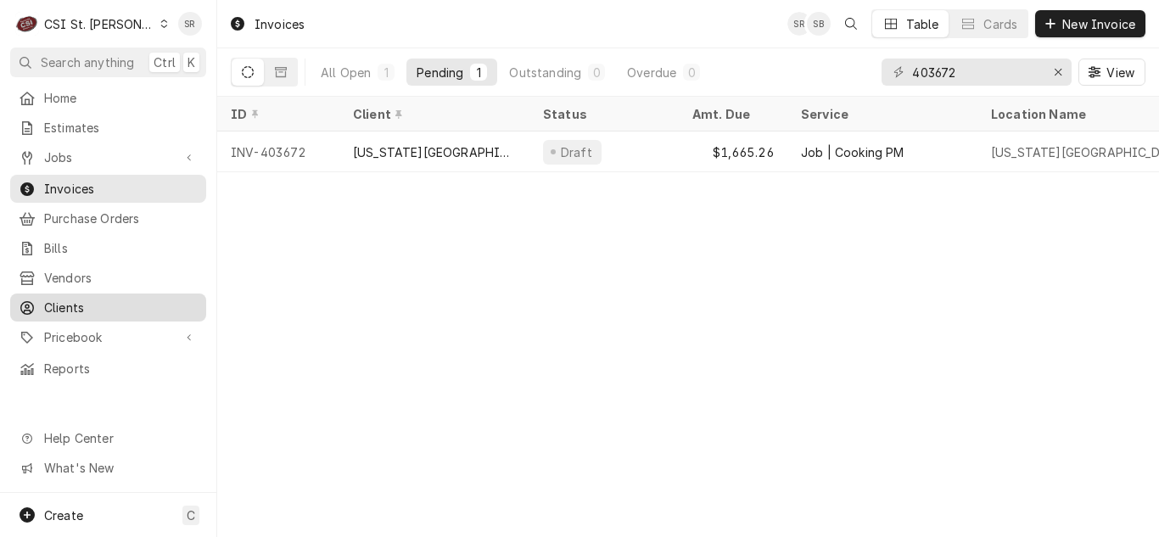
click at [75, 305] on span "Clients" at bounding box center [121, 308] width 154 height 18
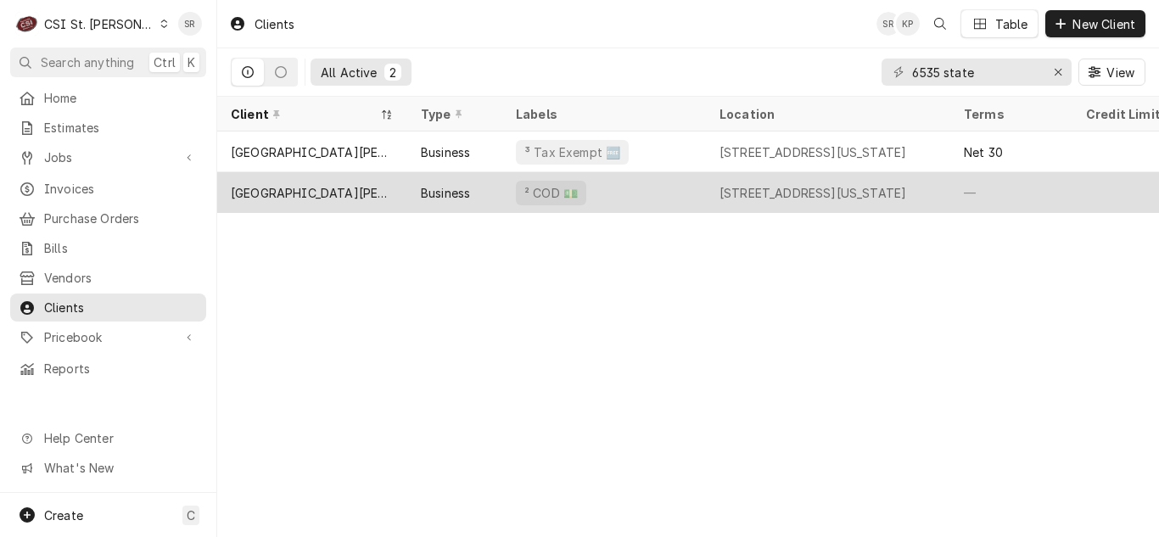
click at [574, 196] on div "² COD 💵" at bounding box center [551, 193] width 70 height 25
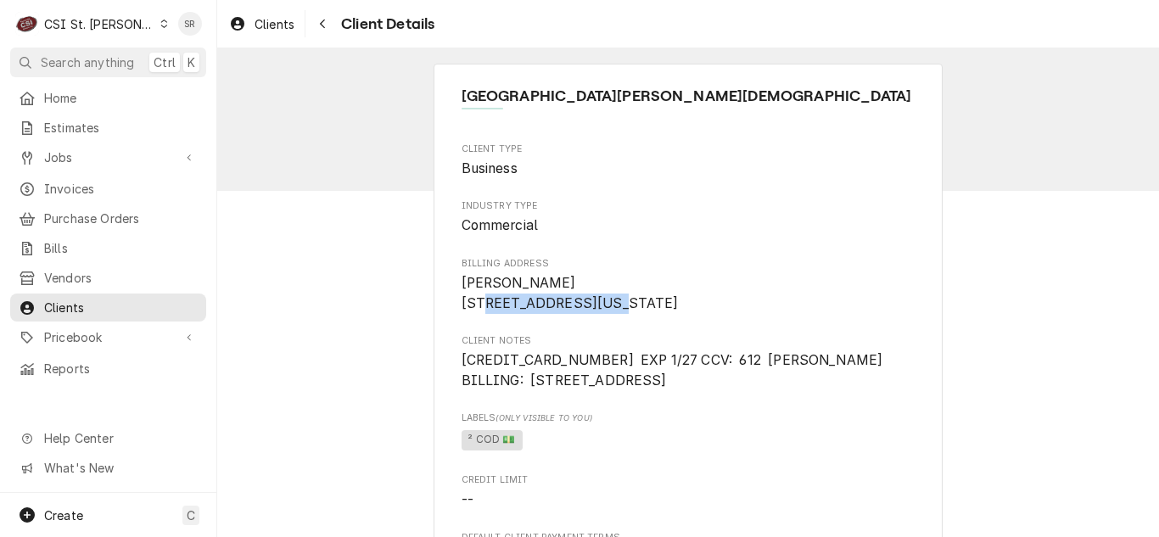
drag, startPoint x: 583, startPoint y: 305, endPoint x: 456, endPoint y: 306, distance: 127.3
click at [461, 306] on span "[PERSON_NAME] [STREET_ADDRESS][US_STATE]" at bounding box center [688, 293] width 454 height 40
copy span "[STREET_ADDRESS]"
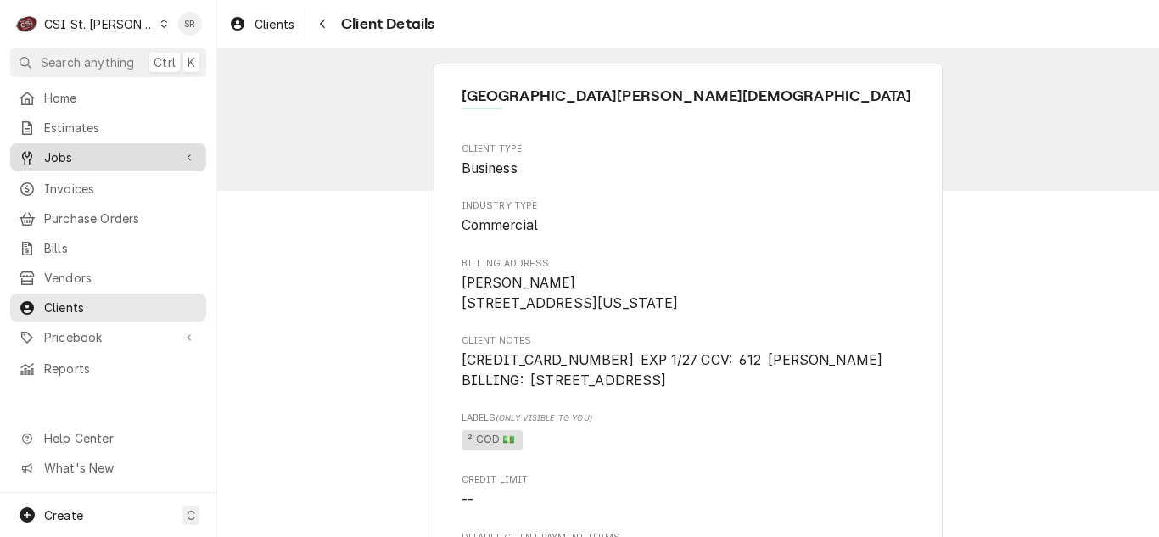
click at [87, 147] on div "Jobs" at bounding box center [108, 157] width 189 height 21
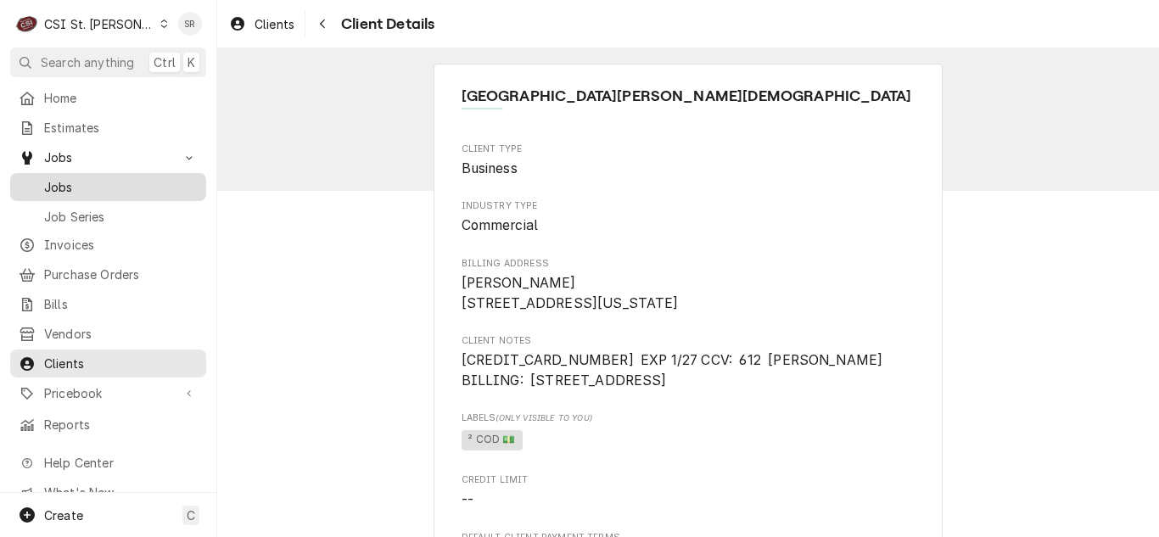
click at [81, 182] on span "Jobs" at bounding box center [121, 187] width 154 height 18
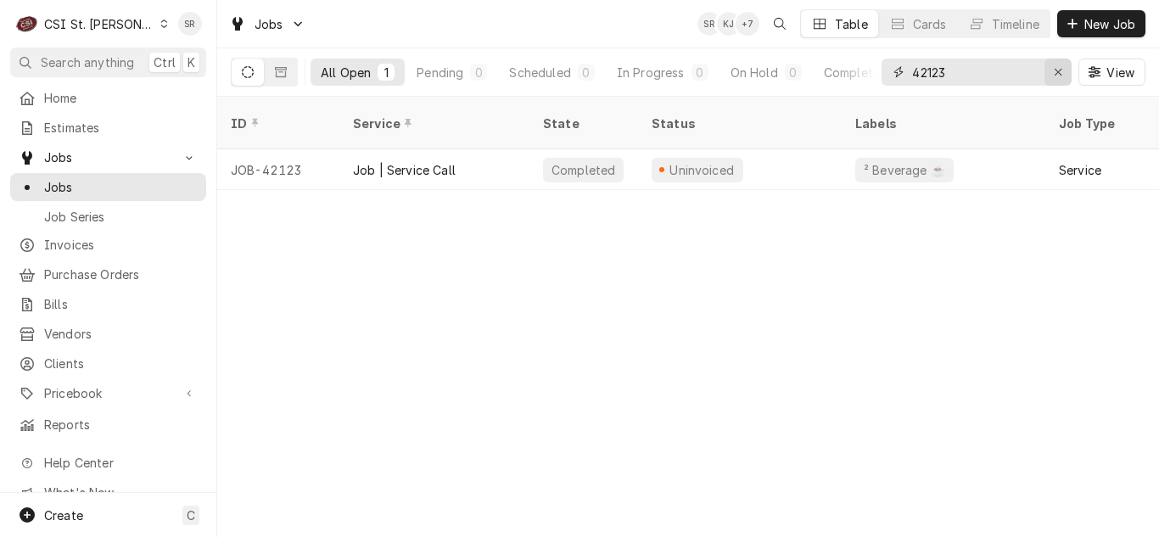
drag, startPoint x: 1052, startPoint y: 73, endPoint x: 960, endPoint y: 75, distance: 91.7
click at [1051, 73] on div "Erase input" at bounding box center [1057, 72] width 17 height 17
click at [960, 75] on input "Dynamic Content Wrapper" at bounding box center [991, 72] width 159 height 27
paste input "6535 State Hwy YY"
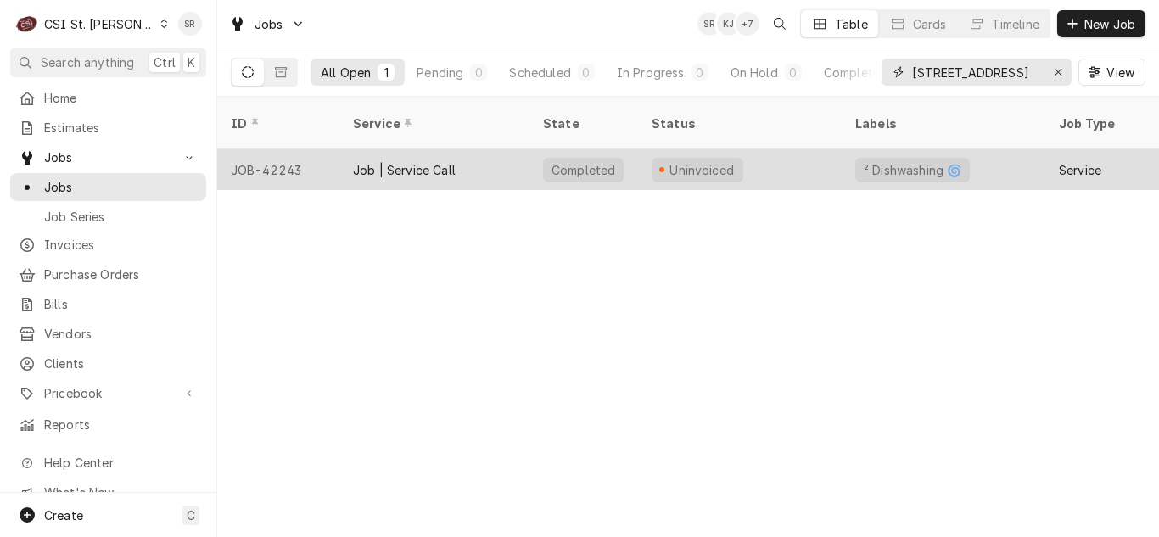
type input "6535 State Hwy YY"
click at [419, 161] on div "Job | Service Call" at bounding box center [404, 170] width 103 height 18
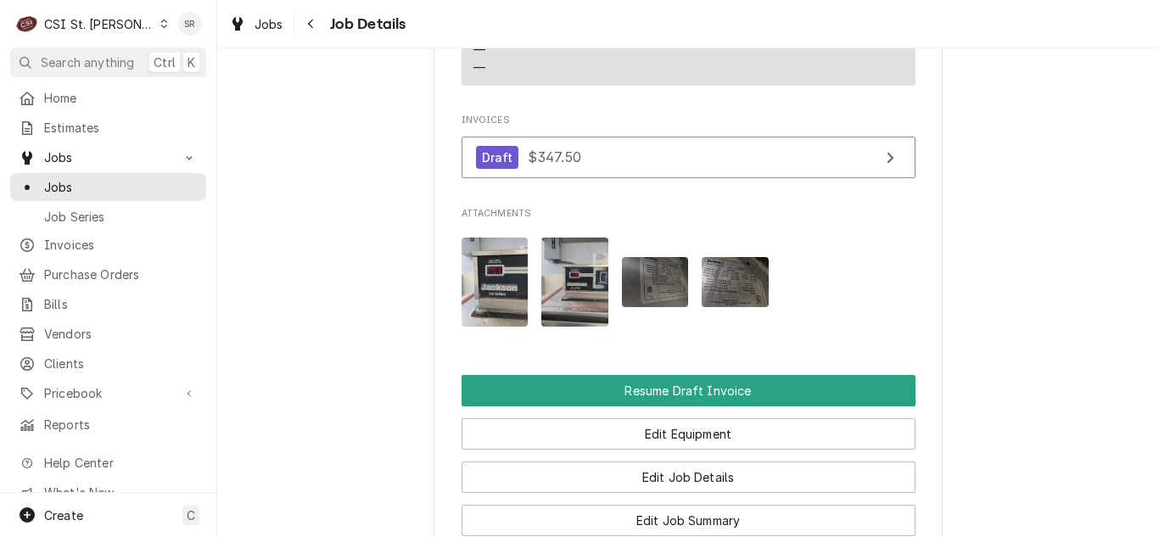
scroll to position [2117, 0]
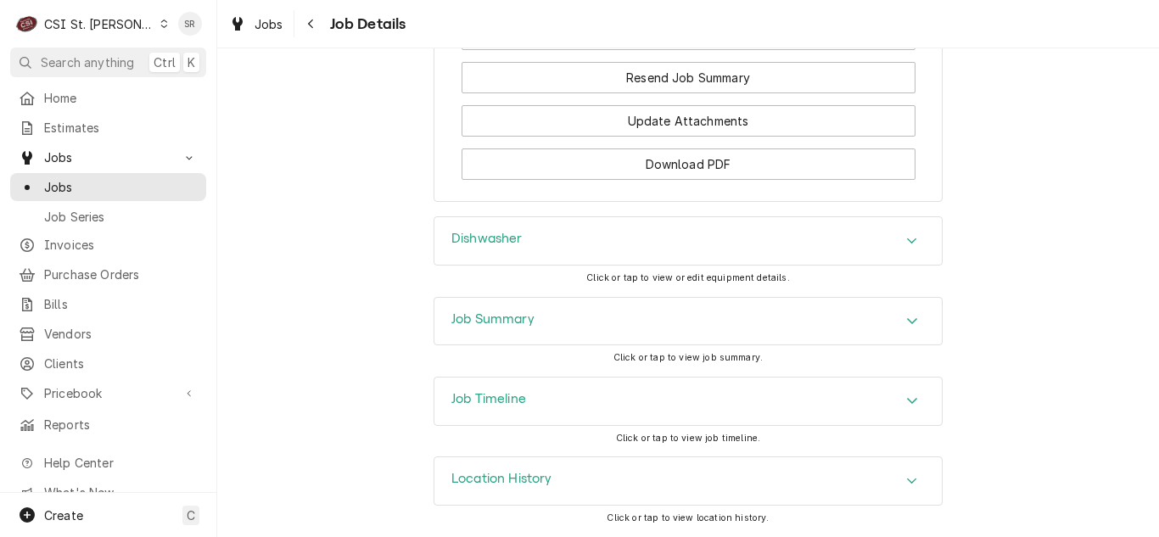
click at [518, 325] on h3 "Job Summary" at bounding box center [492, 319] width 83 height 16
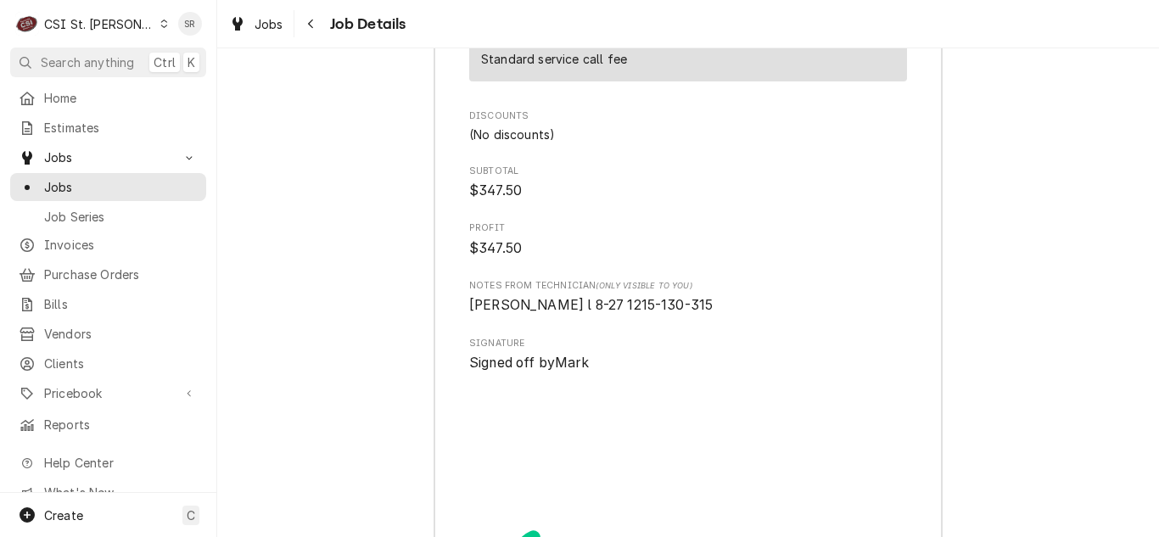
scroll to position [4942, 0]
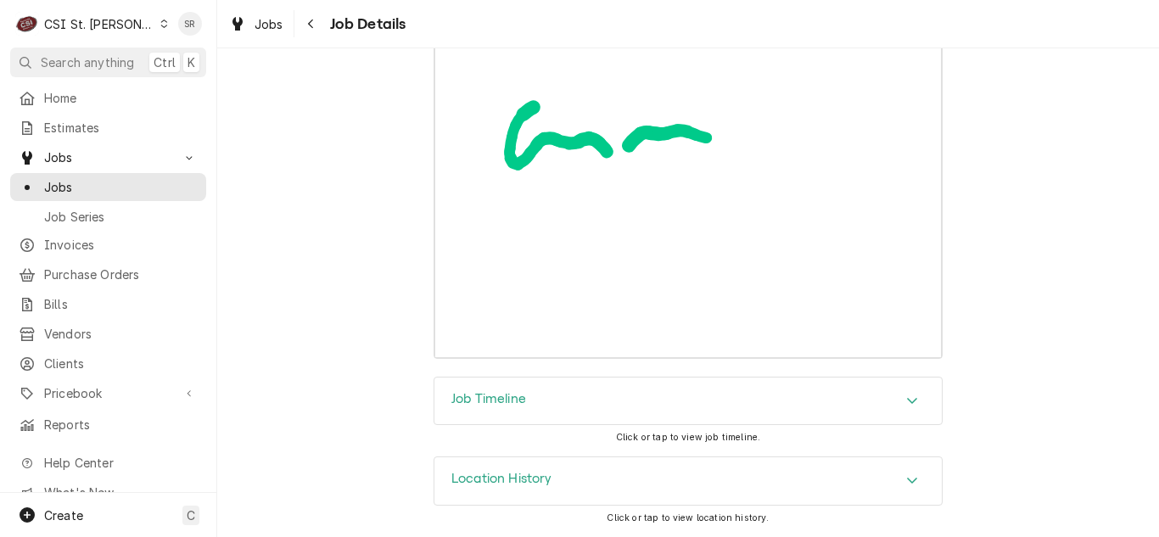
click at [495, 403] on h3 "Job Timeline" at bounding box center [488, 399] width 75 height 16
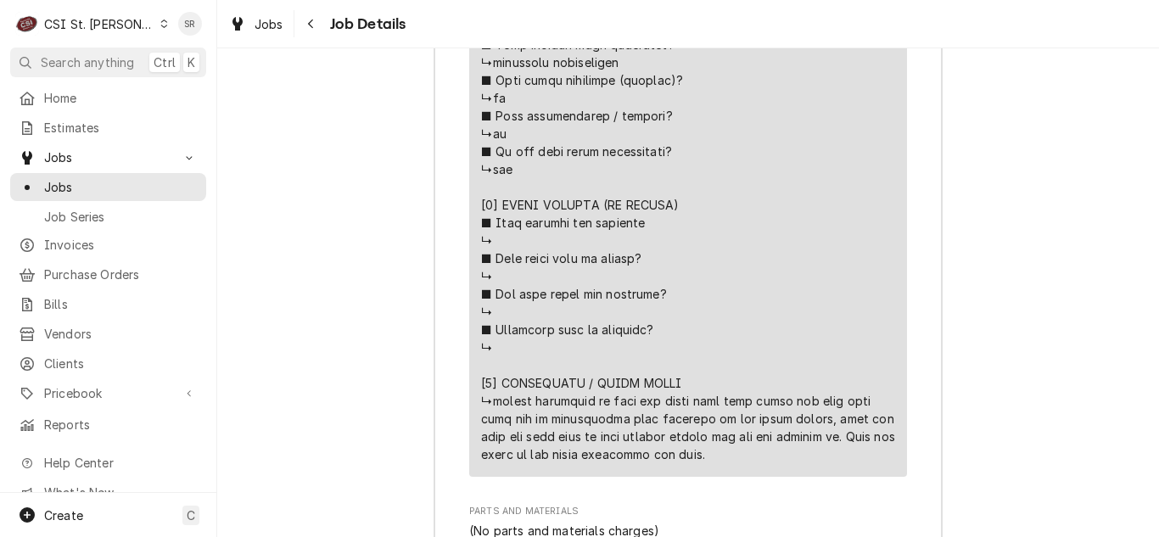
scroll to position [3670, 0]
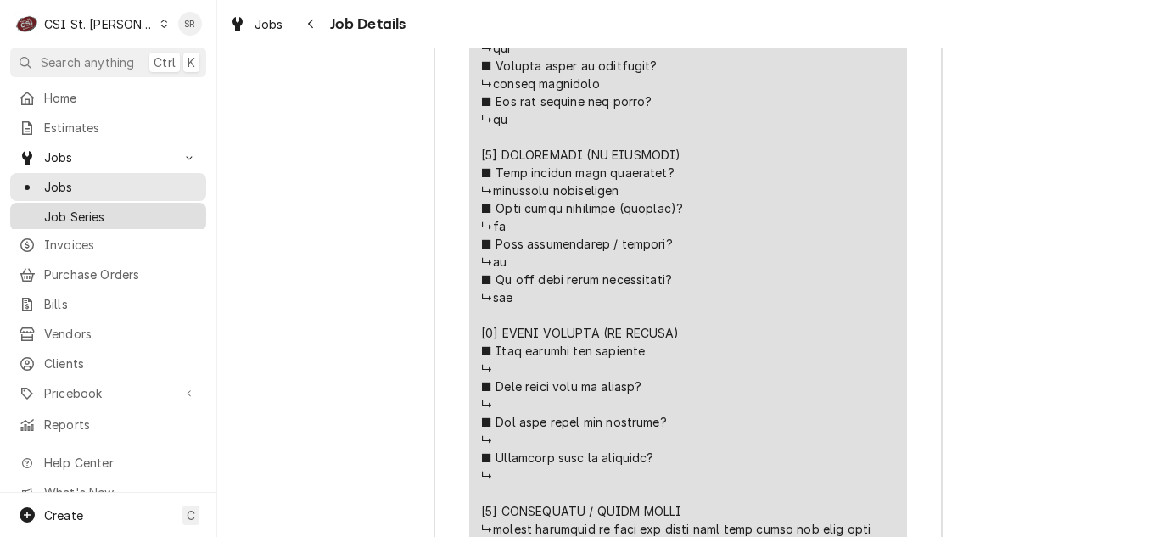
drag, startPoint x: 72, startPoint y: 237, endPoint x: 86, endPoint y: 219, distance: 22.4
click at [72, 237] on span "Invoices" at bounding box center [121, 245] width 154 height 18
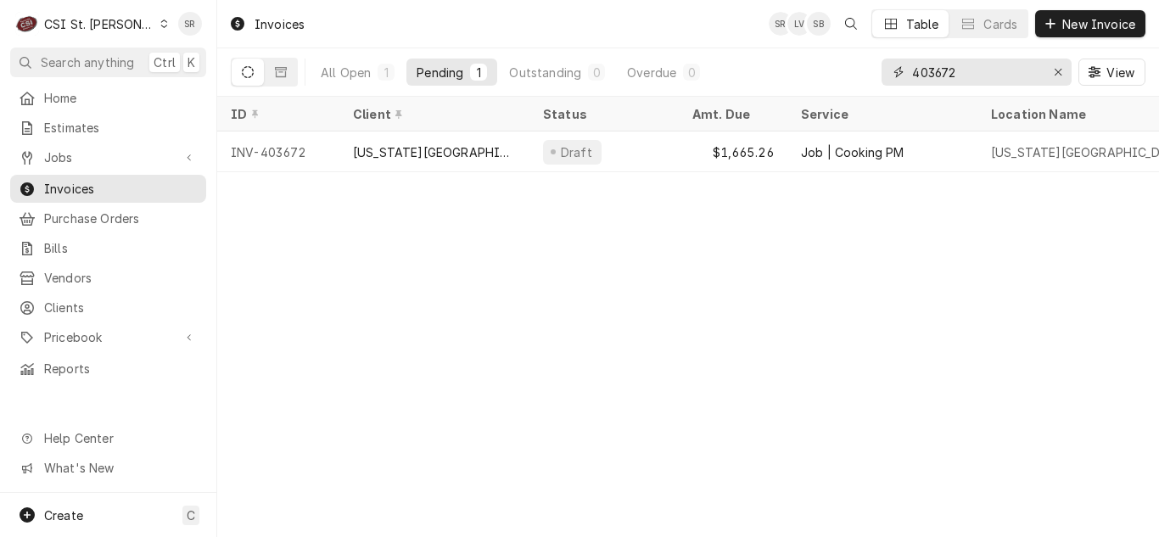
drag, startPoint x: 871, startPoint y: 58, endPoint x: 858, endPoint y: 52, distance: 14.0
click at [853, 54] on div "All Open 1 Pending 1 Outstanding 0 Overdue 0 403672 View" at bounding box center [688, 72] width 914 height 48
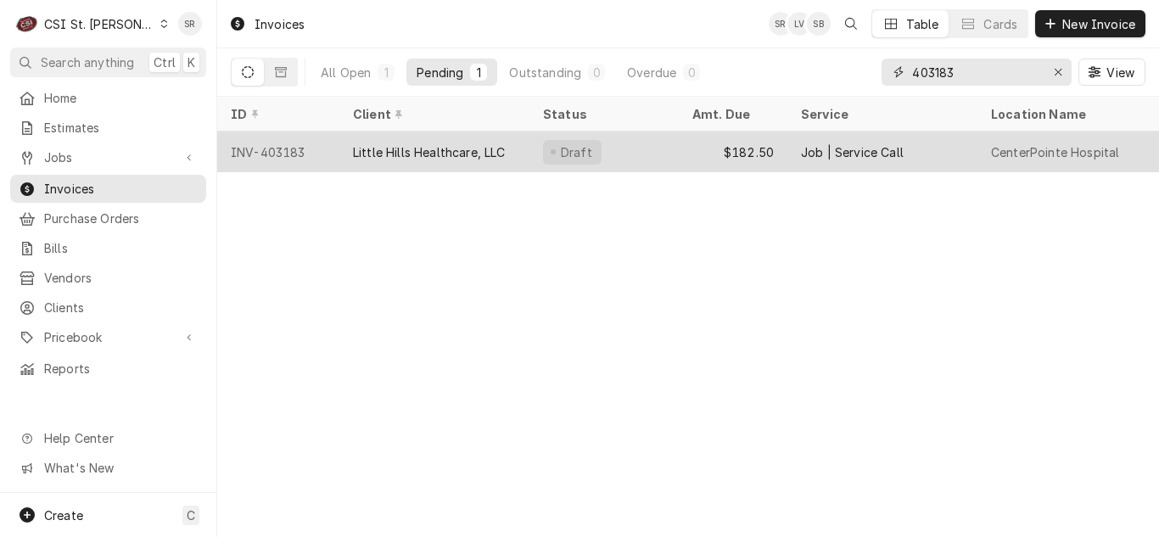
type input "403183"
click at [442, 143] on div "Little Hills Healthcare, LLC" at bounding box center [429, 152] width 152 height 18
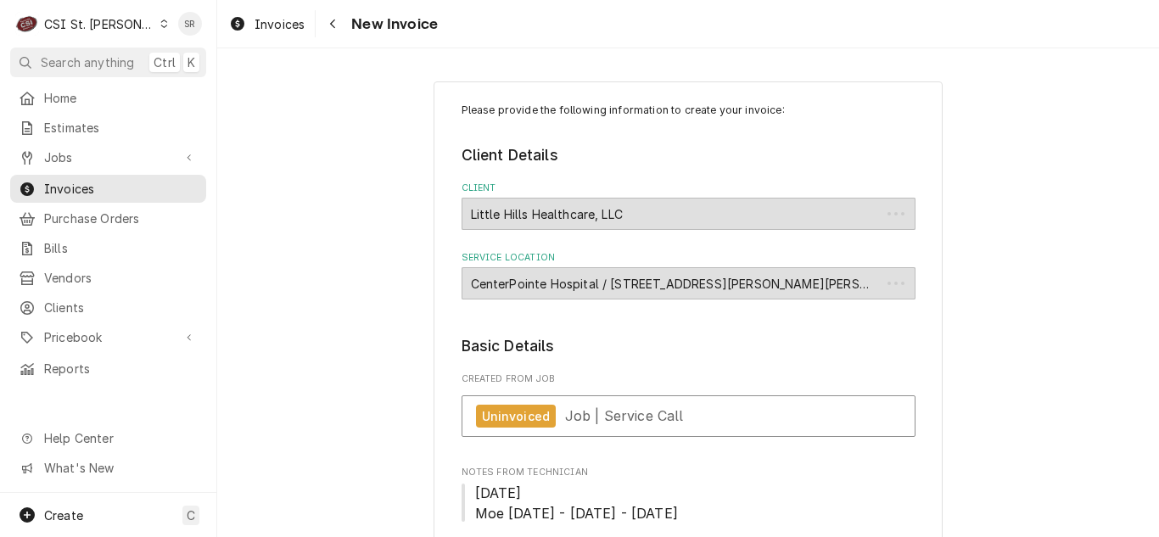
type textarea "x"
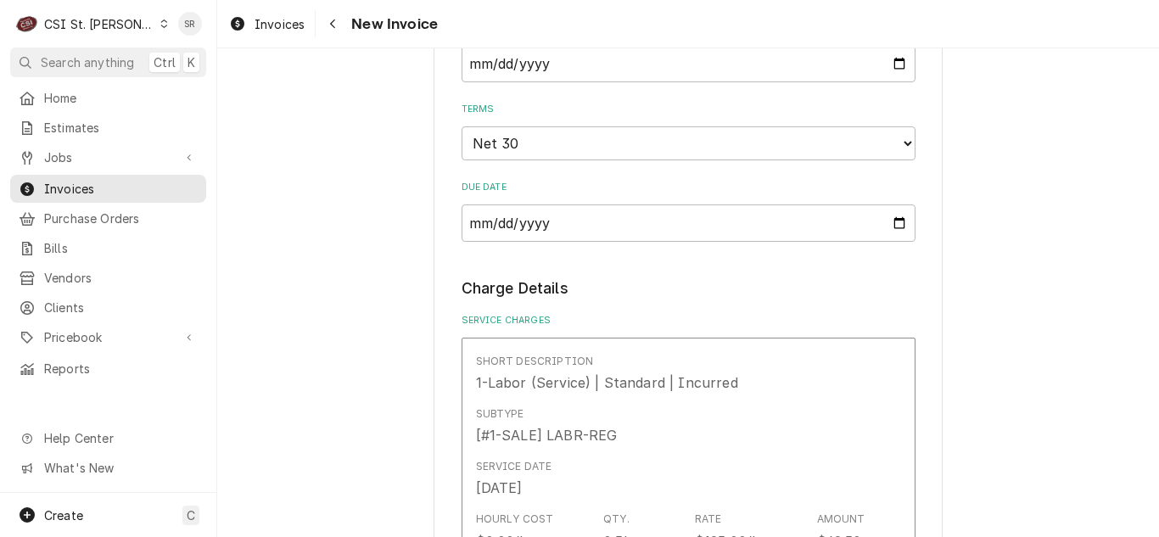
scroll to position [1120, 0]
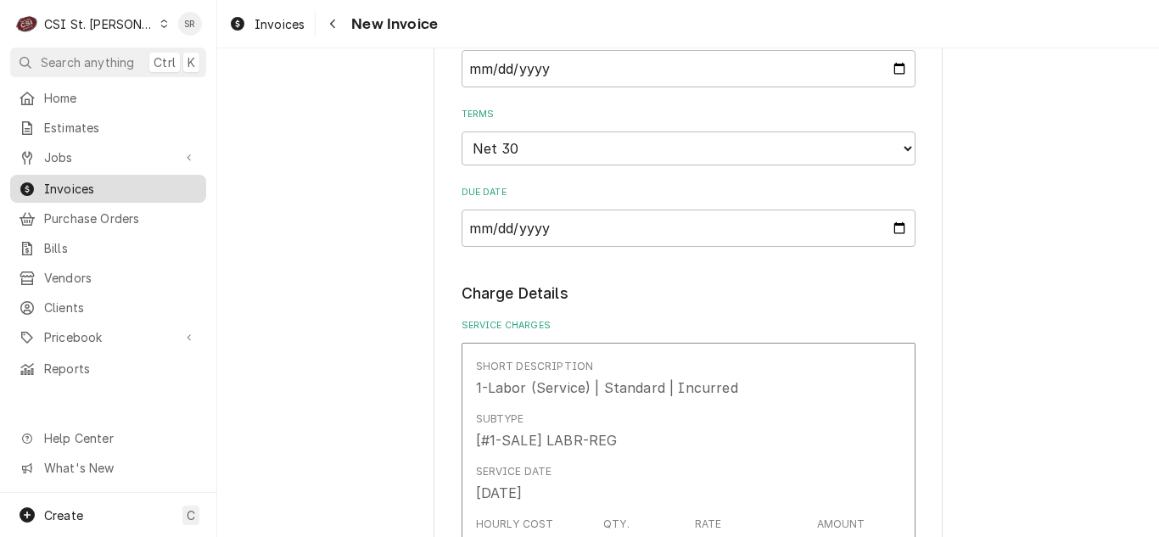
click at [65, 183] on span "Invoices" at bounding box center [121, 189] width 154 height 18
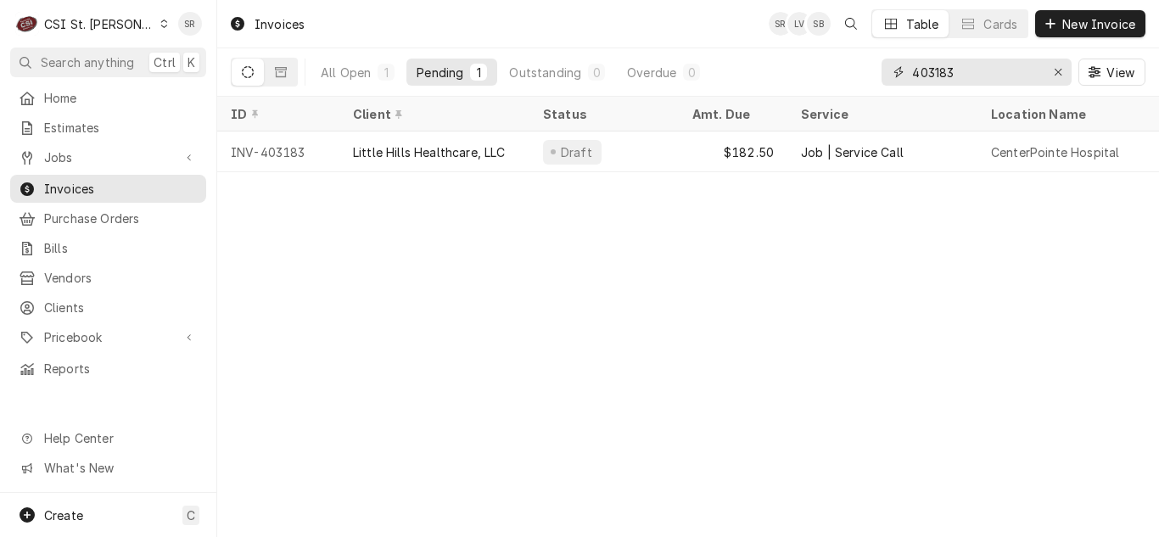
click at [875, 57] on div "All Open 1 Pending 1 Outstanding 0 Overdue 0 403183 View" at bounding box center [688, 72] width 914 height 48
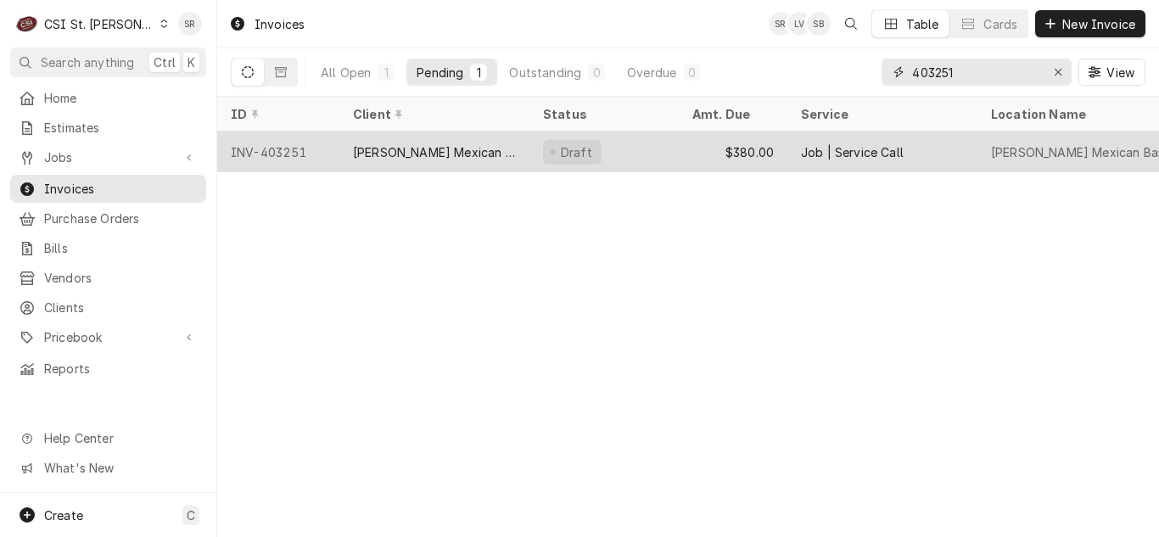
type input "403251"
click at [404, 153] on div "[PERSON_NAME] Mexican Bar & Grill" at bounding box center [434, 152] width 163 height 18
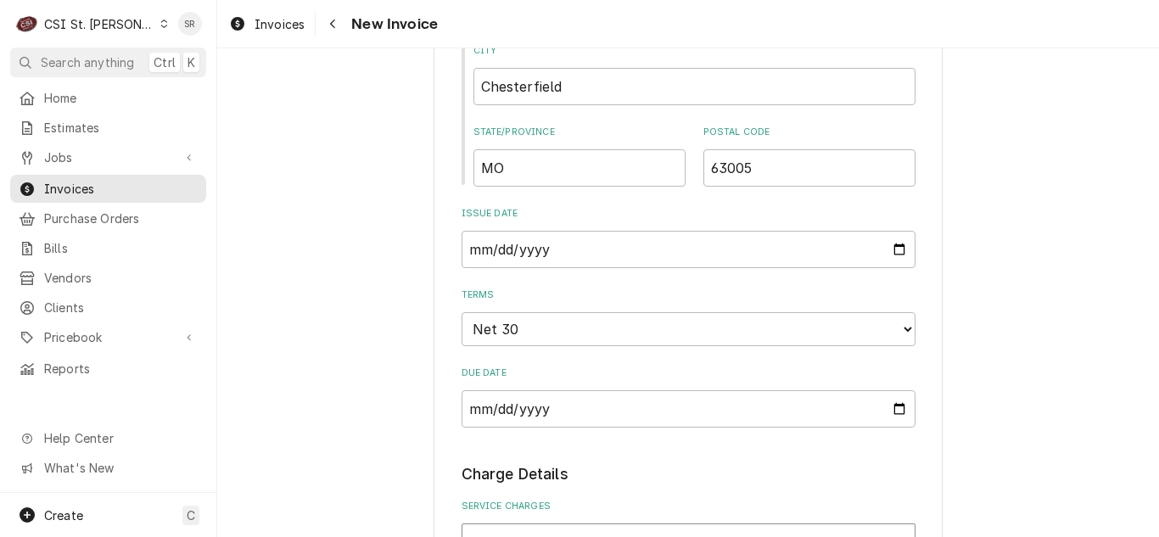
scroll to position [1018, 0]
click at [889, 412] on input "2025-09-17" at bounding box center [688, 407] width 454 height 37
click at [892, 245] on input "2025-08-18" at bounding box center [688, 248] width 454 height 37
type textarea "x"
type input "2025-08-31"
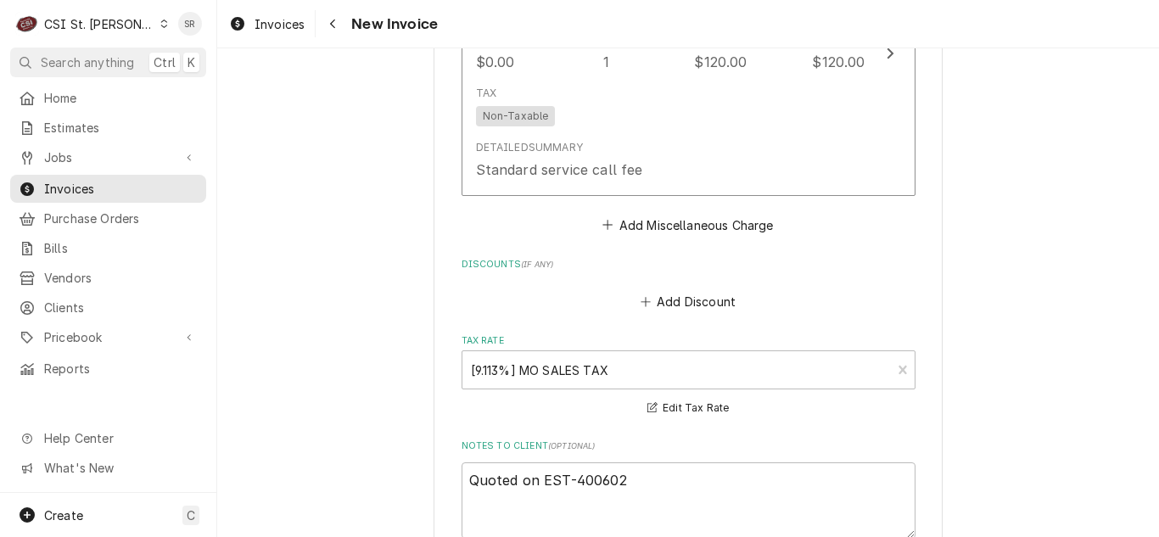
scroll to position [2460, 0]
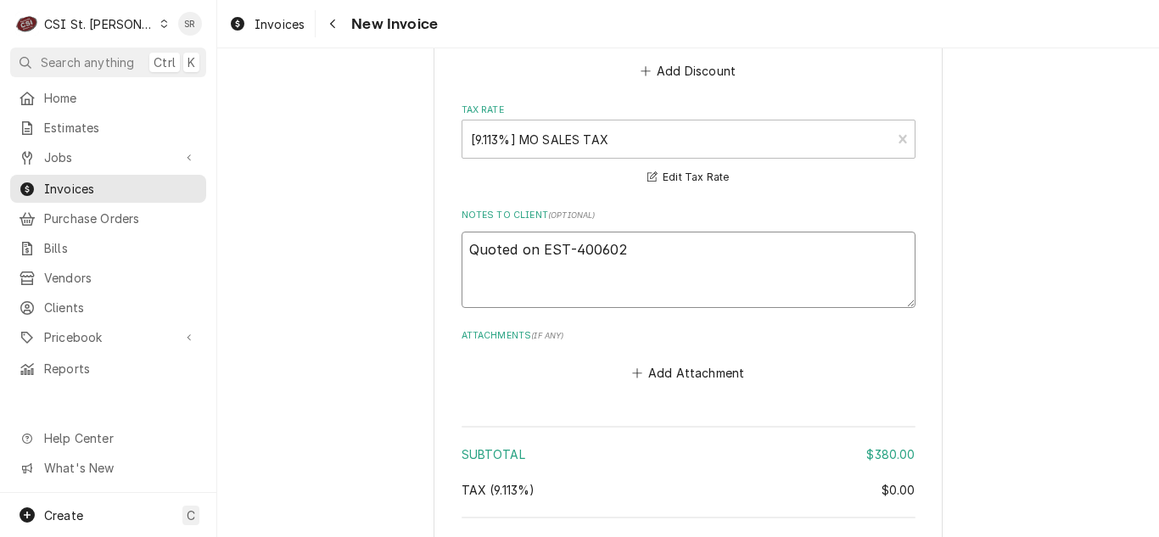
drag, startPoint x: 618, startPoint y: 252, endPoint x: 554, endPoint y: 372, distance: 135.9
click at [565, 260] on textarea "Quoted on EST-400602" at bounding box center [688, 270] width 454 height 76
click at [621, 247] on textarea "Quoted on EST-400602" at bounding box center [688, 270] width 454 height 76
drag, startPoint x: 658, startPoint y: 246, endPoint x: 461, endPoint y: 246, distance: 197.7
click at [461, 246] on textarea "Quoted on EST-400602" at bounding box center [688, 270] width 454 height 76
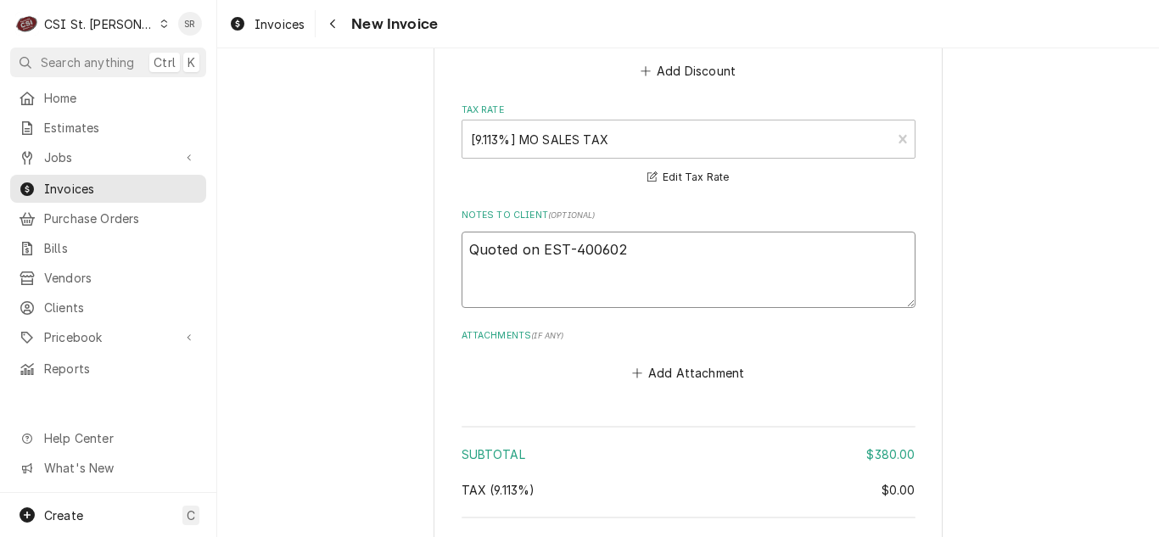
type textarea "x"
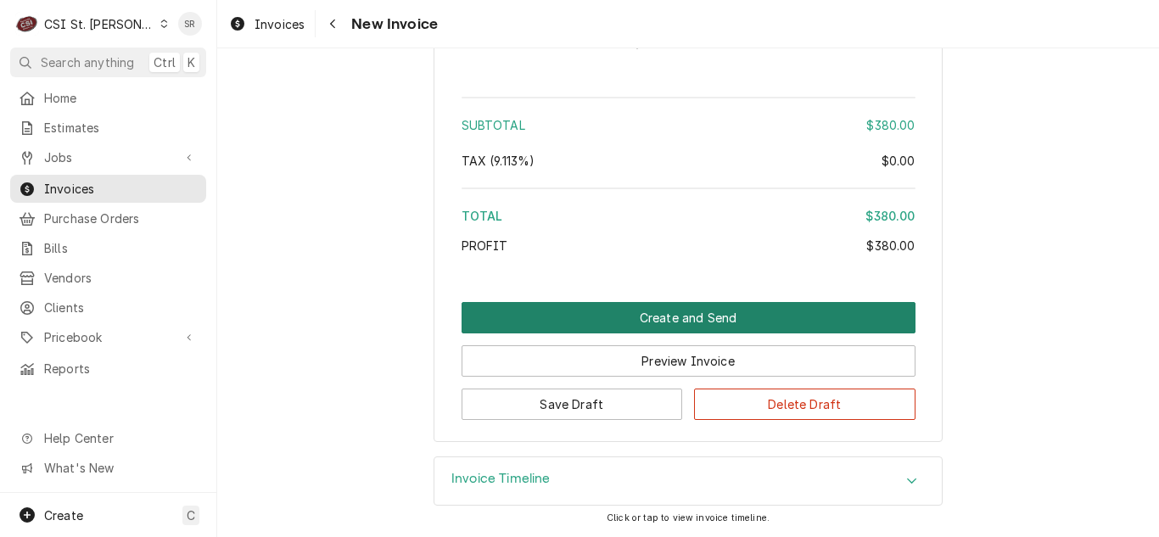
click at [714, 314] on button "Create and Send" at bounding box center [688, 317] width 454 height 31
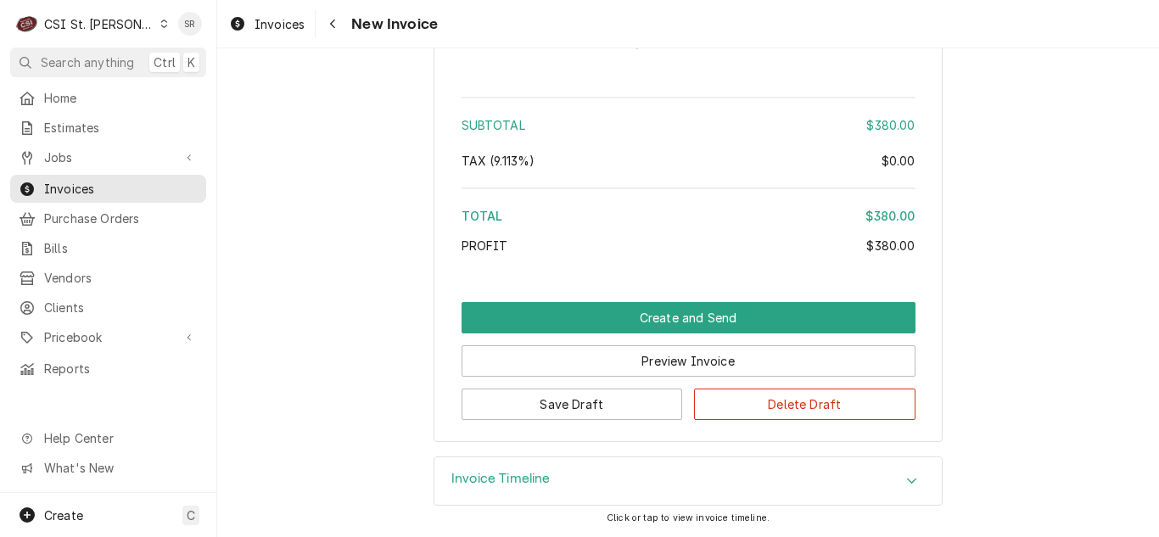
scroll to position [2737, 0]
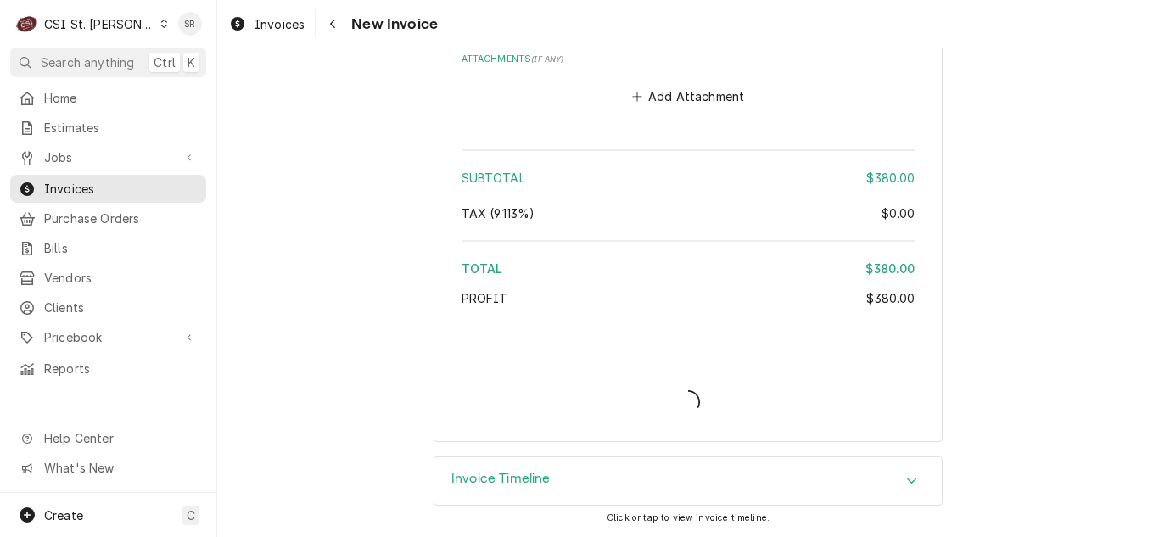
type textarea "x"
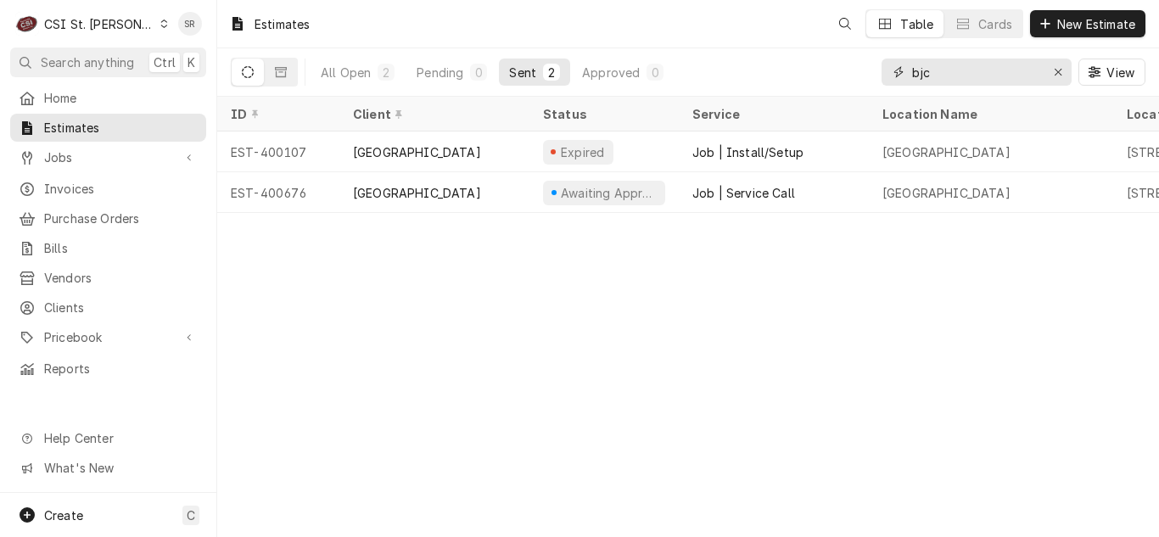
click at [853, 64] on div "All Open 2 Pending 0 Sent 2 Approved 0 bjc View" at bounding box center [688, 72] width 914 height 48
paste input "400602"
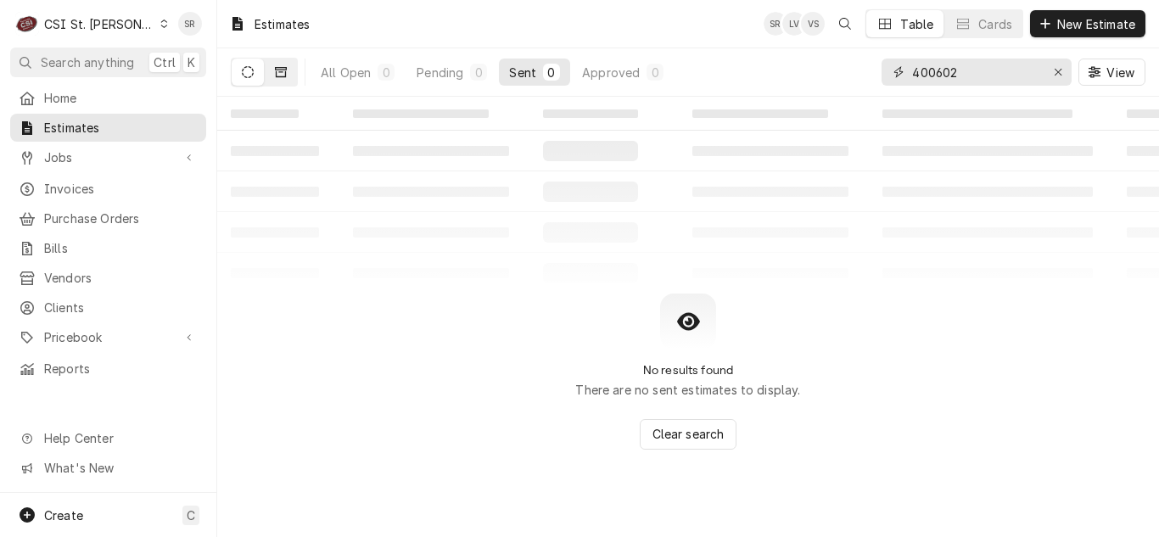
type input "400602"
click at [284, 70] on icon "Dynamic Content Wrapper" at bounding box center [281, 72] width 12 height 10
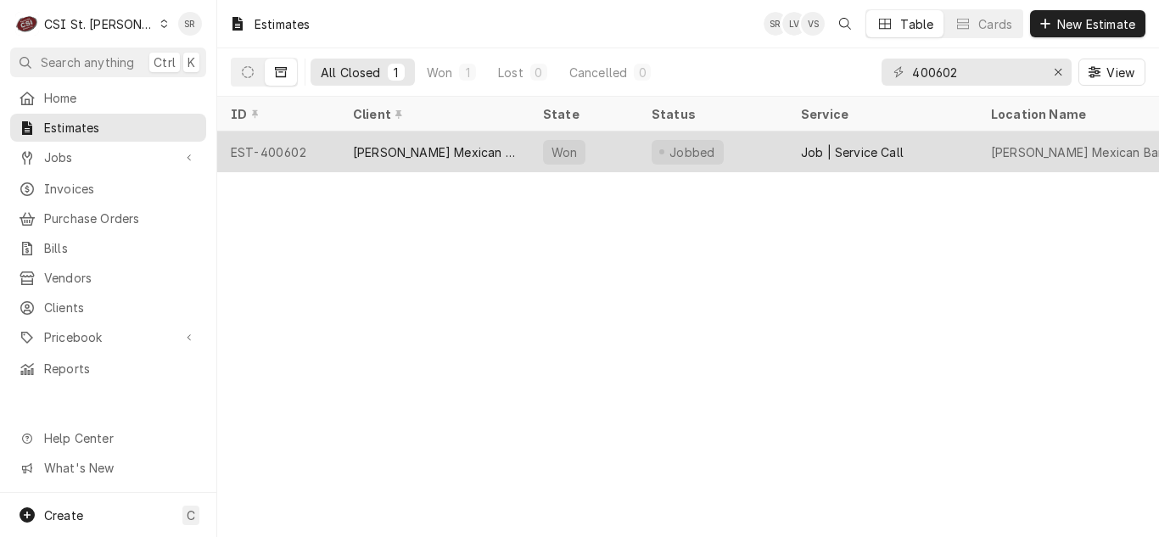
click at [433, 151] on div "[PERSON_NAME] Mexican Bar & Grill" at bounding box center [434, 152] width 163 height 18
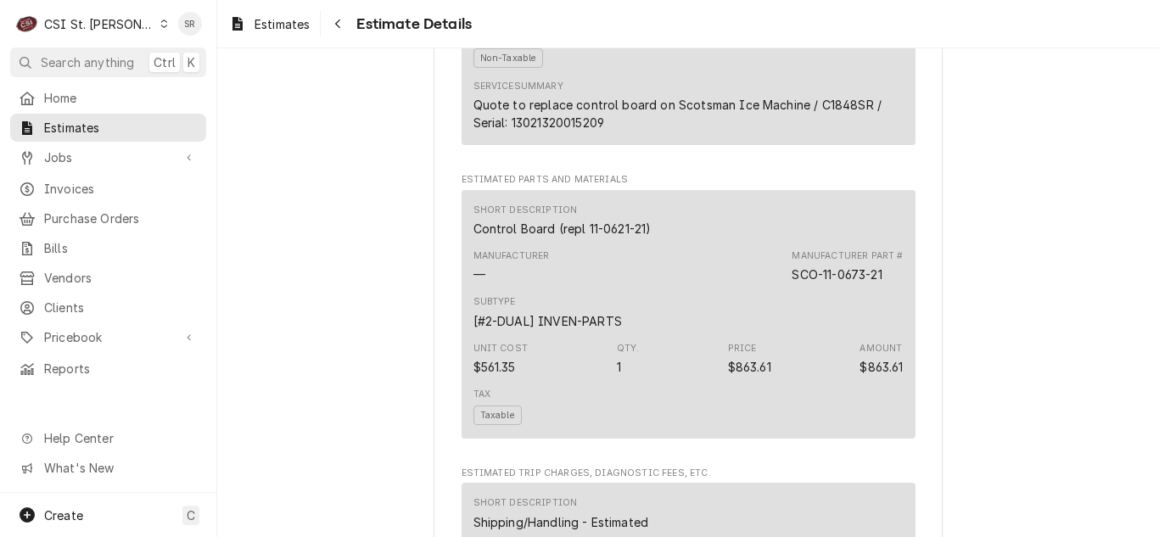
scroll to position [1612, 0]
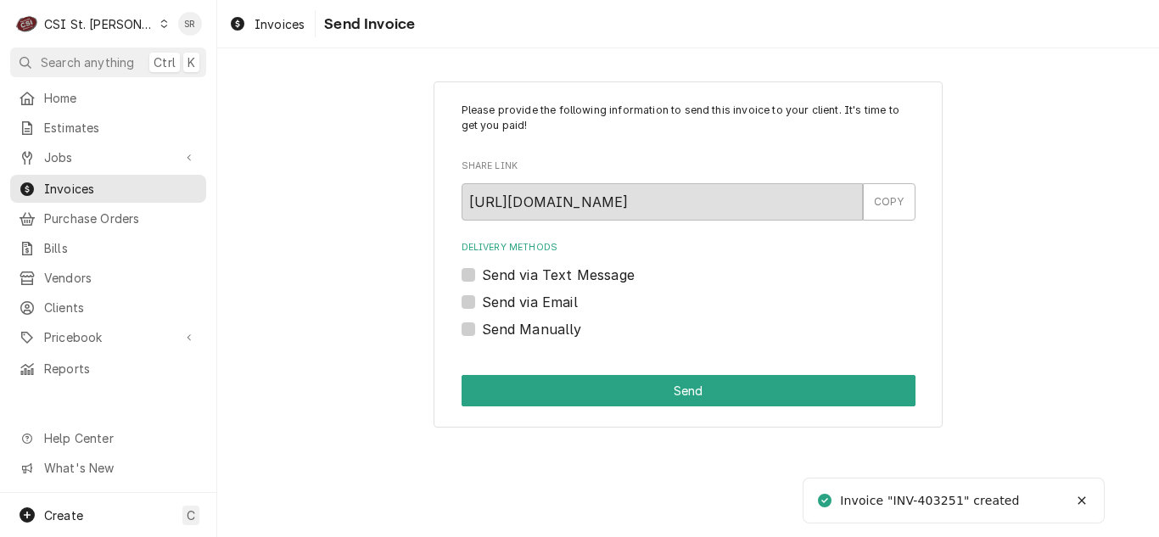
click at [495, 305] on label "Send via Email" at bounding box center [530, 302] width 96 height 20
click at [495, 305] on input "Send via Email" at bounding box center [709, 310] width 454 height 37
checkbox input "true"
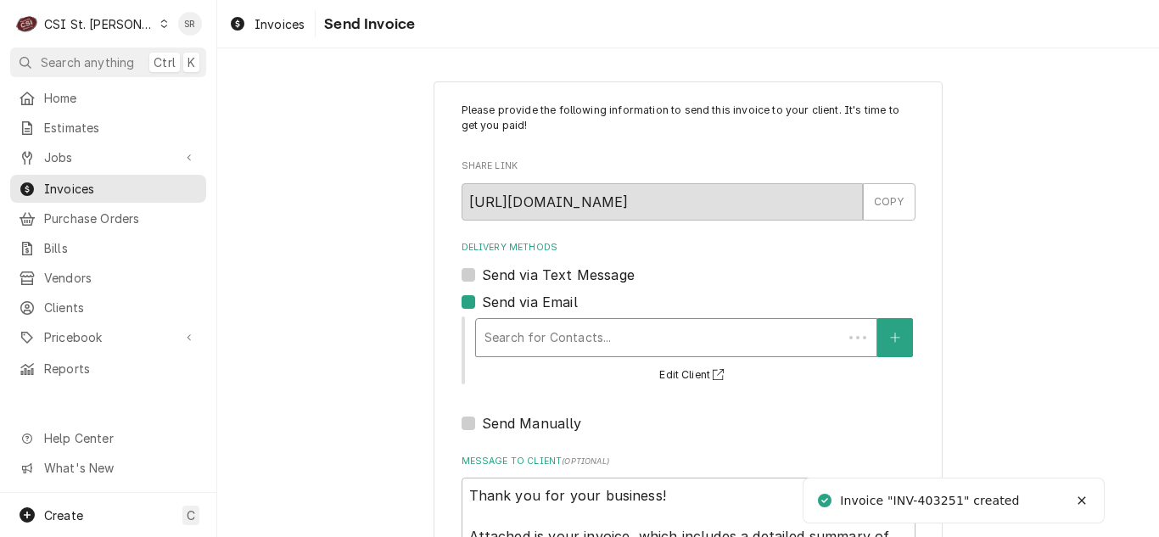
click at [564, 337] on div "Delivery Methods" at bounding box center [659, 337] width 350 height 31
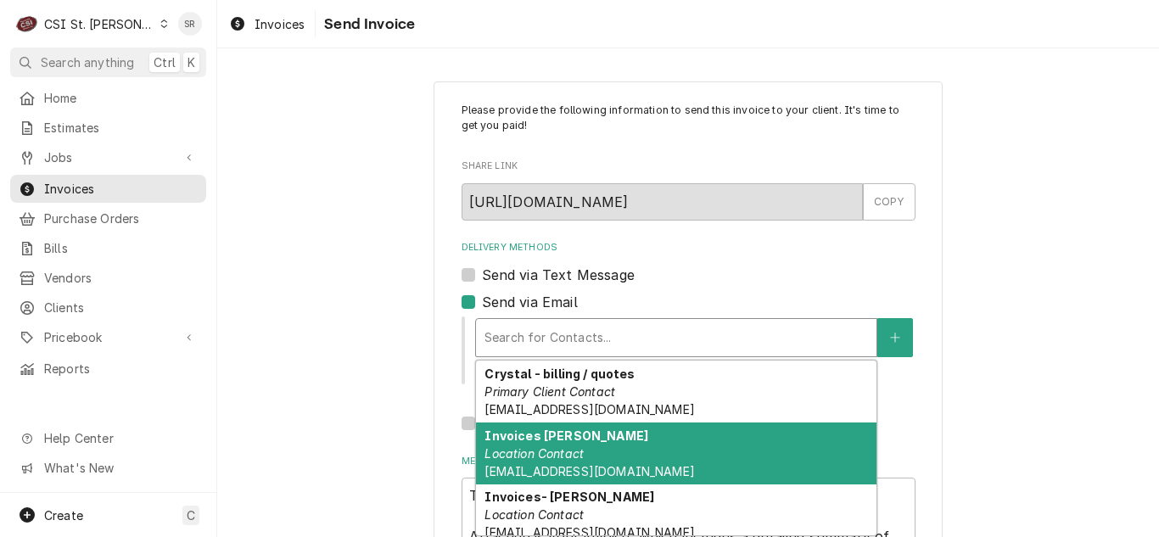
click at [599, 446] on div "Invoices Cc- Roseann Location Contact roseannespino63@gmail.com" at bounding box center [676, 453] width 400 height 62
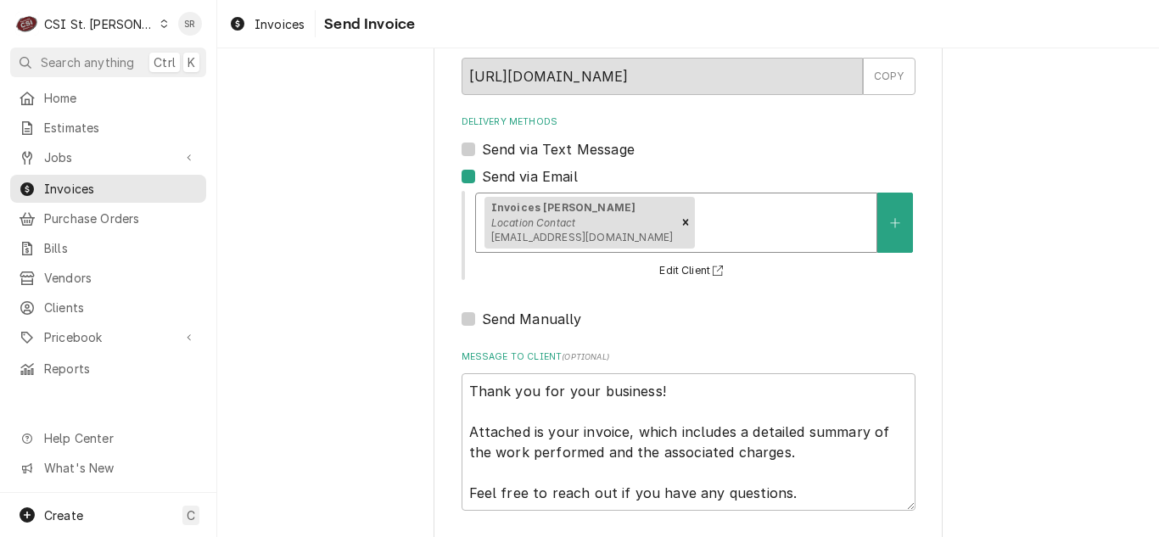
scroll to position [203, 0]
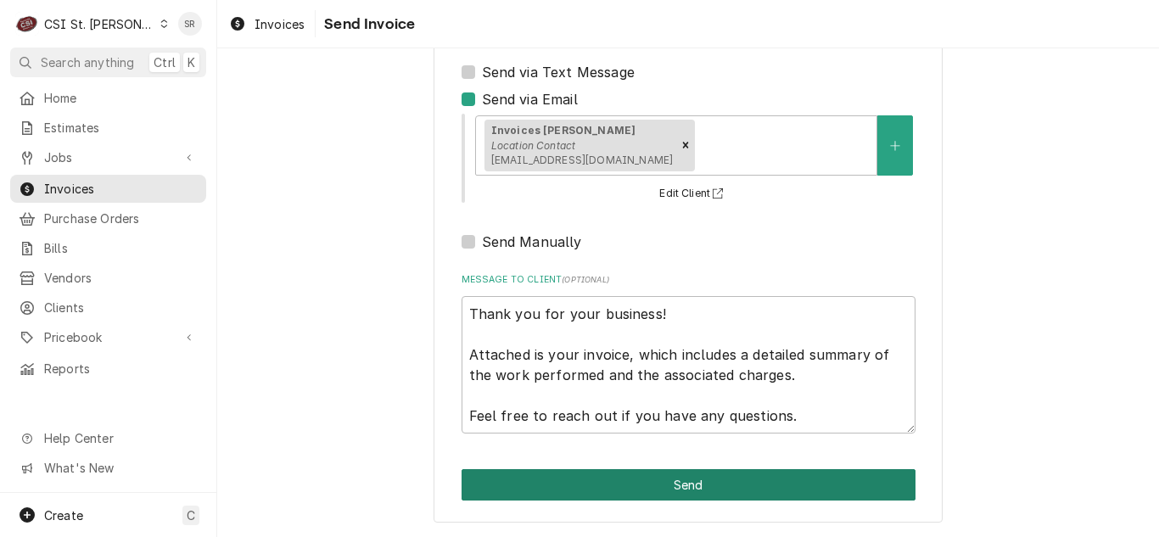
click at [703, 485] on button "Send" at bounding box center [688, 484] width 454 height 31
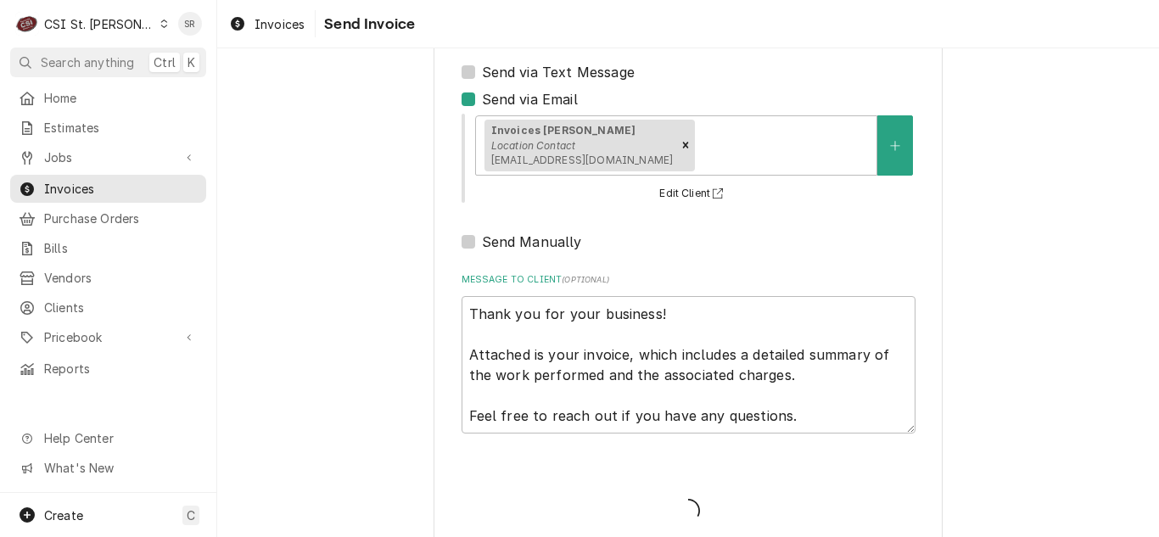
type textarea "x"
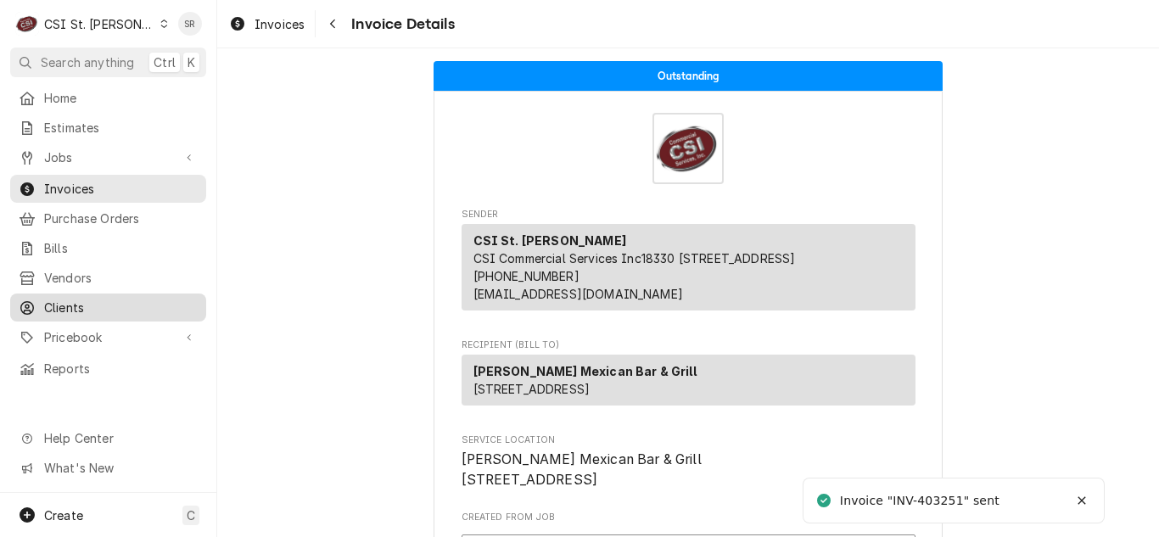
click at [81, 299] on span "Clients" at bounding box center [121, 308] width 154 height 18
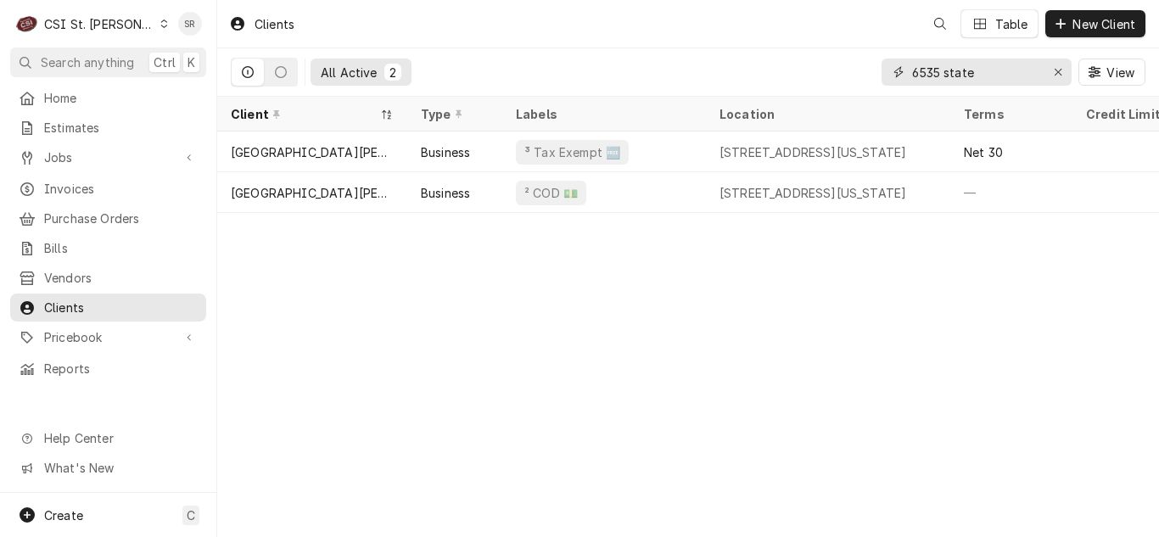
drag, startPoint x: 977, startPoint y: 71, endPoint x: 857, endPoint y: 64, distance: 120.7
click at [857, 64] on div "All Active 2 6535 state View" at bounding box center [688, 72] width 914 height 48
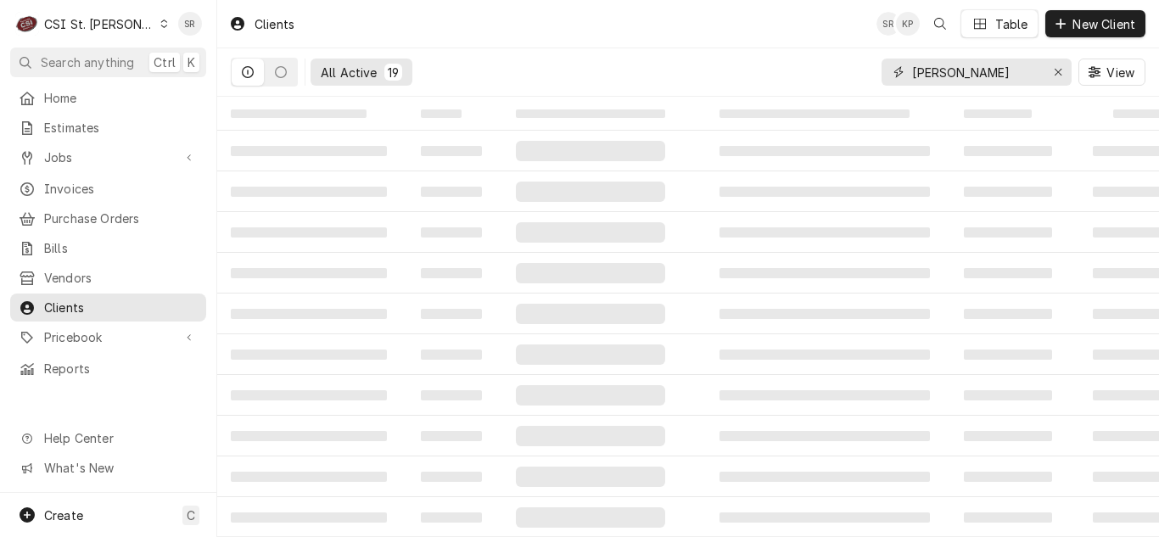
drag, startPoint x: 999, startPoint y: 70, endPoint x: 869, endPoint y: 66, distance: 130.7
click at [869, 66] on div "All Active 19 francis howell View" at bounding box center [688, 72] width 914 height 48
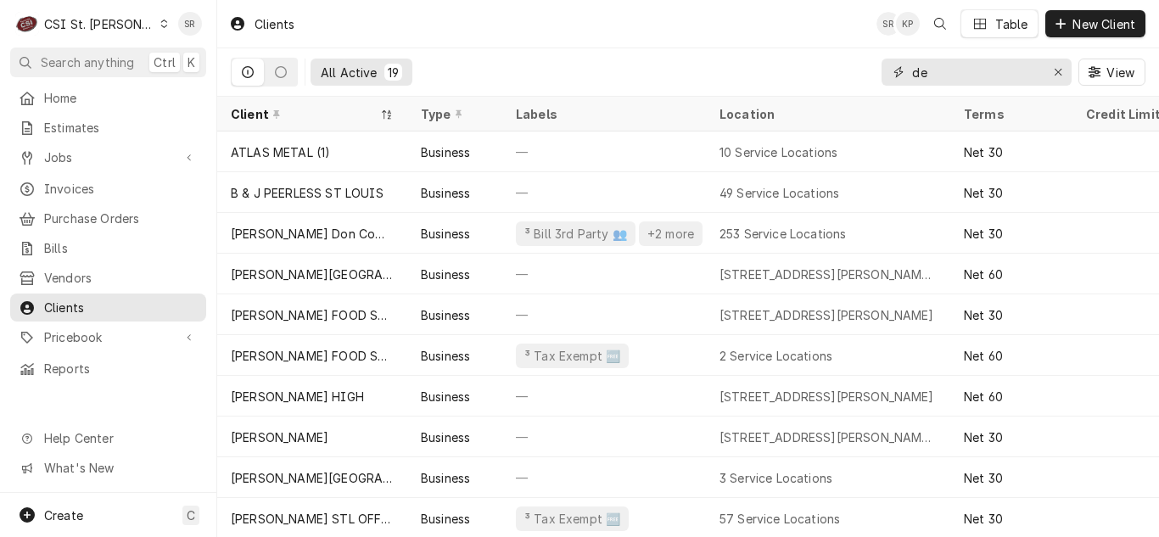
type input "d"
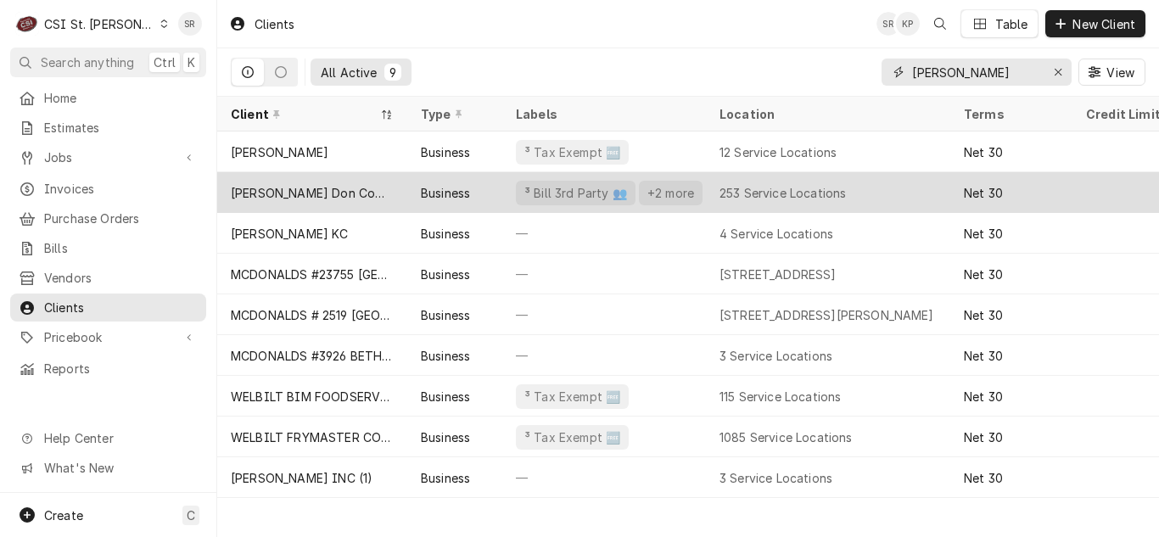
type input "edward don"
click at [343, 191] on div "Edward Don Company" at bounding box center [312, 193] width 163 height 18
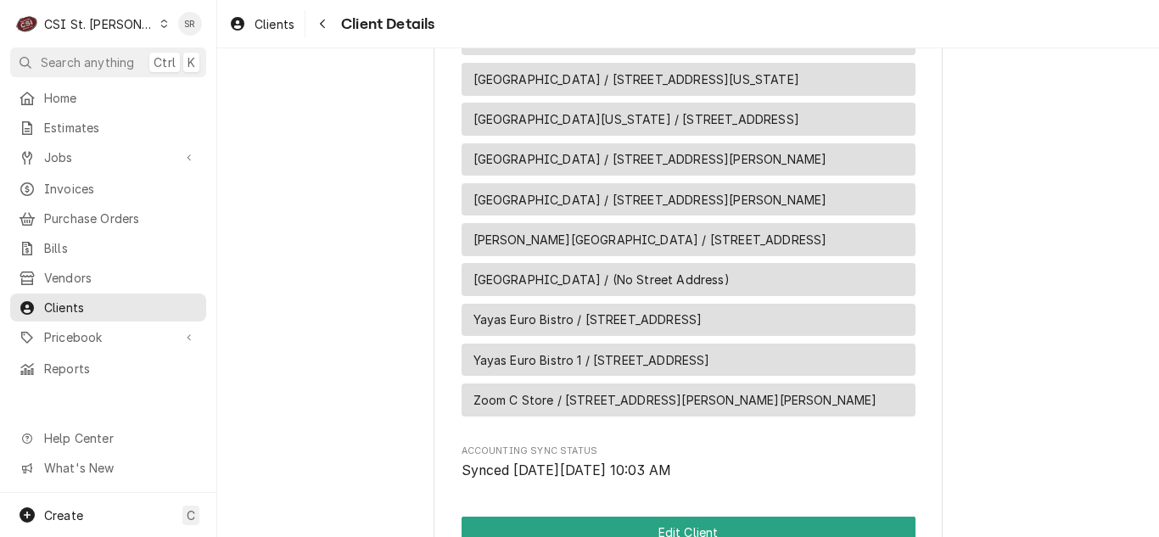
scroll to position [12825, 0]
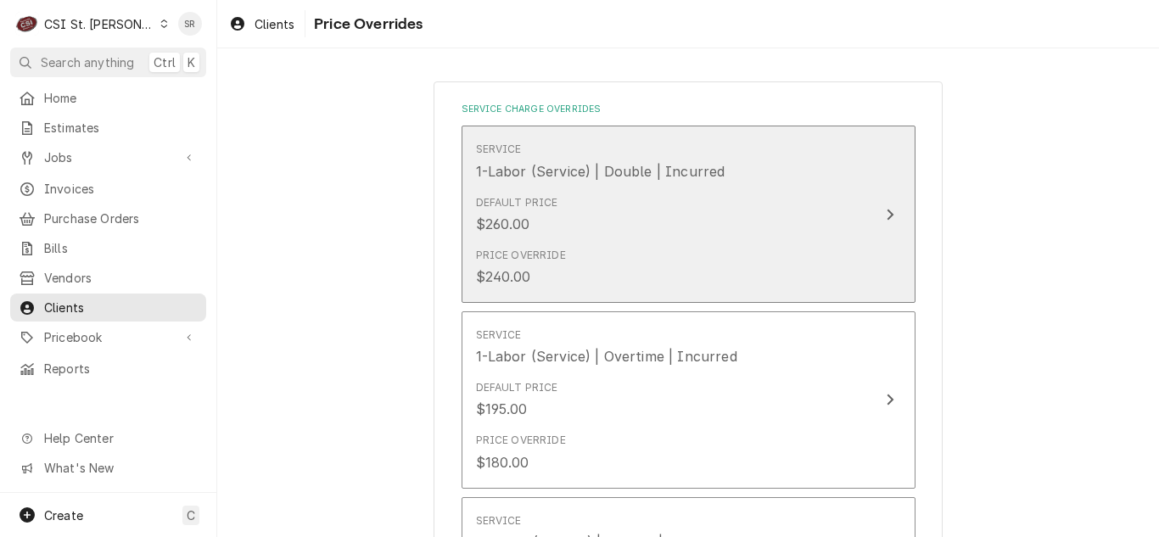
click at [601, 234] on div "Default Price $260.00" at bounding box center [670, 214] width 389 height 53
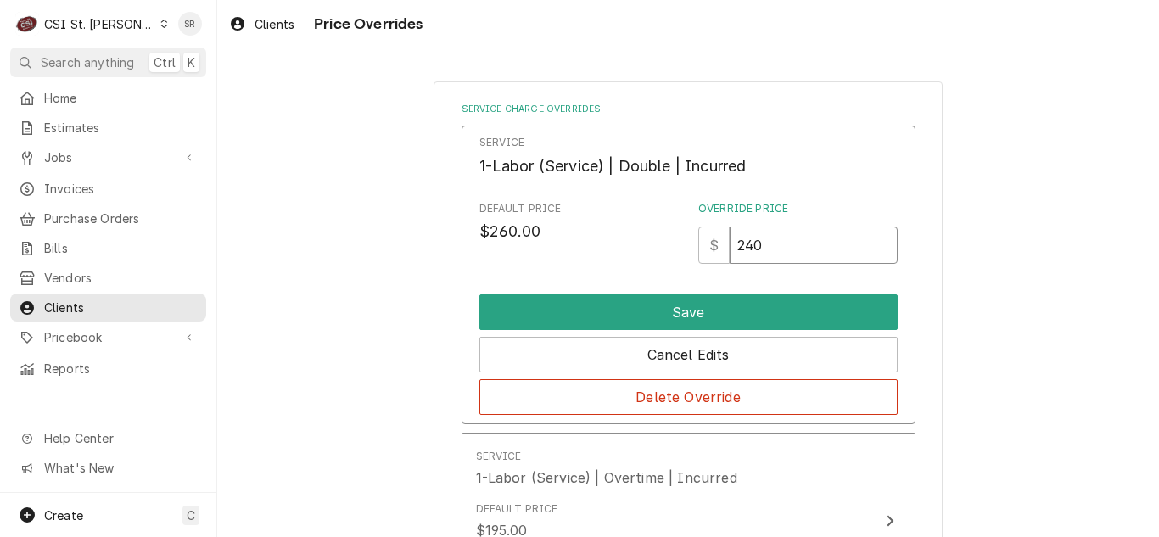
drag, startPoint x: 779, startPoint y: 248, endPoint x: 695, endPoint y: 234, distance: 85.1
click at [698, 234] on div "$ 240" at bounding box center [797, 244] width 199 height 37
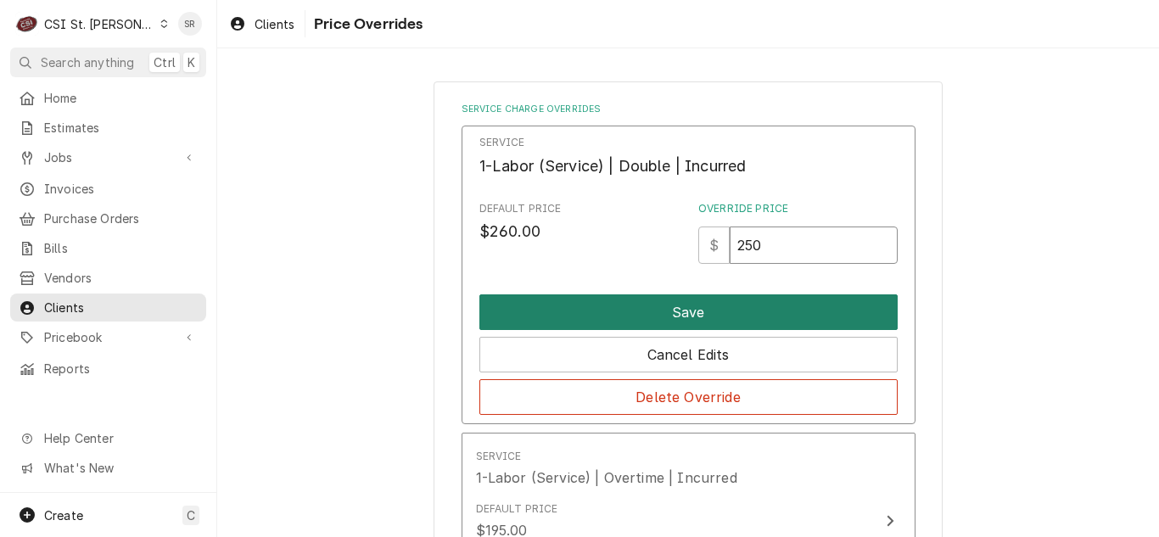
type input "250"
click at [728, 313] on button "Save" at bounding box center [688, 312] width 418 height 36
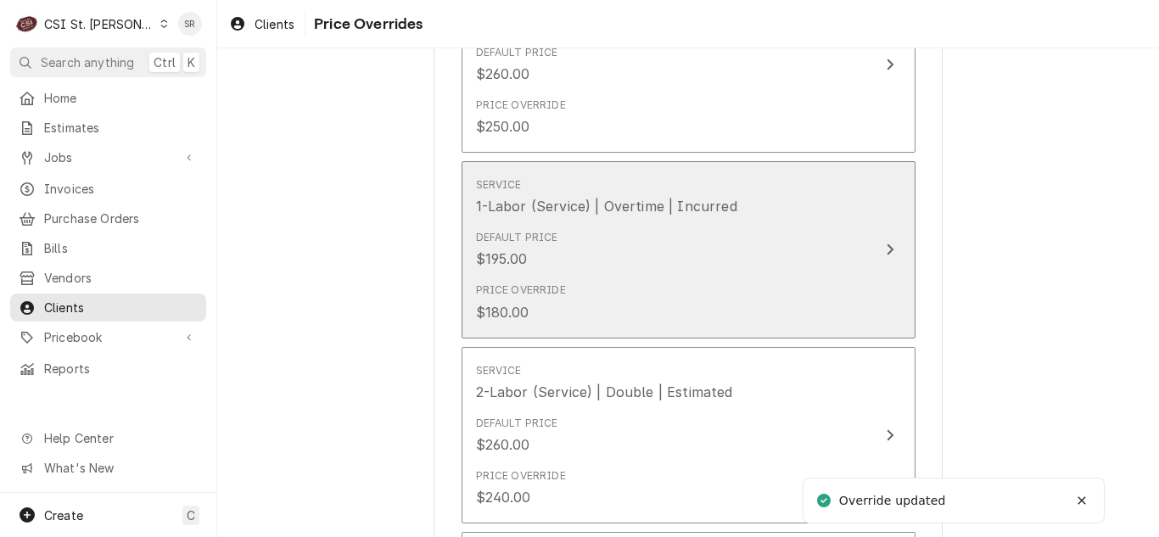
scroll to position [170, 0]
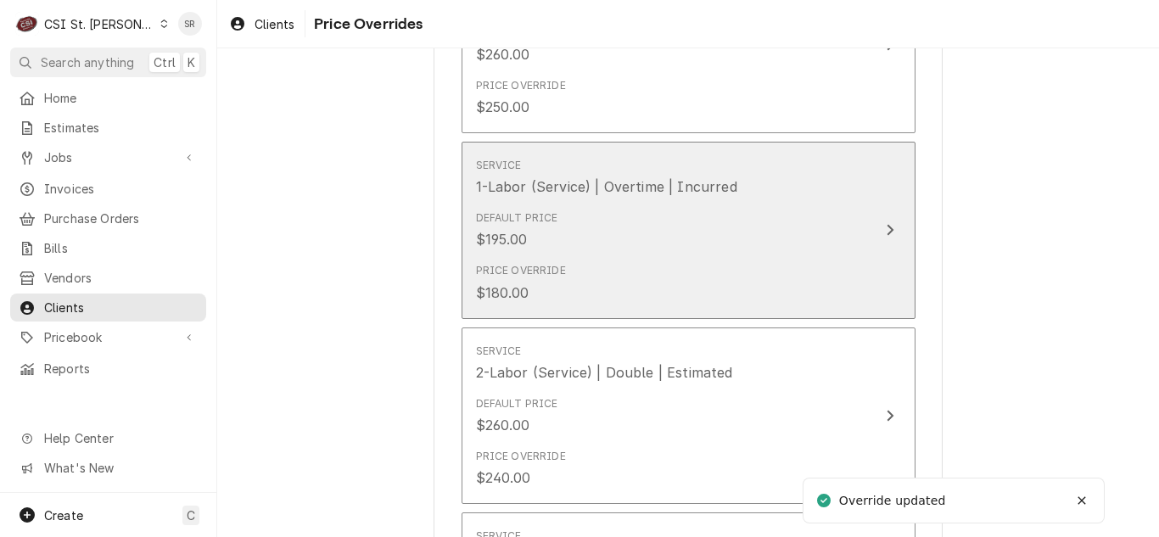
click at [655, 230] on div "Default Price $195.00" at bounding box center [670, 230] width 389 height 53
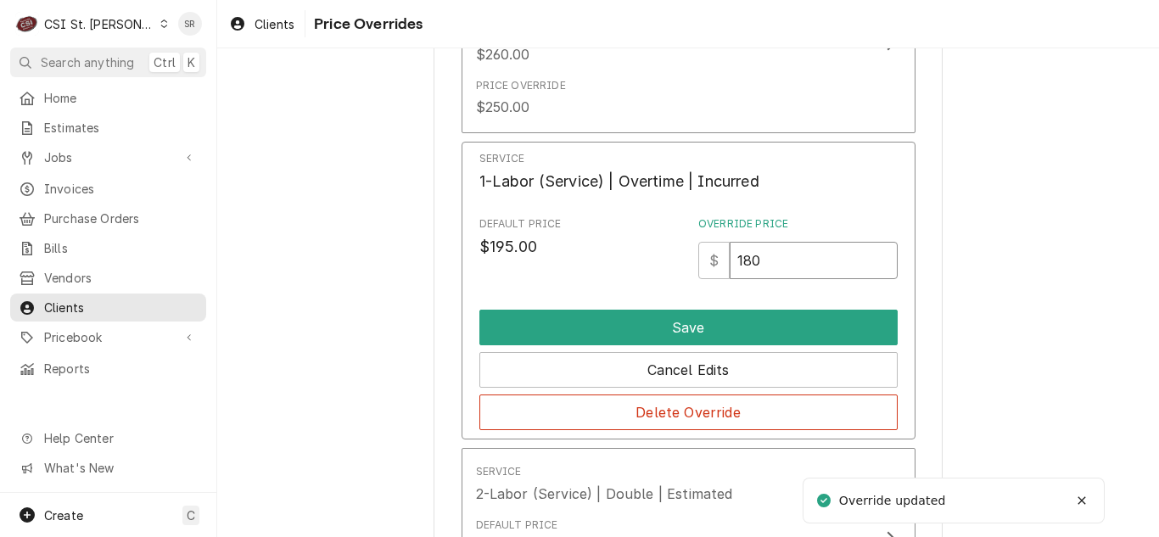
click at [713, 254] on div "$ 180" at bounding box center [797, 260] width 199 height 37
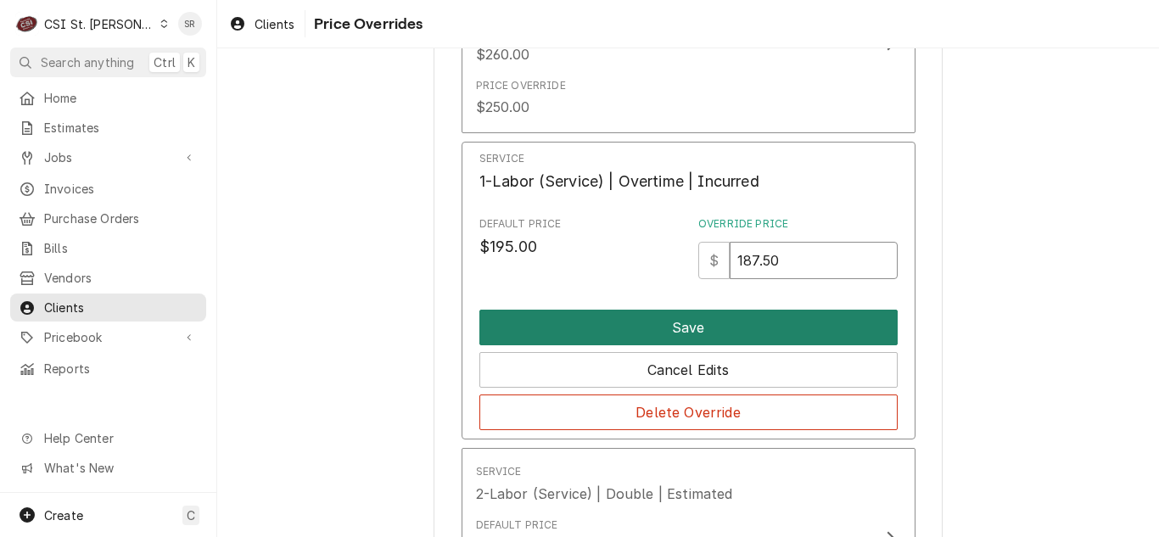
type input "187.50"
click at [706, 335] on button "Save" at bounding box center [688, 328] width 418 height 36
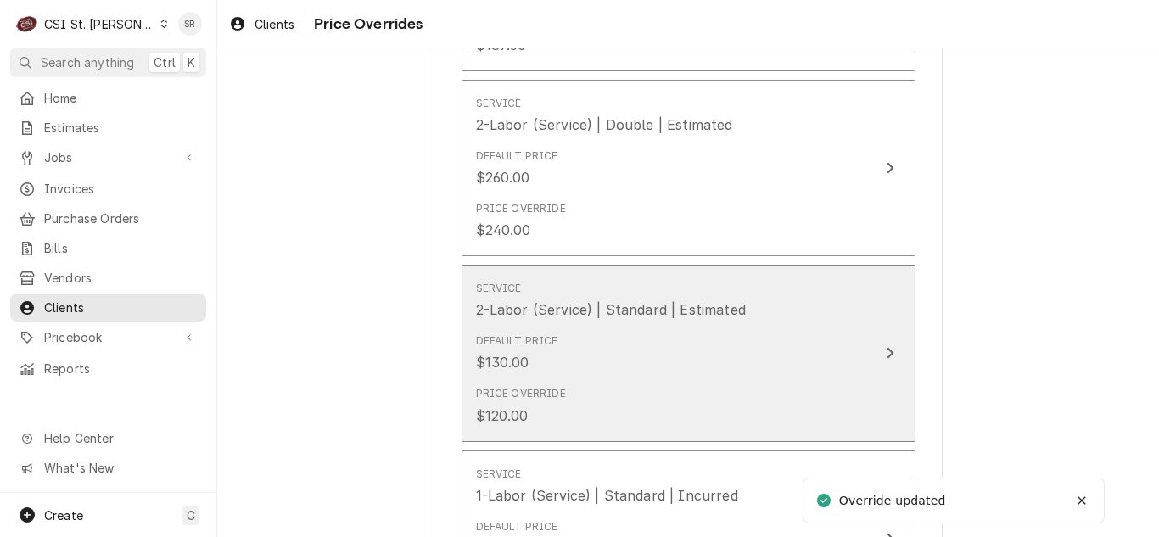
scroll to position [424, 0]
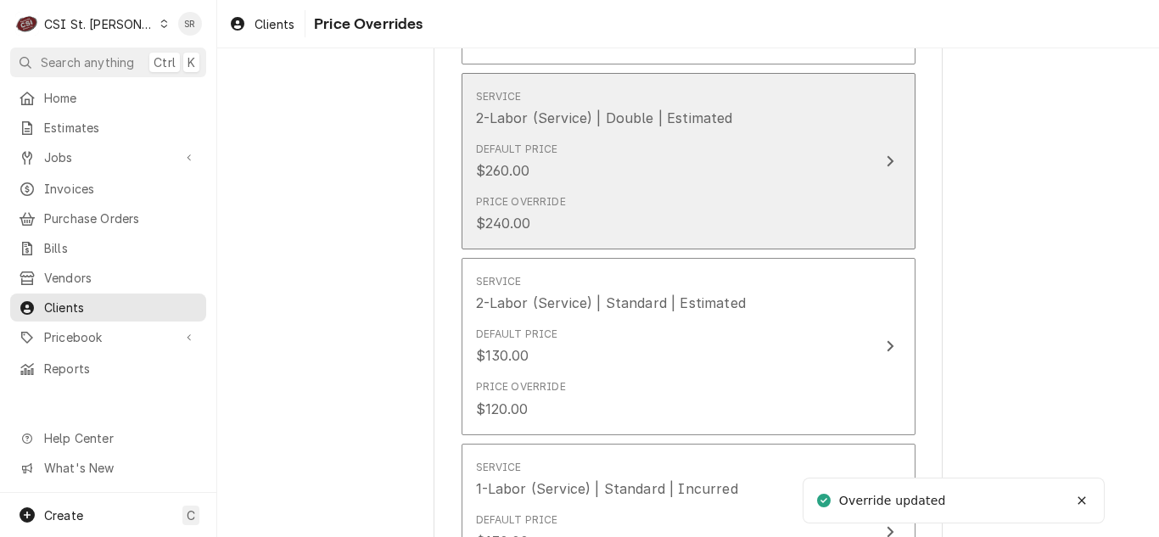
click at [697, 156] on div "Default Price $260.00" at bounding box center [670, 161] width 389 height 53
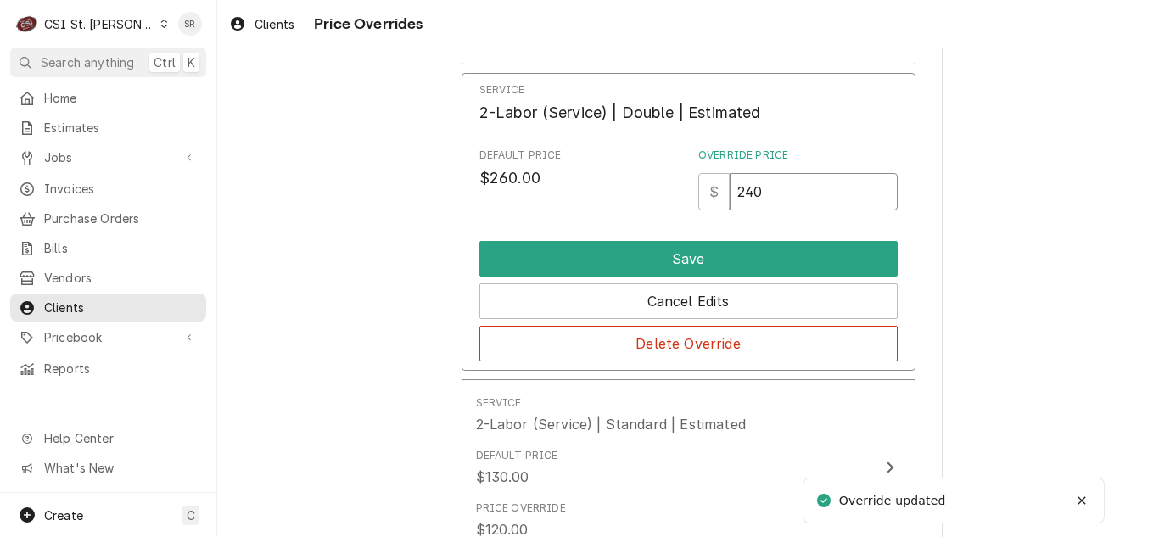
drag, startPoint x: 765, startPoint y: 185, endPoint x: 720, endPoint y: 182, distance: 45.0
click at [720, 182] on div "$ 240" at bounding box center [797, 191] width 199 height 37
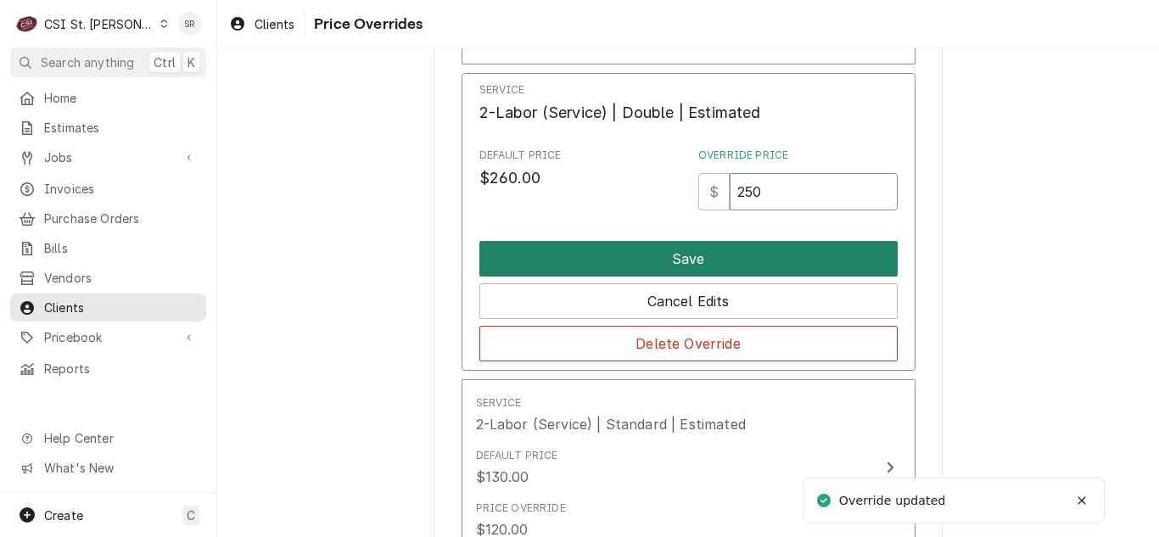
type input "250"
click at [697, 262] on button "Save" at bounding box center [688, 259] width 418 height 36
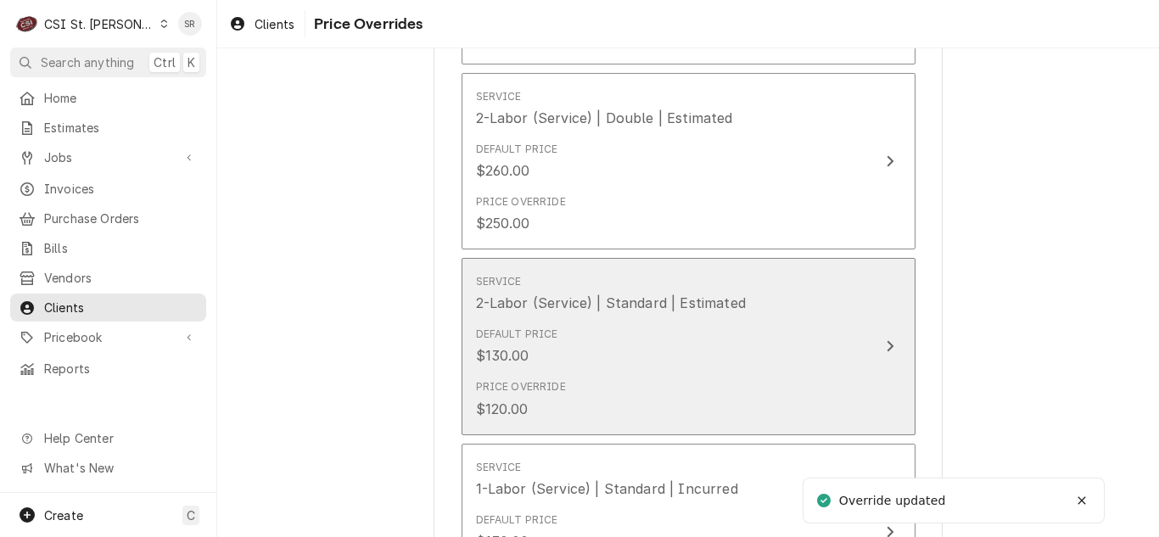
click at [658, 346] on div "Default Price $130.00" at bounding box center [670, 346] width 389 height 53
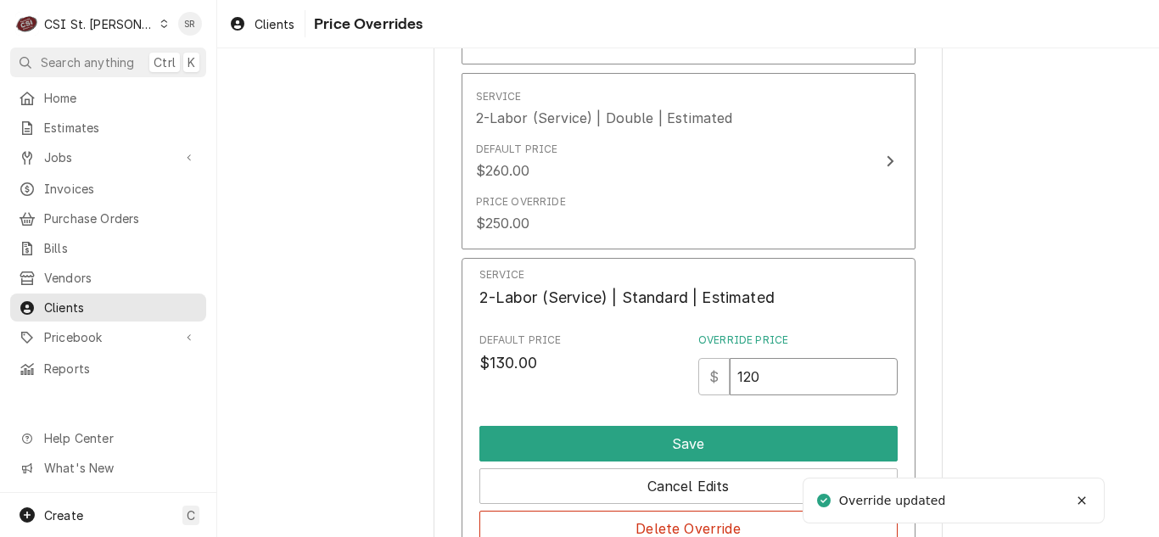
click at [711, 372] on div "$ 120" at bounding box center [797, 376] width 199 height 37
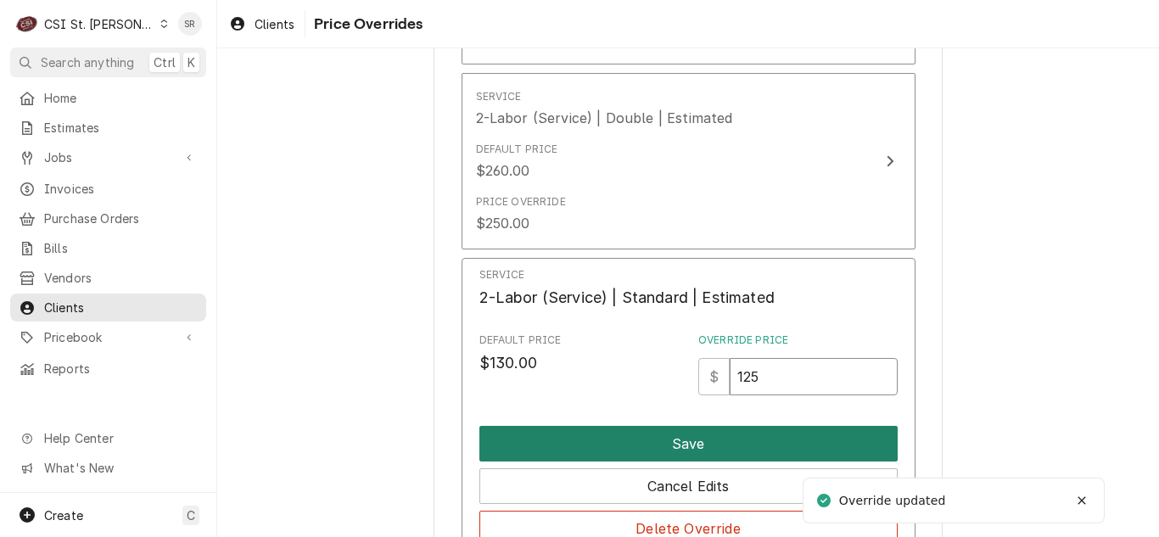
type input "125"
click at [696, 440] on button "Save" at bounding box center [688, 444] width 418 height 36
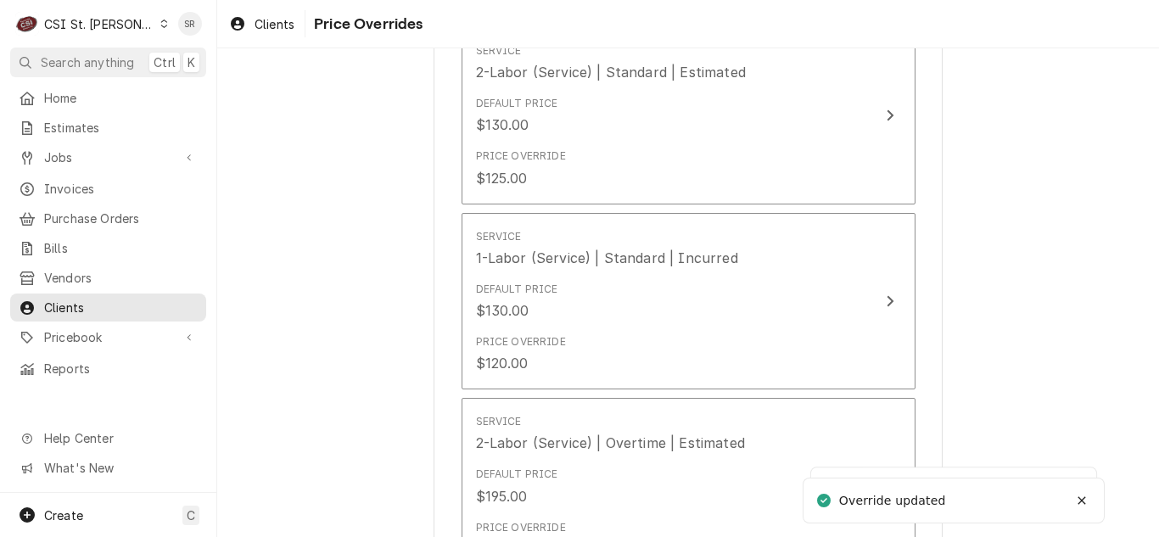
scroll to position [679, 0]
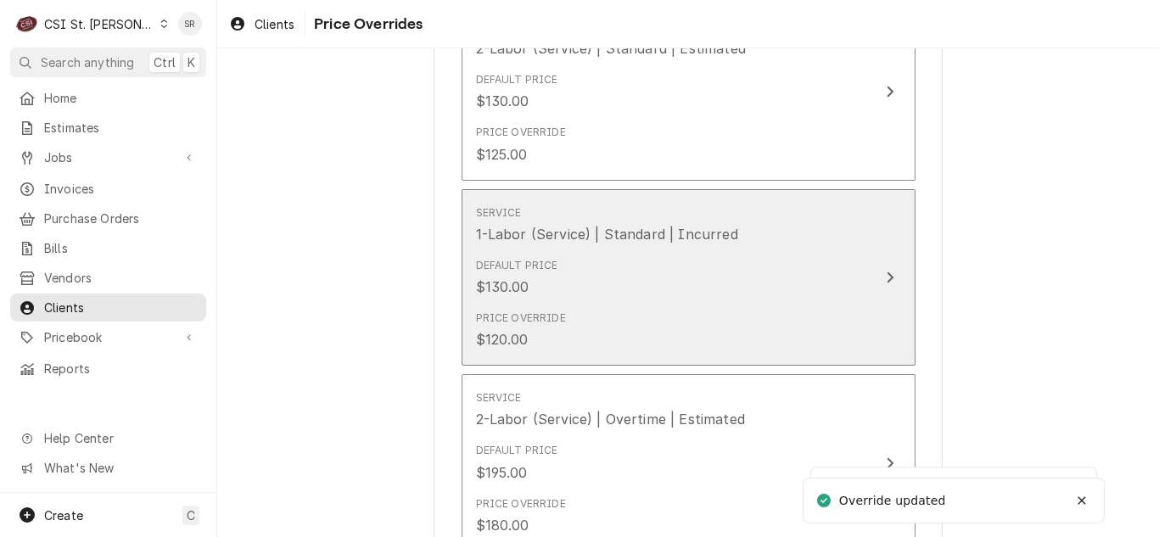
click at [700, 300] on div "Default Price $130.00" at bounding box center [670, 277] width 389 height 53
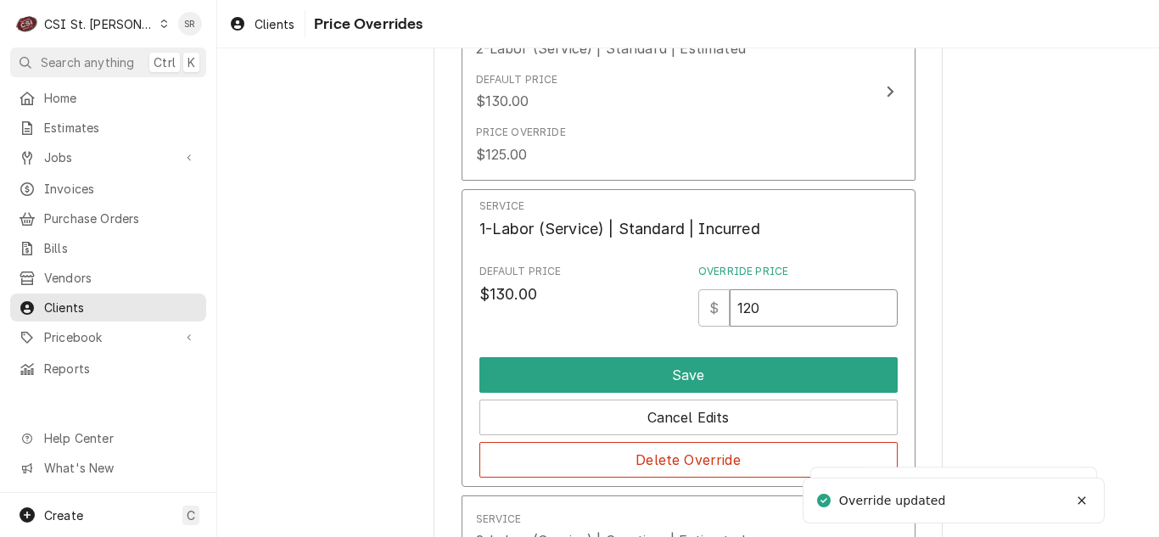
drag, startPoint x: 768, startPoint y: 313, endPoint x: 665, endPoint y: 294, distance: 104.3
click at [665, 294] on div "Default Price $130.00 Override Price $ 120" at bounding box center [688, 295] width 418 height 63
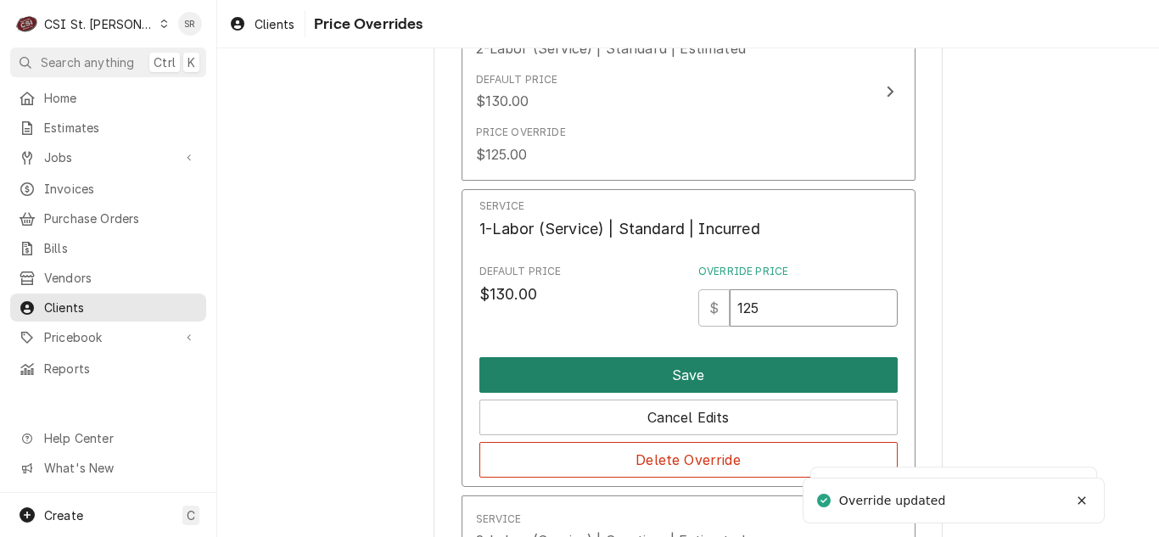
type input "125"
click at [685, 361] on button "Save" at bounding box center [688, 375] width 418 height 36
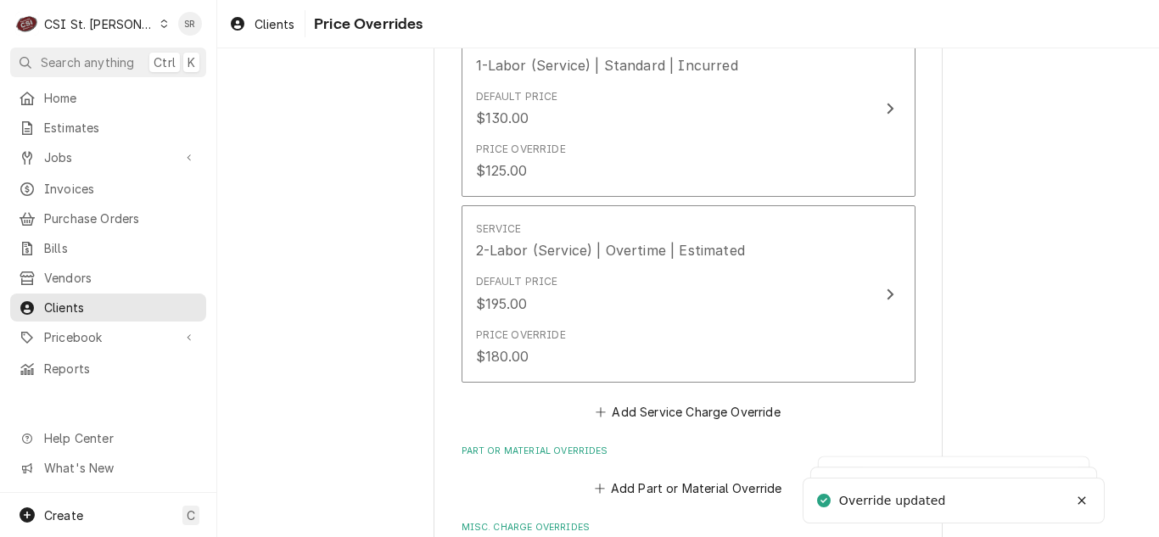
scroll to position [848, 0]
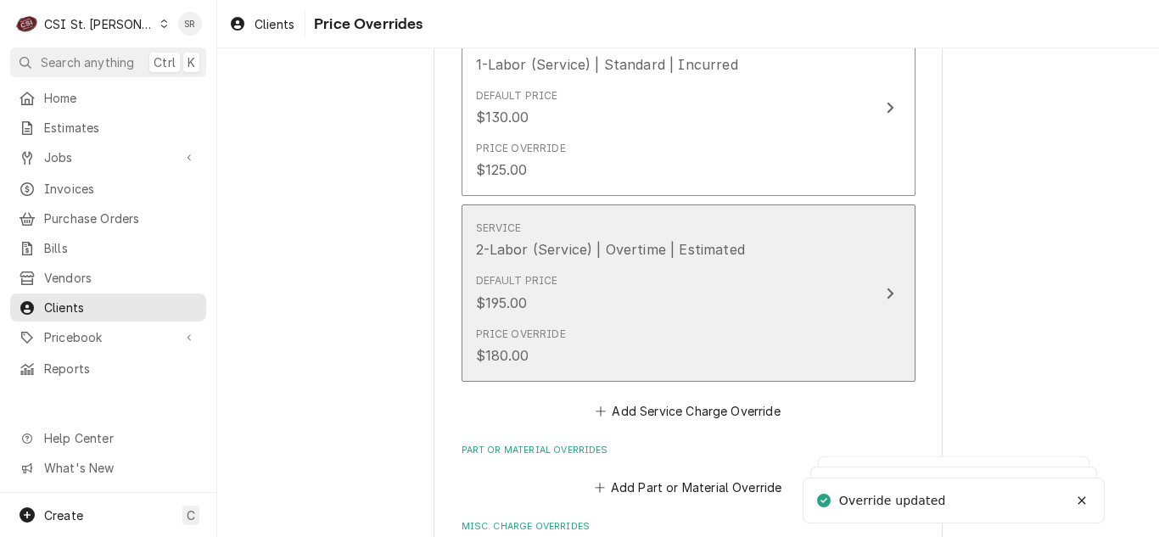
click at [679, 294] on div "Default Price $195.00" at bounding box center [670, 292] width 389 height 53
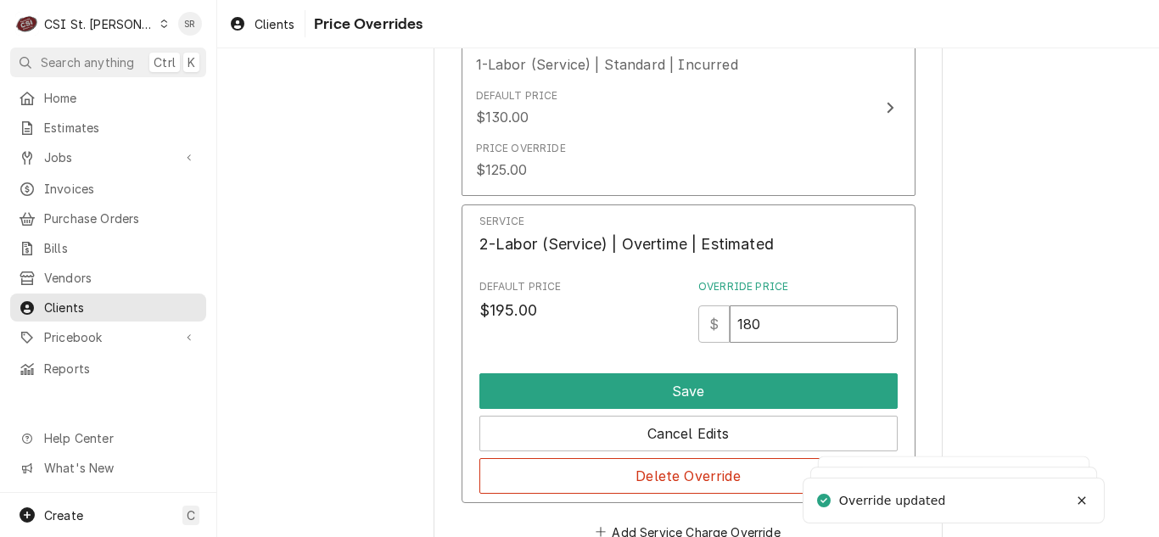
drag, startPoint x: 766, startPoint y: 327, endPoint x: 709, endPoint y: 321, distance: 57.2
click at [709, 321] on div "$ 180" at bounding box center [797, 323] width 199 height 37
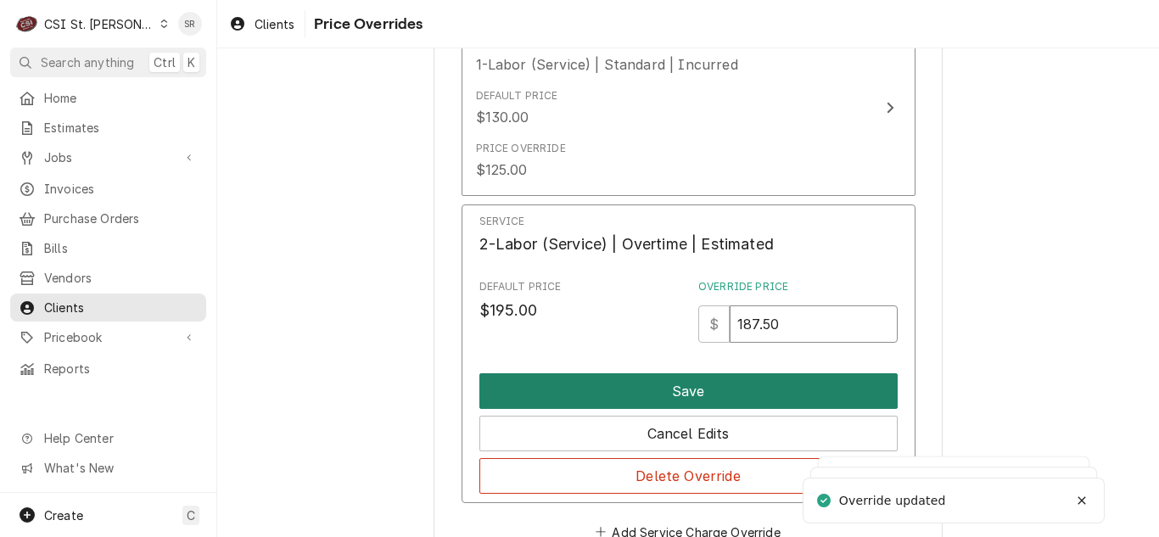
type input "187.50"
click at [710, 390] on button "Save" at bounding box center [688, 391] width 418 height 36
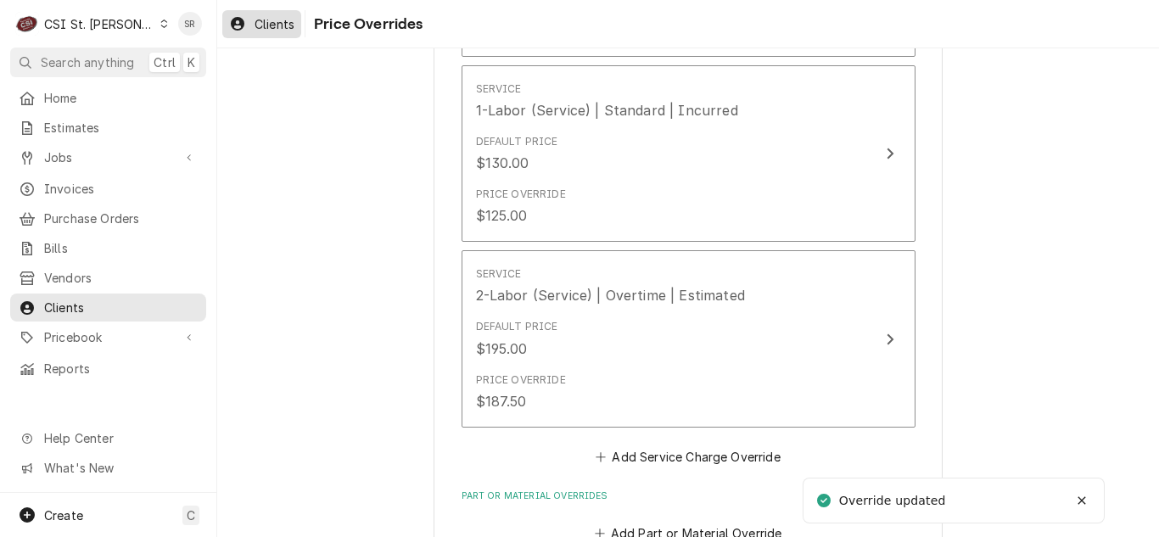
scroll to position [644, 0]
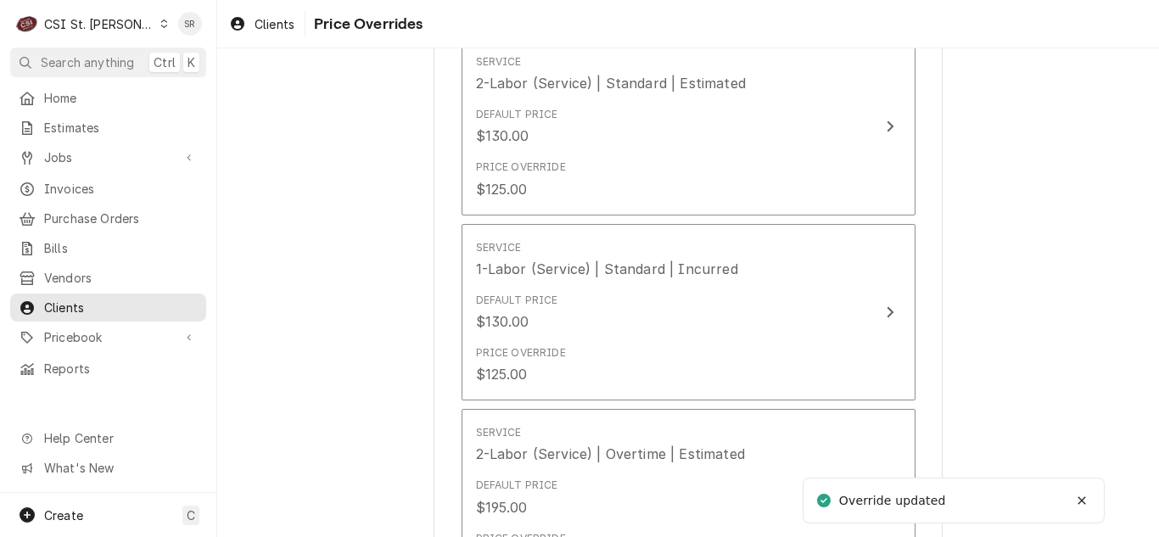
drag, startPoint x: 83, startPoint y: 181, endPoint x: 135, endPoint y: 198, distance: 54.5
click at [83, 181] on span "Invoices" at bounding box center [121, 189] width 154 height 18
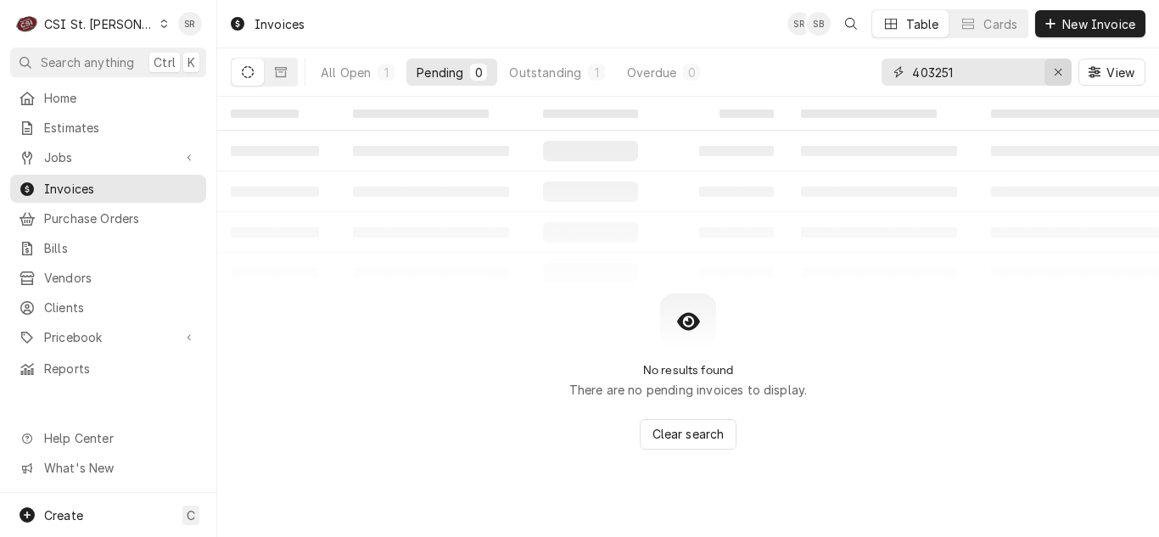
click at [1055, 75] on icon "Erase input" at bounding box center [1058, 72] width 9 height 12
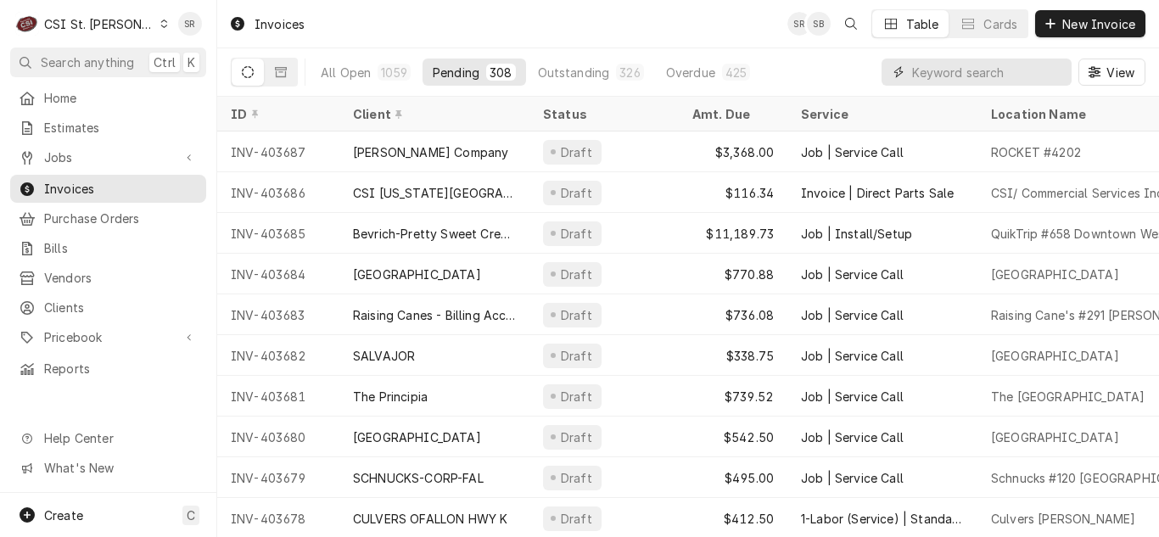
click at [950, 68] on input "Dynamic Content Wrapper" at bounding box center [987, 72] width 151 height 27
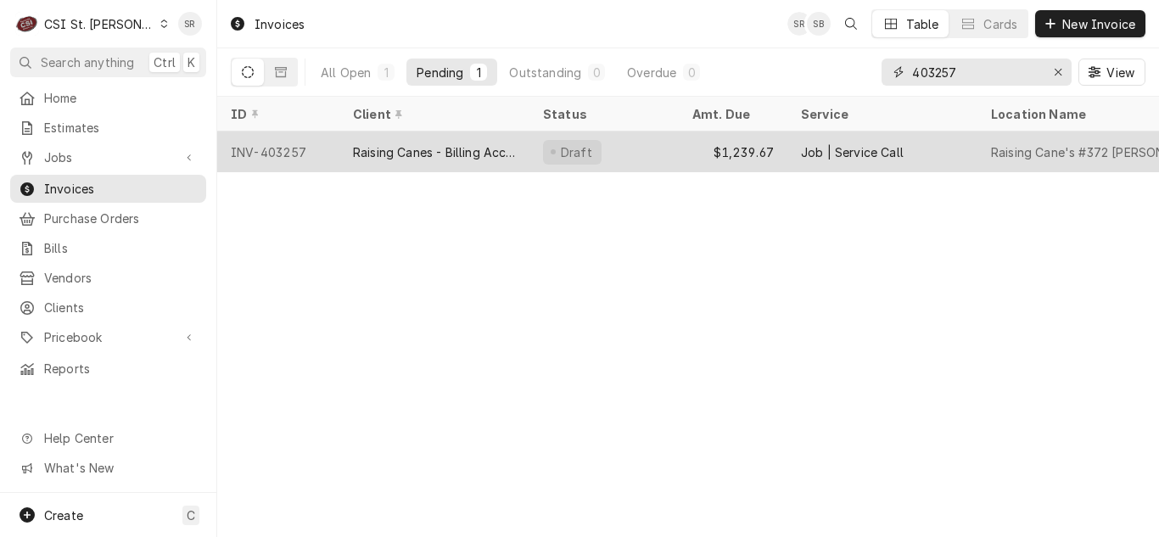
type input "403257"
click at [463, 161] on div "Raising Canes - Billing Account" at bounding box center [434, 151] width 190 height 41
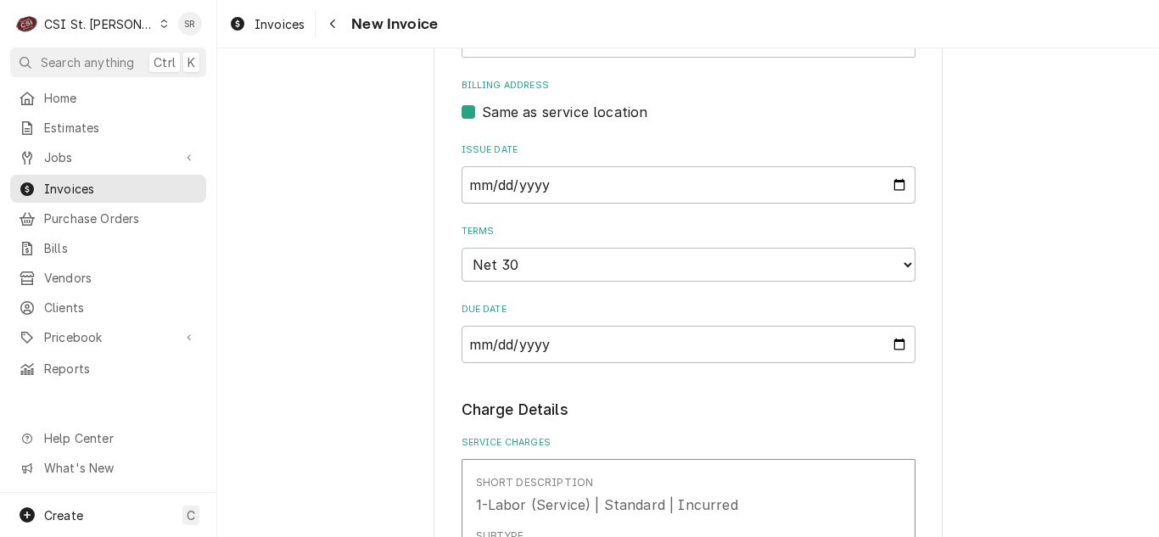
scroll to position [1103, 0]
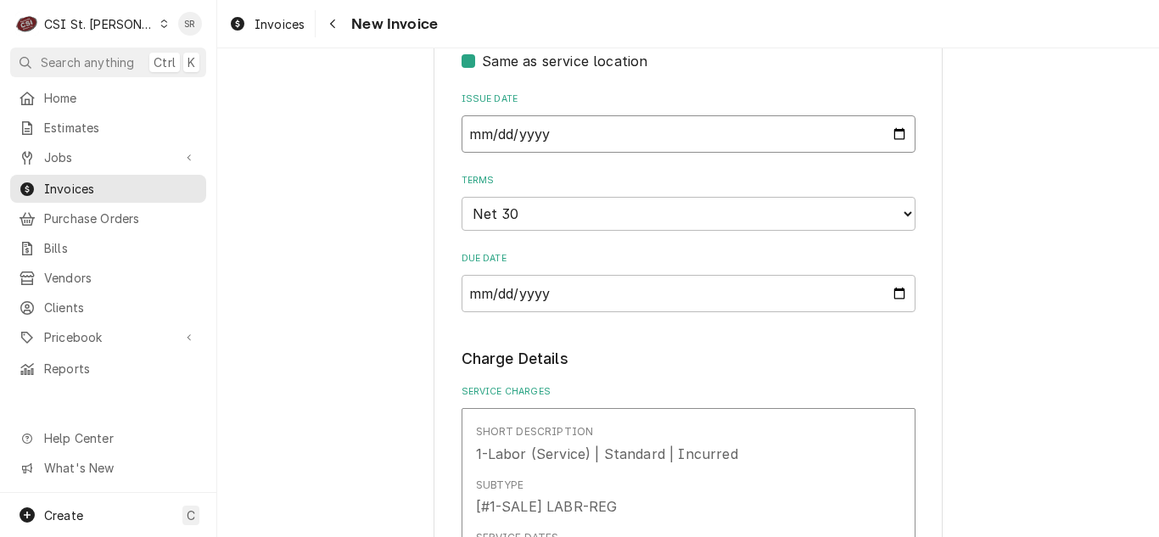
click at [889, 115] on input "[DATE]" at bounding box center [688, 133] width 454 height 37
type textarea "x"
type input "[DATE]"
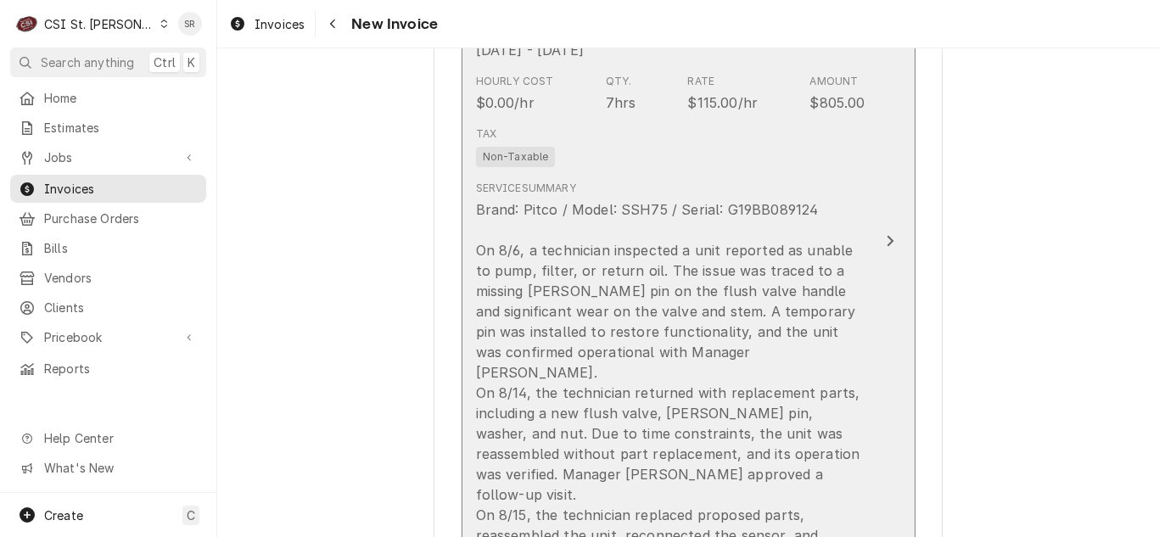
click at [711, 244] on div "Brand: Pitco / Model: SSH75 / Serial: G19BB089124 On 8/6, a technician inspecte…" at bounding box center [670, 382] width 389 height 366
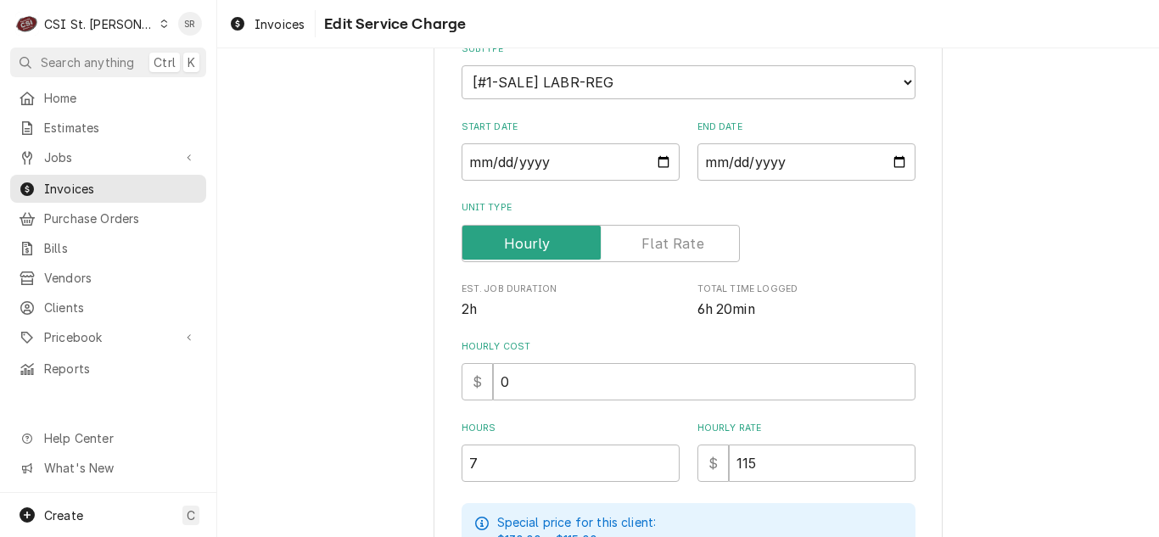
scroll to position [339, 0]
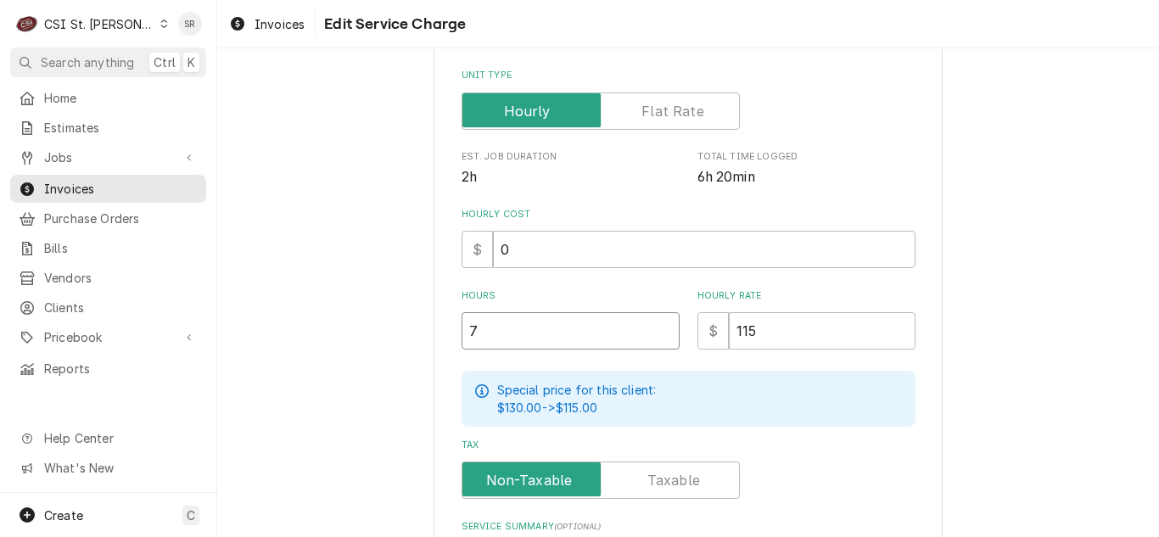
click at [508, 314] on input "7" at bounding box center [570, 330] width 218 height 37
type textarea "x"
type input "7.5"
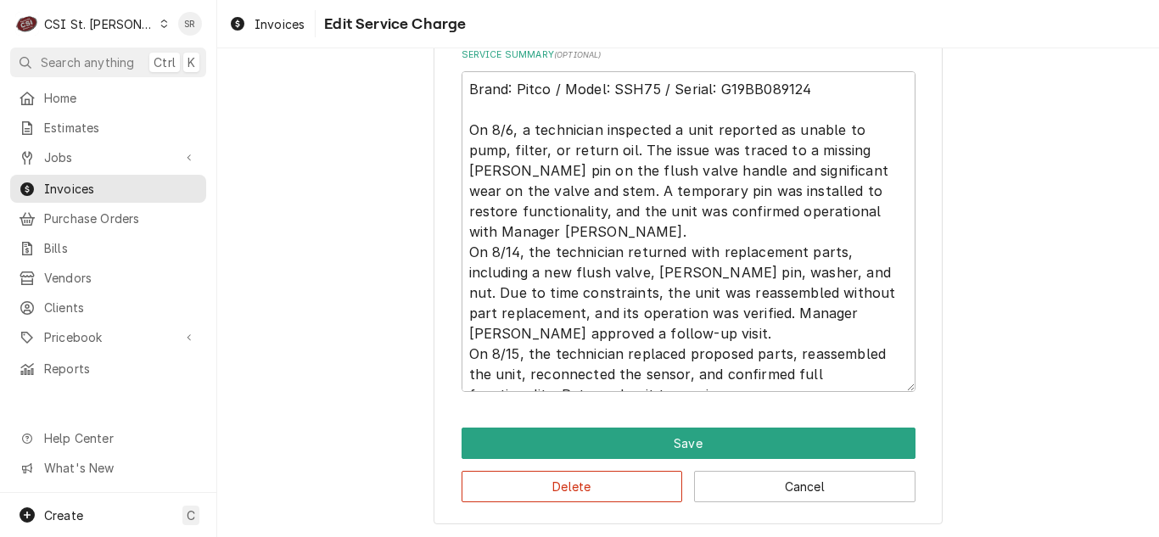
scroll to position [20, 0]
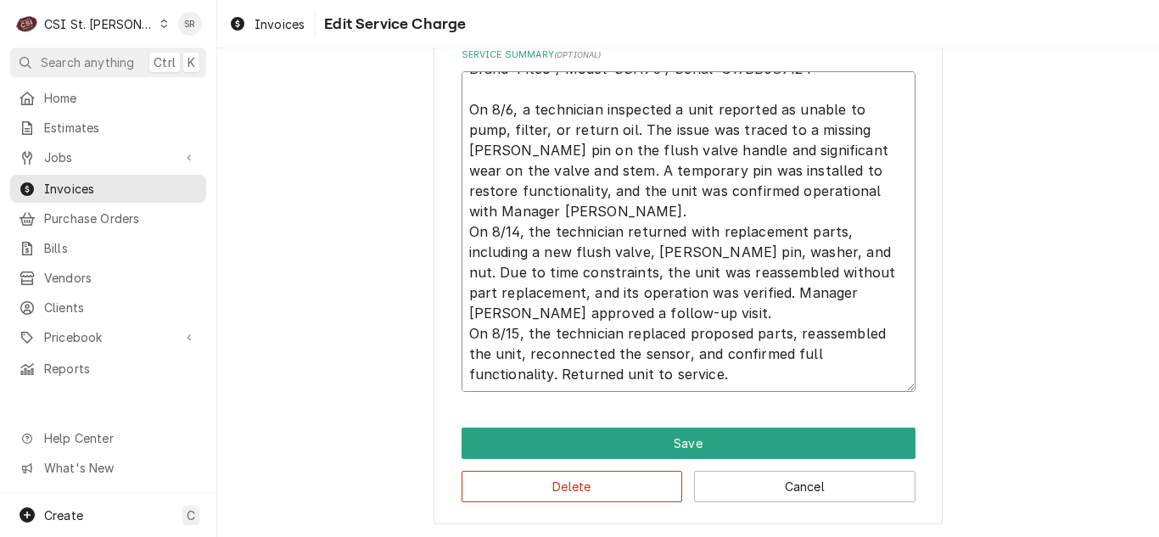
click at [739, 377] on textarea "Brand: Pitco / Model: SSH75 / Serial: G19BB089124 On 8/6, a technician inspecte…" at bounding box center [688, 231] width 454 height 321
drag, startPoint x: 660, startPoint y: 312, endPoint x: 463, endPoint y: 238, distance: 210.5
click at [463, 238] on textarea "Brand: Pitco / Model: SSH75 / Serial: G19BB089124 On 8/6, a technician inspecte…" at bounding box center [688, 231] width 454 height 321
type textarea "x"
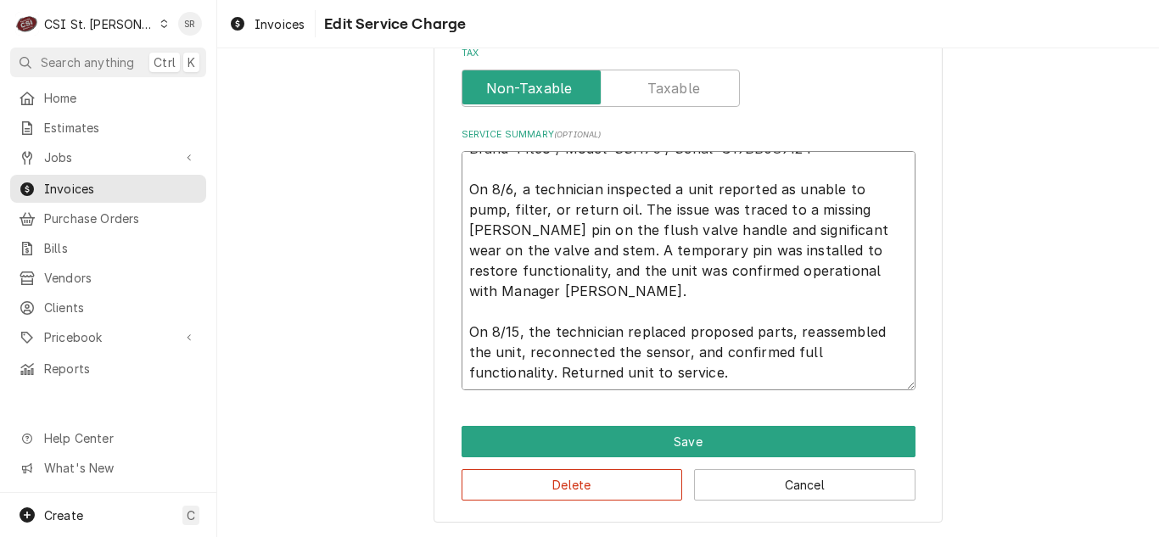
scroll to position [730, 0]
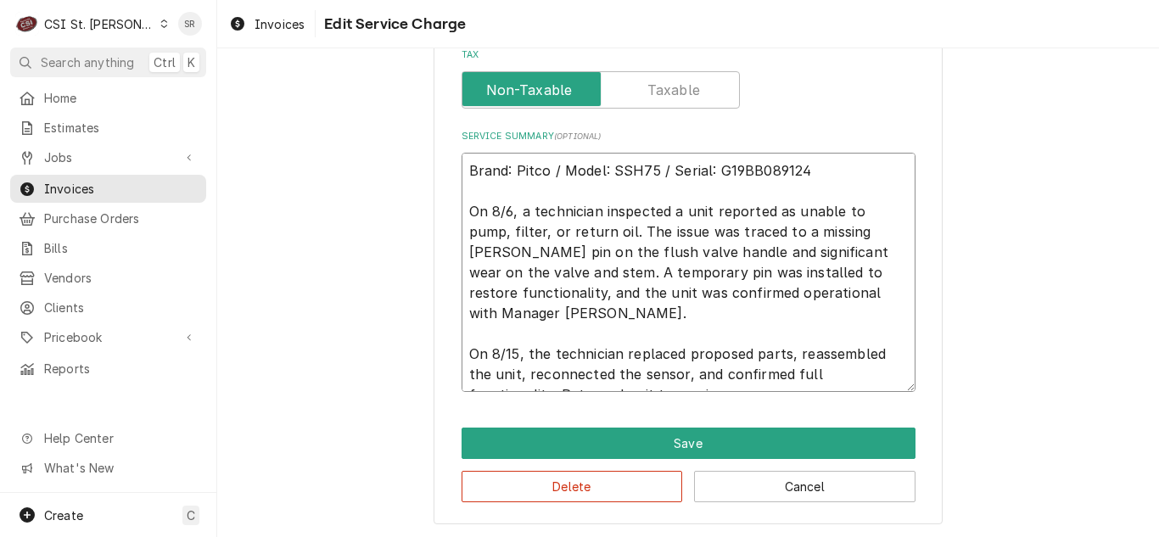
click at [793, 299] on textarea "Brand: Pitco / Model: SSH75 / Serial: G19BB089124 On 8/6, a technician inspecte…" at bounding box center [688, 272] width 454 height 239
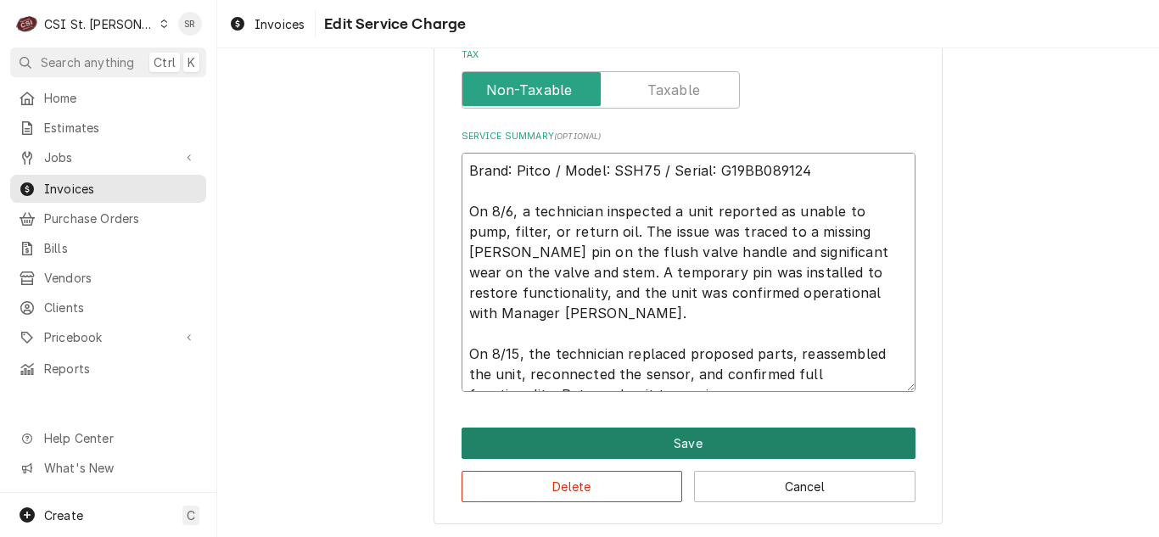
type textarea "Brand: Pitco / Model: SSH75 / Serial: G19BB089124 On 8/6, a technician inspecte…"
click at [674, 445] on button "Save" at bounding box center [688, 443] width 454 height 31
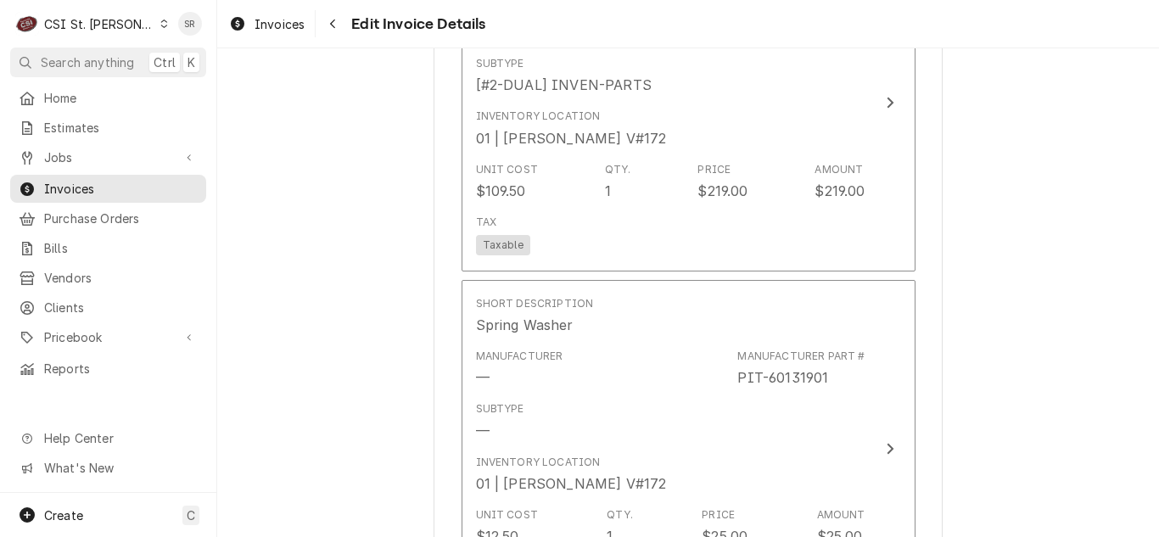
scroll to position [2153, 0]
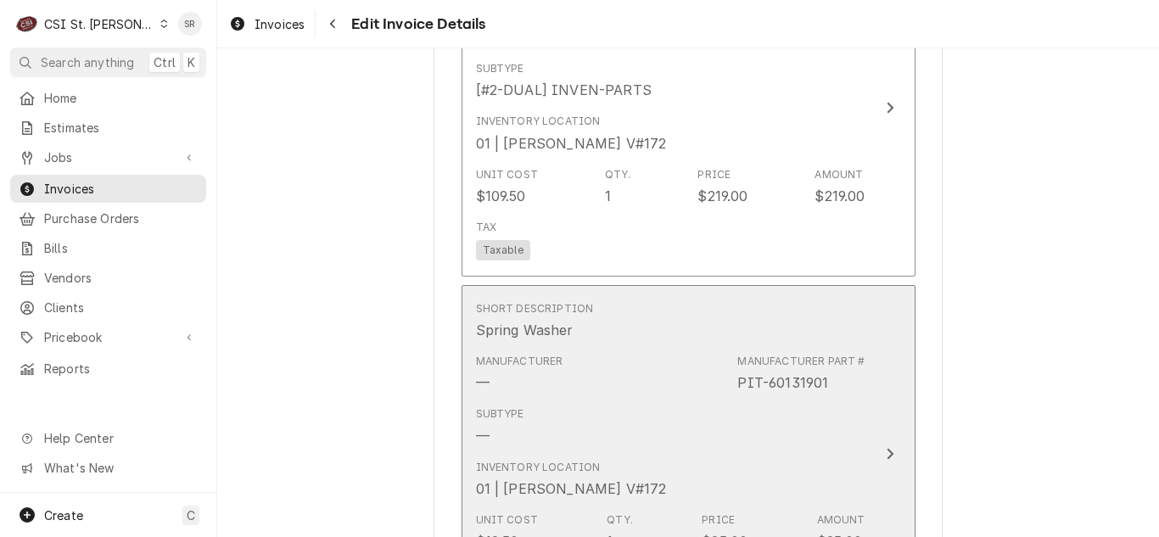
click at [619, 400] on div "Subtype —" at bounding box center [670, 426] width 389 height 53
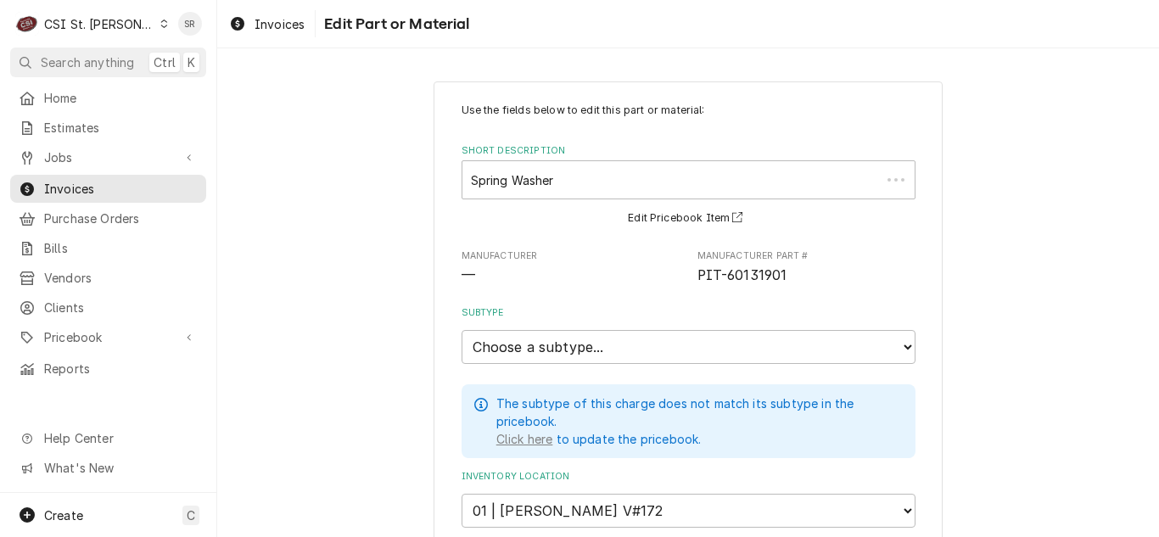
type textarea "x"
click at [532, 339] on select "Choose a subtype... [#2-DUAL] AFTERHRS-WH-CHG-2 [#2-DUAL] BEV-EQUIP [#2-DUAL] B…" at bounding box center [688, 347] width 454 height 34
select select "1"
click at [461, 330] on select "Choose a subtype... [#2-DUAL] AFTERHRS-WH-CHG-2 [#2-DUAL] BEV-EQUIP [#2-DUAL] B…" at bounding box center [688, 347] width 454 height 34
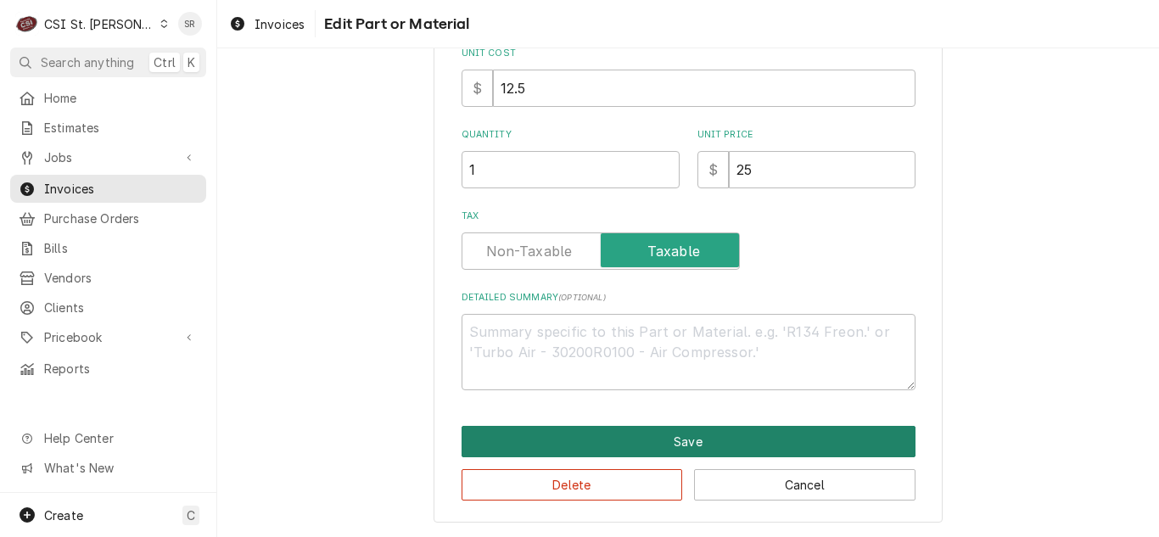
click at [637, 438] on button "Save" at bounding box center [688, 441] width 454 height 31
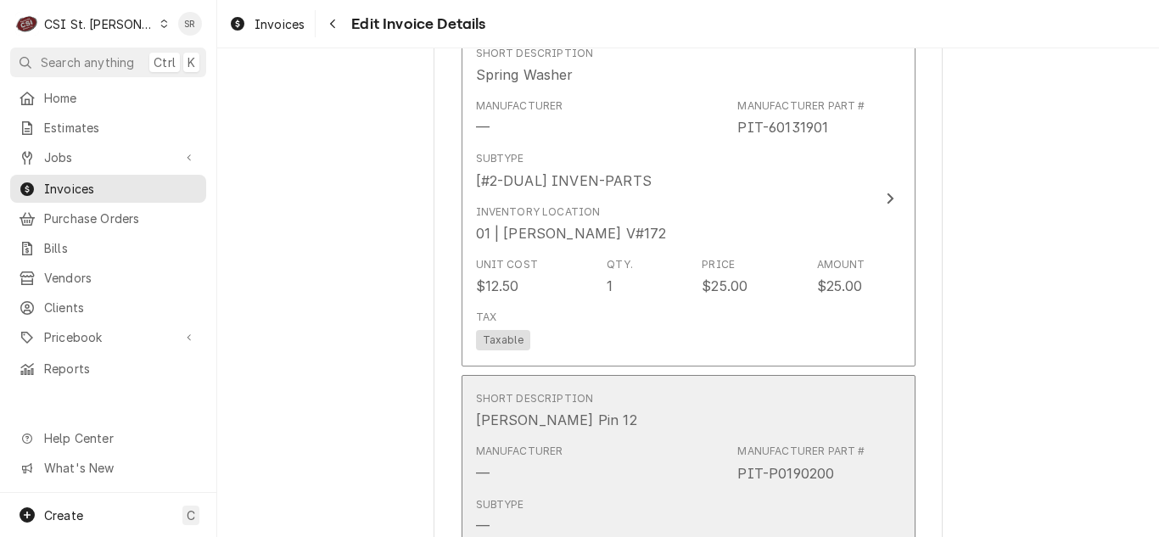
click at [664, 437] on div "Manufacturer — Manufacturer Part # PIT-P0190200" at bounding box center [670, 463] width 389 height 53
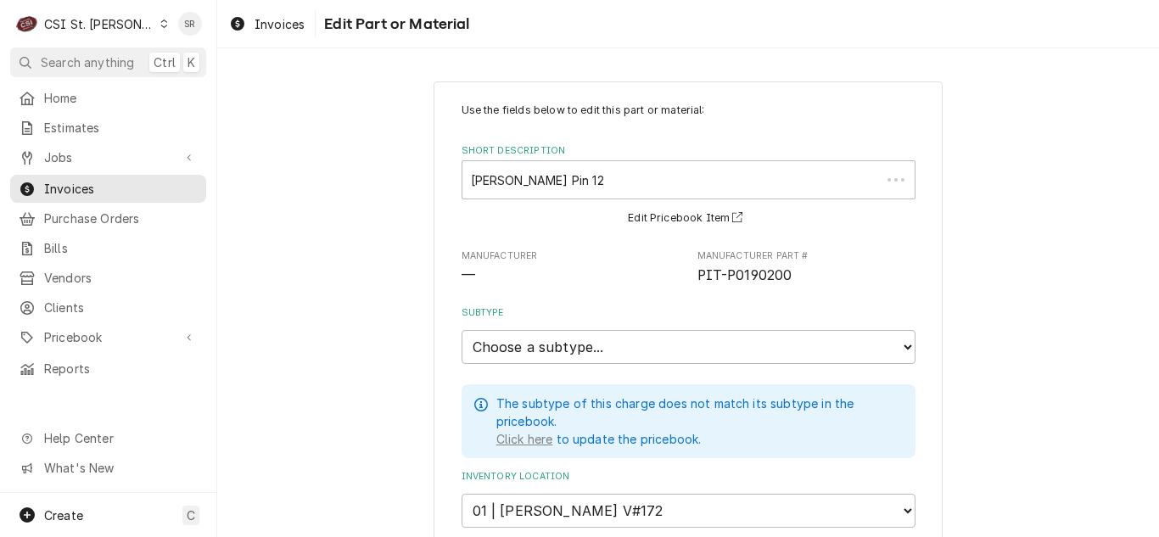
type textarea "x"
click at [553, 350] on select "Choose a subtype... [#2-DUAL] AFTERHRS-WH-CHG-2 [#2-DUAL] BEV-EQUIP [#2-DUAL] B…" at bounding box center [688, 347] width 454 height 34
select select "1"
click at [461, 330] on select "Choose a subtype... [#2-DUAL] AFTERHRS-WH-CHG-2 [#2-DUAL] BEV-EQUIP [#2-DUAL] B…" at bounding box center [688, 347] width 454 height 34
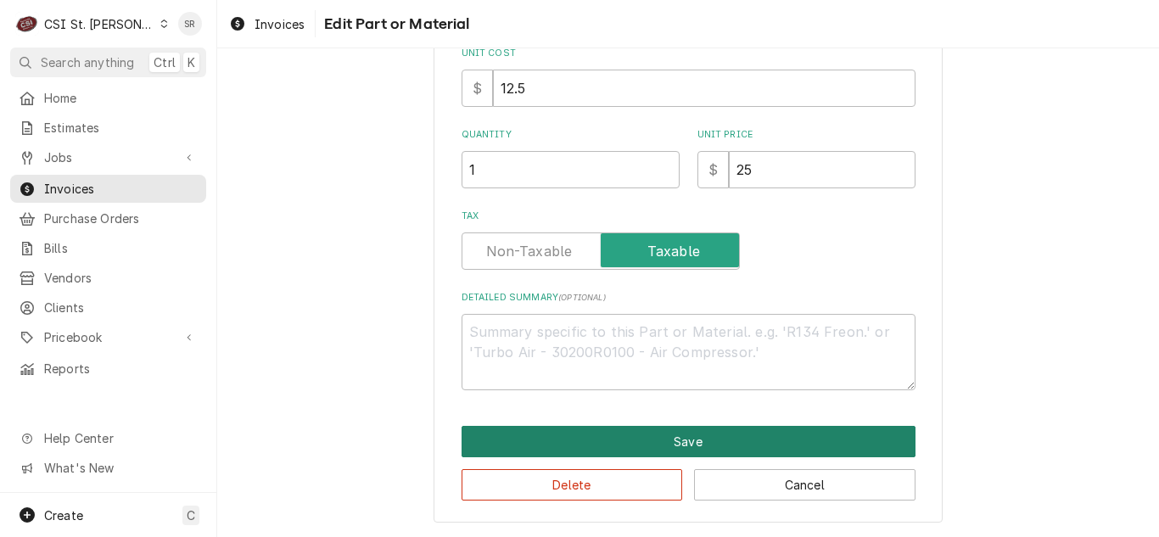
click at [647, 437] on button "Save" at bounding box center [688, 441] width 454 height 31
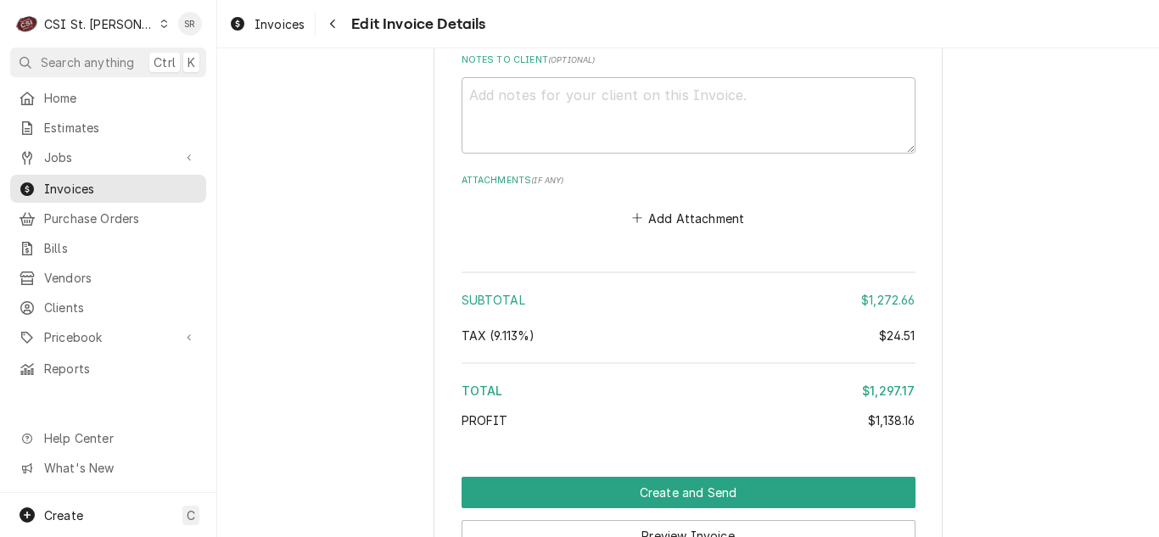
scroll to position [4138, 0]
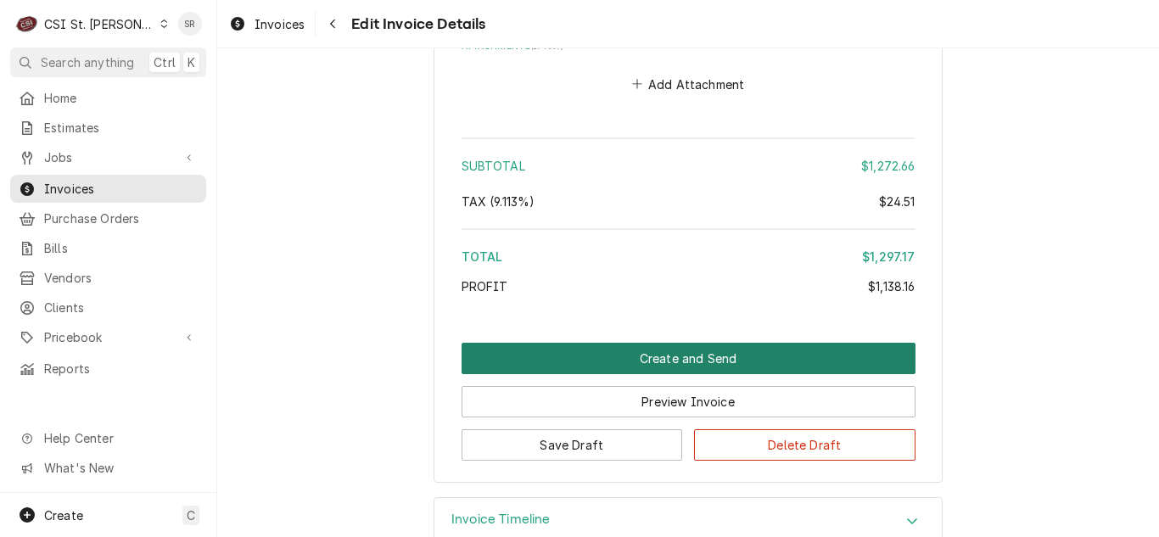
click at [711, 343] on button "Create and Send" at bounding box center [688, 358] width 454 height 31
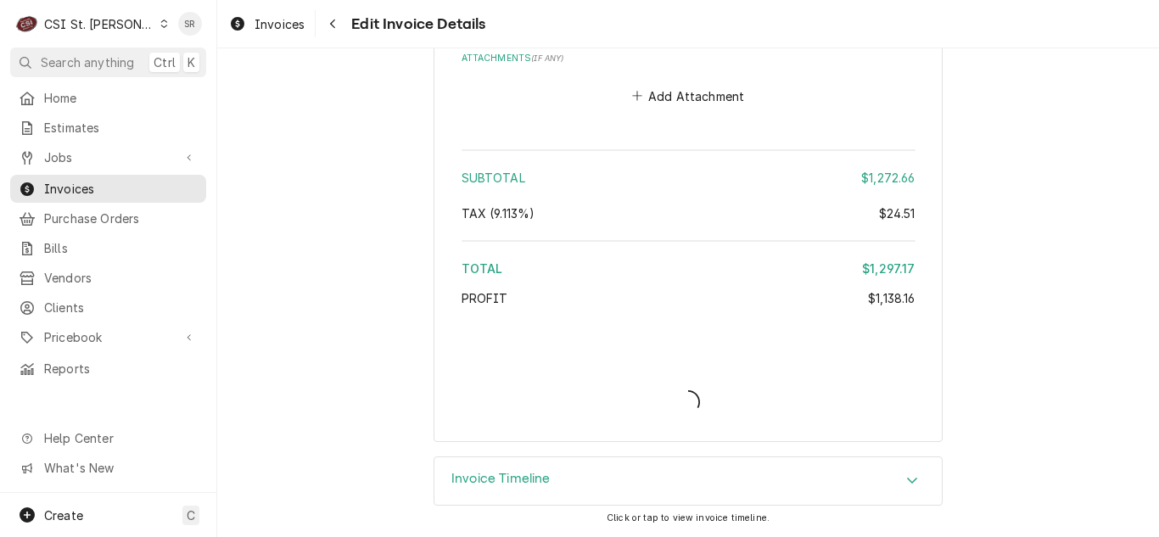
scroll to position [4085, 0]
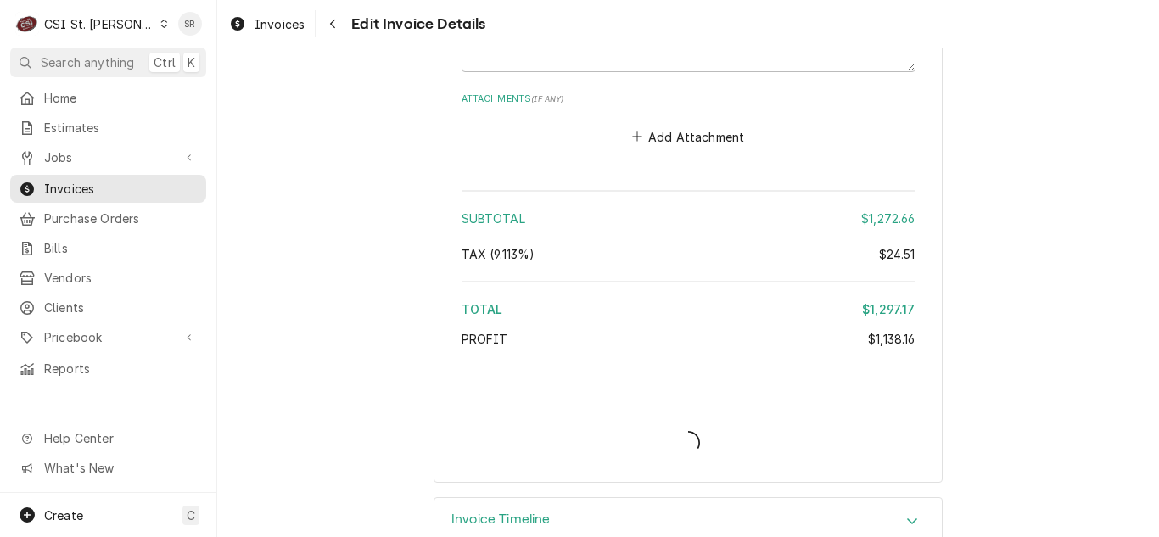
type textarea "x"
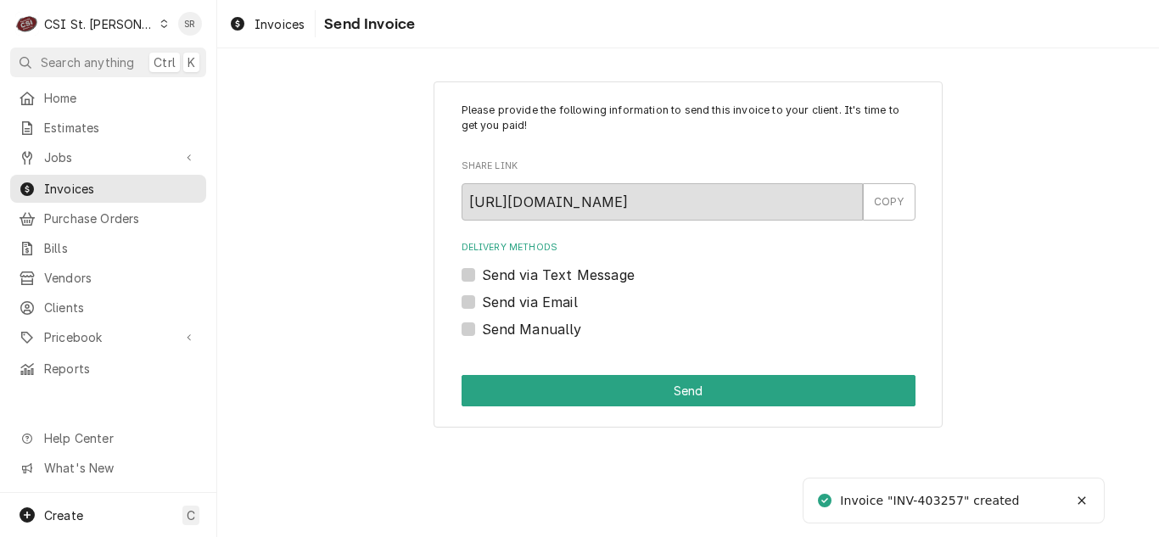
click at [534, 300] on label "Send via Email" at bounding box center [530, 302] width 96 height 20
click at [534, 300] on input "Send via Email" at bounding box center [709, 310] width 454 height 37
checkbox input "true"
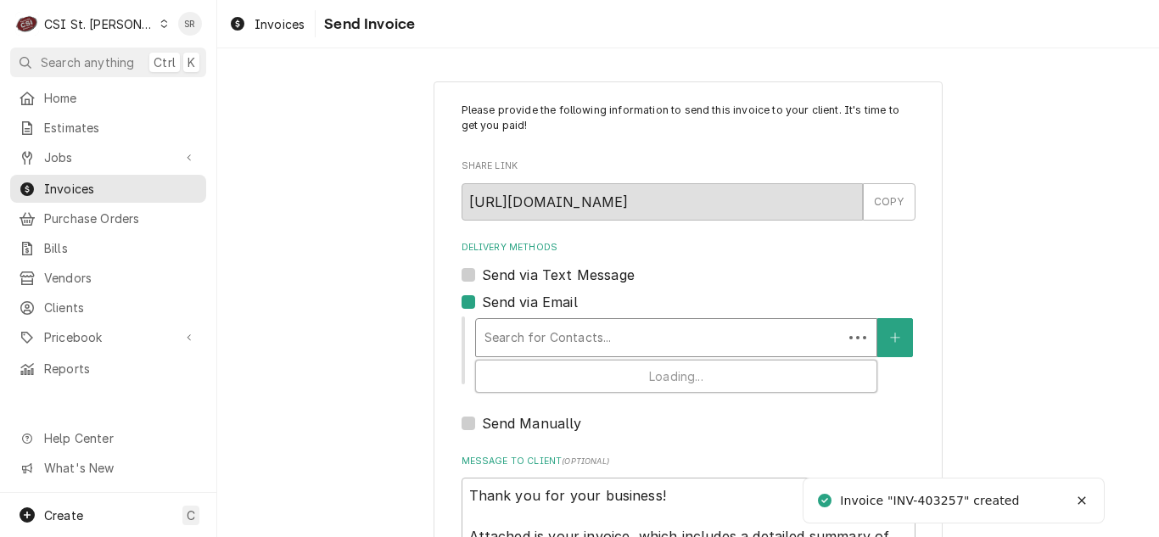
click at [548, 323] on div "Delivery Methods" at bounding box center [659, 337] width 350 height 31
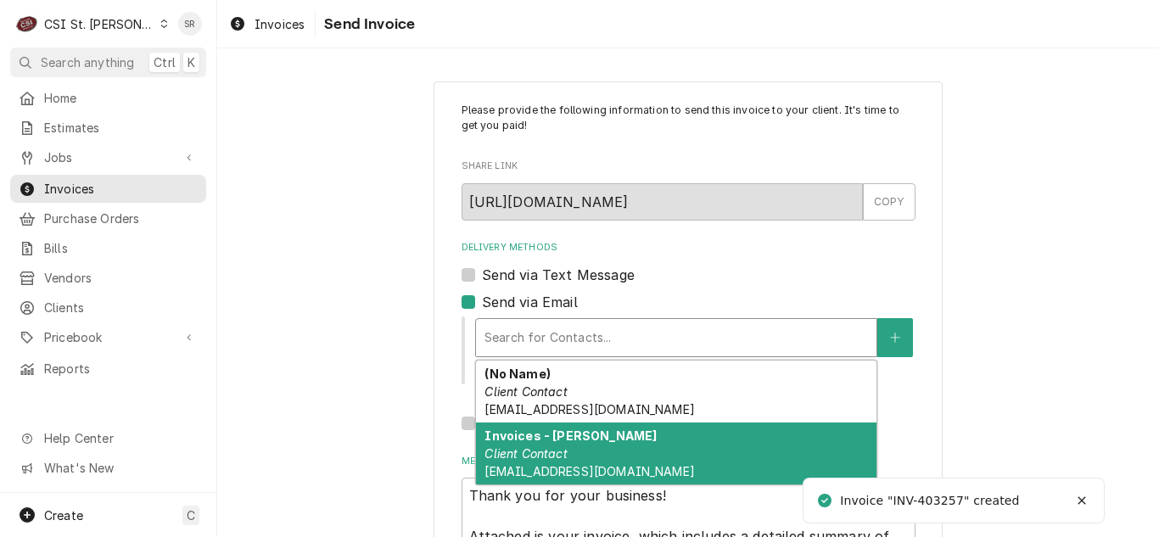
click at [557, 448] on em "Client Contact" at bounding box center [525, 453] width 82 height 14
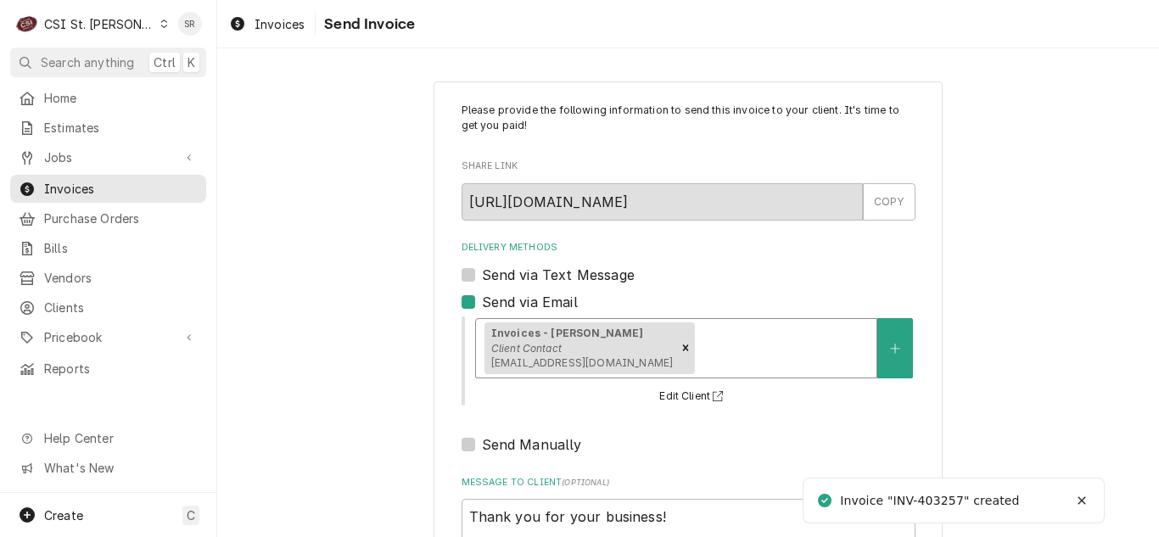
scroll to position [203, 0]
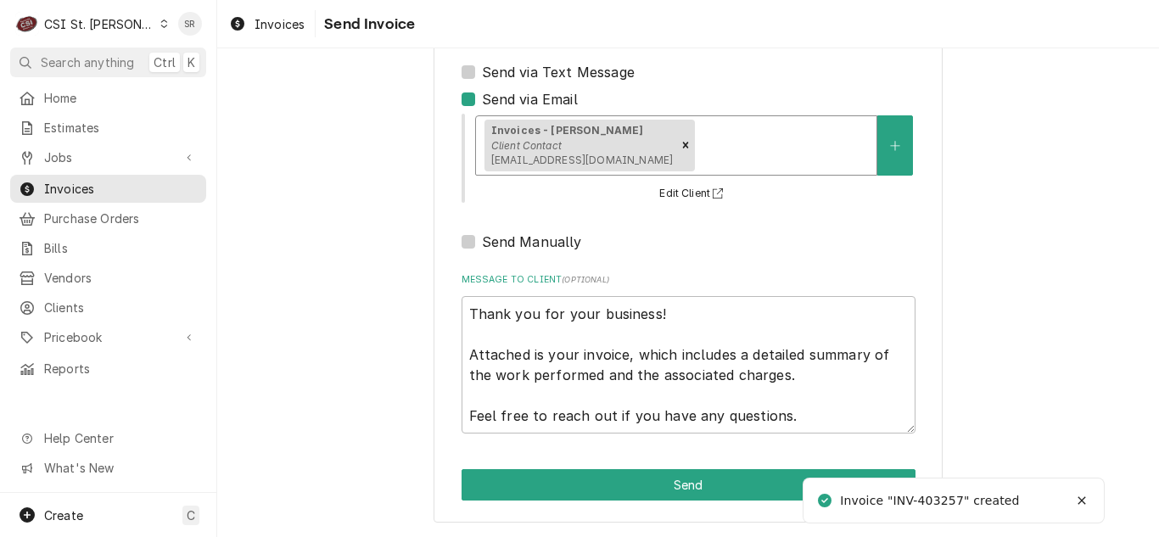
click at [656, 467] on div "Please provide the following information to send this invoice to your client. I…" at bounding box center [687, 201] width 509 height 644
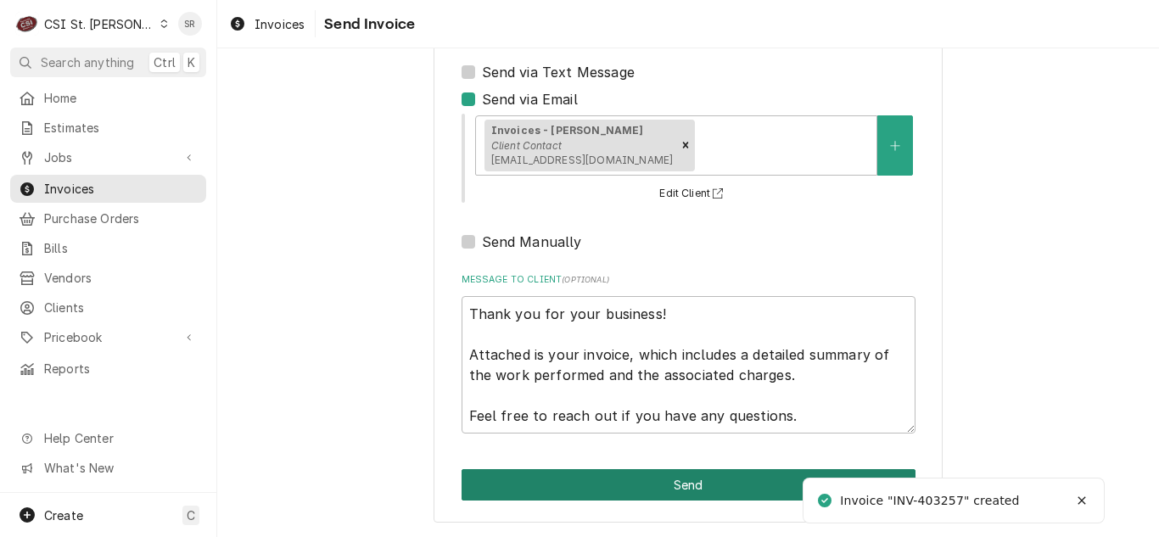
click at [661, 478] on button "Send" at bounding box center [688, 484] width 454 height 31
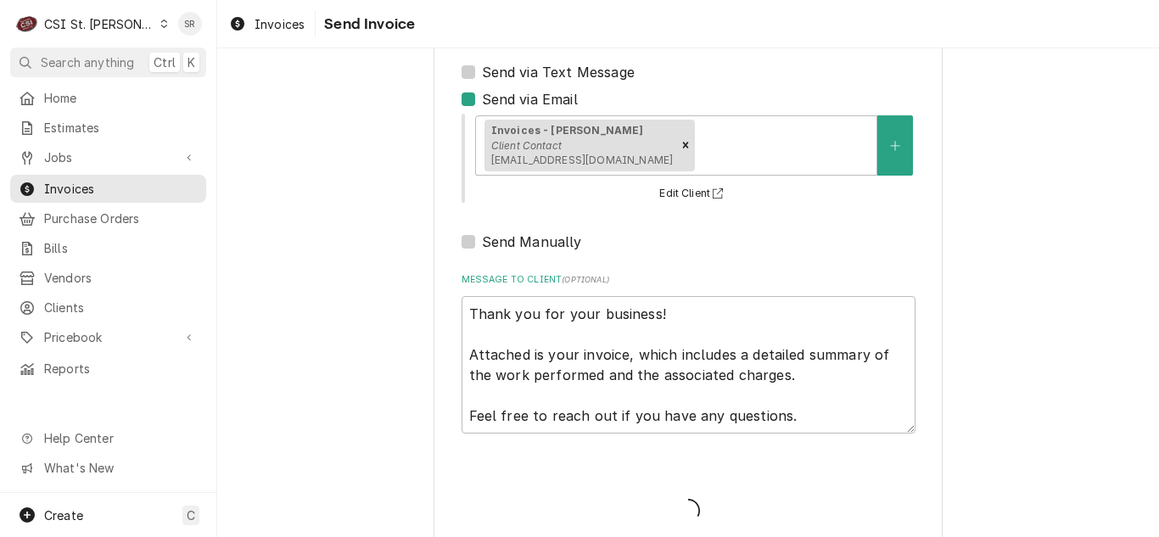
type textarea "x"
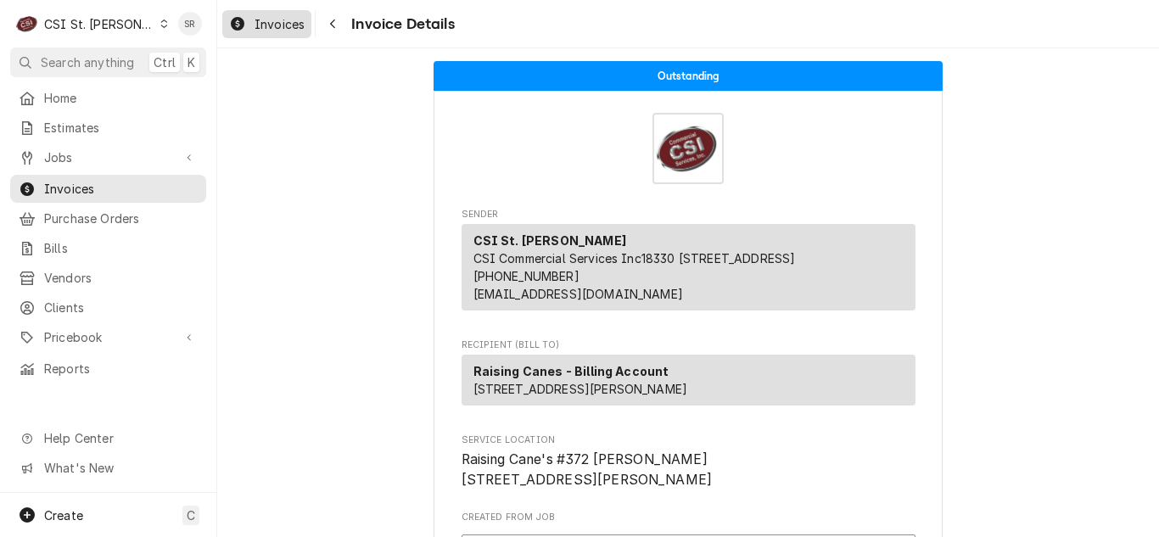
click at [243, 20] on icon "Dynamic Content Wrapper" at bounding box center [238, 24] width 14 height 14
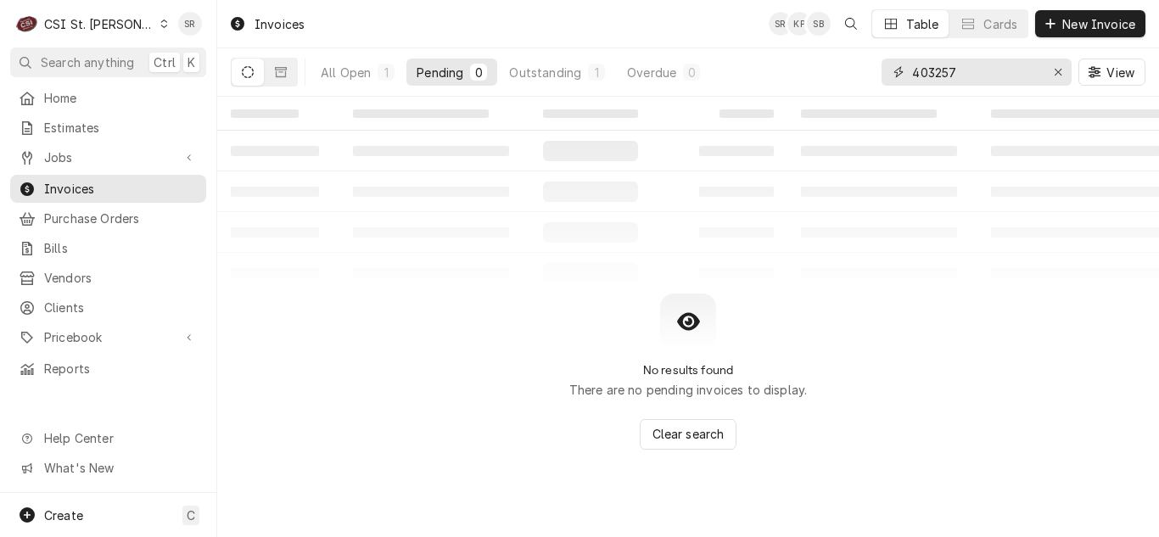
click at [978, 69] on input "403257" at bounding box center [975, 72] width 127 height 27
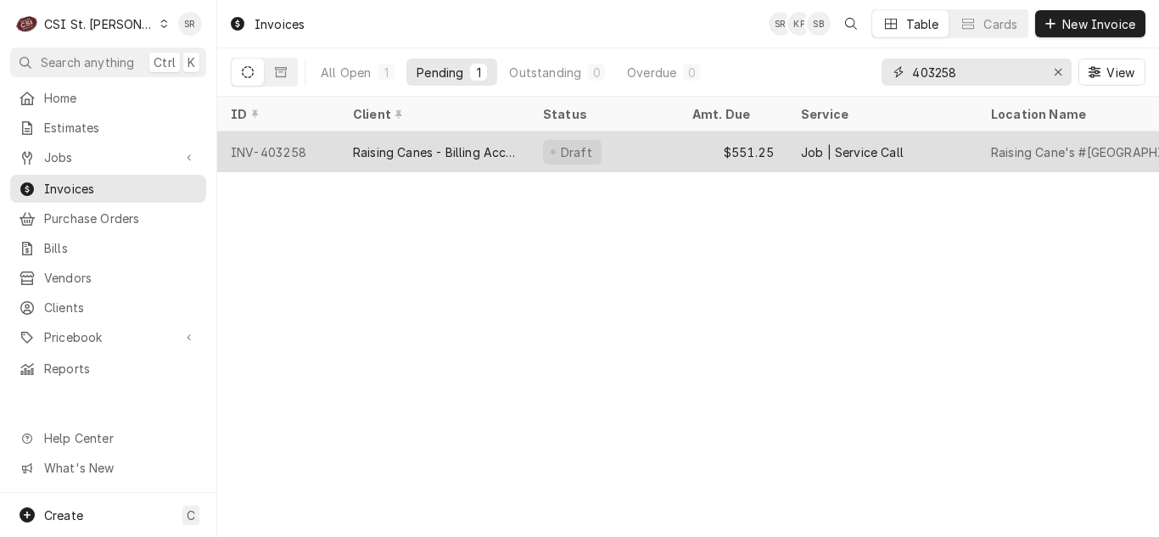
type input "403258"
click at [493, 165] on div "Raising Canes - Billing Account" at bounding box center [434, 151] width 190 height 41
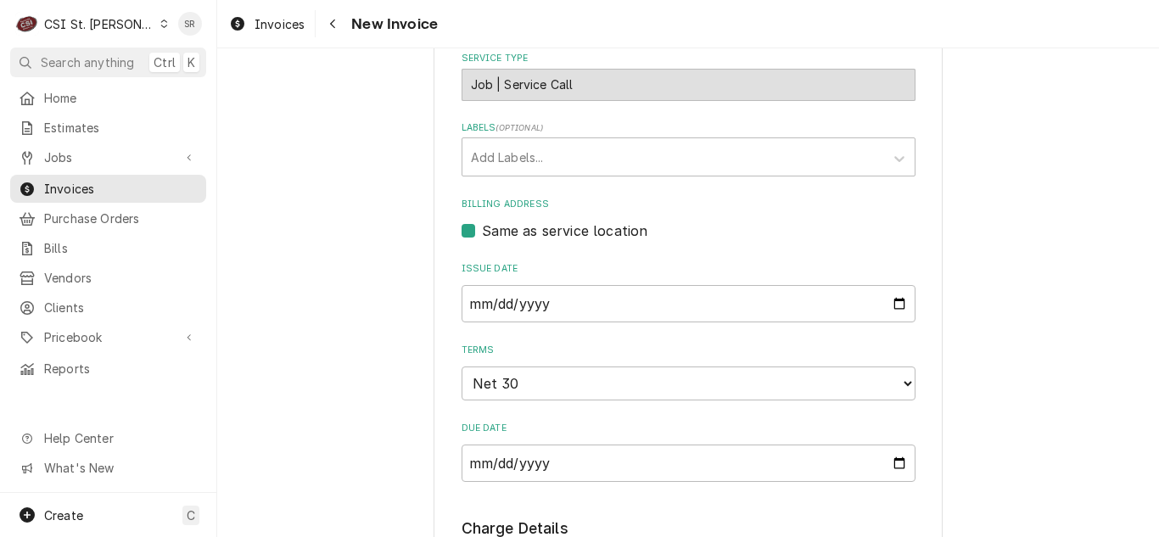
scroll to position [933, 0]
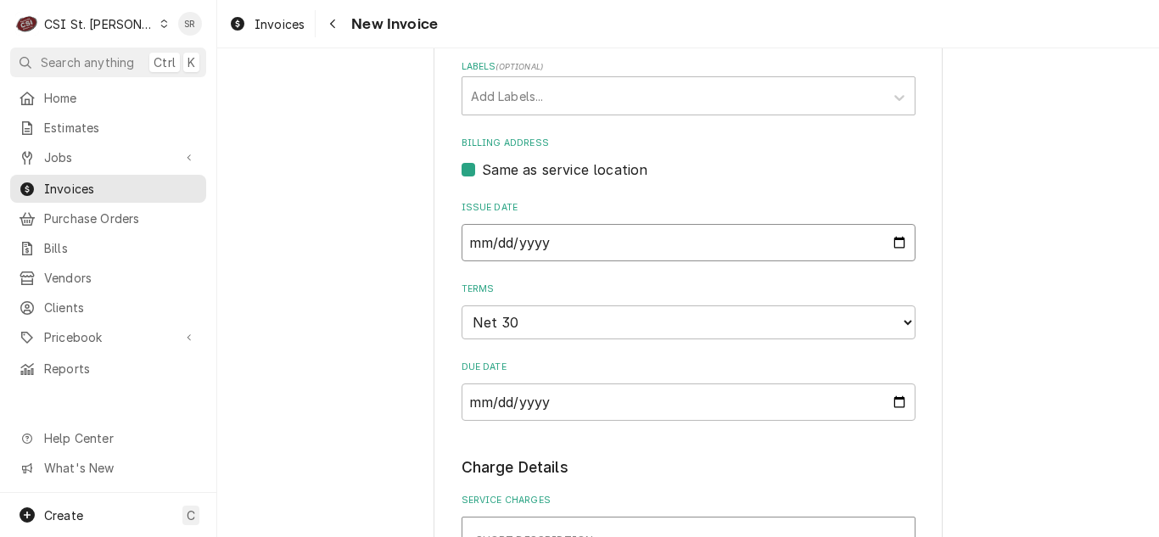
click at [899, 224] on input "[DATE]" at bounding box center [688, 242] width 454 height 37
type input "[DATE]"
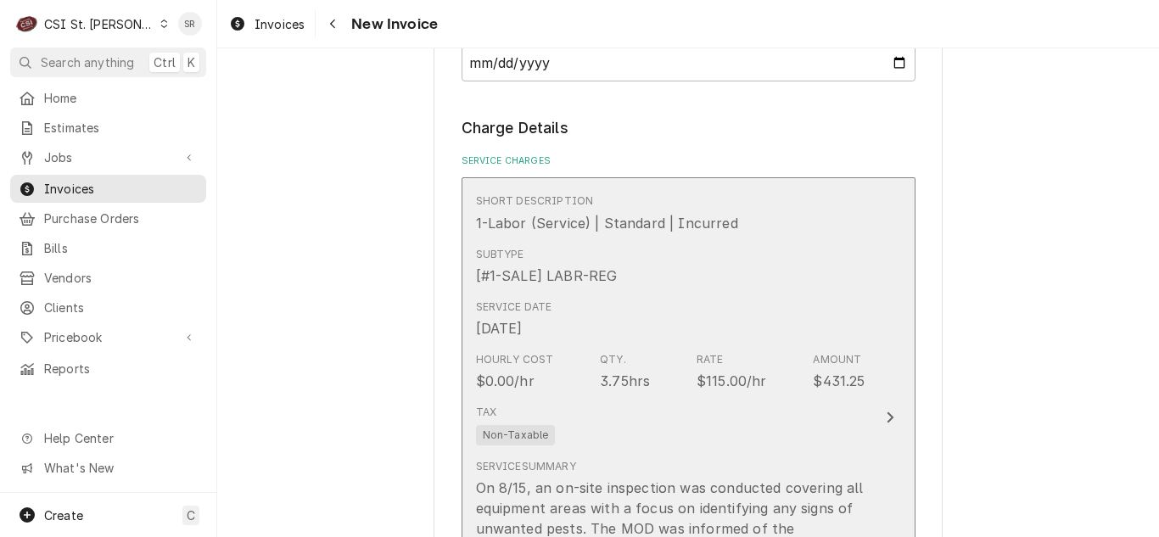
scroll to position [1527, 0]
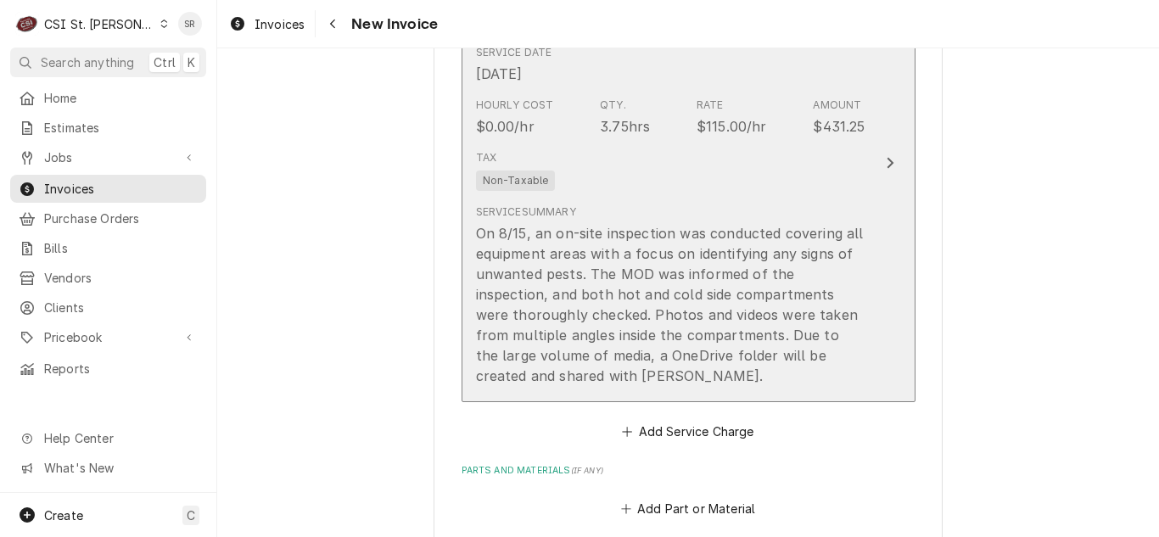
click at [759, 287] on div "On 8/15, an on-site inspection was conducted covering all equipment areas with …" at bounding box center [670, 304] width 389 height 163
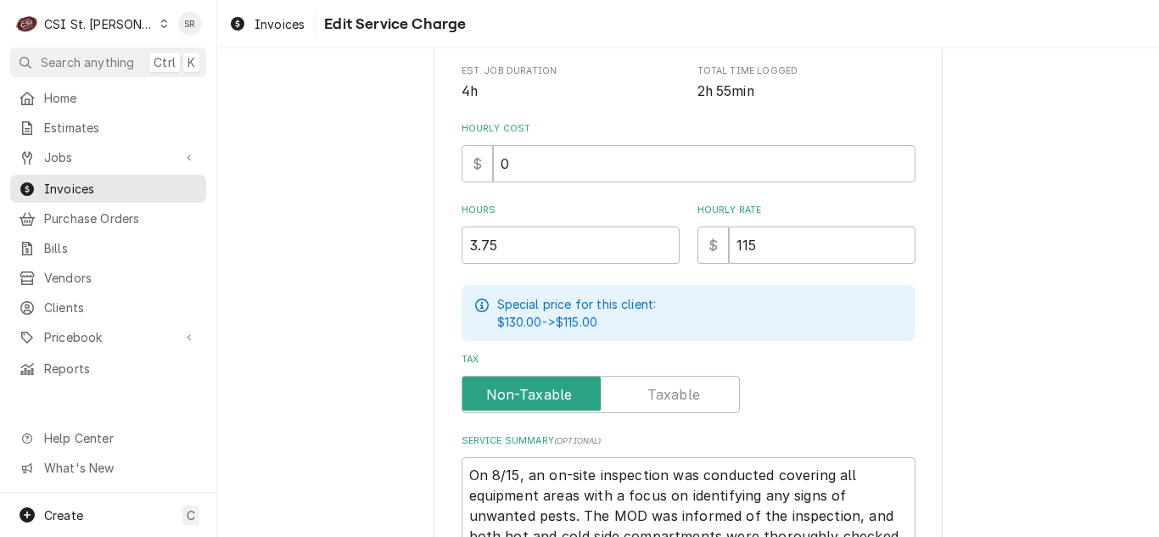
scroll to position [609, 0]
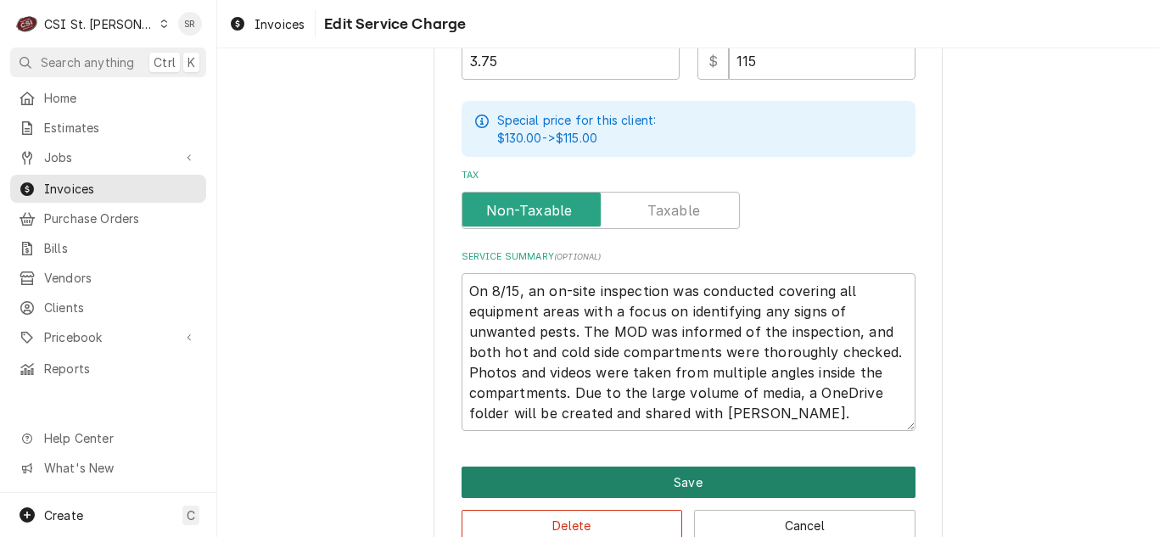
click at [678, 483] on button "Save" at bounding box center [688, 482] width 454 height 31
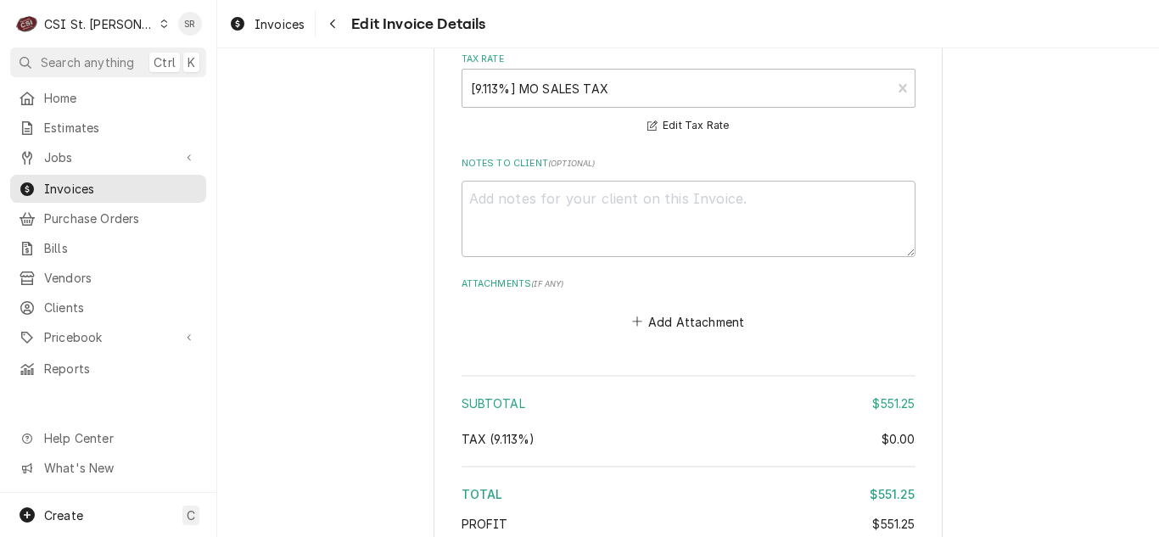
scroll to position [2577, 0]
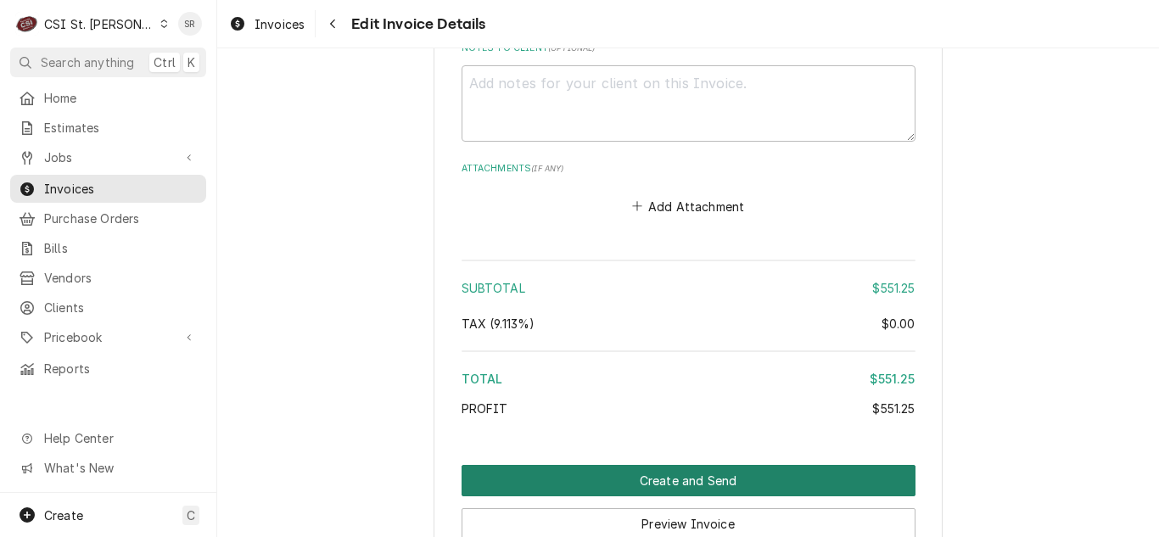
click at [712, 465] on button "Create and Send" at bounding box center [688, 480] width 454 height 31
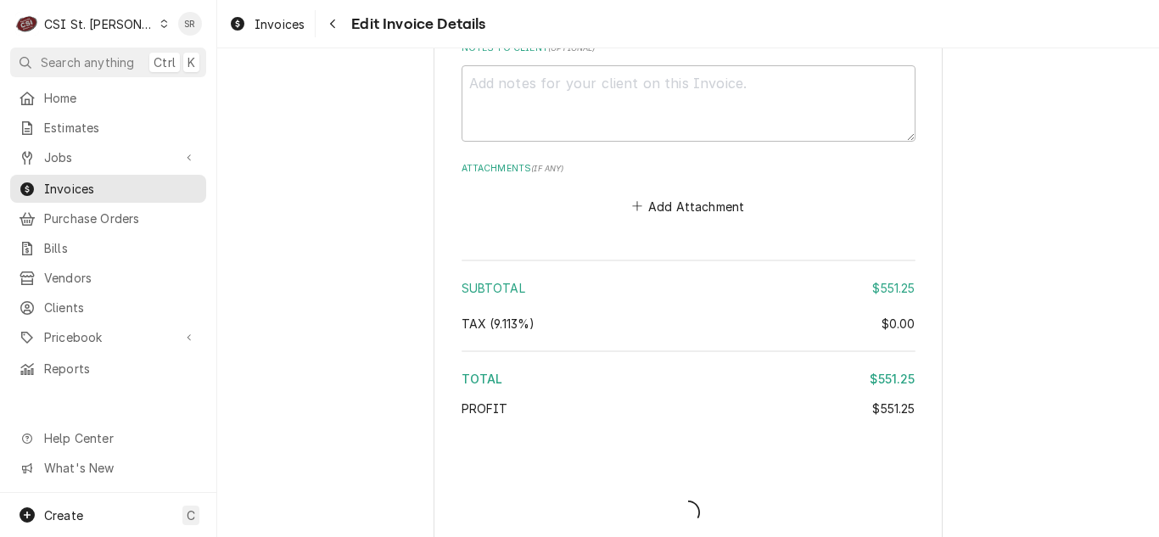
type textarea "x"
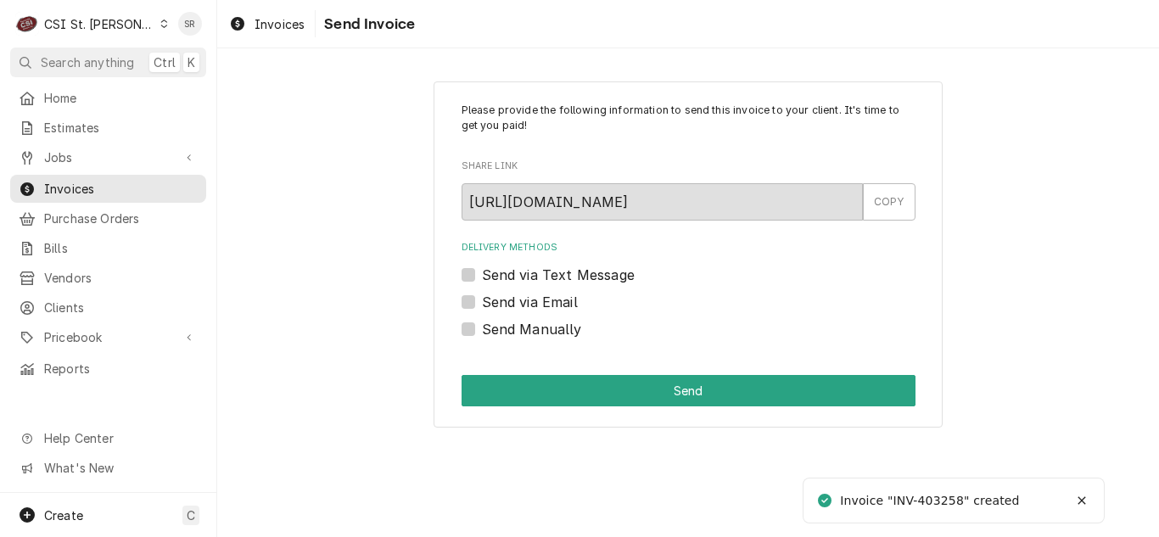
click at [497, 295] on label "Send via Email" at bounding box center [530, 302] width 96 height 20
click at [497, 295] on input "Send via Email" at bounding box center [709, 310] width 454 height 37
checkbox input "true"
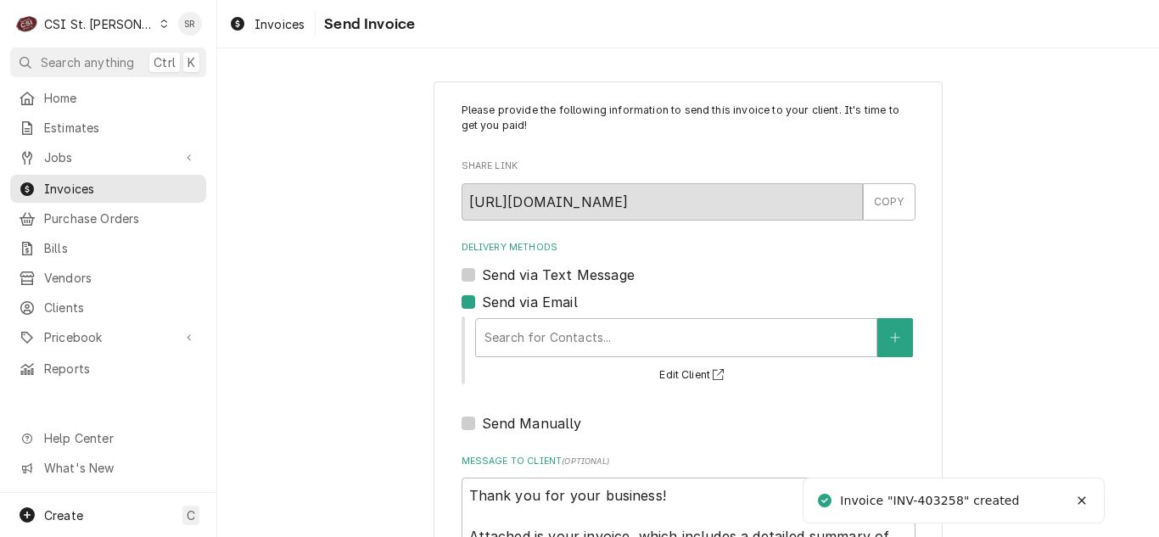
click at [564, 332] on div "Delivery Methods" at bounding box center [675, 337] width 383 height 31
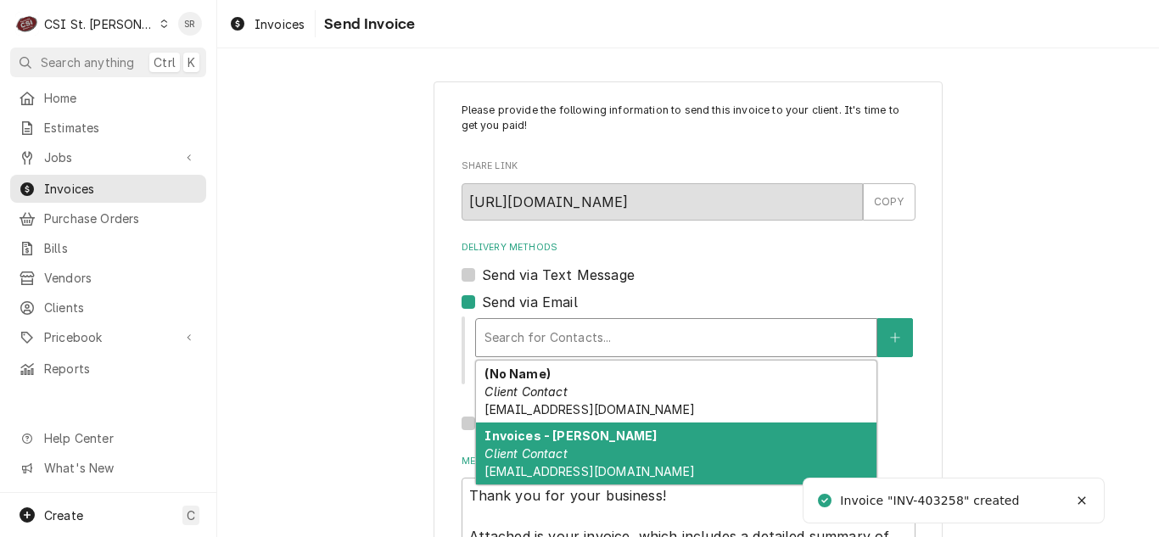
click at [571, 434] on strong "Invoices - Kelsey" at bounding box center [570, 435] width 172 height 14
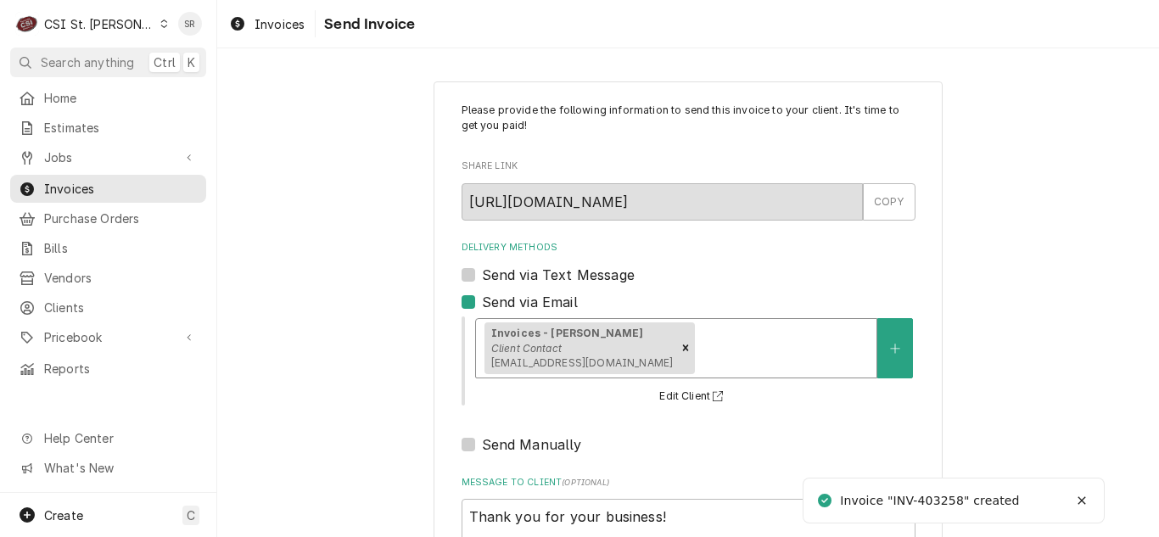
scroll to position [203, 0]
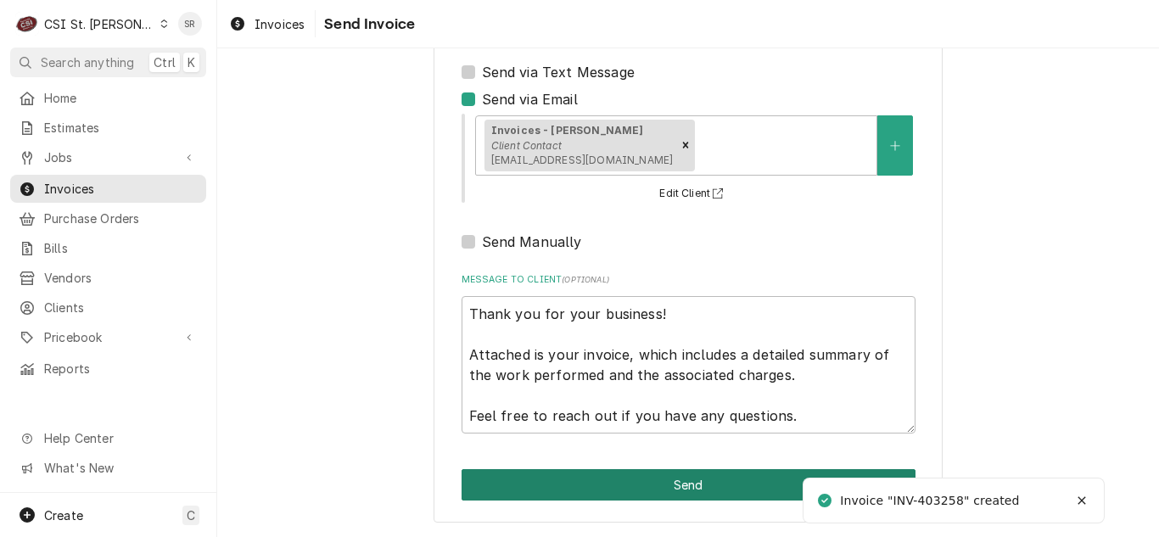
click at [705, 487] on button "Send" at bounding box center [688, 484] width 454 height 31
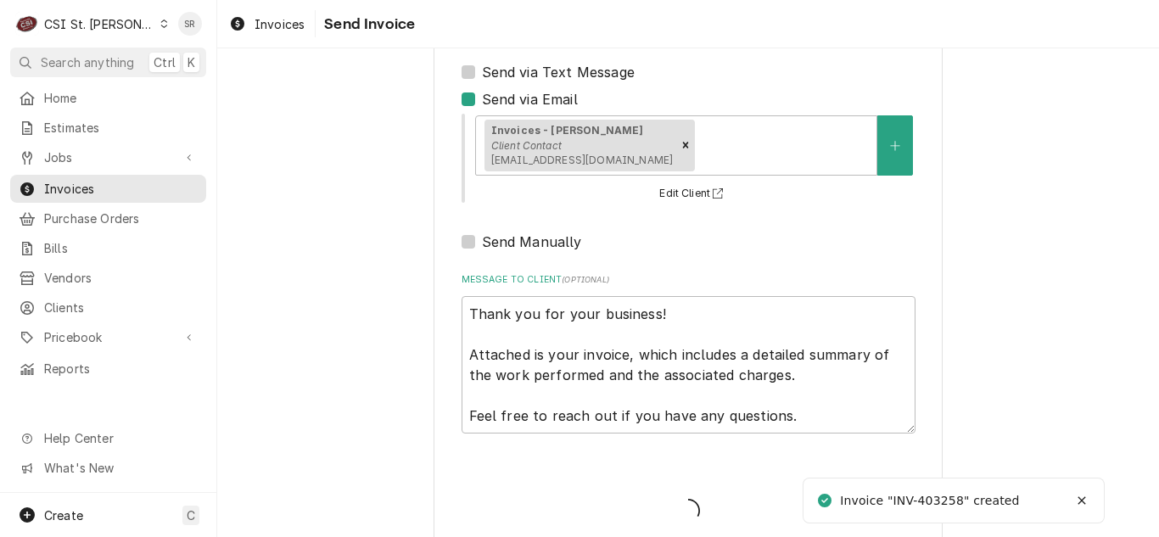
type textarea "x"
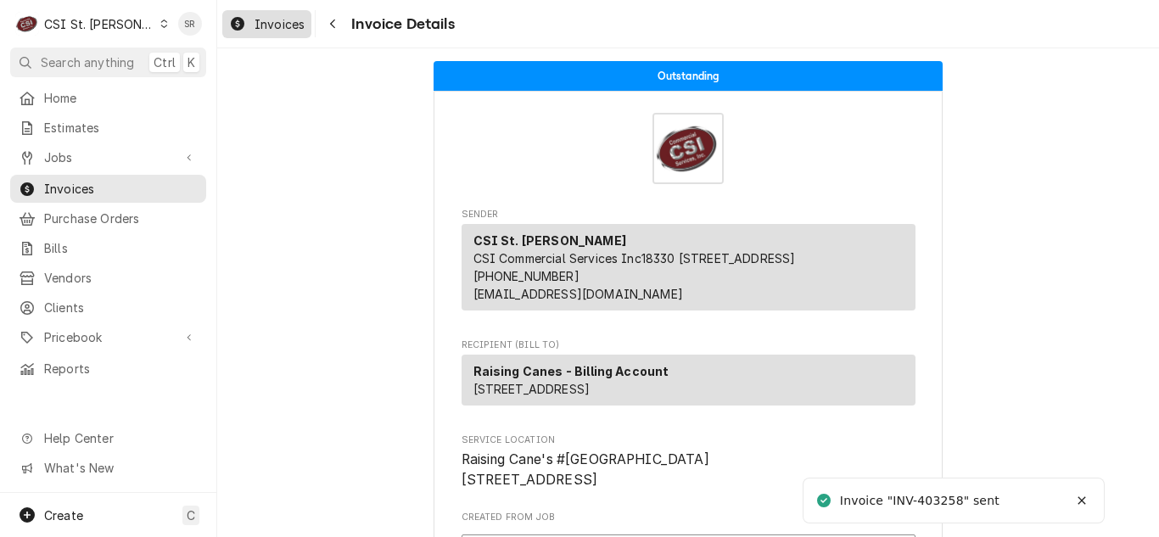
click at [277, 25] on span "Invoices" at bounding box center [279, 24] width 50 height 18
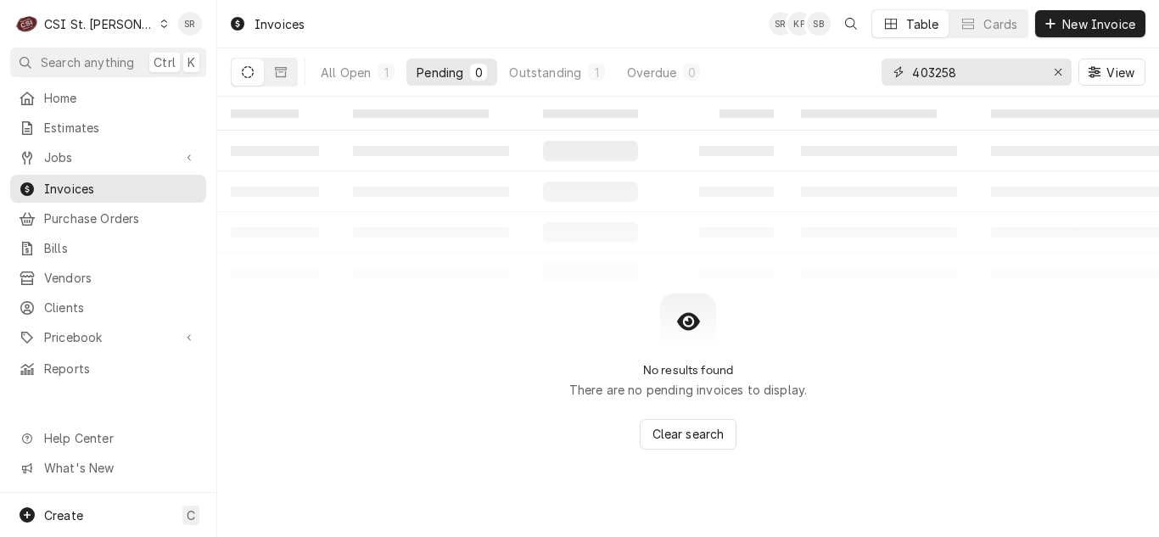
click at [970, 77] on input "403258" at bounding box center [975, 72] width 127 height 27
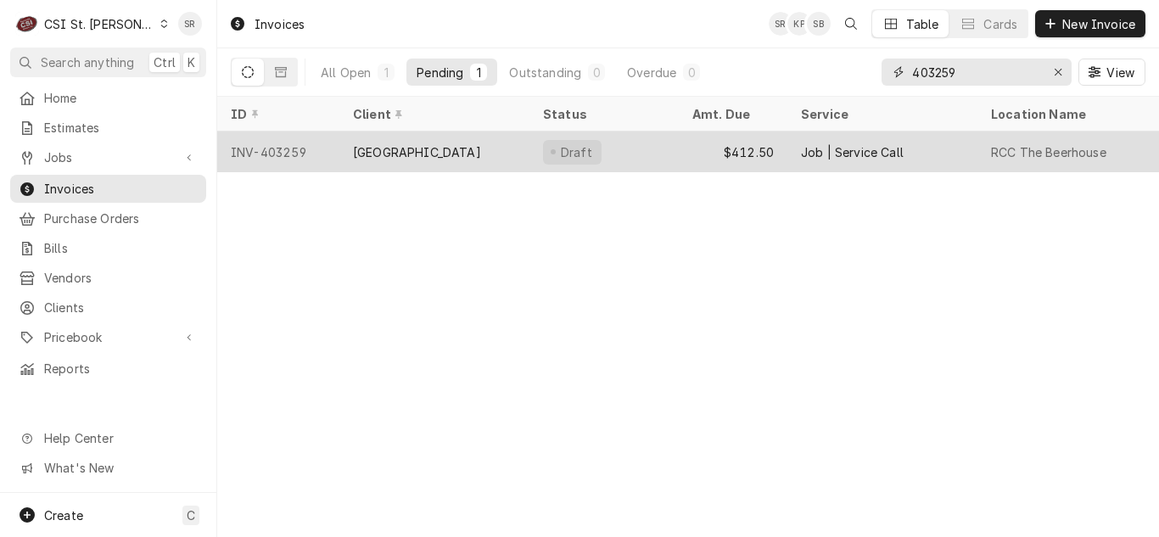
type input "403259"
click at [469, 148] on div "River City Casino" at bounding box center [434, 151] width 190 height 41
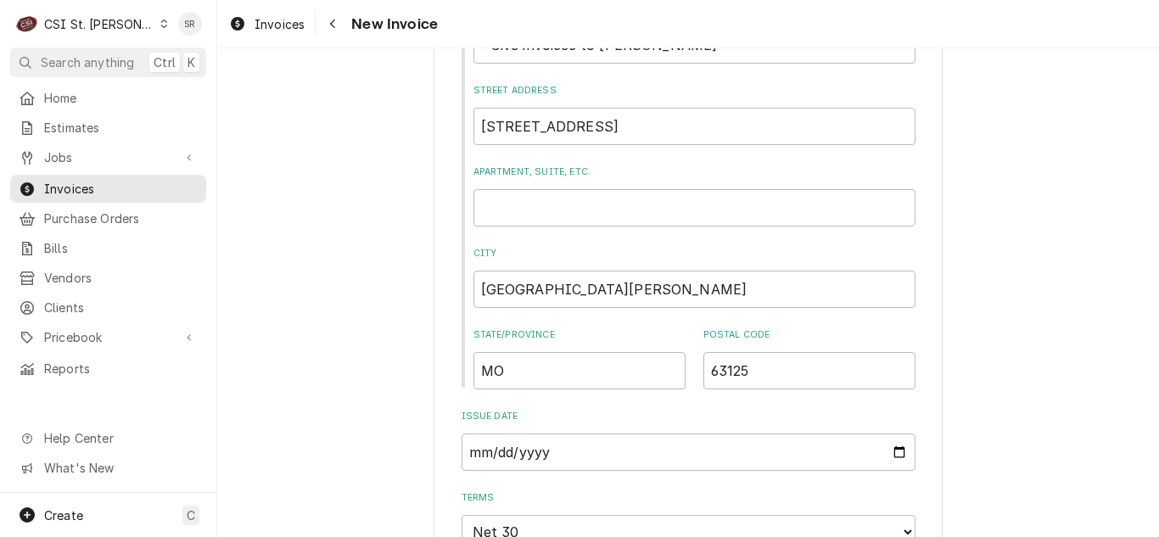
scroll to position [1018, 0]
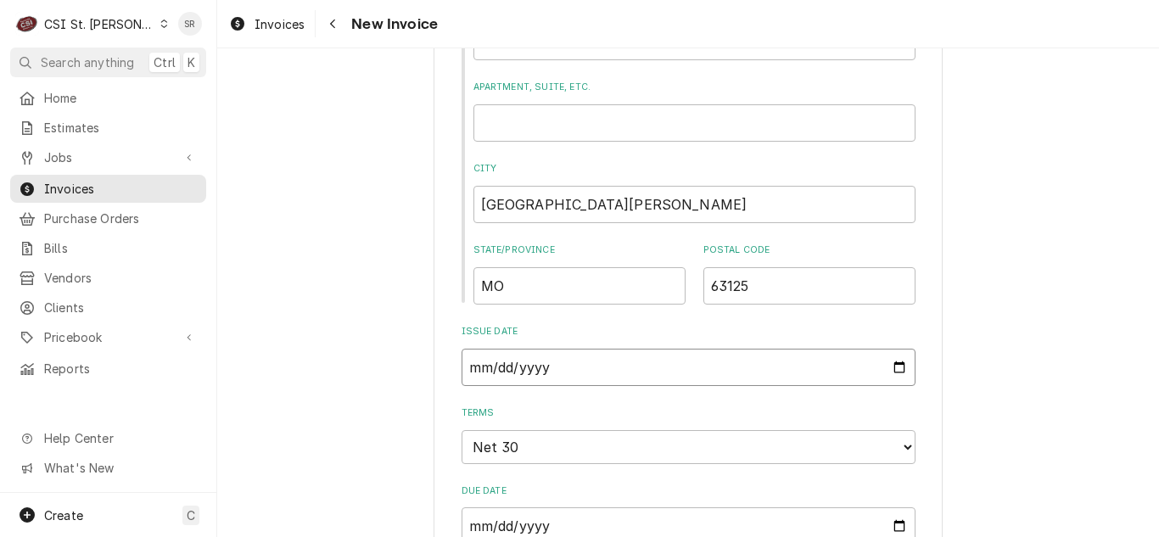
drag, startPoint x: 888, startPoint y: 361, endPoint x: 874, endPoint y: 367, distance: 15.9
click at [888, 361] on input "2025-08-18" at bounding box center [688, 367] width 454 height 37
type input "2025-08-31"
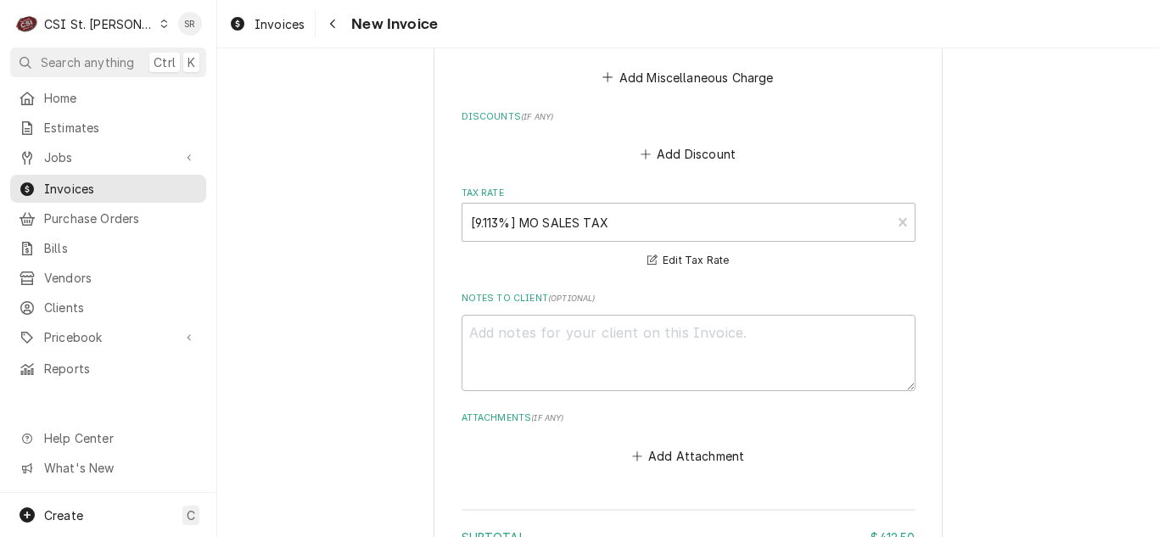
scroll to position [2799, 0]
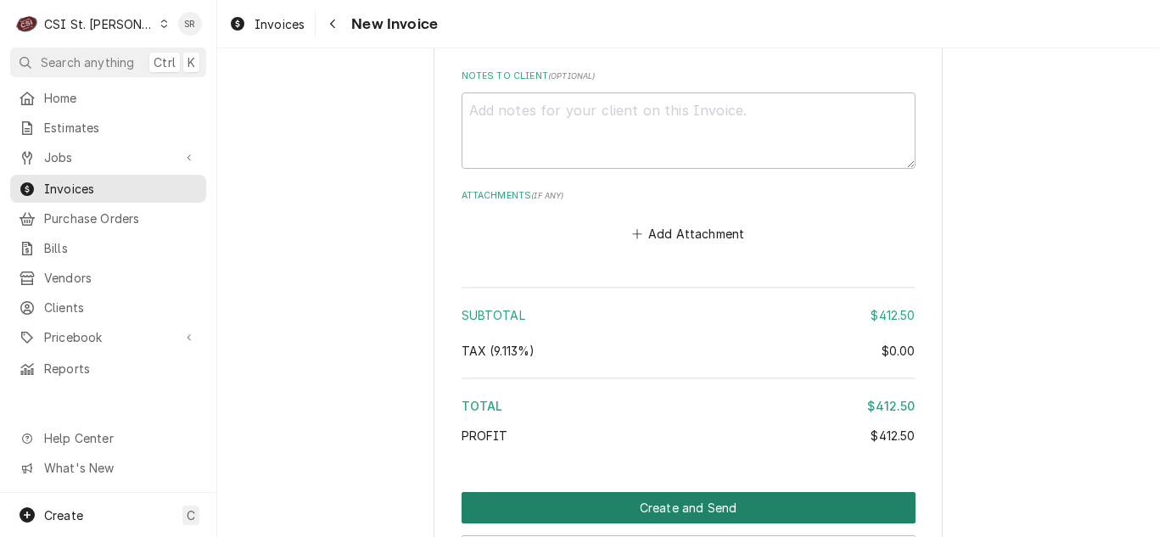
click at [682, 492] on button "Create and Send" at bounding box center [688, 507] width 454 height 31
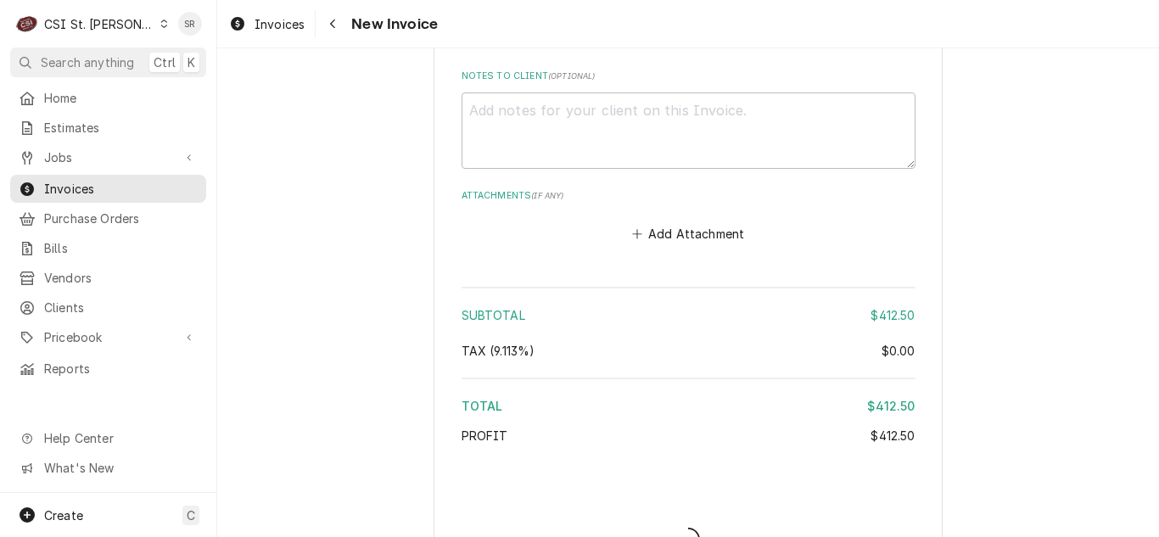
type textarea "x"
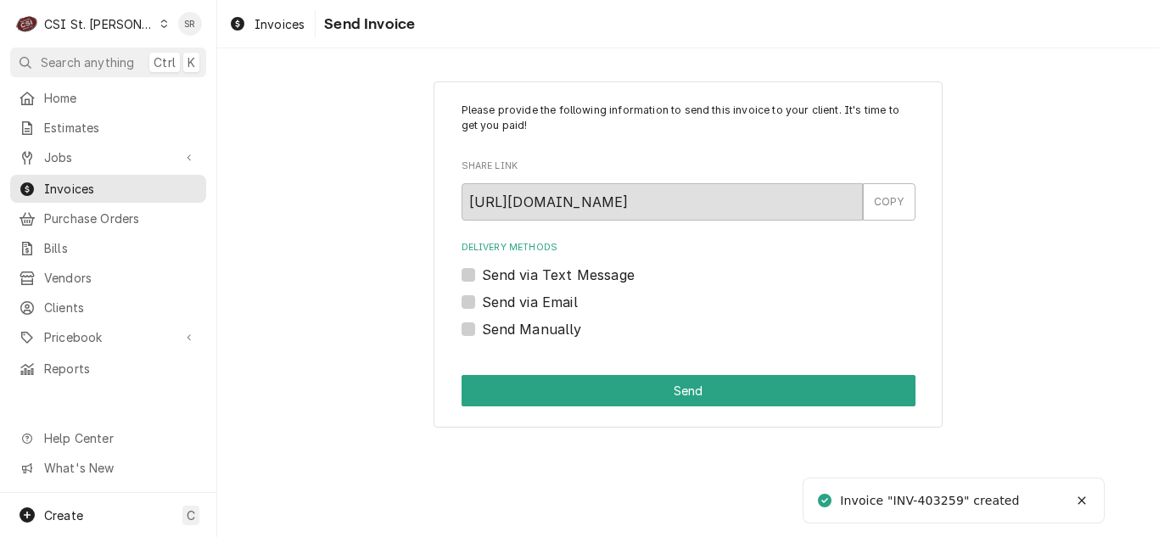
drag, startPoint x: 516, startPoint y: 295, endPoint x: 538, endPoint y: 308, distance: 25.5
click at [516, 295] on label "Send via Email" at bounding box center [530, 302] width 96 height 20
click at [516, 295] on input "Send via Email" at bounding box center [709, 310] width 454 height 37
checkbox input "true"
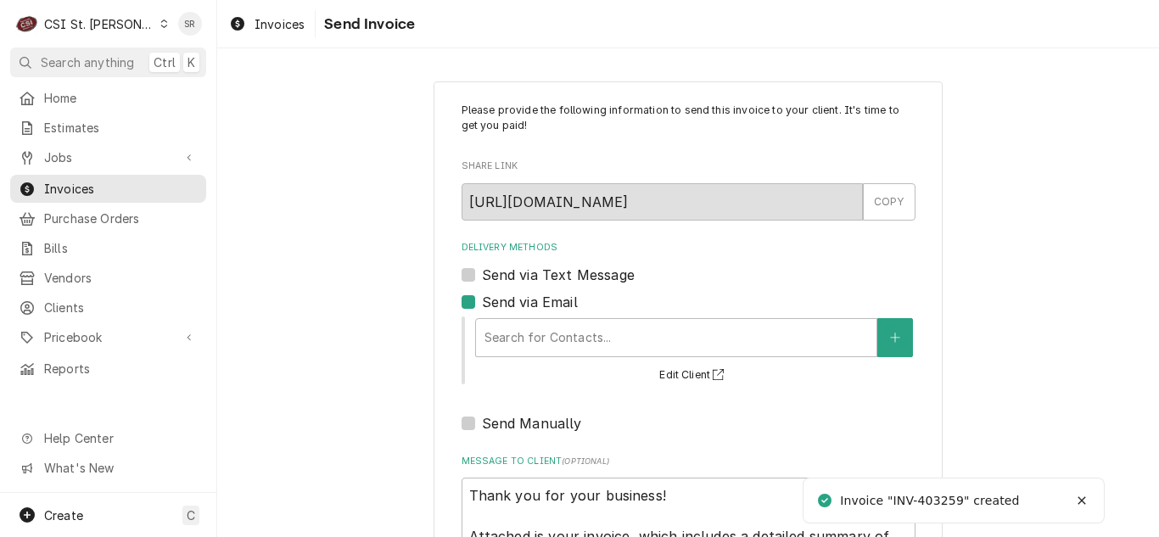
click at [569, 324] on div "Delivery Methods" at bounding box center [675, 337] width 383 height 31
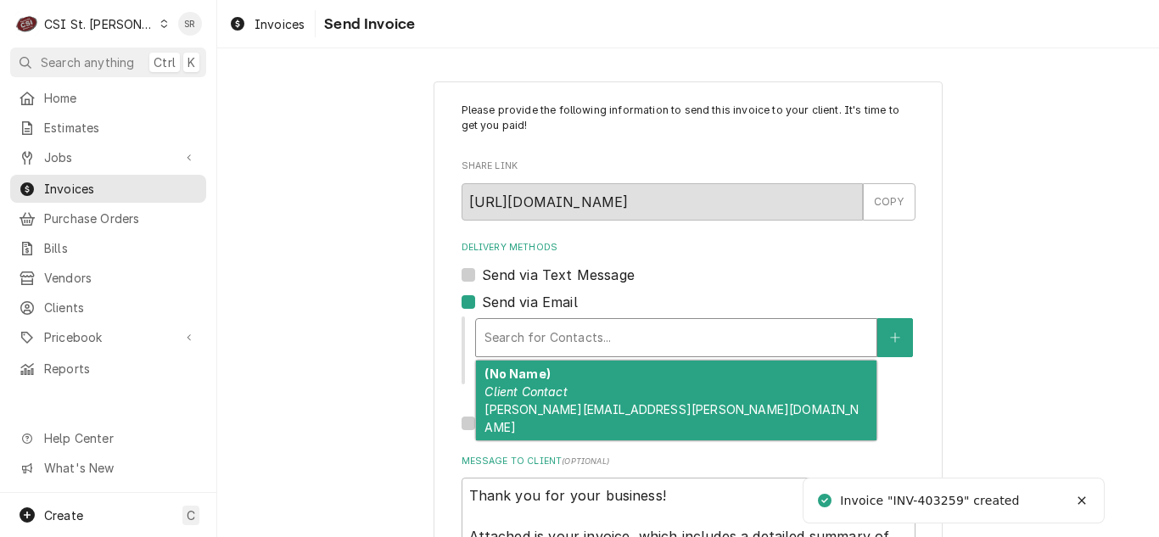
click at [582, 396] on div "(No Name) Client Contact vicky.stuesse@csi1.com" at bounding box center [676, 401] width 400 height 80
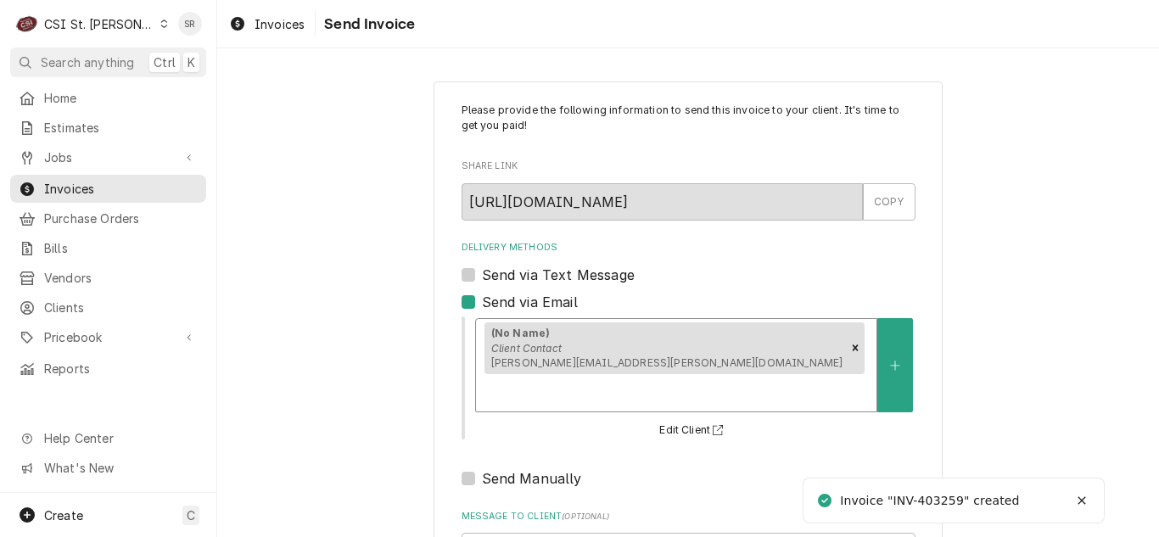
scroll to position [203, 0]
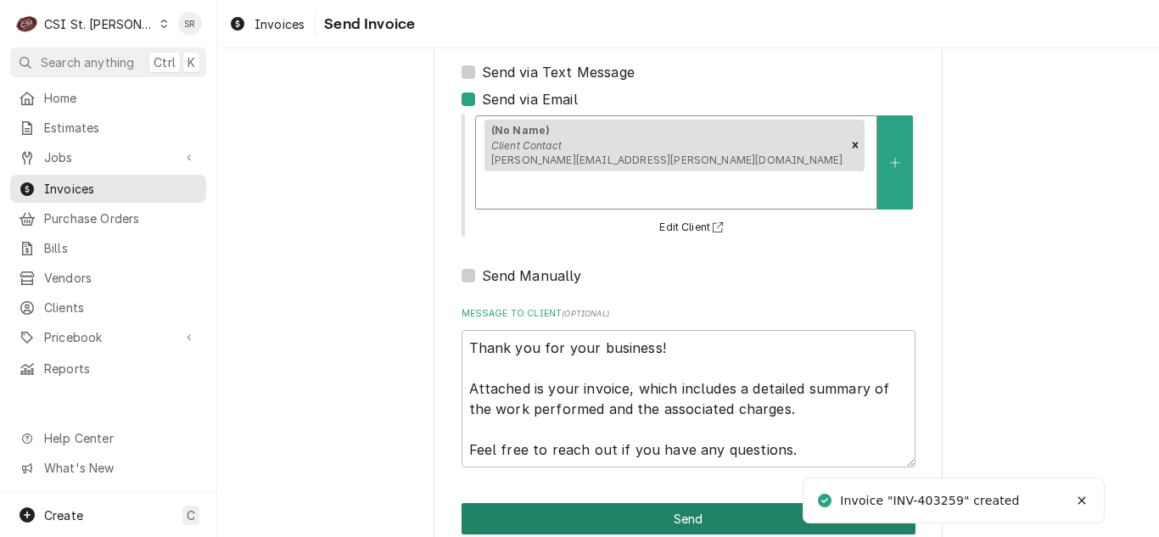
click at [677, 503] on button "Send" at bounding box center [688, 518] width 454 height 31
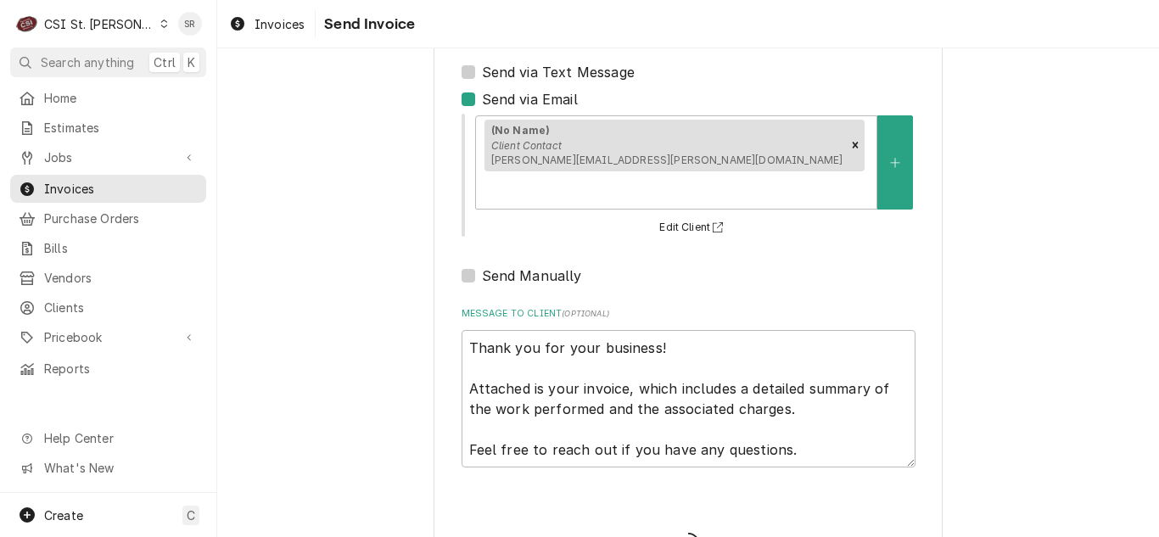
type textarea "x"
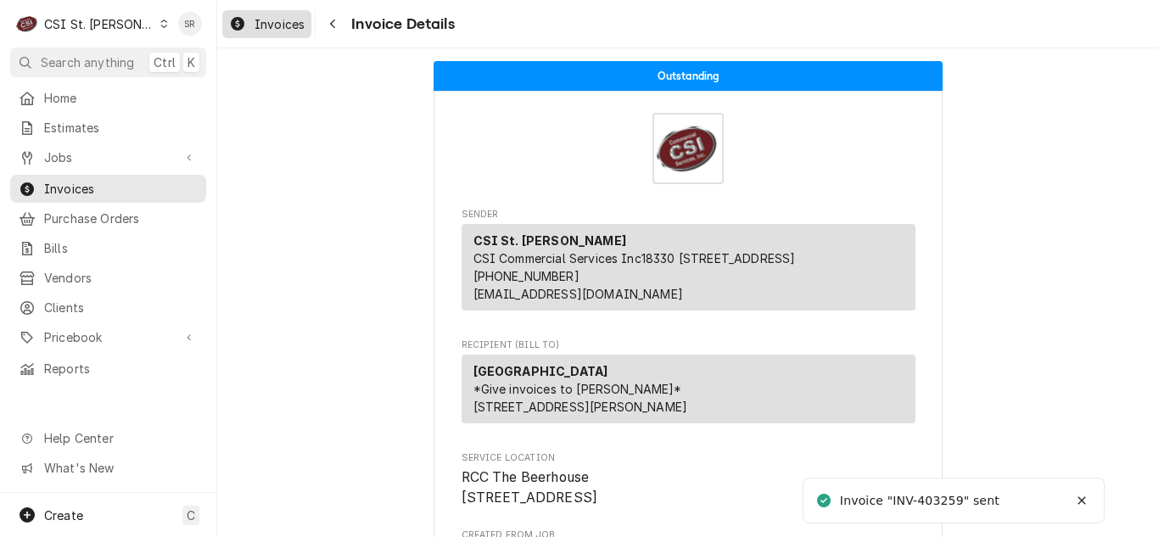
click at [279, 31] on span "Invoices" at bounding box center [279, 24] width 50 height 18
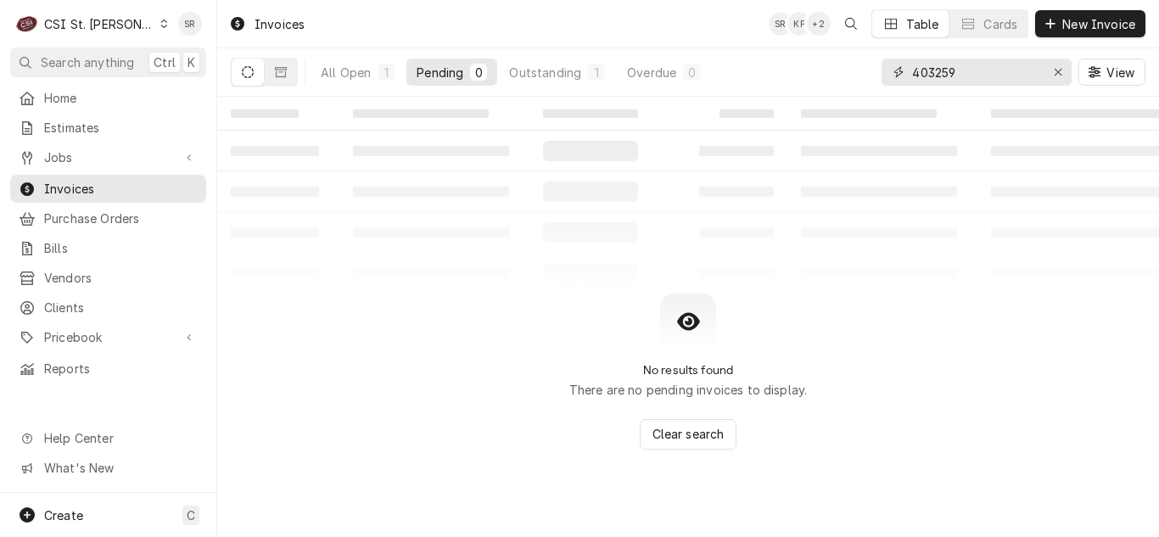
drag, startPoint x: 957, startPoint y: 80, endPoint x: 874, endPoint y: 67, distance: 84.1
click at [874, 67] on div "All Open 1 Pending 0 Outstanding 1 Overdue 0 403259 View" at bounding box center [688, 72] width 914 height 48
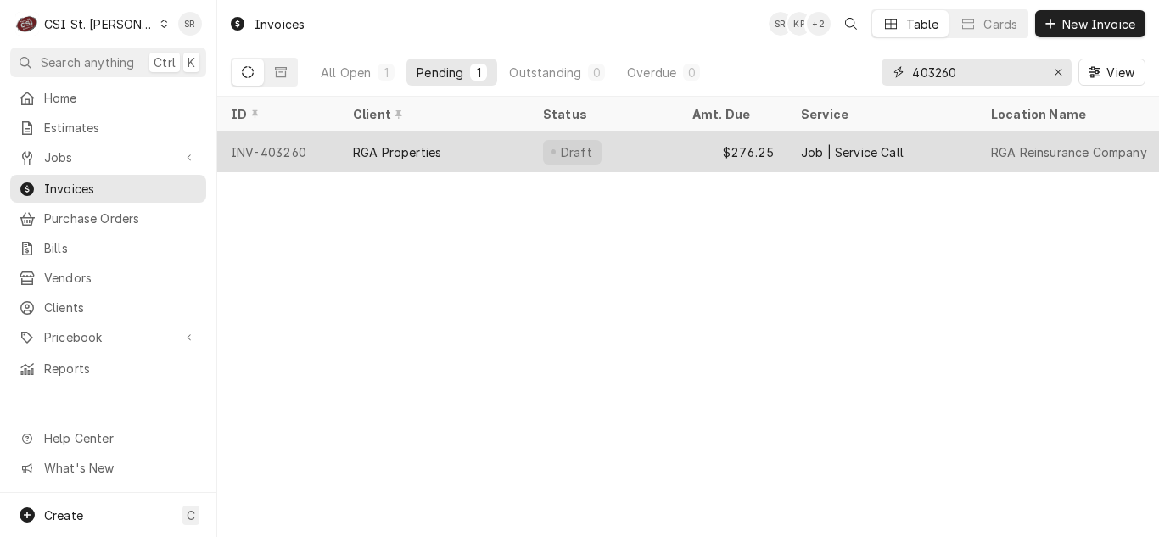
type input "403260"
click at [448, 151] on div "RGA Properties" at bounding box center [434, 151] width 190 height 41
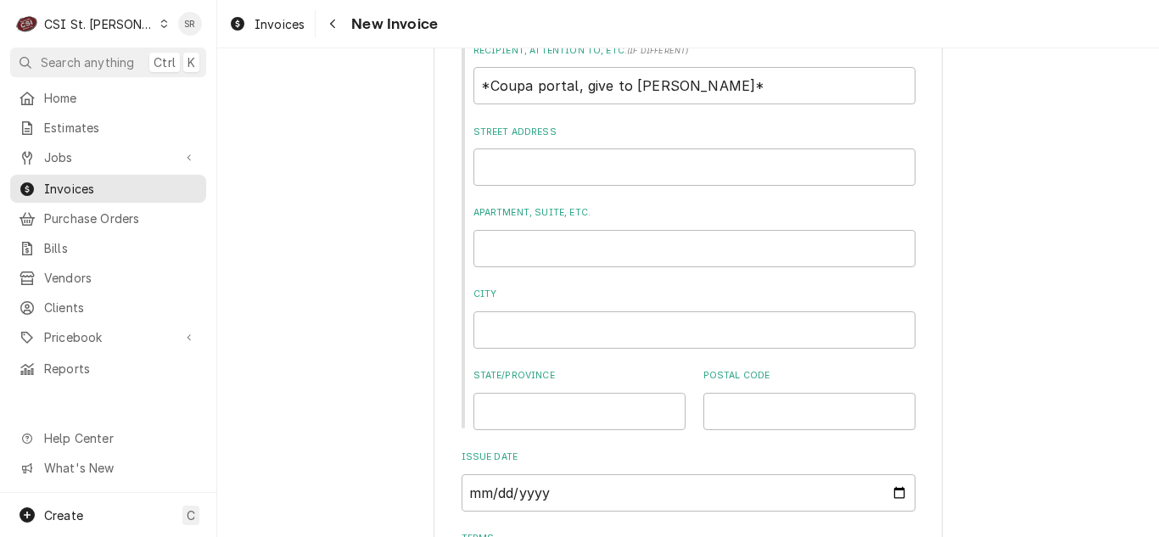
scroll to position [1272, 0]
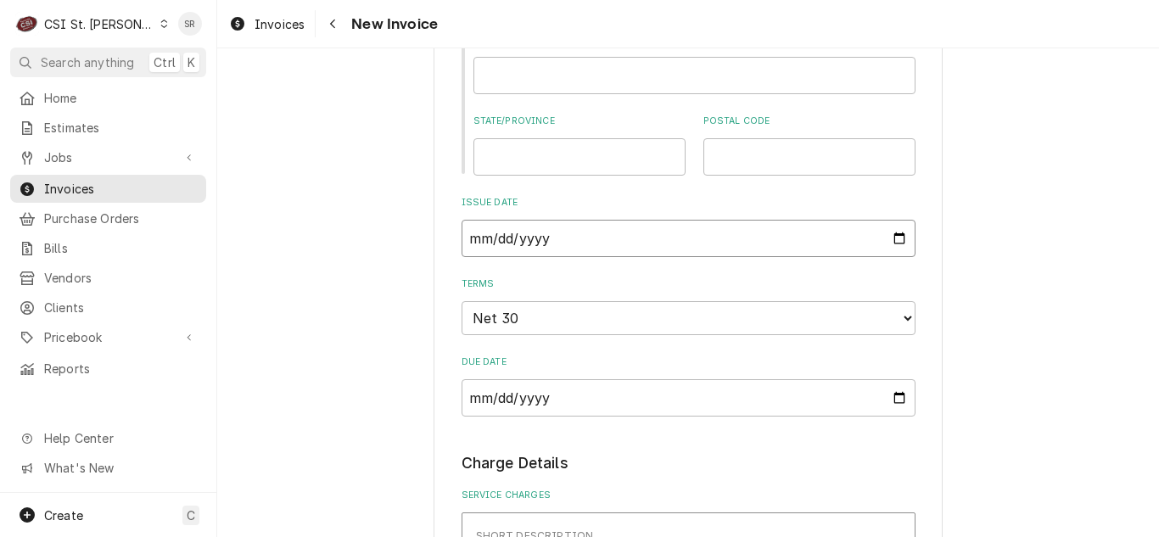
click at [895, 220] on input "2025-08-18" at bounding box center [688, 238] width 454 height 37
type textarea "x"
type input "2025-08-31"
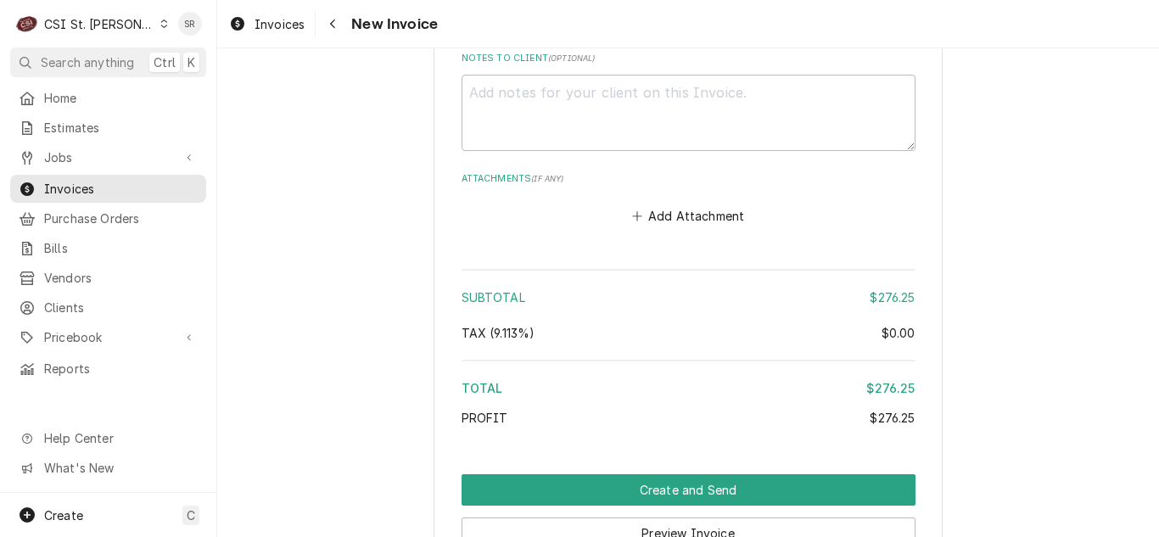
scroll to position [2884, 0]
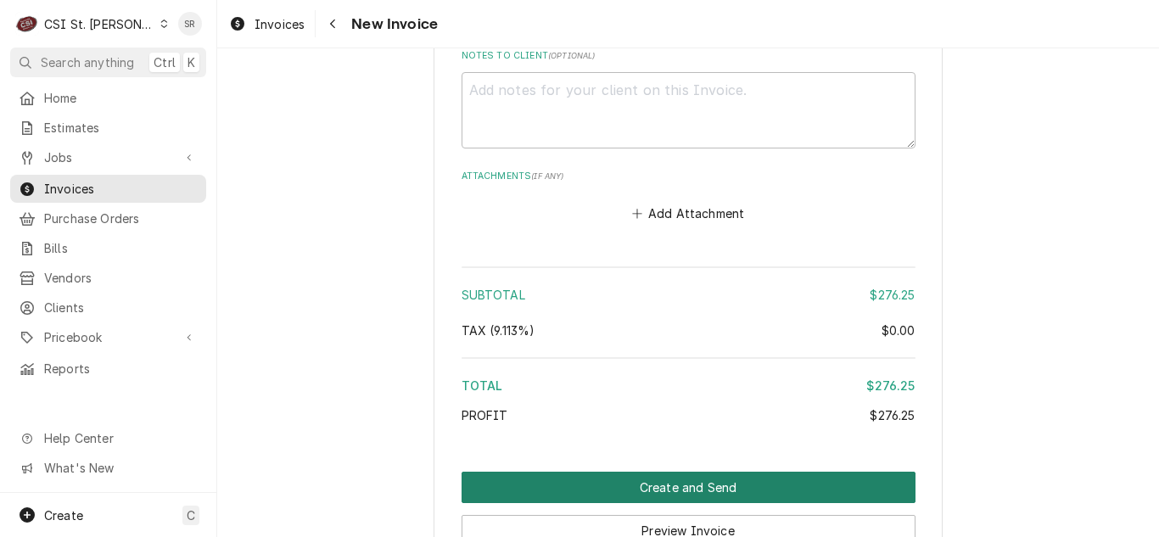
click at [691, 472] on button "Create and Send" at bounding box center [688, 487] width 454 height 31
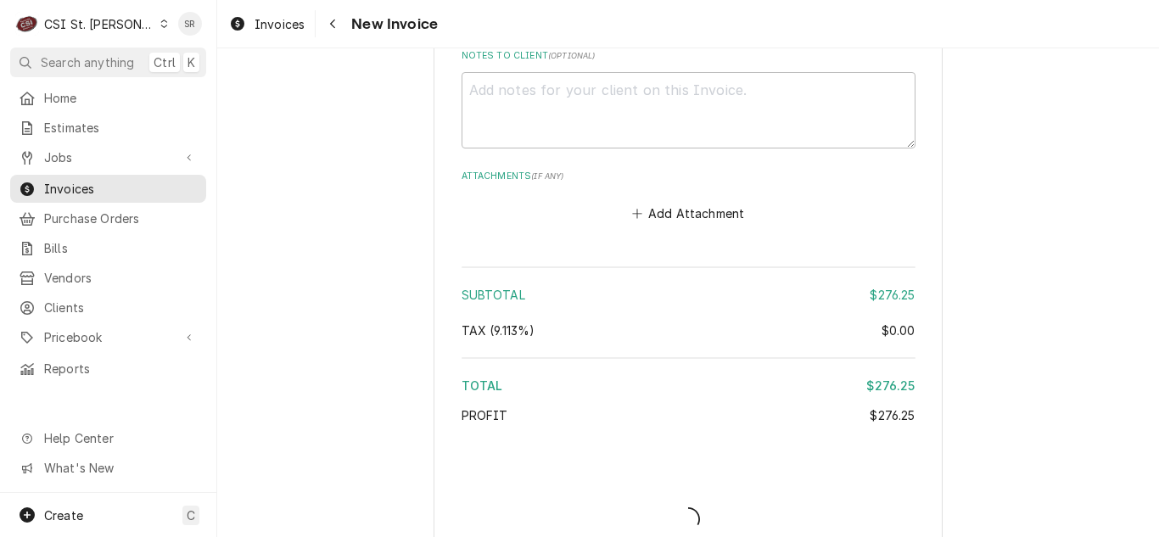
type textarea "x"
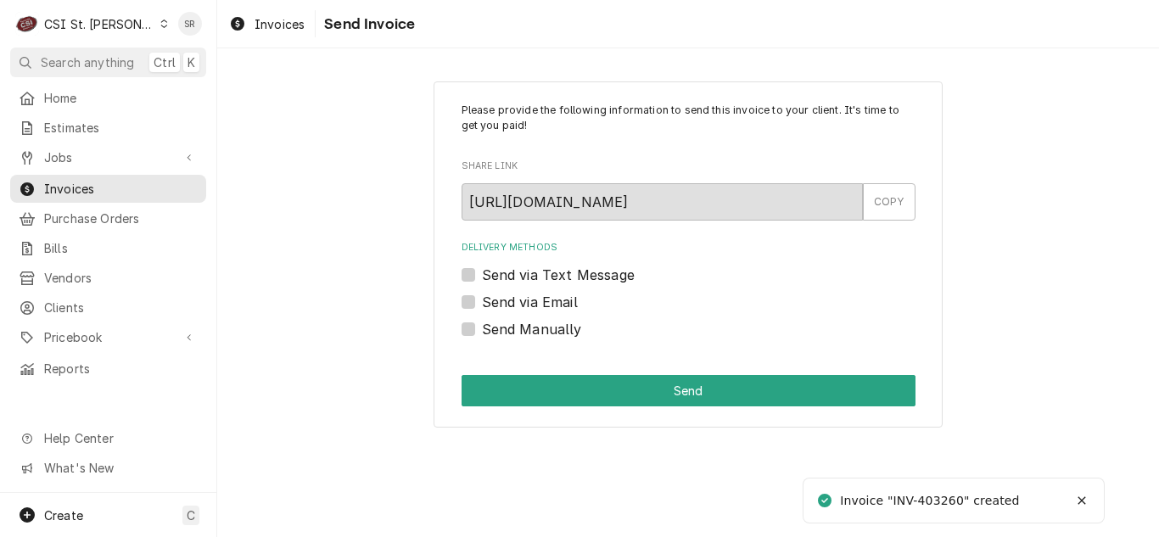
click at [492, 299] on label "Send via Email" at bounding box center [530, 302] width 96 height 20
click at [492, 299] on input "Send via Email" at bounding box center [709, 310] width 454 height 37
checkbox input "true"
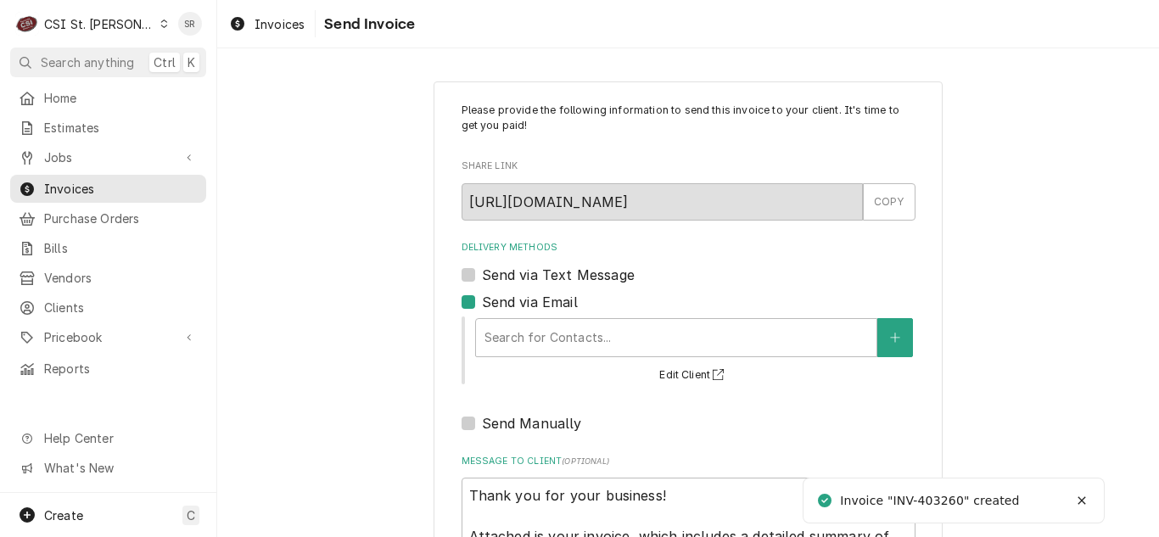
click at [533, 316] on div "Search for Contacts... Edit Client" at bounding box center [694, 350] width 442 height 70
click at [544, 338] on div "Delivery Methods" at bounding box center [675, 337] width 383 height 31
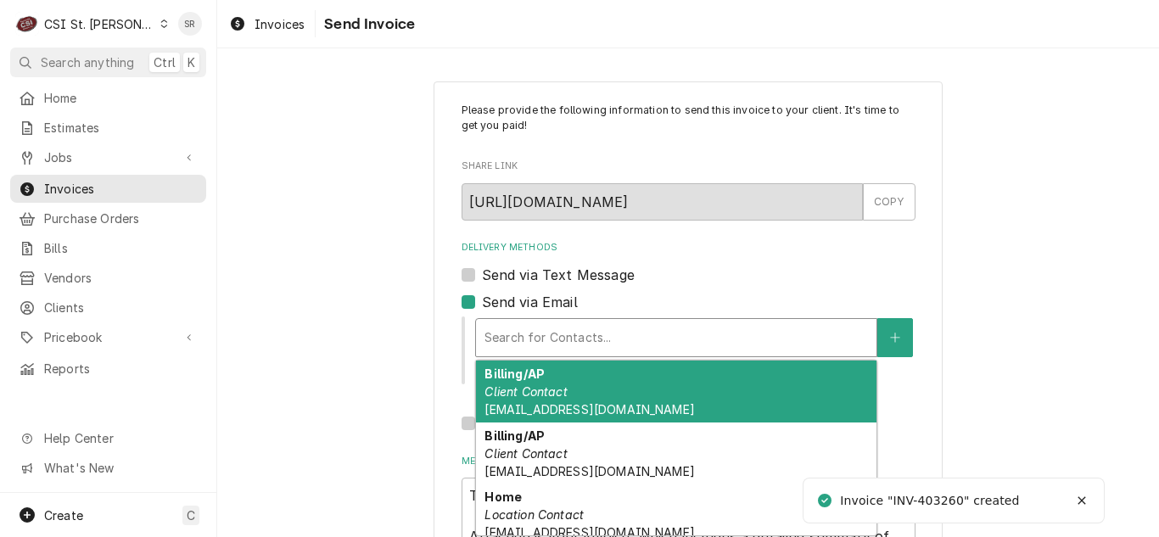
click at [561, 393] on em "Client Contact" at bounding box center [525, 391] width 82 height 14
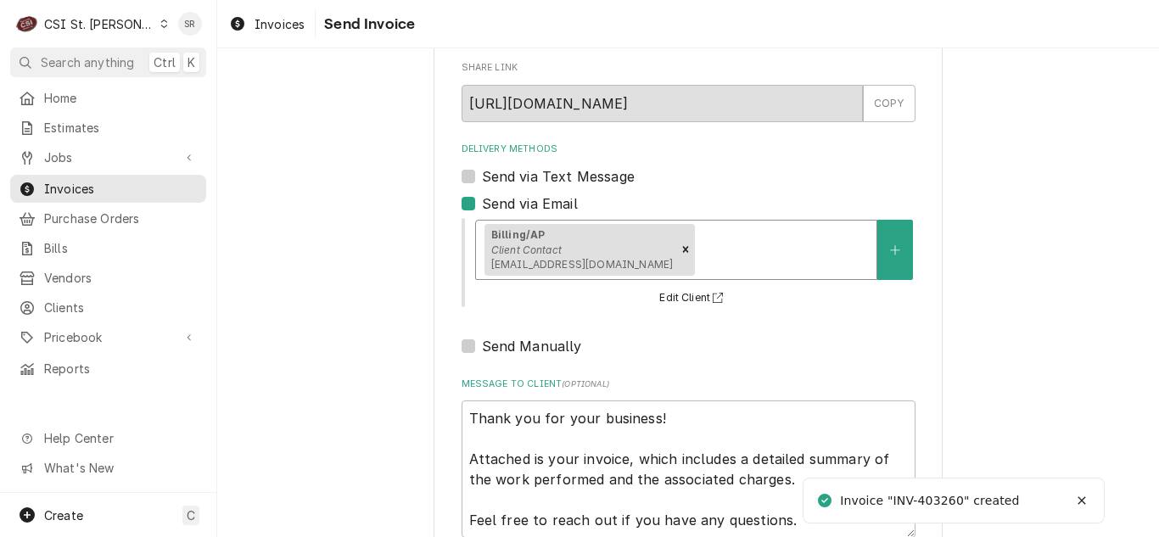
scroll to position [203, 0]
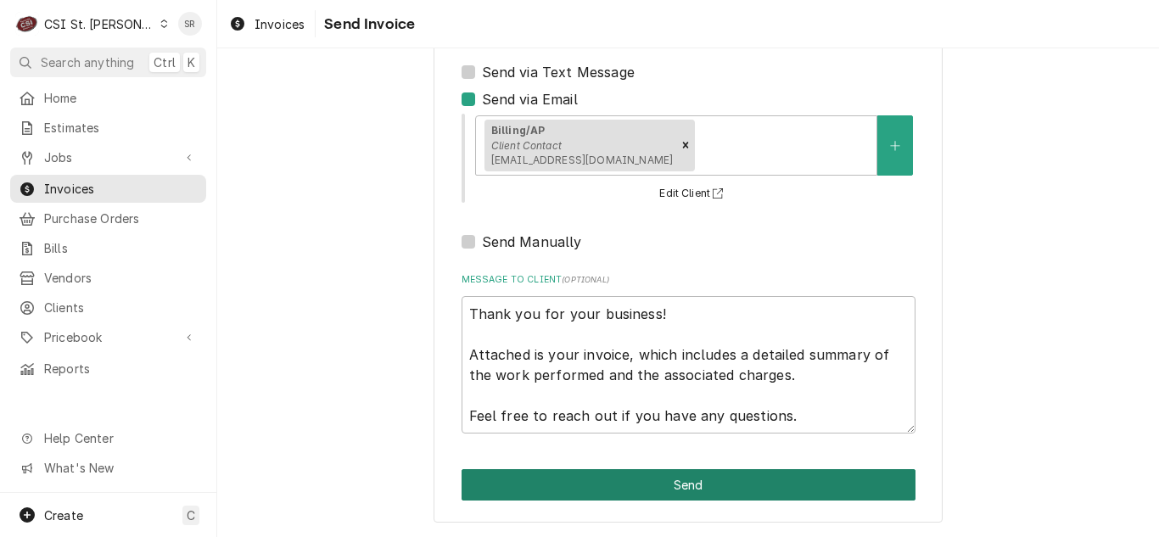
click at [654, 485] on button "Send" at bounding box center [688, 484] width 454 height 31
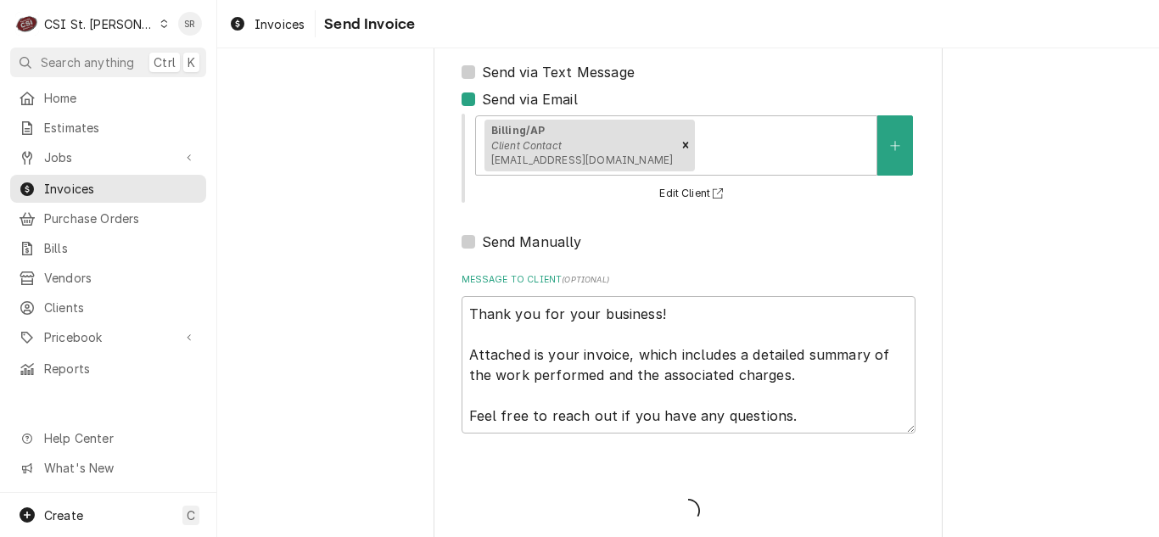
type textarea "x"
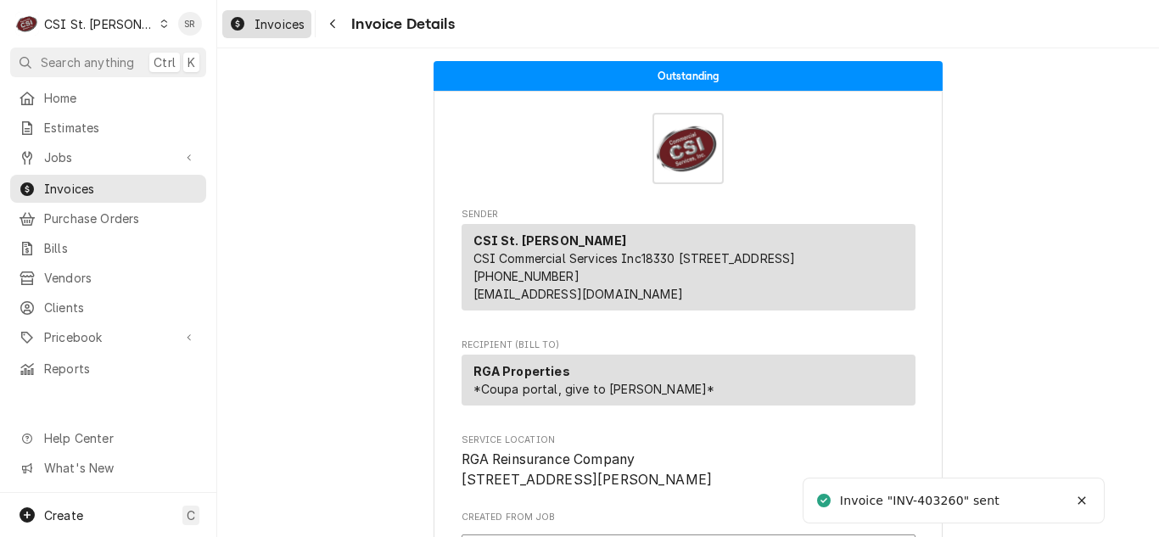
drag, startPoint x: 261, startPoint y: 22, endPoint x: 289, endPoint y: 20, distance: 28.1
click at [261, 22] on span "Invoices" at bounding box center [279, 24] width 50 height 18
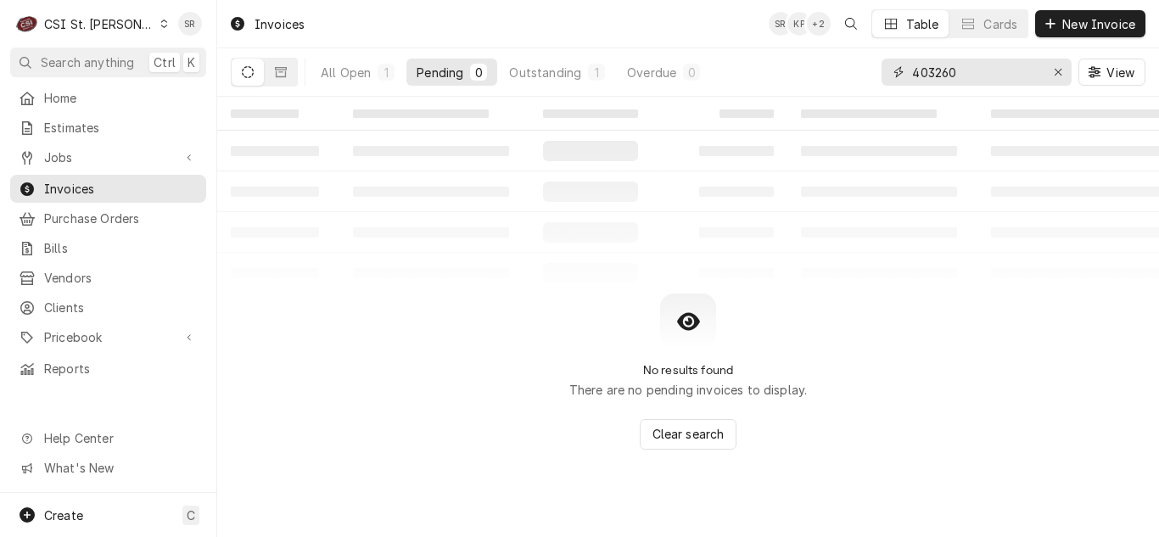
drag, startPoint x: 917, startPoint y: 66, endPoint x: 889, endPoint y: 65, distance: 28.0
click at [889, 65] on div "403260" at bounding box center [976, 72] width 190 height 27
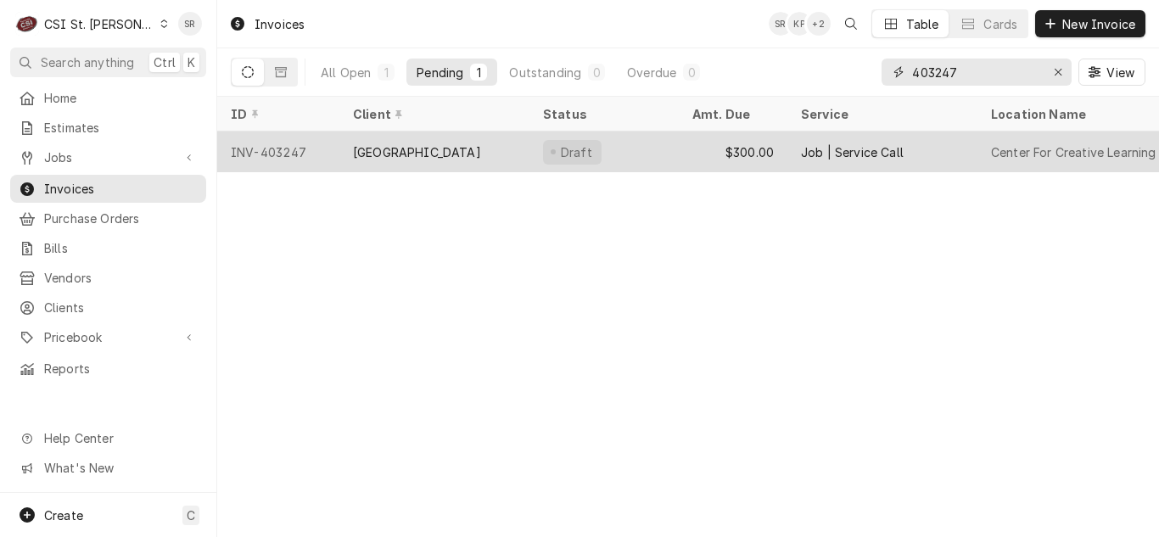
type input "403247"
click at [470, 149] on div "[GEOGRAPHIC_DATA]" at bounding box center [417, 152] width 128 height 18
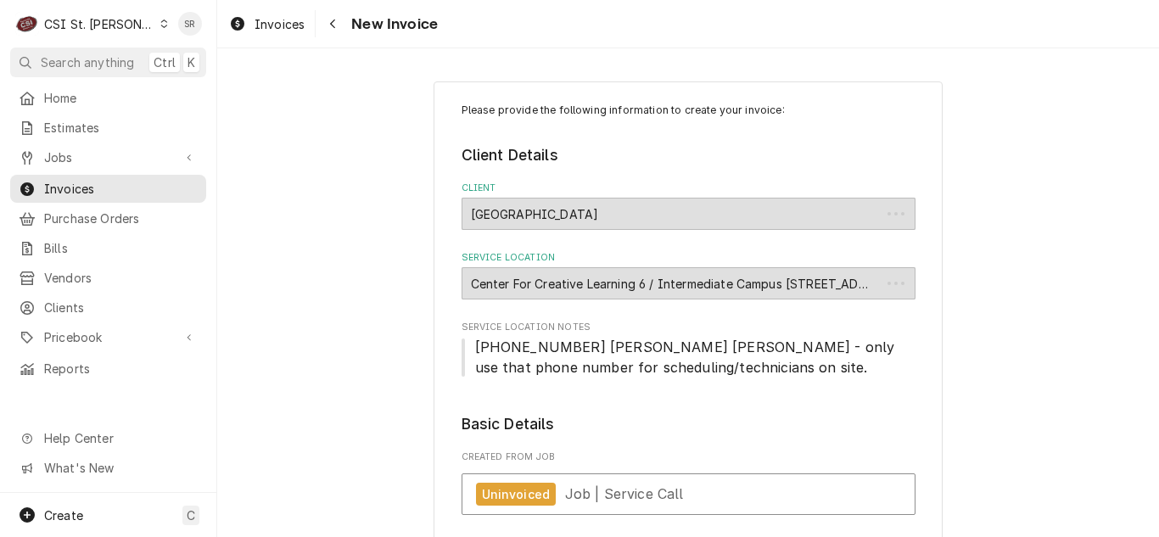
type textarea "x"
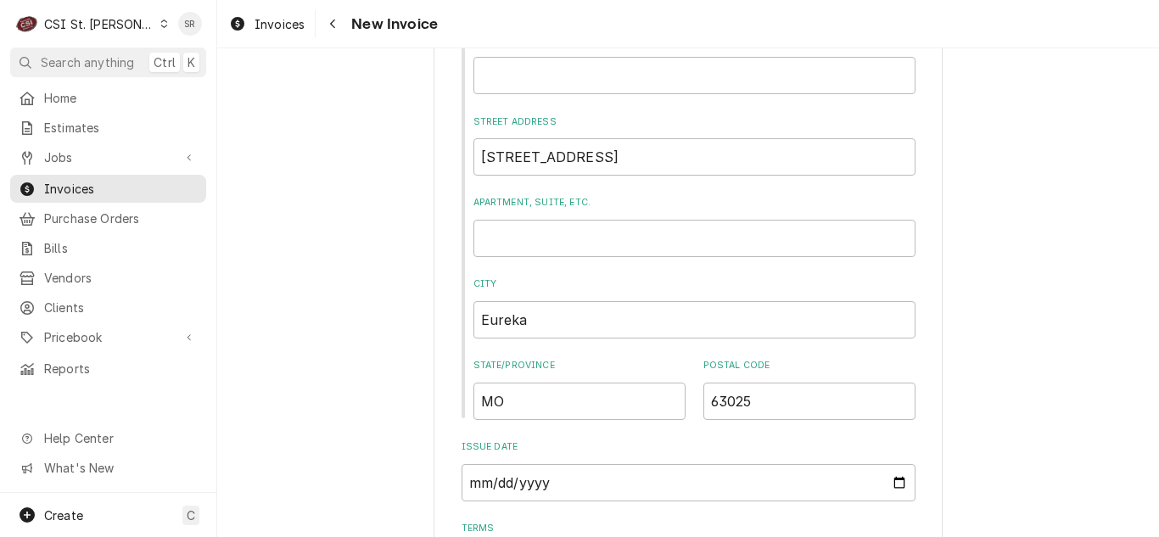
scroll to position [848, 0]
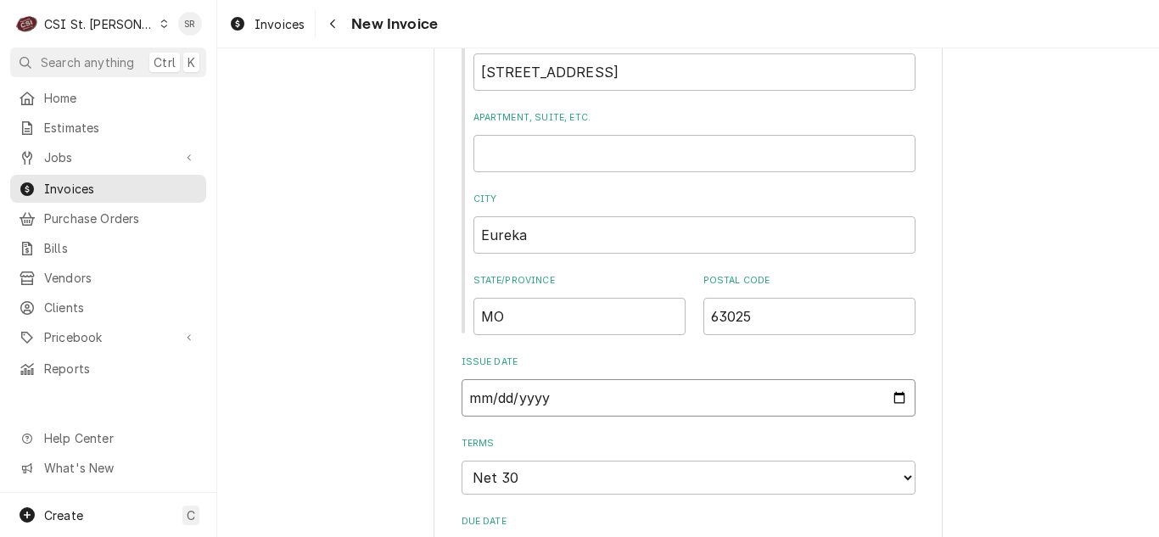
drag, startPoint x: 891, startPoint y: 398, endPoint x: 870, endPoint y: 399, distance: 21.2
click at [891, 398] on input "2025-08-18" at bounding box center [688, 397] width 454 height 37
type input "2025-08-31"
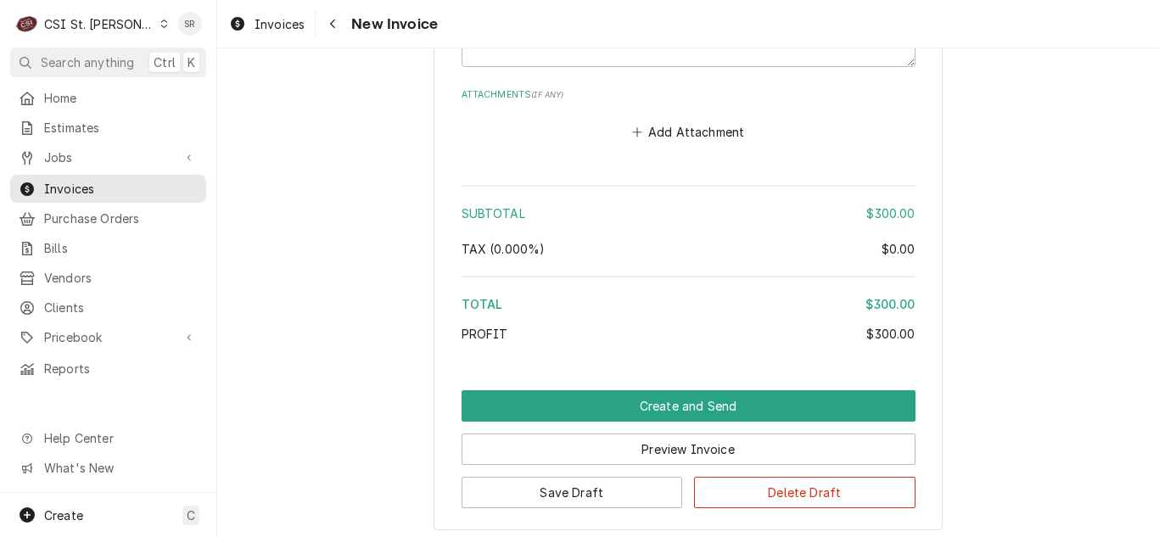
scroll to position [2715, 0]
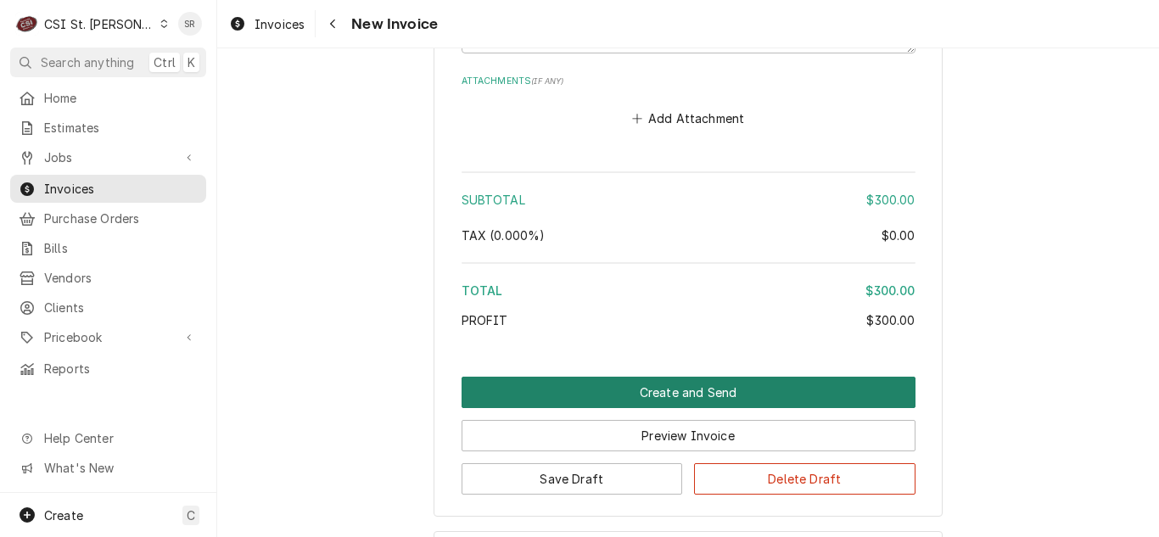
click at [692, 389] on button "Create and Send" at bounding box center [688, 392] width 454 height 31
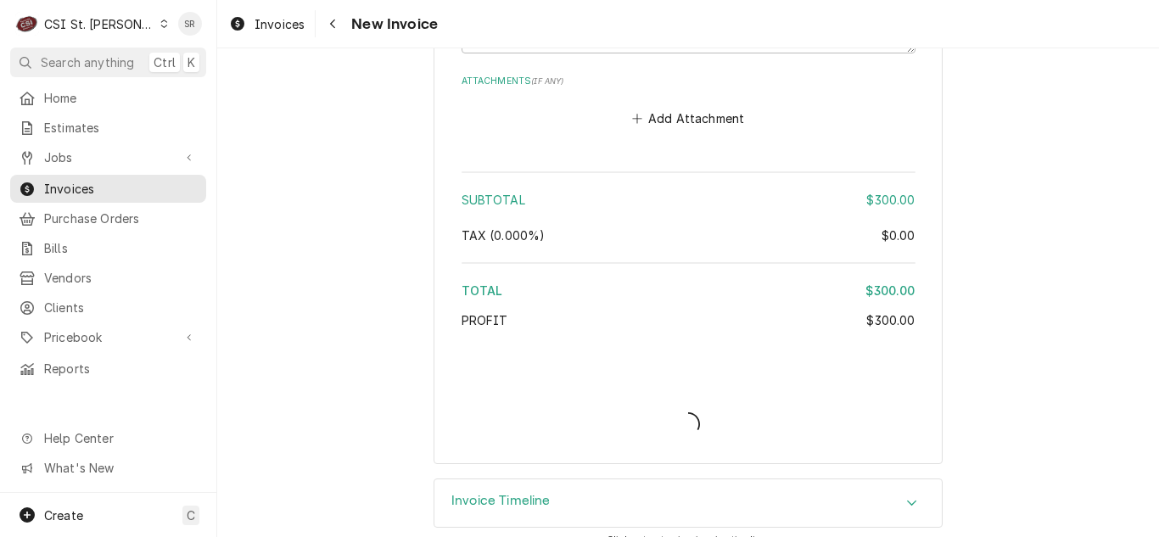
type textarea "x"
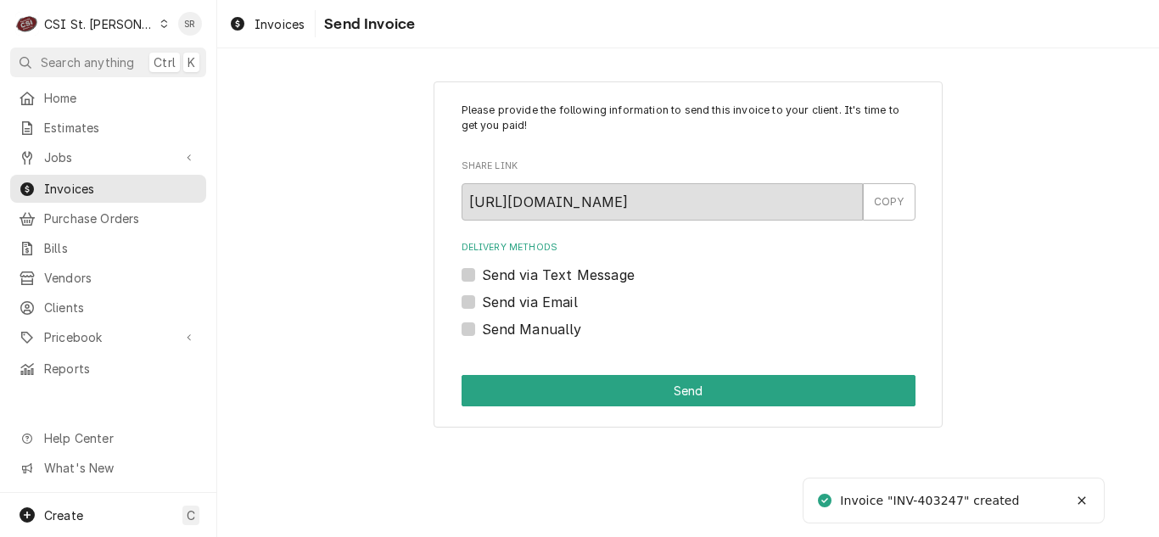
click at [493, 306] on label "Send via Email" at bounding box center [530, 302] width 96 height 20
click at [493, 306] on input "Send via Email" at bounding box center [709, 310] width 454 height 37
checkbox input "true"
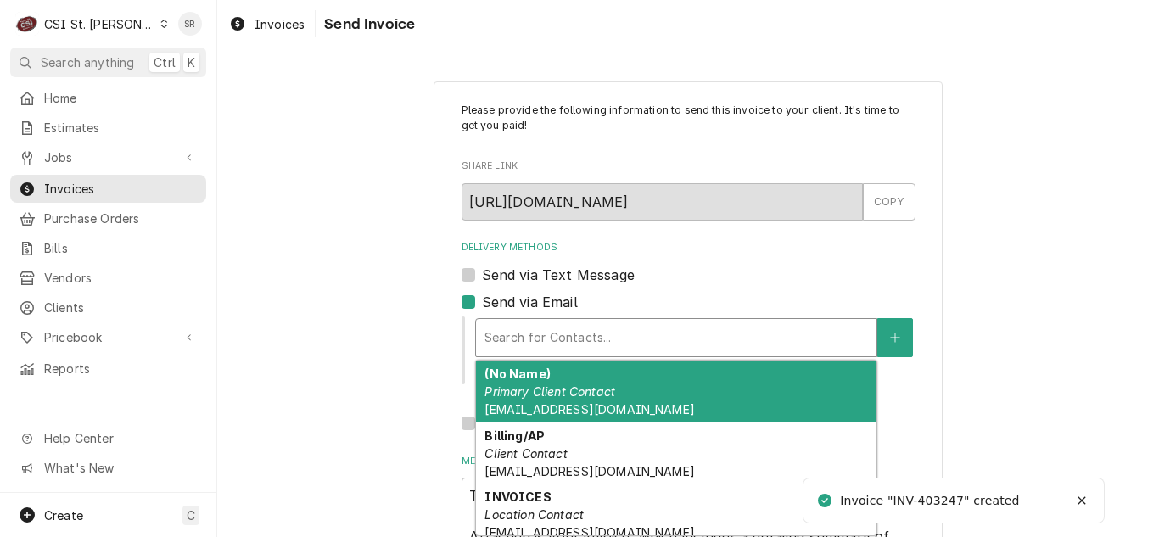
click at [579, 341] on div "Delivery Methods" at bounding box center [675, 337] width 383 height 31
click at [598, 394] on em "Primary Client Contact" at bounding box center [549, 391] width 131 height 14
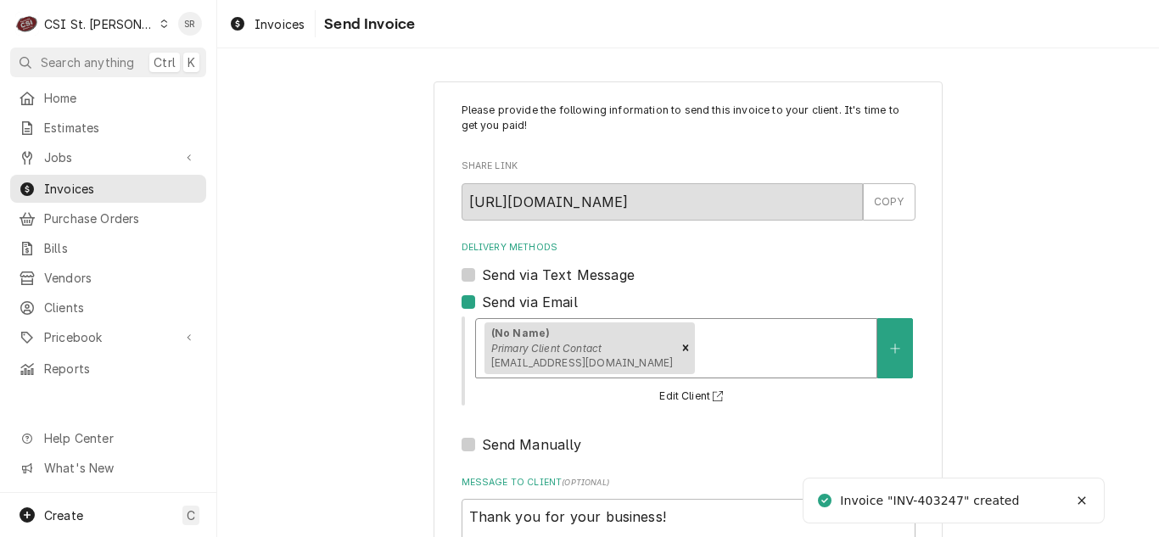
scroll to position [203, 0]
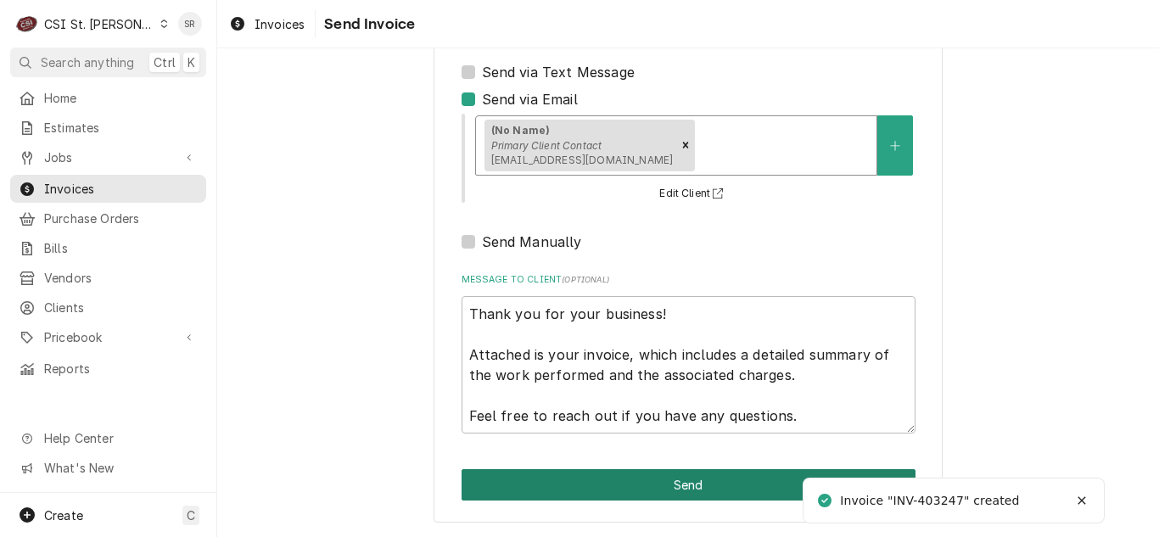
click at [667, 483] on button "Send" at bounding box center [688, 484] width 454 height 31
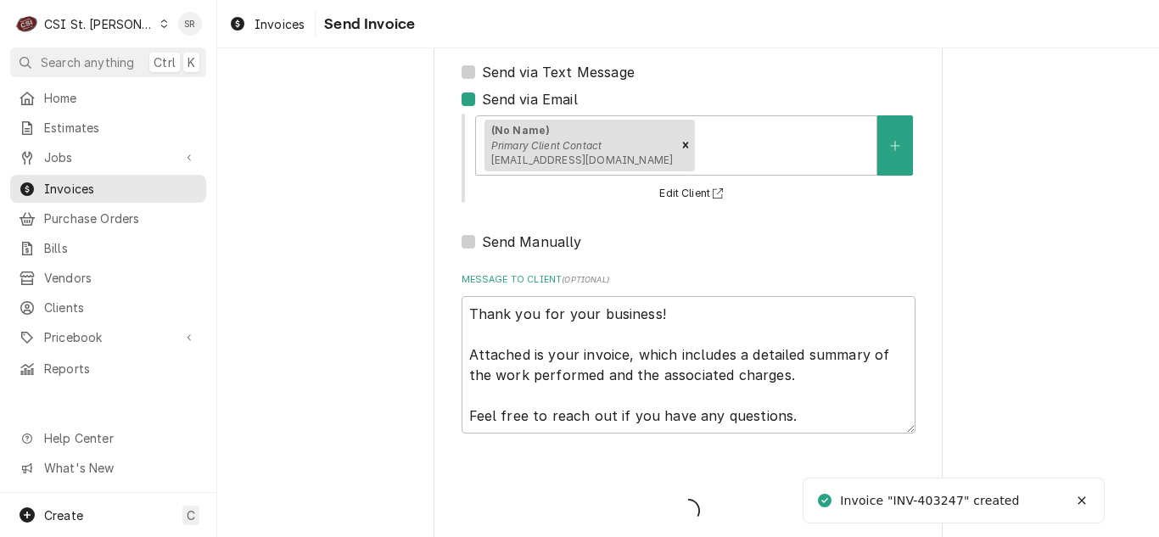
type textarea "x"
